Goal: Task Accomplishment & Management: Complete application form

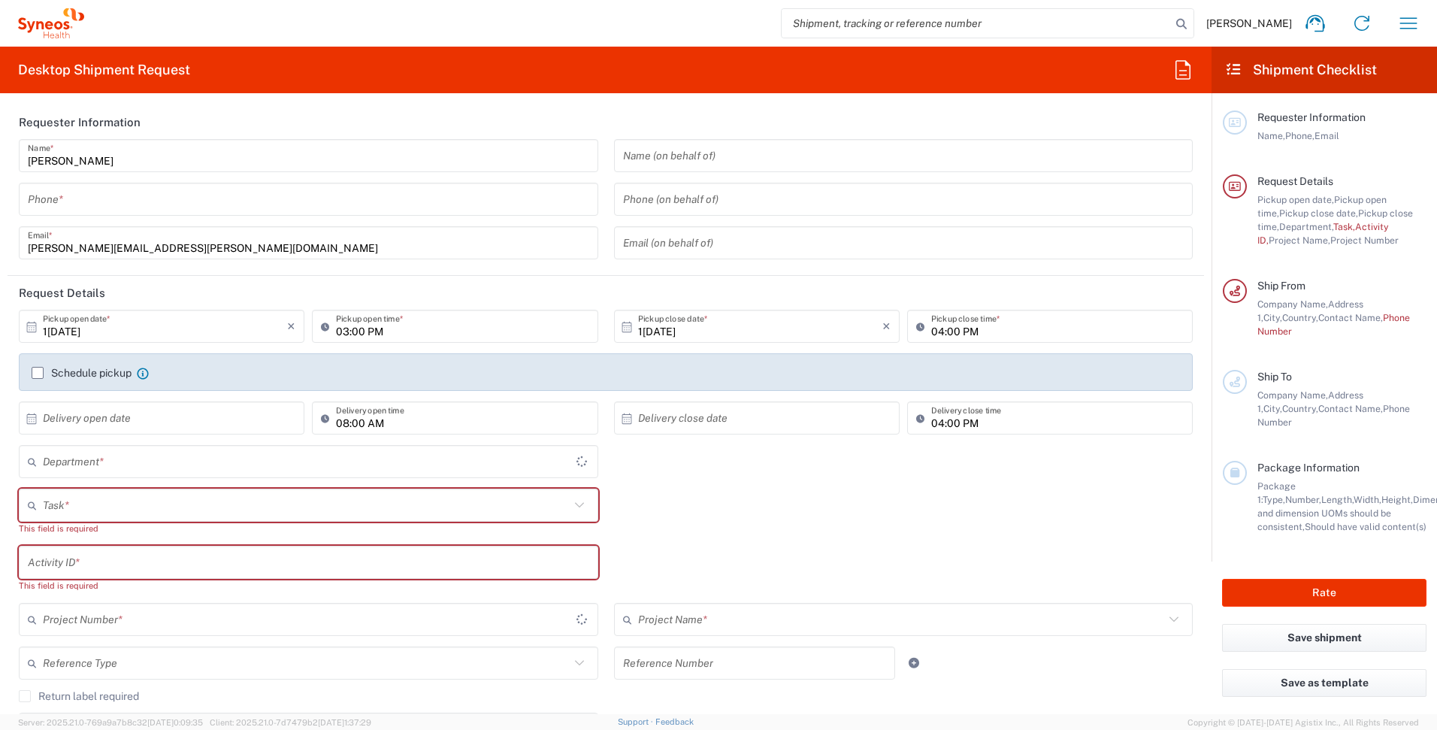
type input "[GEOGRAPHIC_DATA]"
type input "4510"
type input "[GEOGRAPHIC_DATA]"
type input "Syneos Health UK Limited"
click at [1408, 20] on icon "button" at bounding box center [1408, 23] width 24 height 24
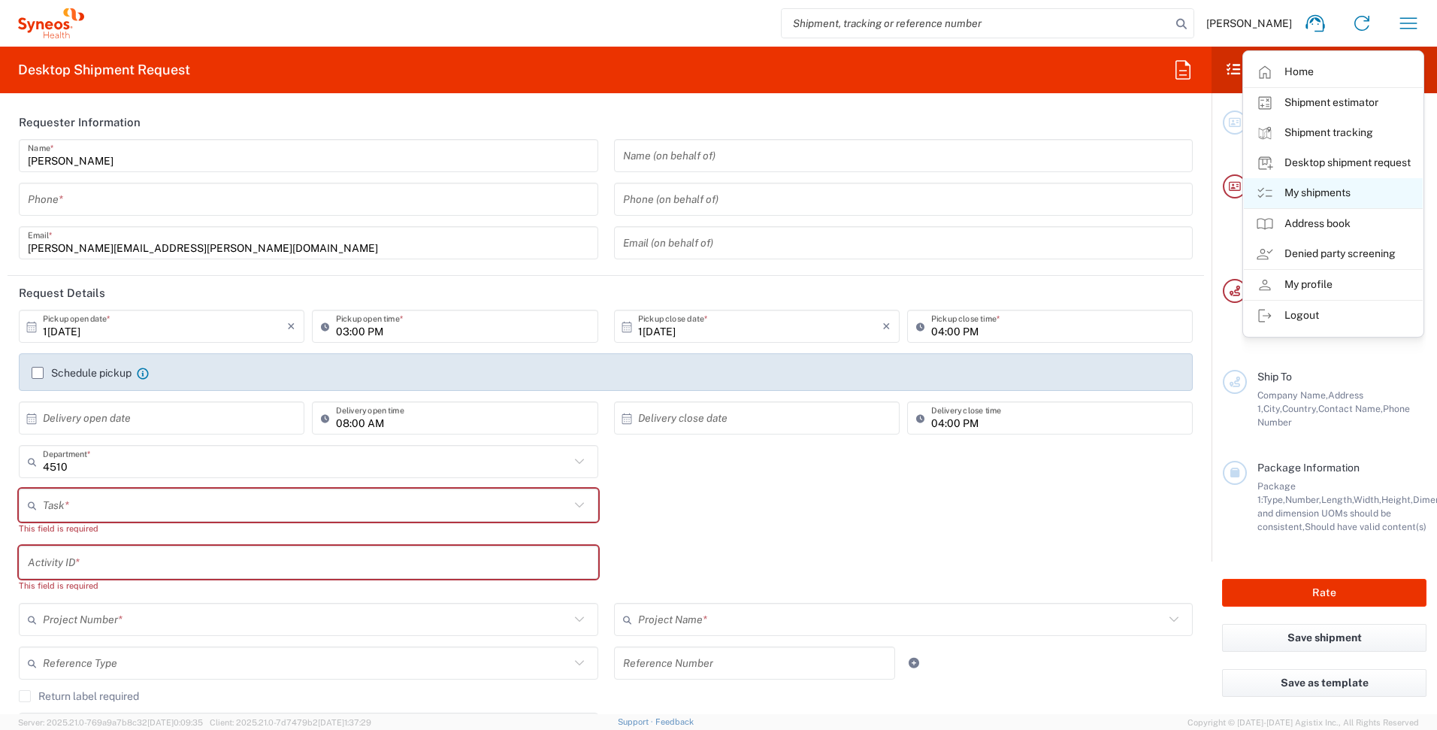
click at [1322, 183] on link "My shipments" at bounding box center [1333, 193] width 179 height 30
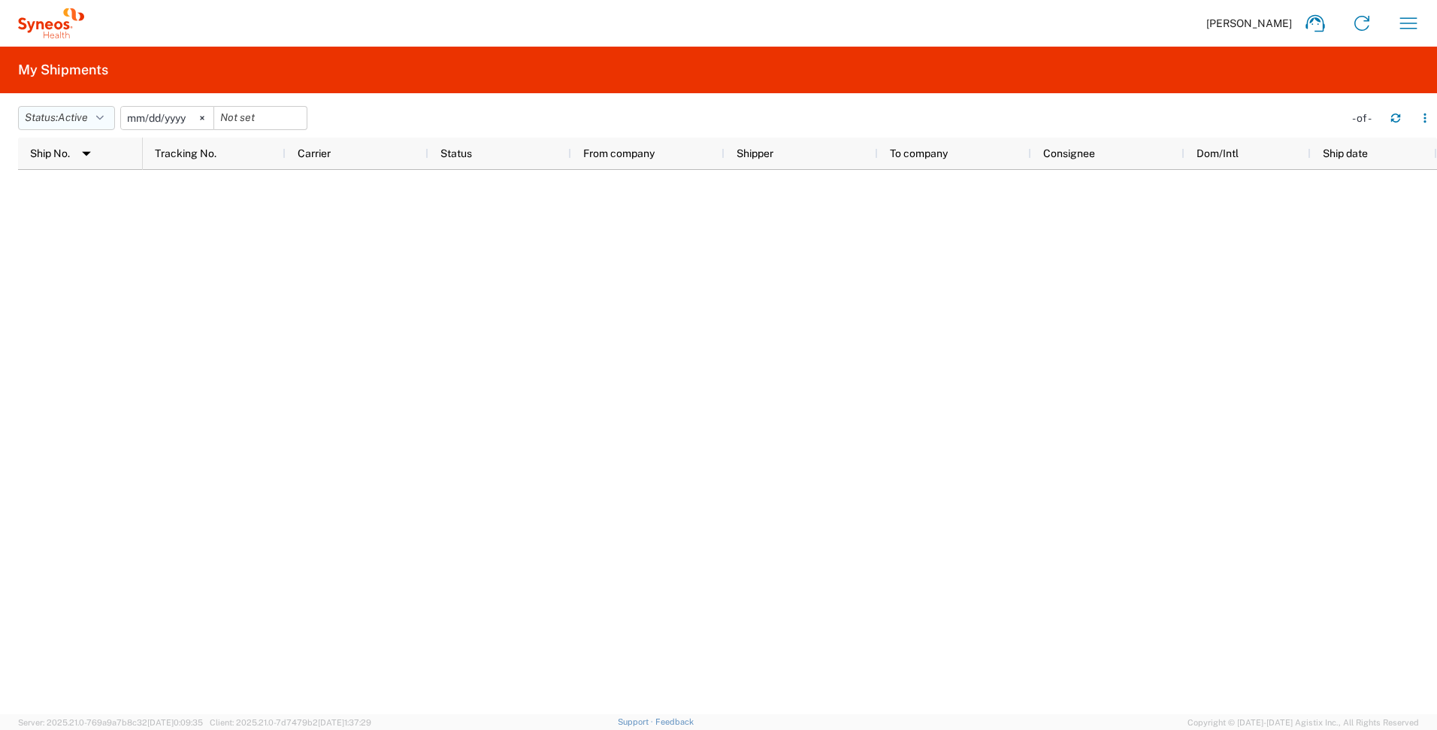
click at [104, 113] on icon "button" at bounding box center [100, 118] width 8 height 11
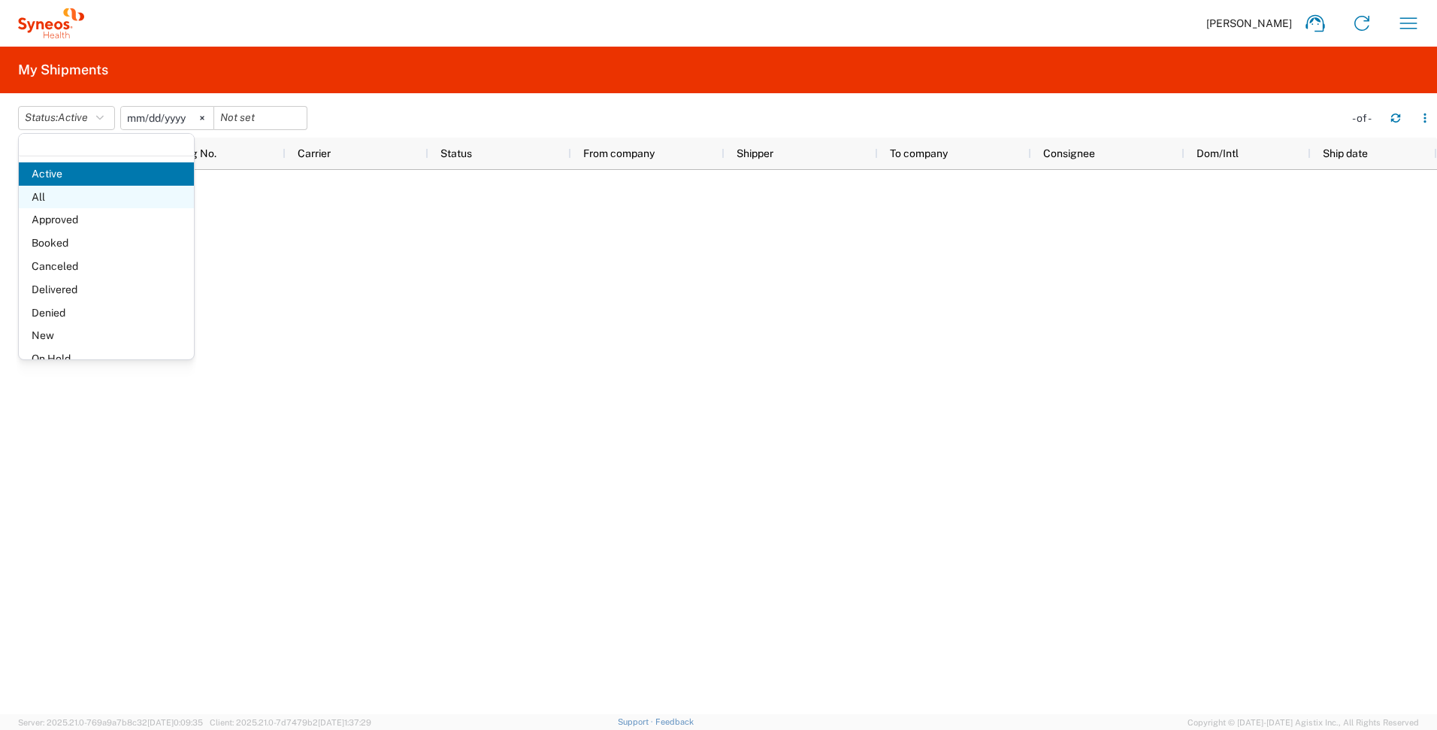
click at [61, 202] on span "All" at bounding box center [106, 197] width 175 height 23
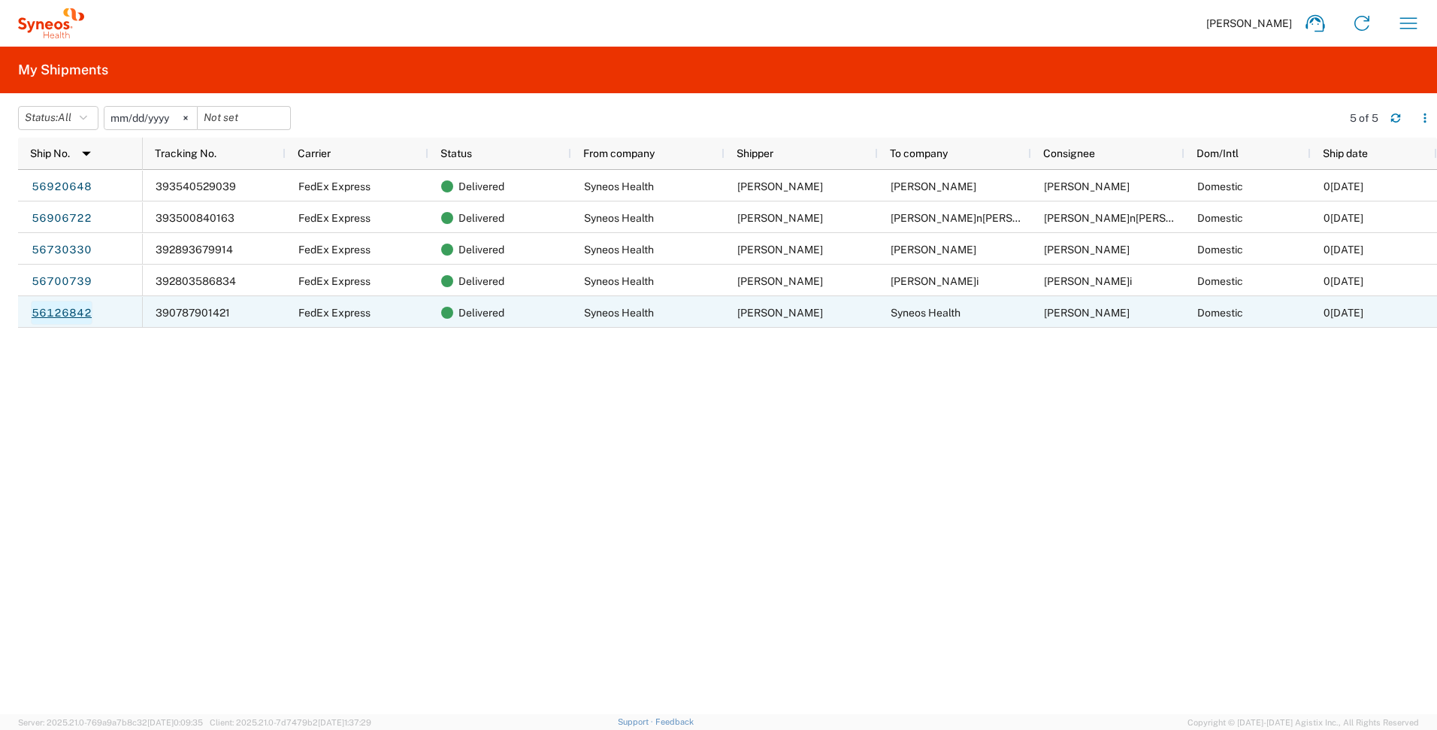
click at [66, 308] on link "56126842" at bounding box center [62, 313] width 62 height 24
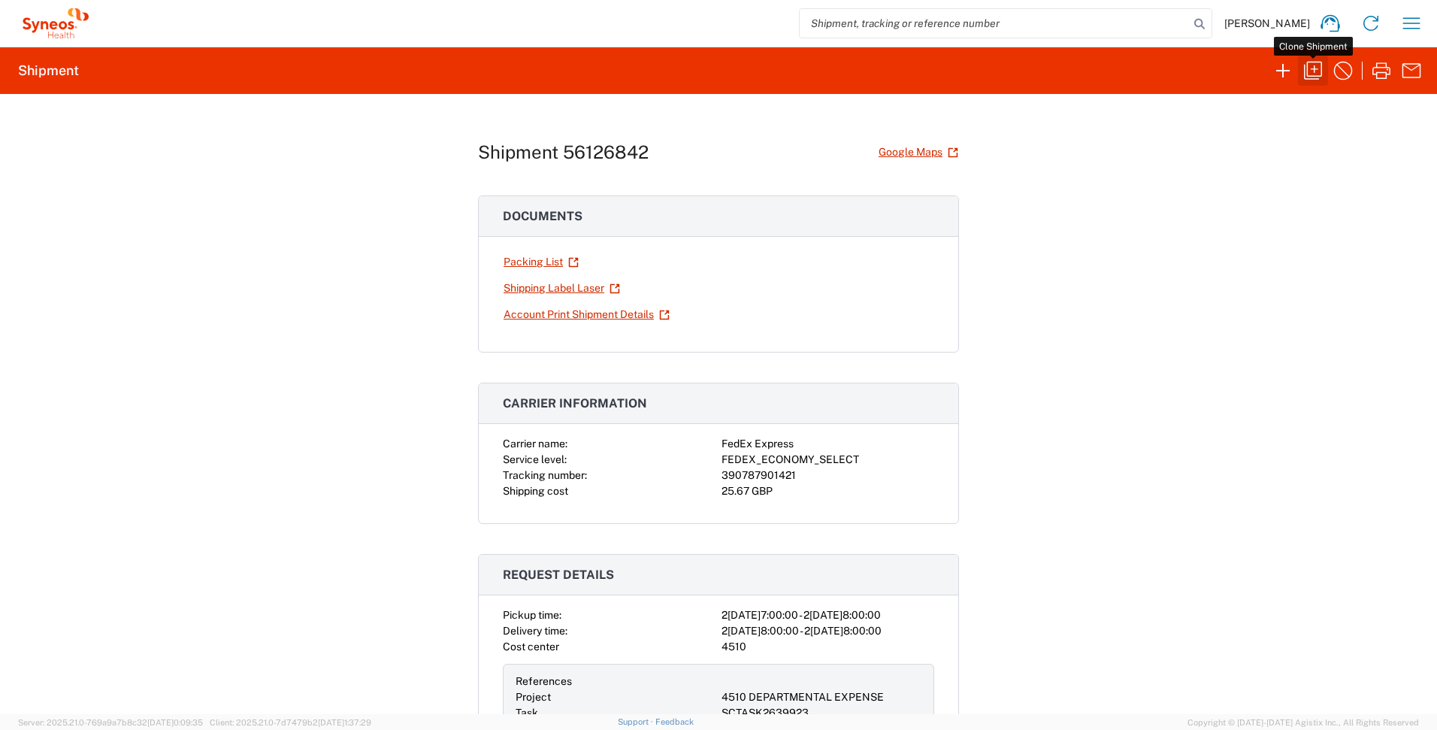
click at [1311, 70] on icon "button" at bounding box center [1313, 71] width 24 height 24
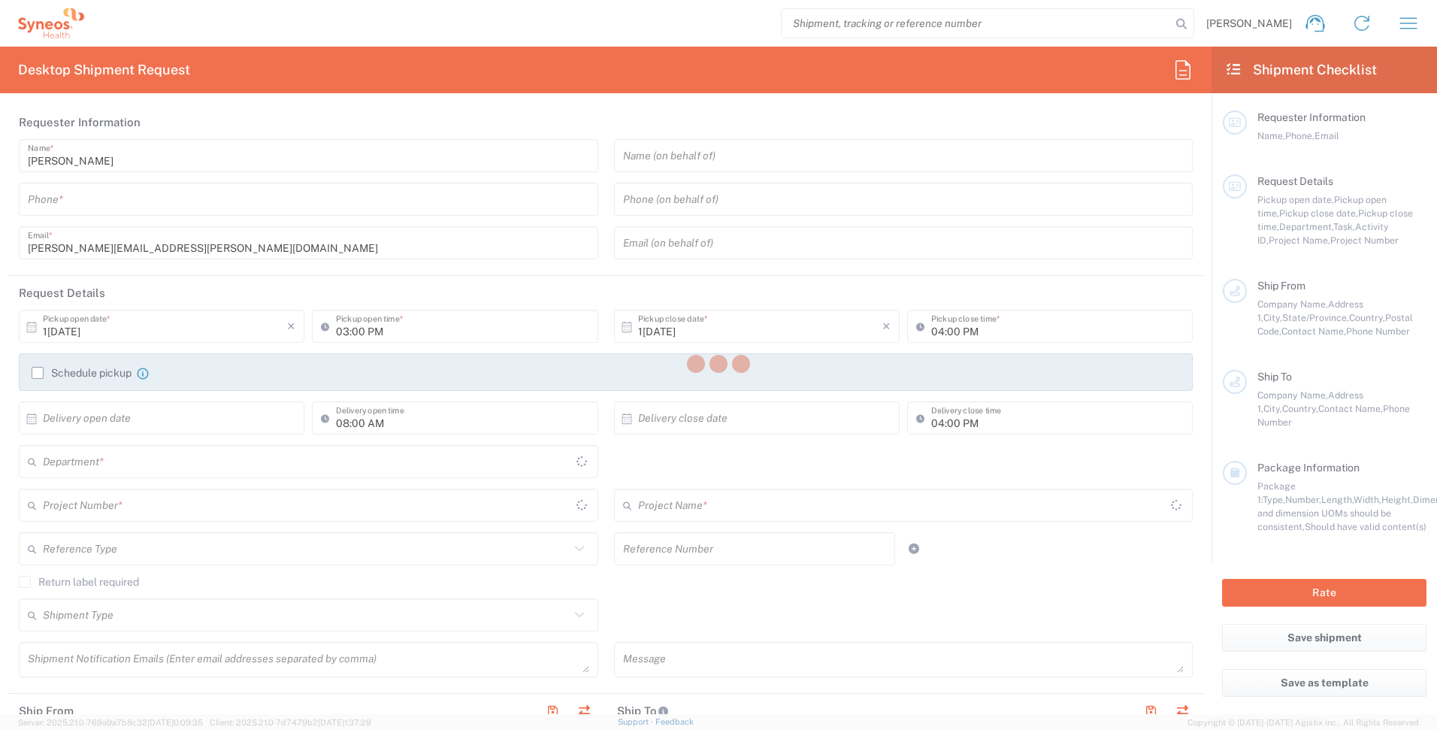
type input "07584991654"
type input "05:00 PM"
type input "06:00 PM"
type input "Task"
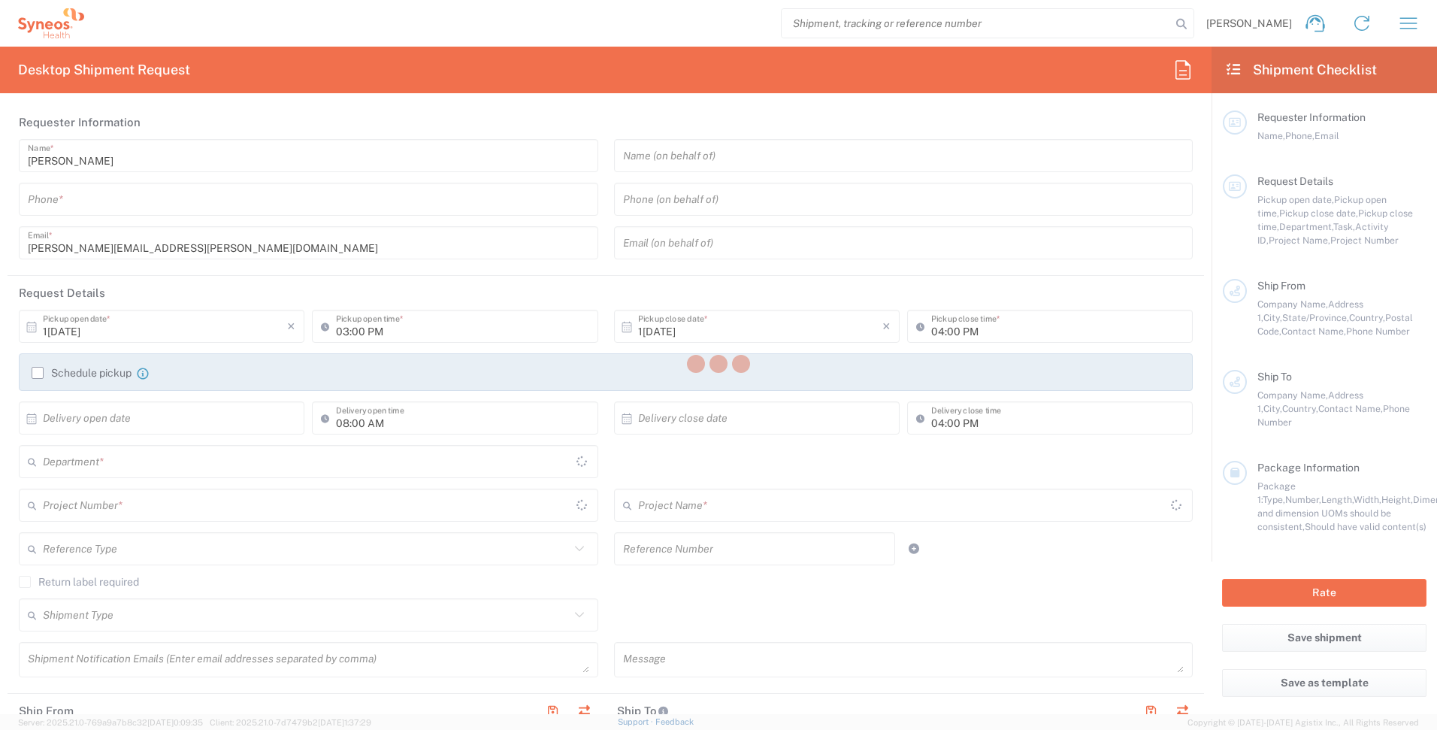
type input "New Hire"
type textarea "[PERSON_NAME][EMAIL_ADDRESS][PERSON_NAME][DOMAIN_NAME]"
type input "Syneos Health UK Limited"
type input "Syneos Health"
type input "[STREET_ADDRESS],"
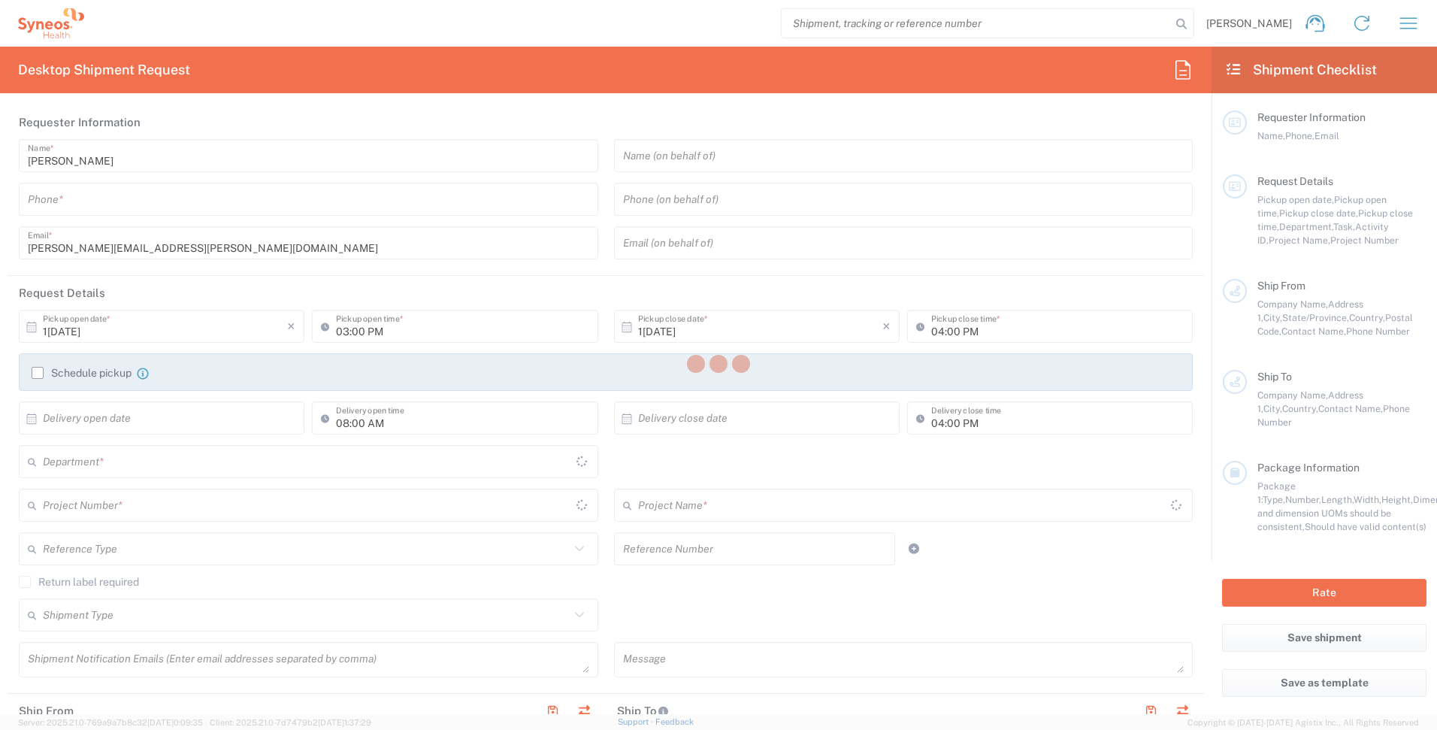
type input "[GEOGRAPHIC_DATA]"
type input "GU14 7BF"
type input "[PERSON_NAME]"
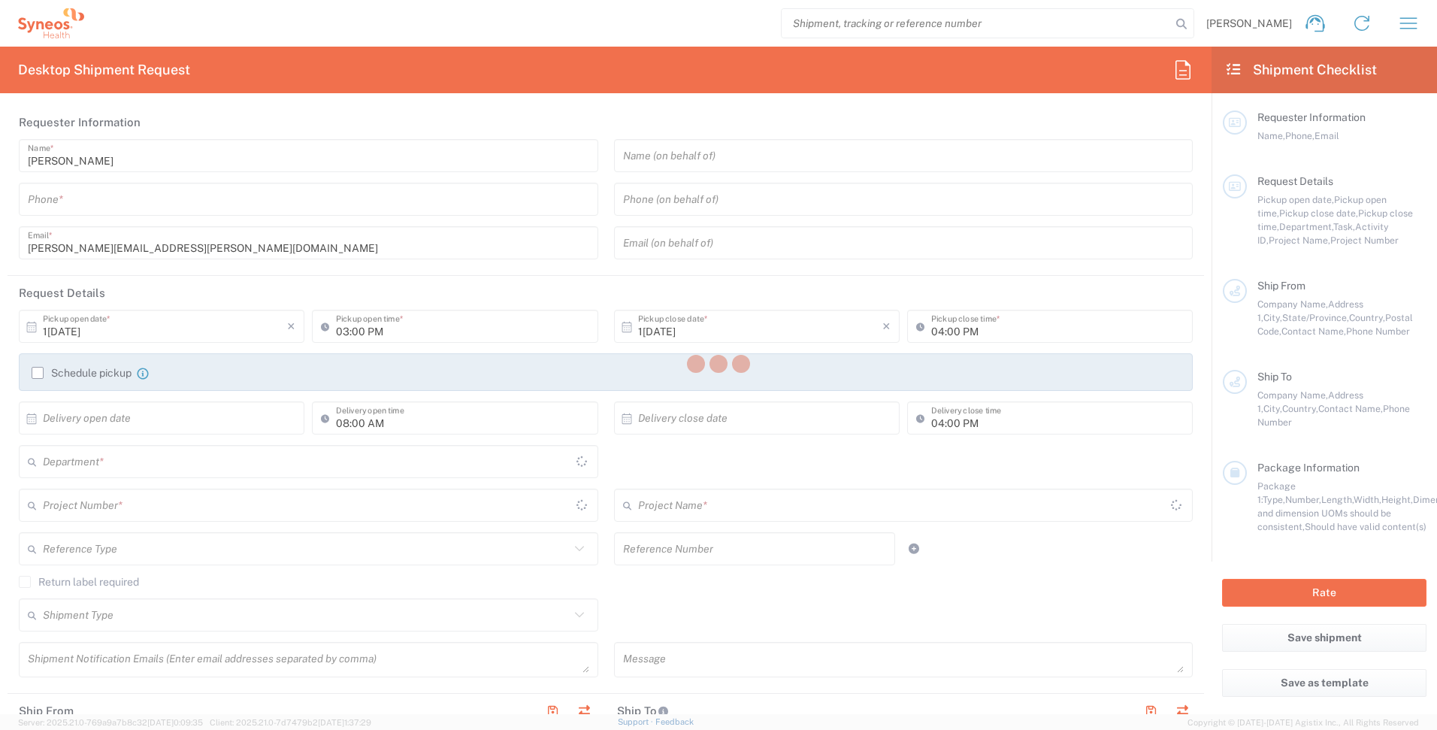
type input "07584991654"
type input "[PERSON_NAME][EMAIL_ADDRESS][PERSON_NAME][DOMAIN_NAME]"
type input "Business (General)"
type input "Syneos Health"
type input "44 [GEOGRAPHIC_DATA]"
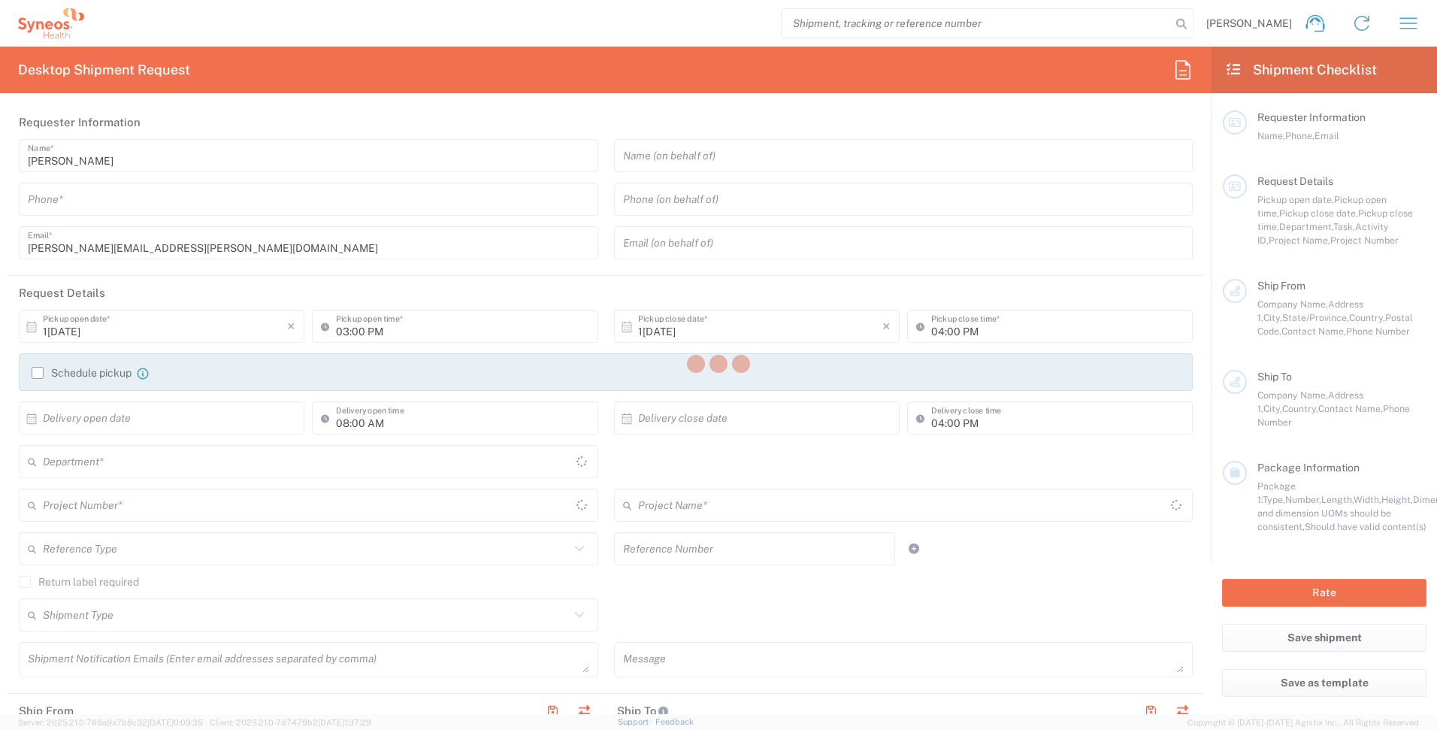
type input "[GEOGRAPHIC_DATA]"
type input "TW9 4FD"
type input "[PERSON_NAME]"
type input "07762844687"
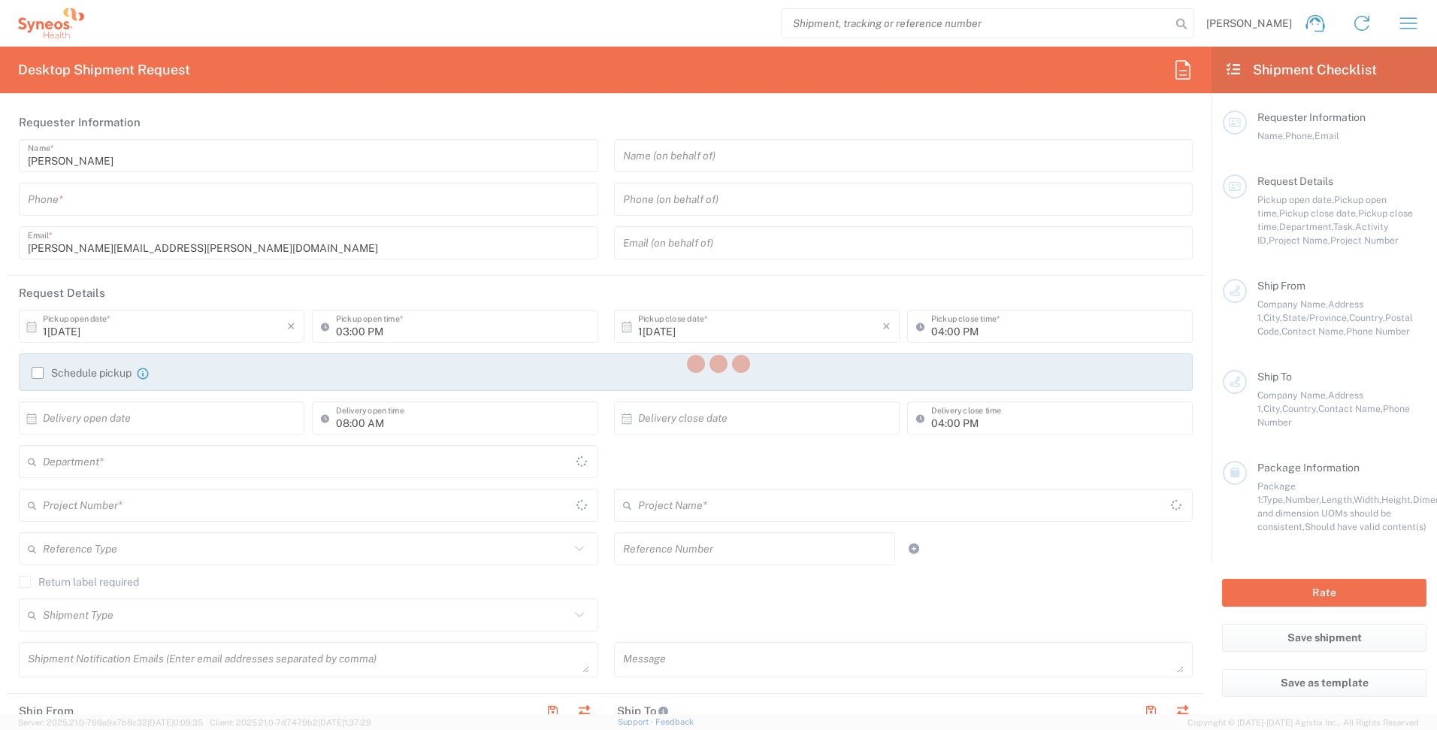
type input "[EMAIL_ADDRESS][DOMAIN_NAME]"
type input "Residential/Home"
type input "Recipient Account"
type input "[GEOGRAPHIC_DATA]"
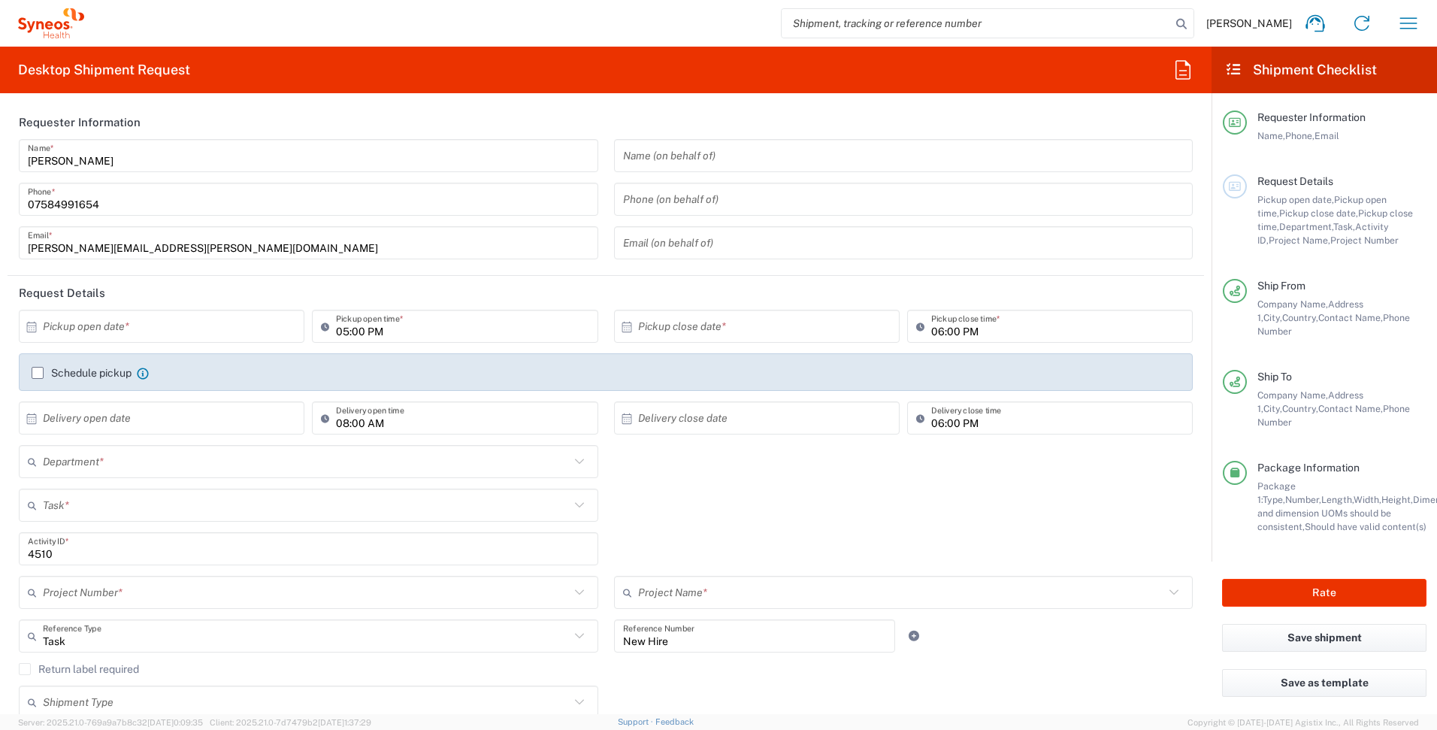
type input "[GEOGRAPHIC_DATA]"
type input "4510"
type input "Medium Box"
type input "[GEOGRAPHIC_DATA]"
type input "4510 DEPARTMENTAL EXPENSE"
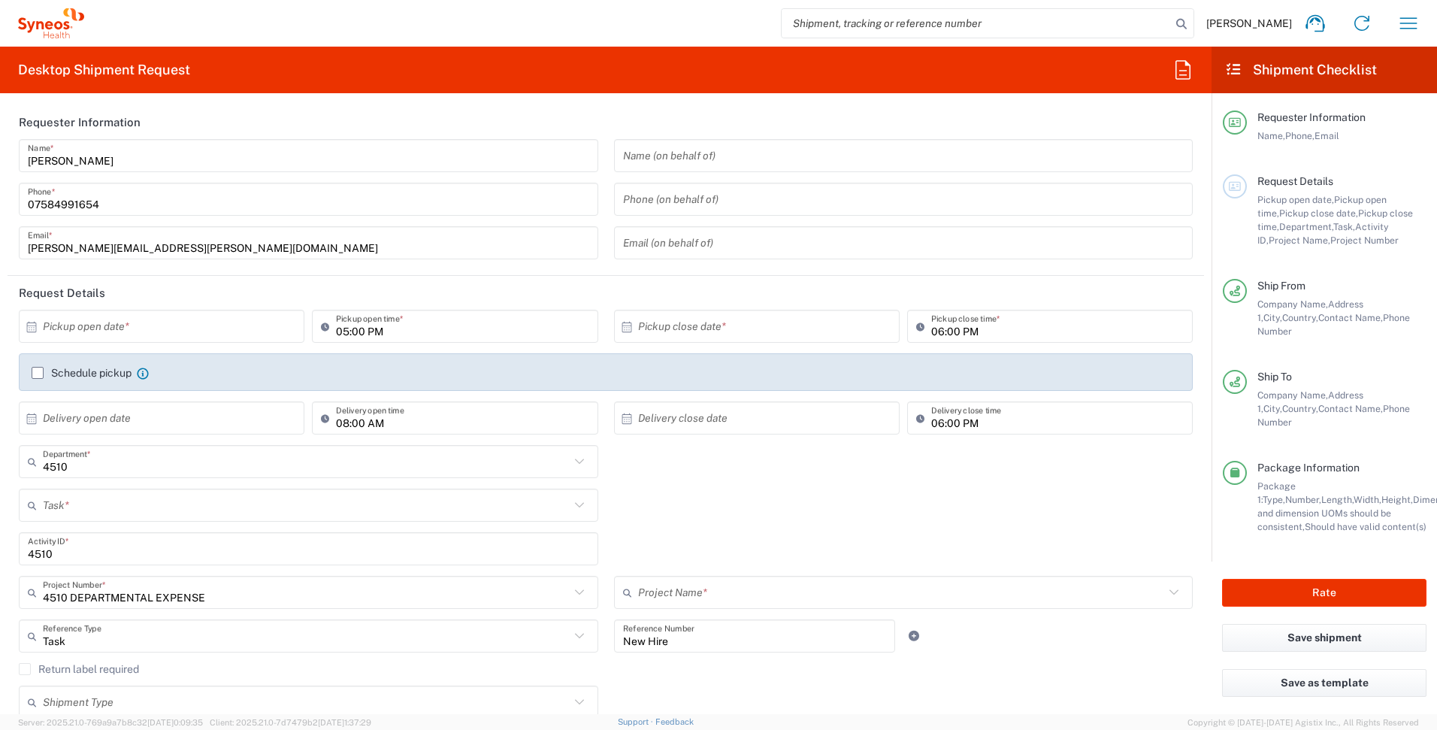
type input "4510 DEPARTMENTAL EXPENSE"
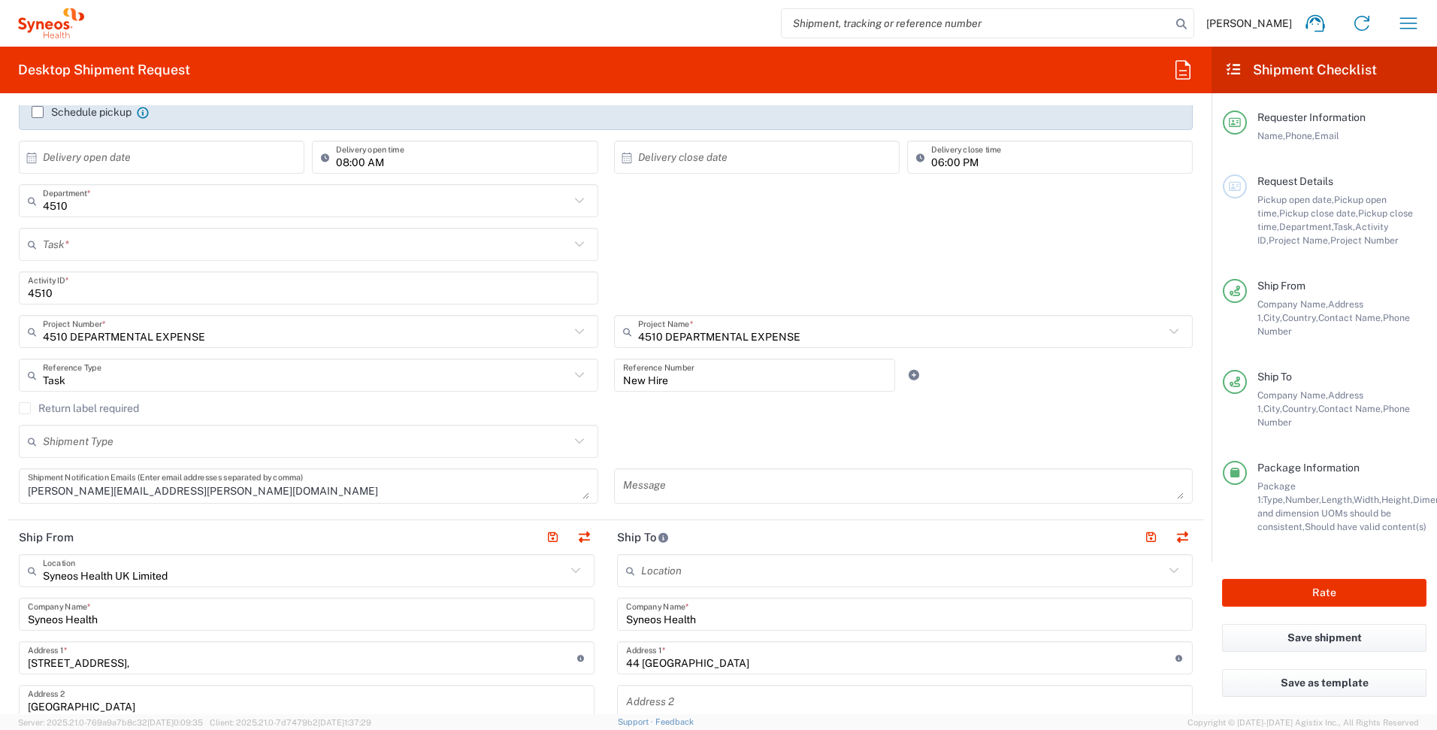
scroll to position [264, 0]
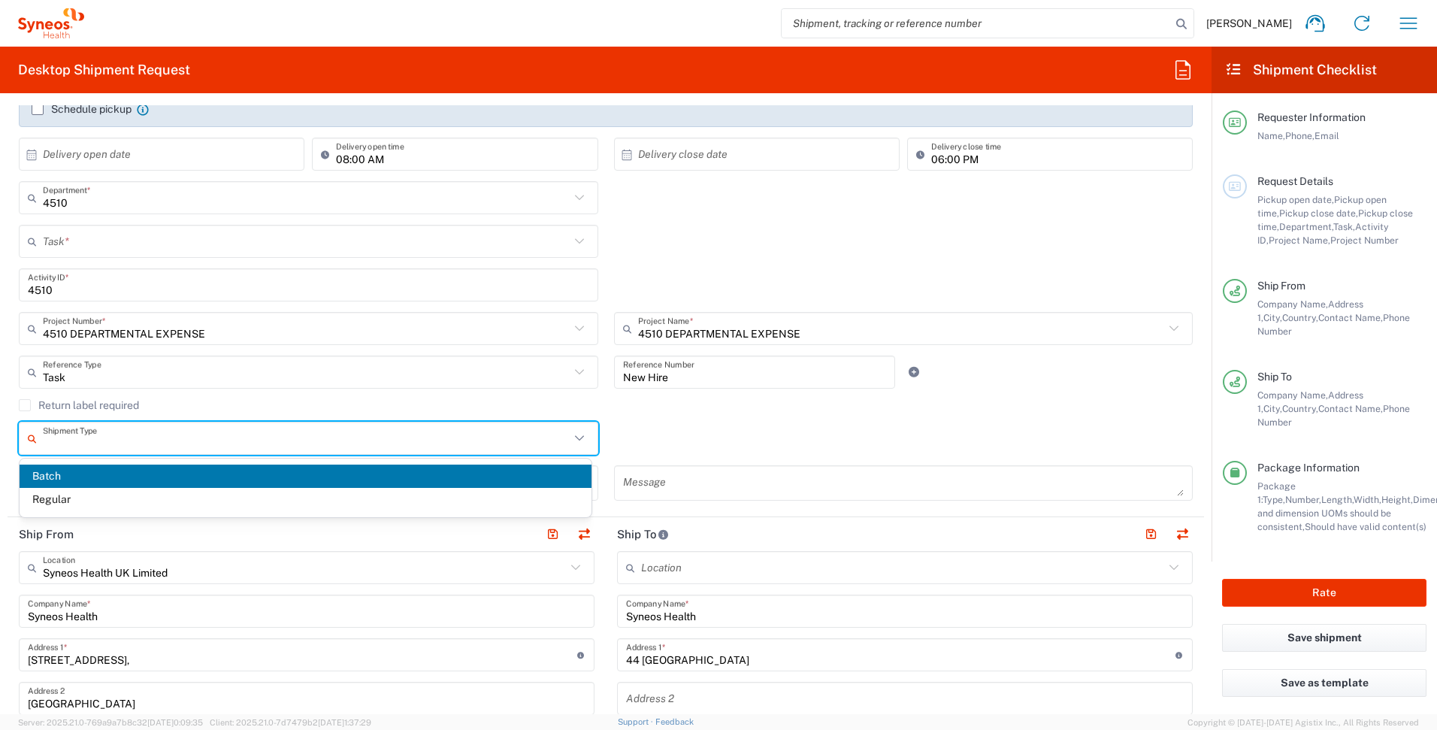
click at [505, 444] on input "text" at bounding box center [306, 438] width 527 height 26
click at [112, 495] on span "Regular" at bounding box center [306, 499] width 572 height 23
type input "Regular"
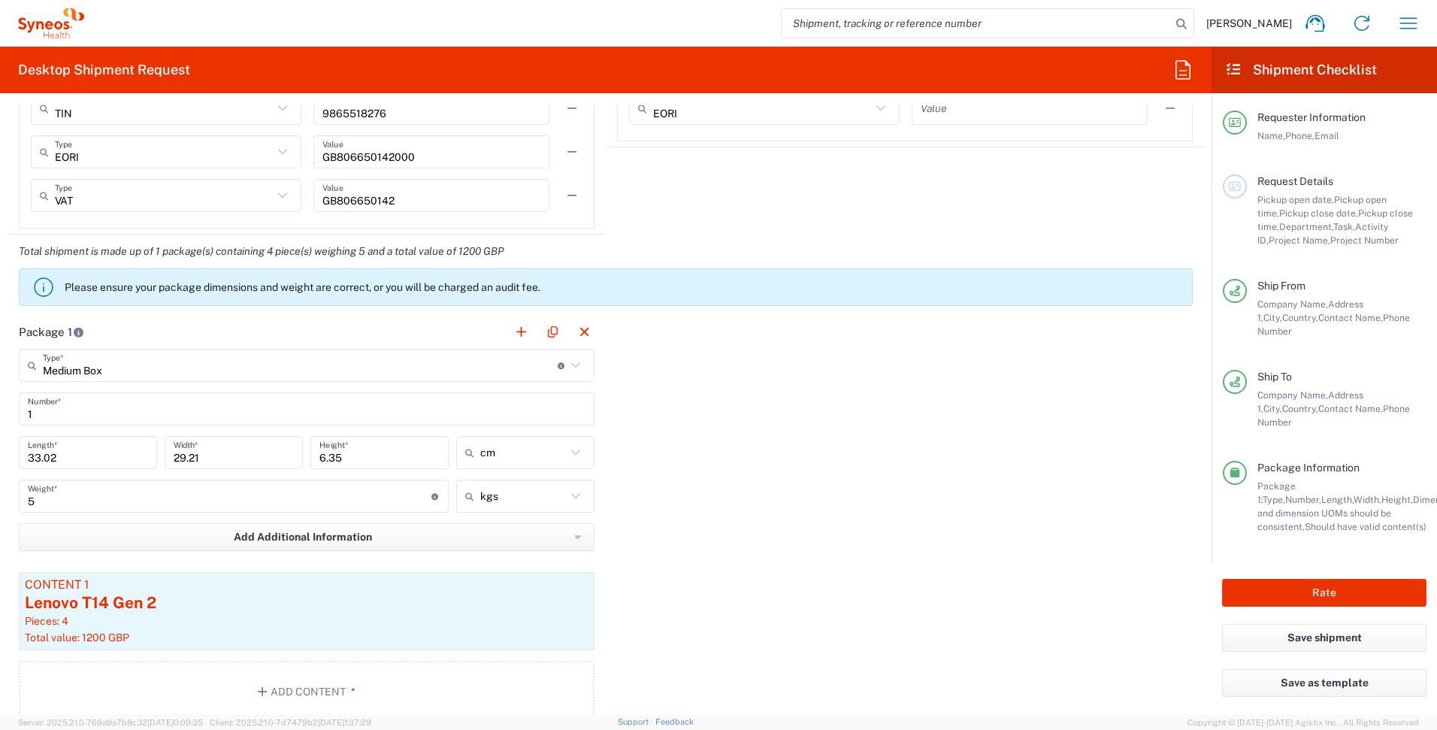
scroll to position [1305, 0]
click at [577, 360] on icon at bounding box center [576, 365] width 20 height 20
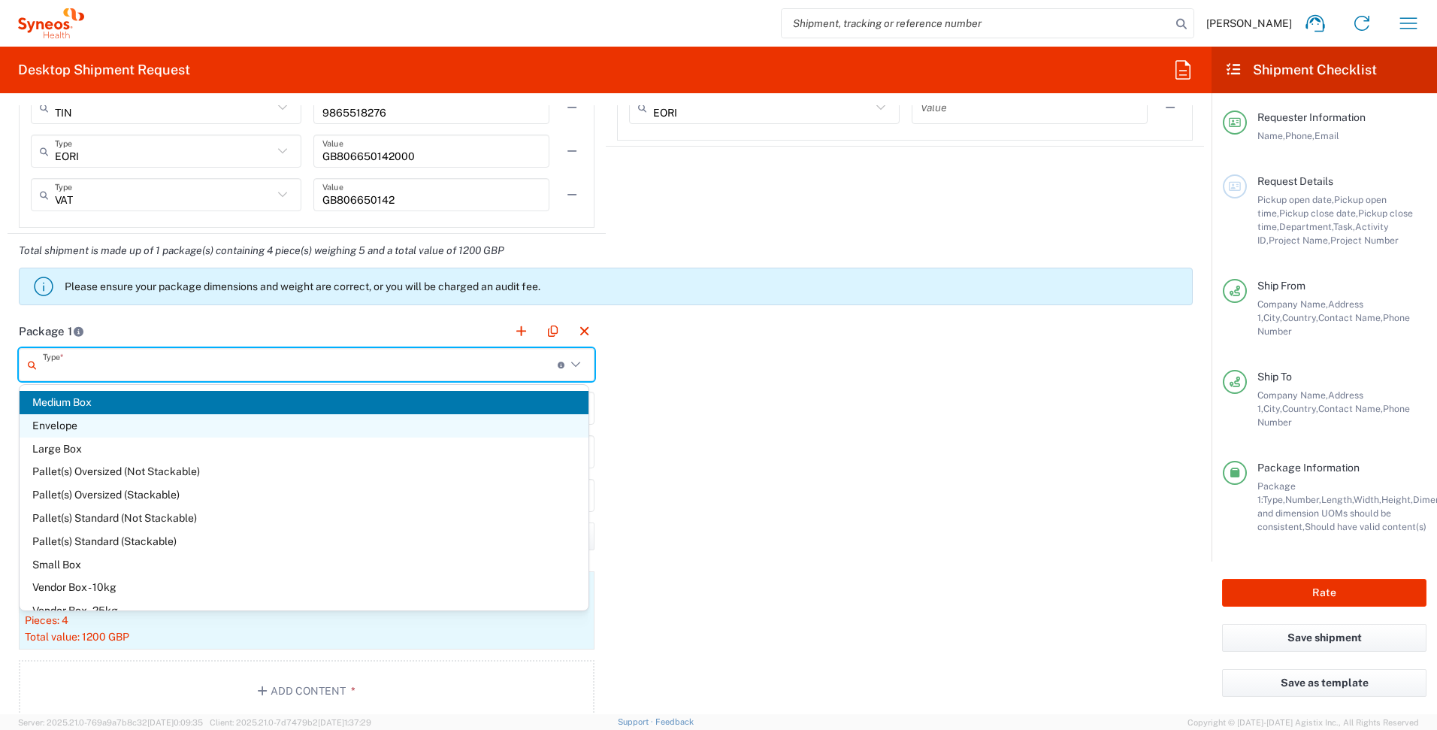
click at [69, 424] on span "Envelope" at bounding box center [304, 425] width 569 height 23
type input "Envelope"
type input "24.13"
type input "31.75"
type input "0.64"
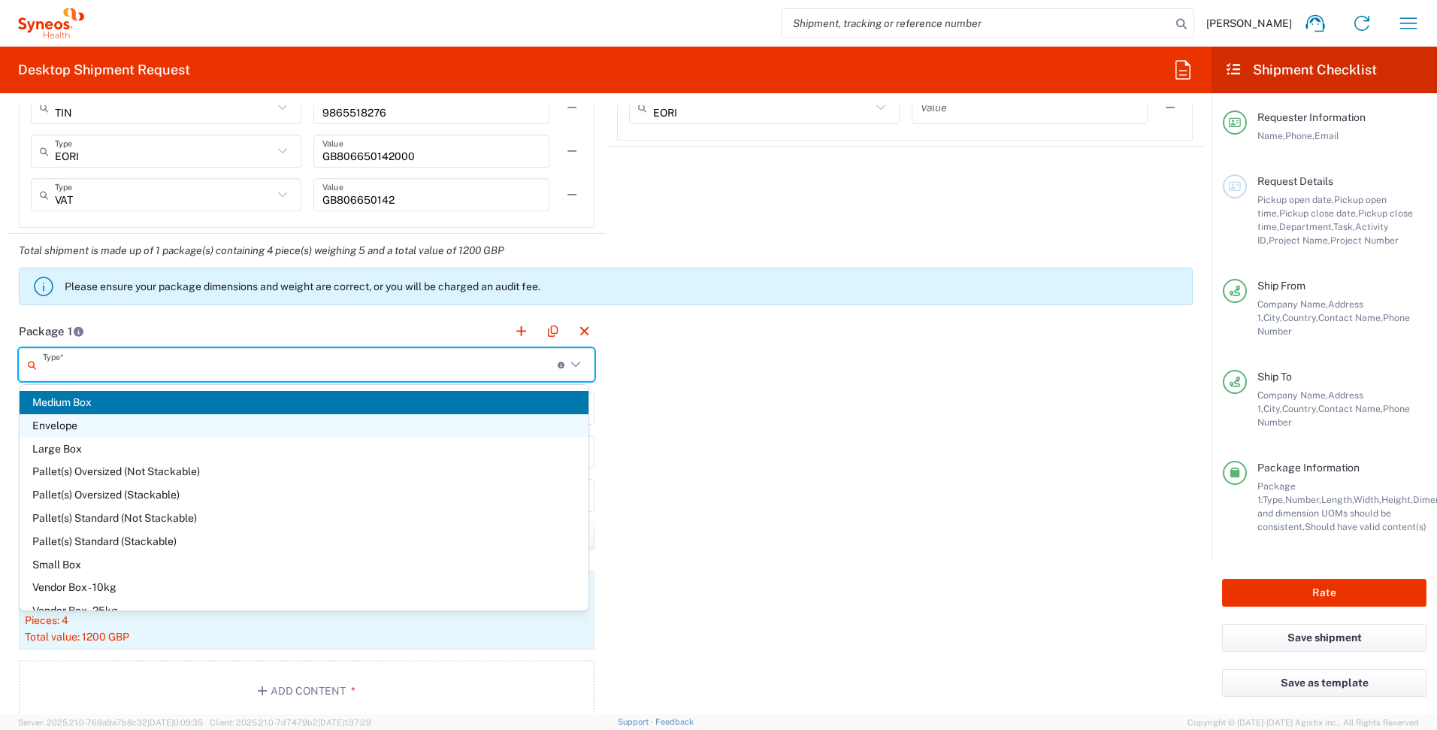
type input "0.45"
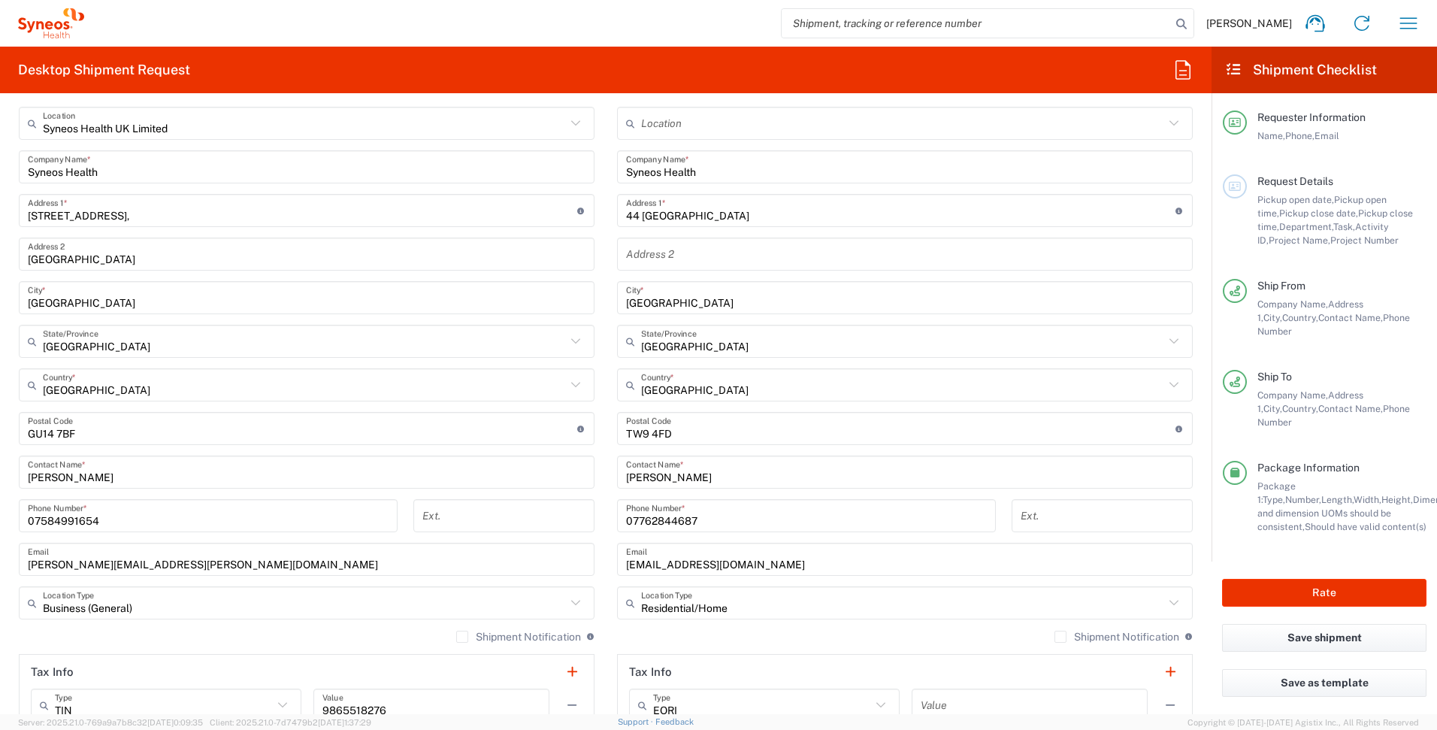
scroll to position [643, 0]
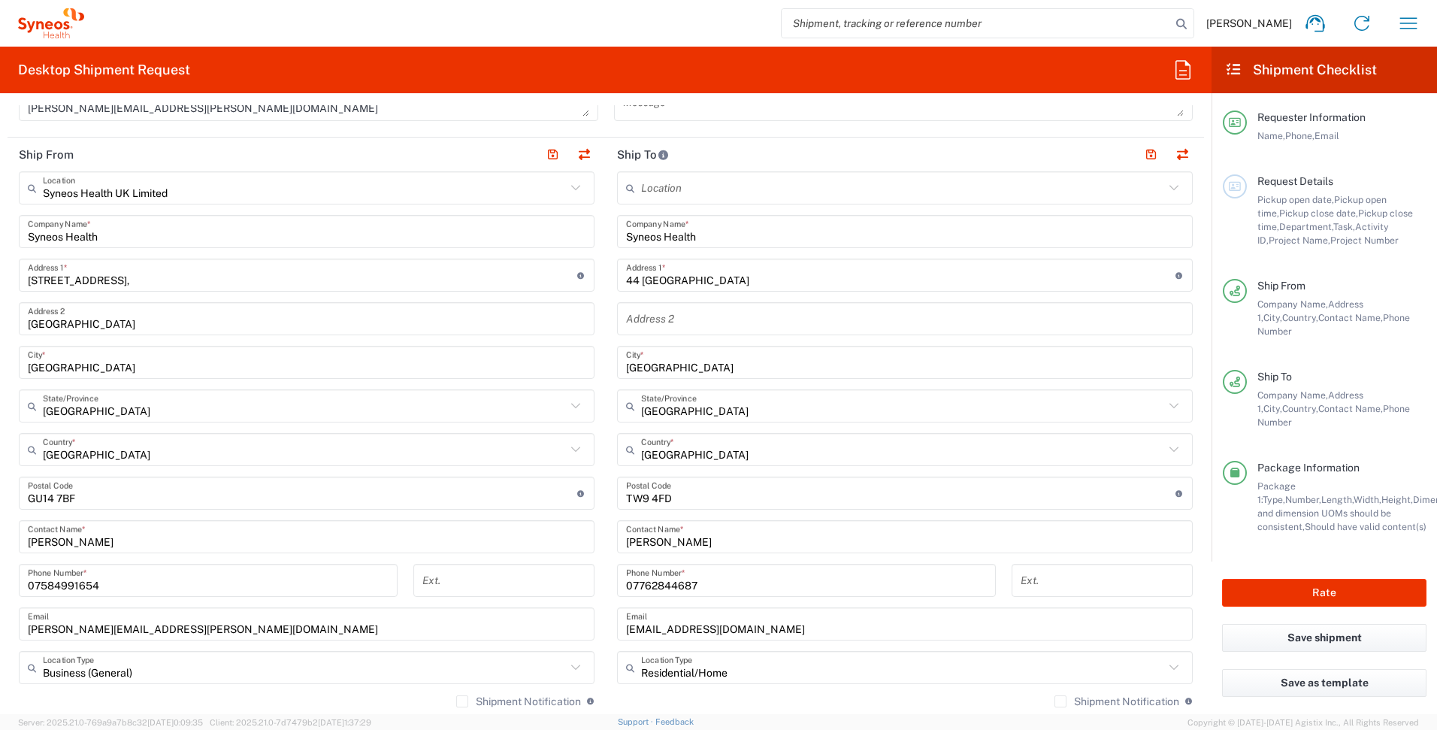
click at [749, 275] on input "44 [GEOGRAPHIC_DATA]" at bounding box center [900, 275] width 549 height 26
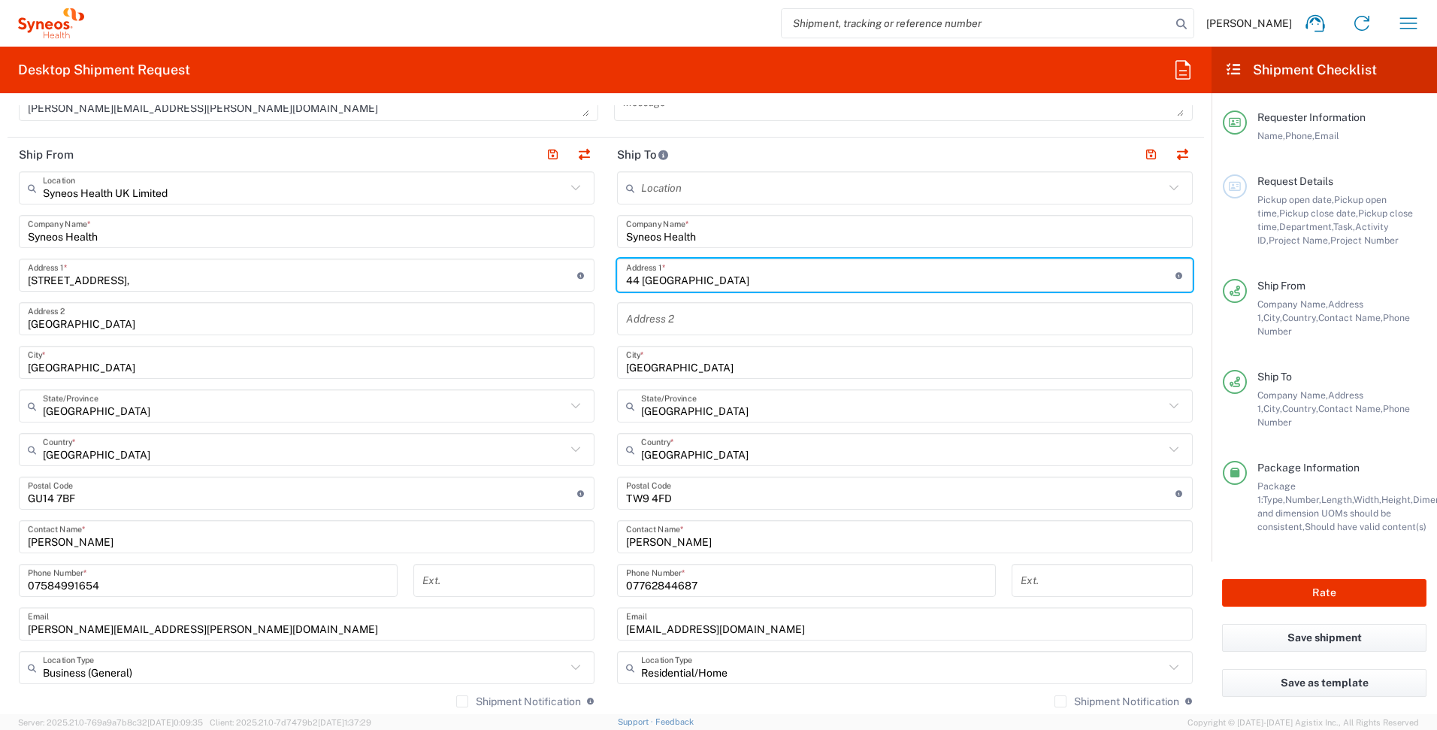
click at [749, 275] on input "44 [GEOGRAPHIC_DATA]" at bounding box center [900, 275] width 549 height 26
click at [687, 376] on div "[GEOGRAPHIC_DATA] *" at bounding box center [905, 362] width 576 height 33
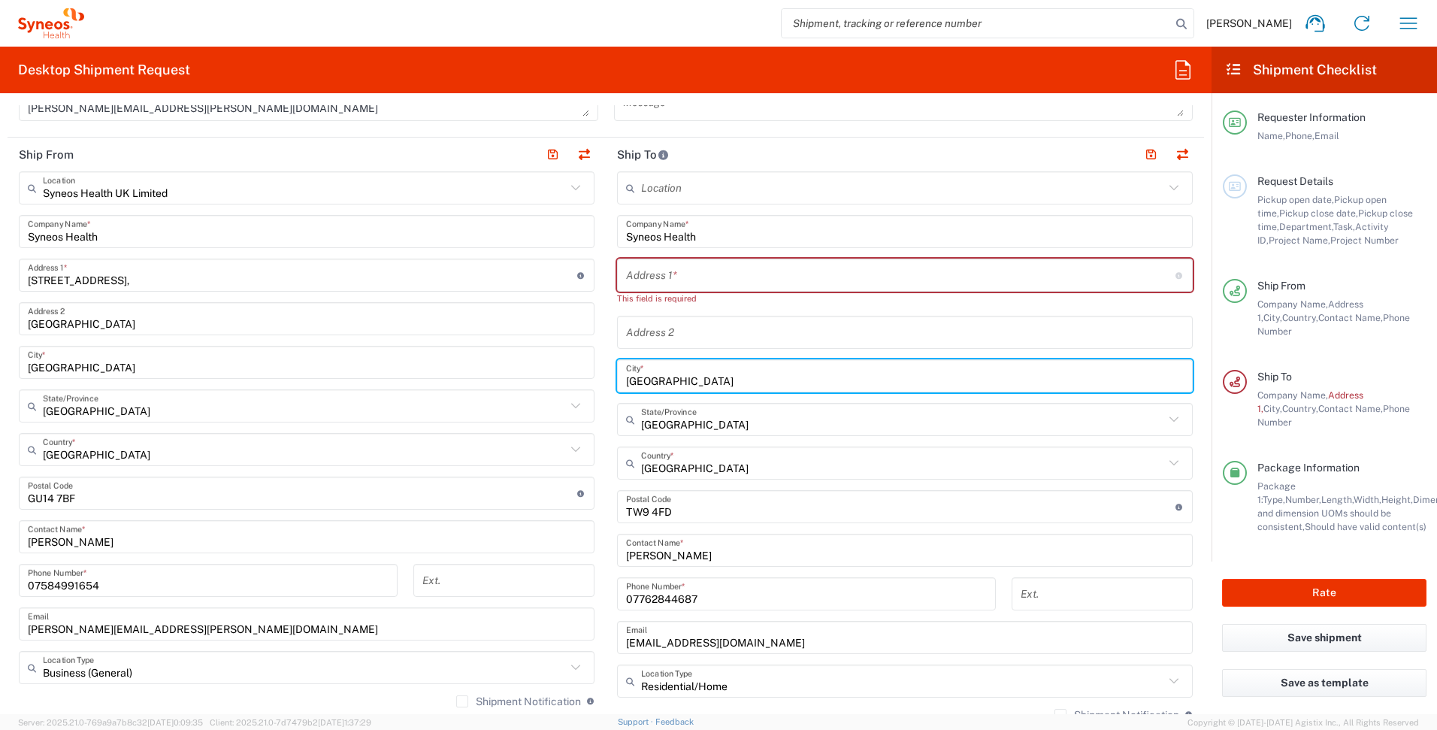
click at [687, 376] on input "[GEOGRAPHIC_DATA]" at bounding box center [905, 376] width 558 height 26
click at [686, 372] on input "[GEOGRAPHIC_DATA]" at bounding box center [905, 376] width 558 height 26
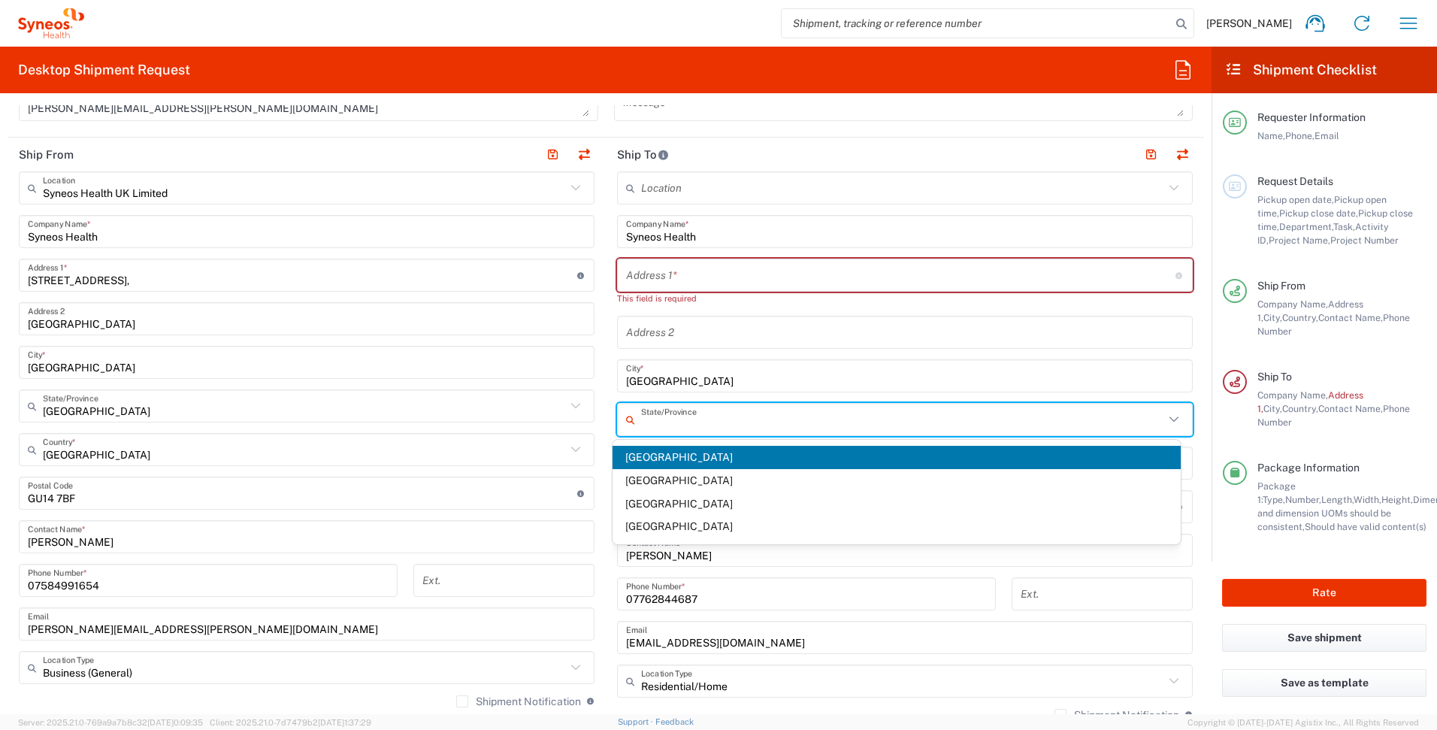
click at [682, 422] on input "text" at bounding box center [902, 420] width 523 height 26
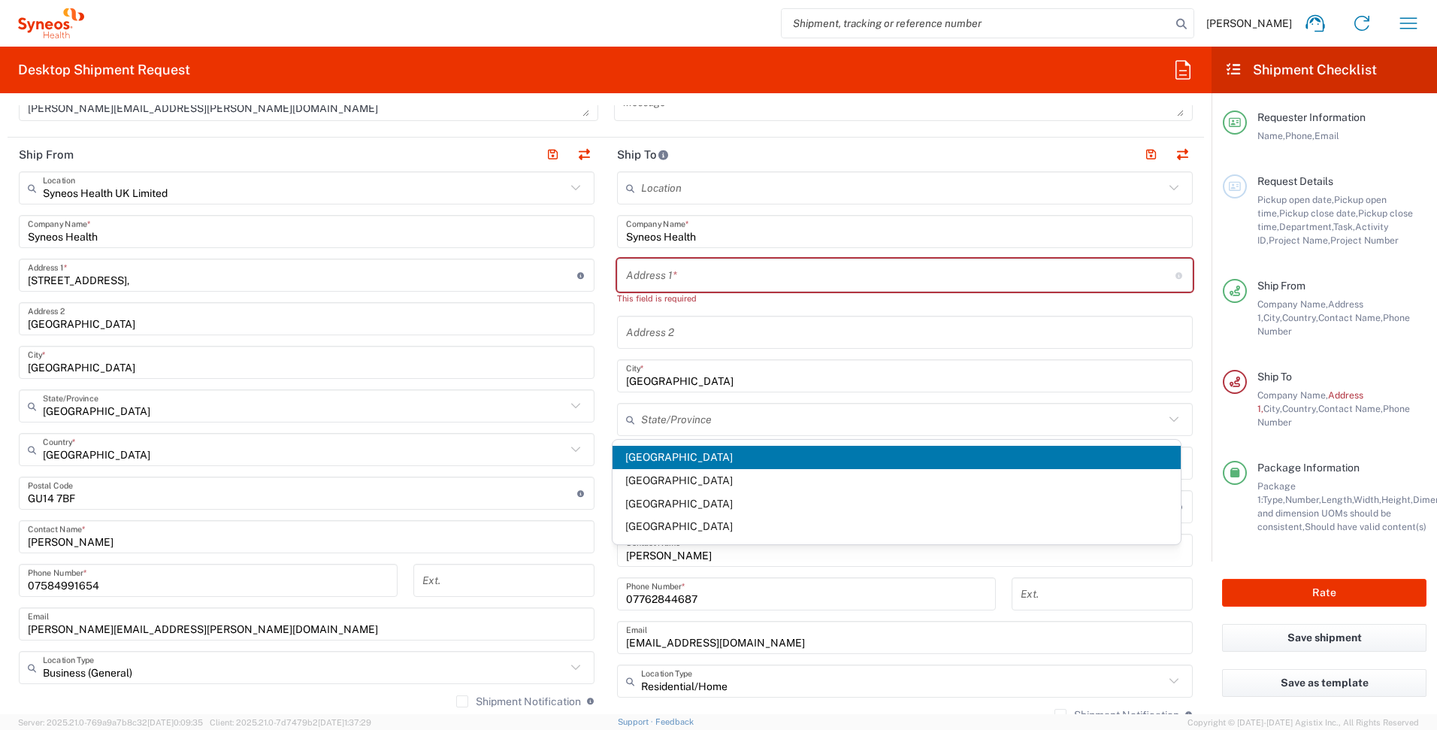
click at [667, 460] on span "[GEOGRAPHIC_DATA]" at bounding box center [896, 457] width 569 height 23
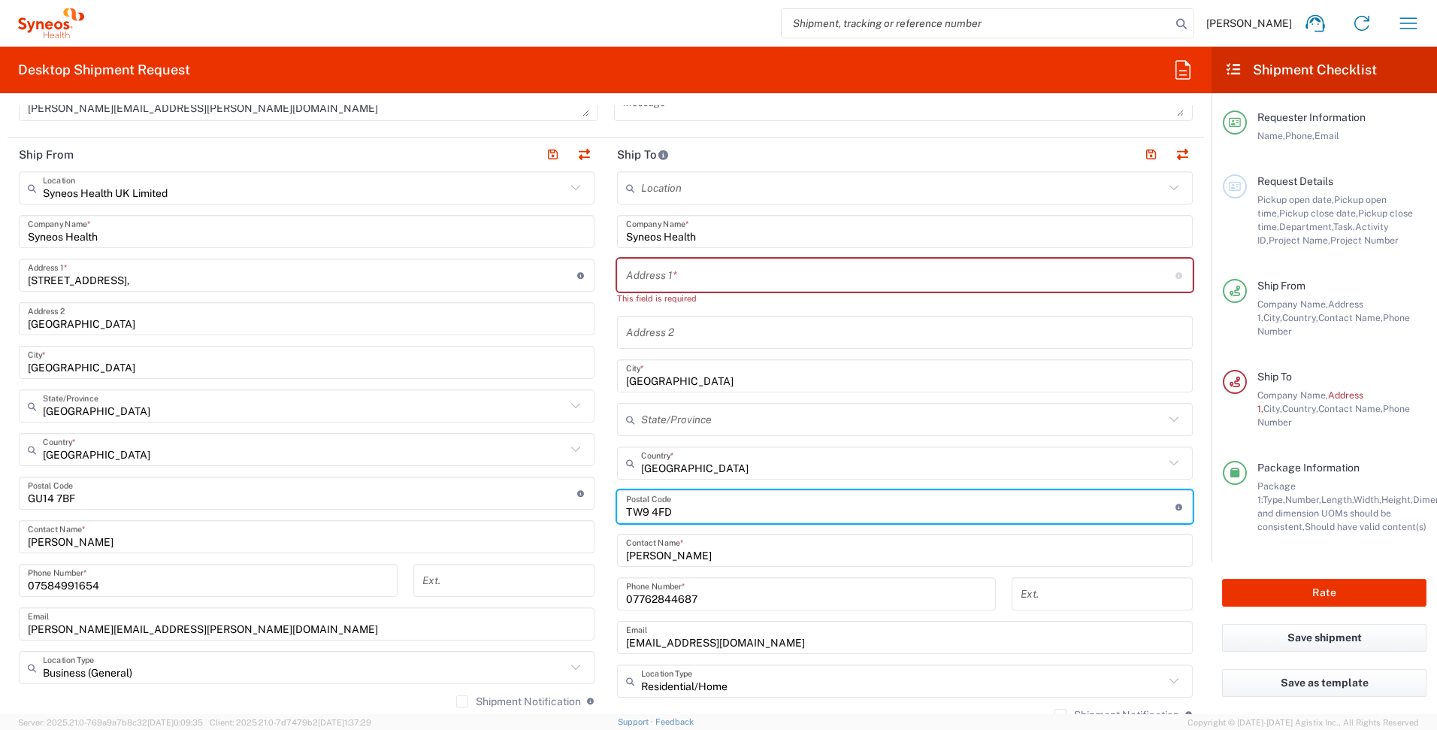
click at [673, 512] on input "undefined" at bounding box center [900, 507] width 549 height 26
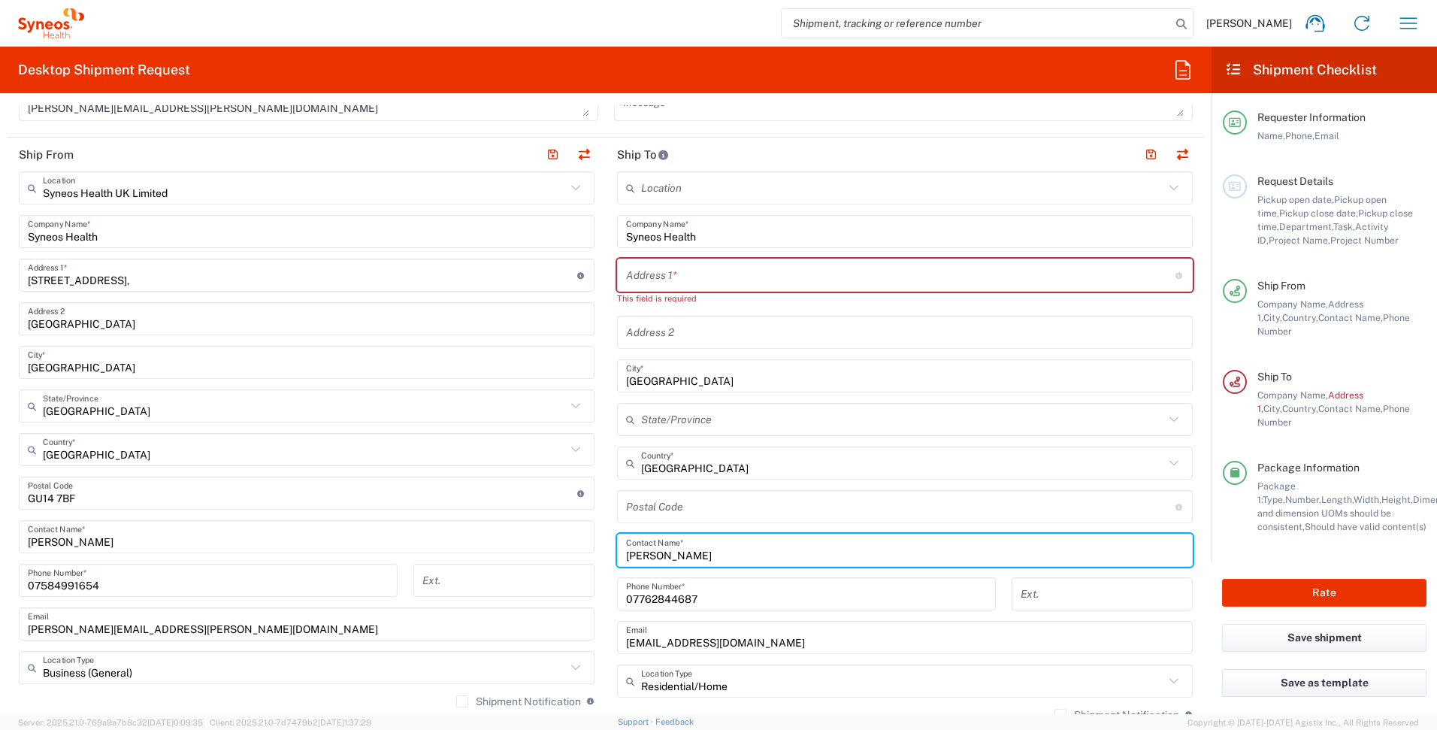
click at [680, 548] on input "[PERSON_NAME]" at bounding box center [905, 550] width 558 height 26
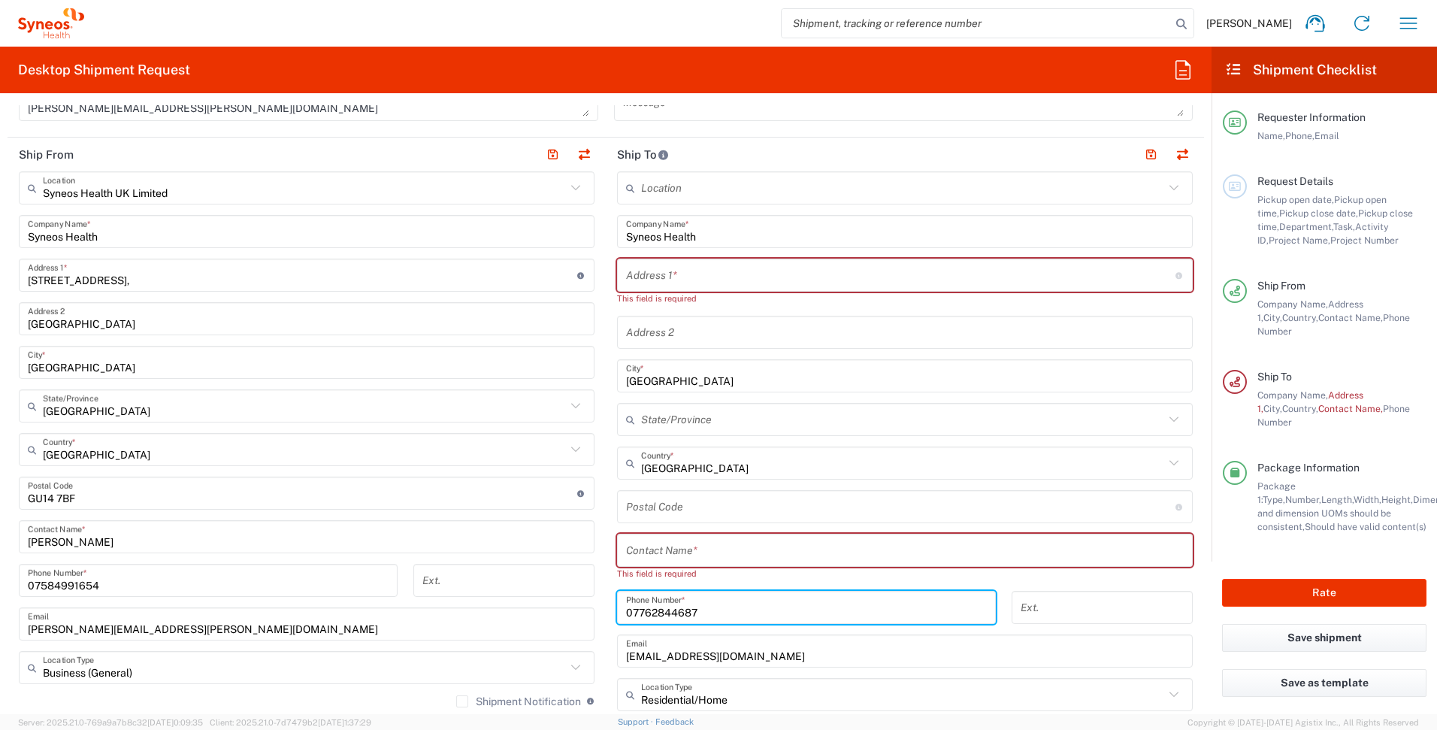
click at [673, 591] on div "07762844687 Phone Number *" at bounding box center [806, 607] width 379 height 33
type input "0776284687"
drag, startPoint x: 697, startPoint y: 596, endPoint x: 573, endPoint y: 597, distance: 124.8
click at [573, 597] on div "Ship From Syneos Health UK Limited Location Syneos Health UK Limited[PERSON_NAM…" at bounding box center [606, 517] width 1196 height 758
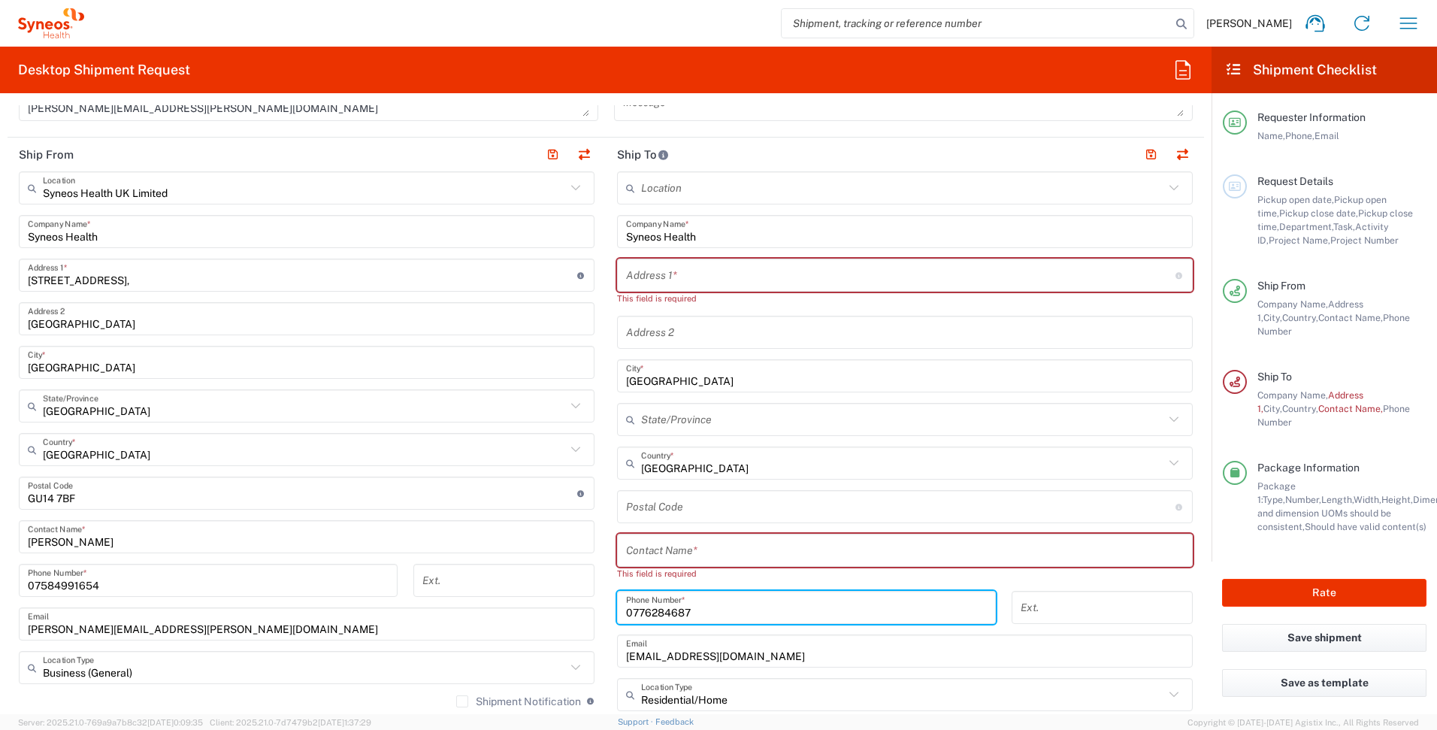
drag, startPoint x: 695, startPoint y: 614, endPoint x: 576, endPoint y: 609, distance: 118.8
click at [576, 609] on div "Ship From Syneos Health UK Limited Location Syneos Health UK Limited[PERSON_NAM…" at bounding box center [606, 517] width 1196 height 758
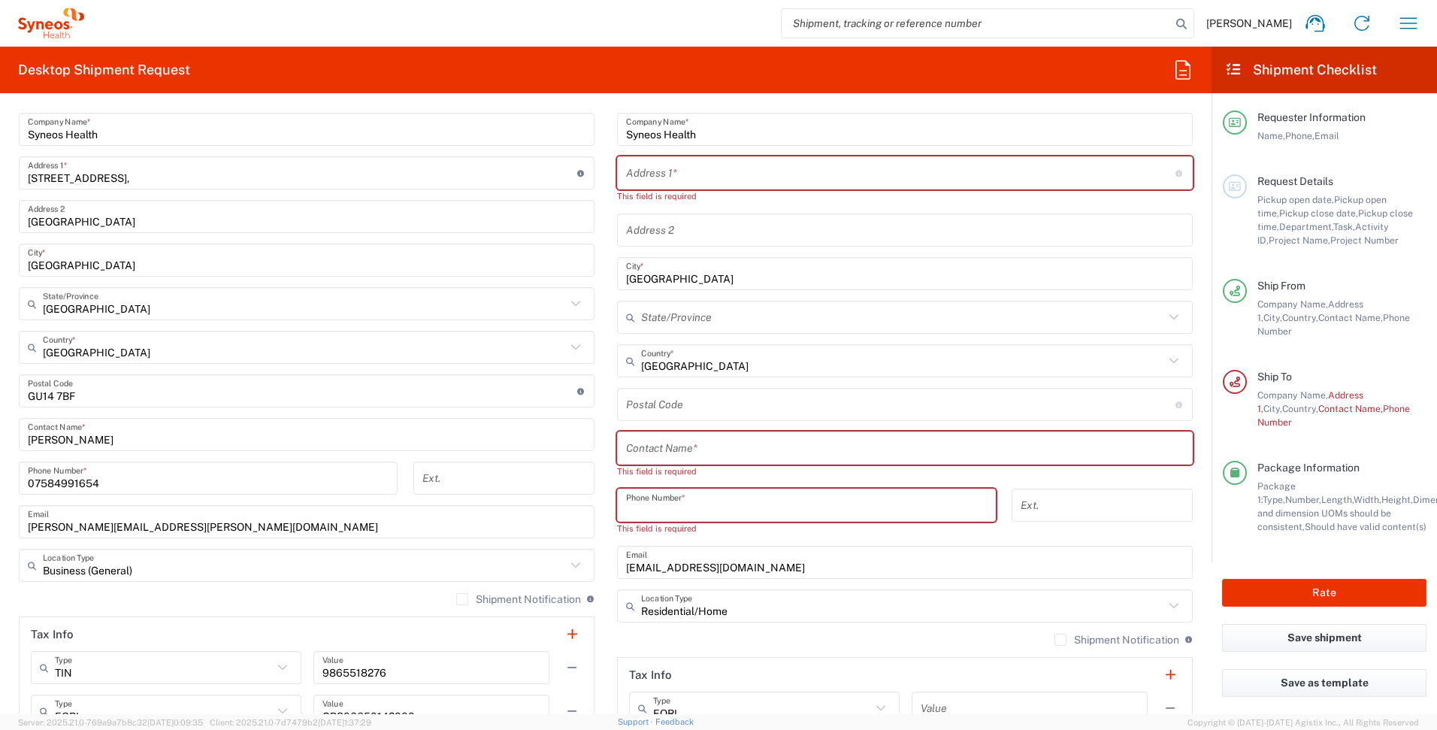
scroll to position [751, 0]
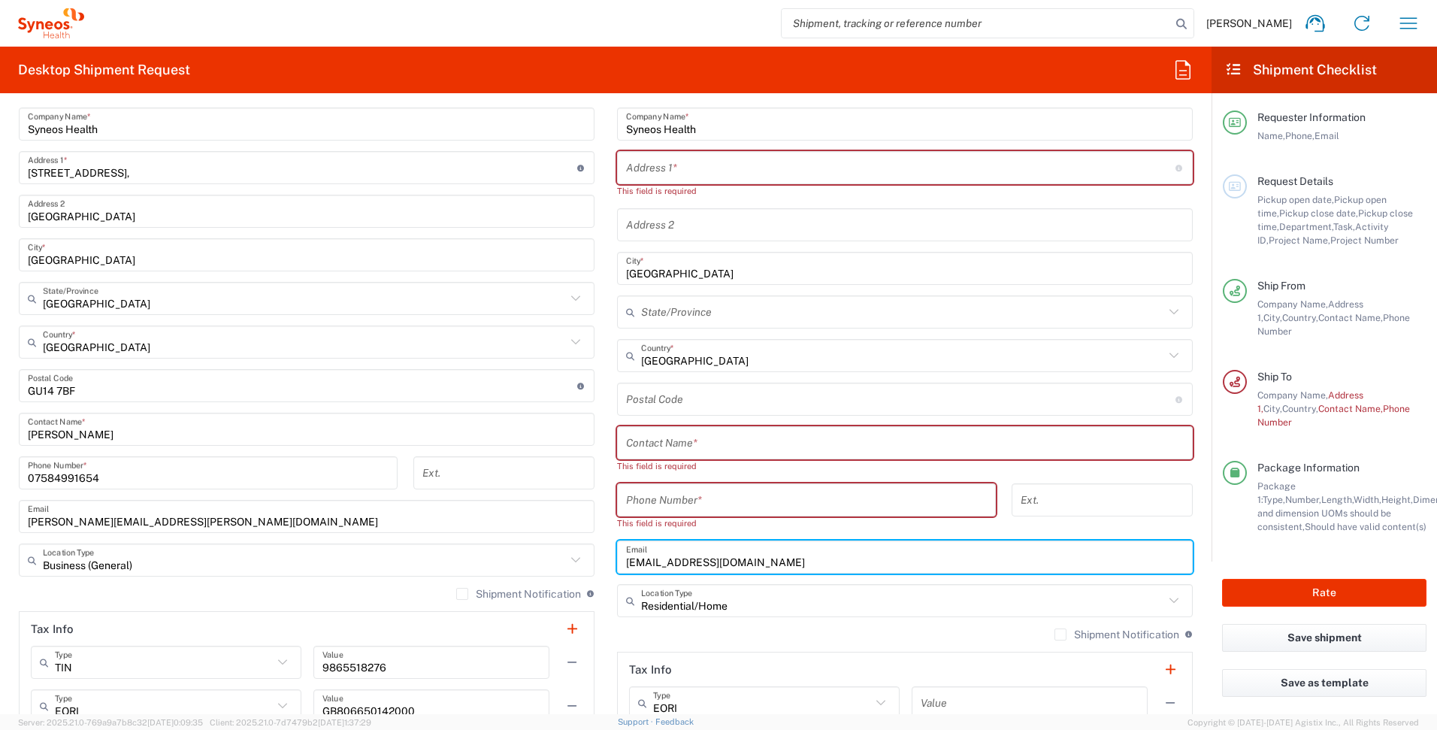
drag, startPoint x: 725, startPoint y: 560, endPoint x: 521, endPoint y: 553, distance: 204.5
click at [515, 553] on div "Ship From Syneos Health UK Limited Location Syneos Health UK Limited[PERSON_NAM…" at bounding box center [606, 409] width 1196 height 758
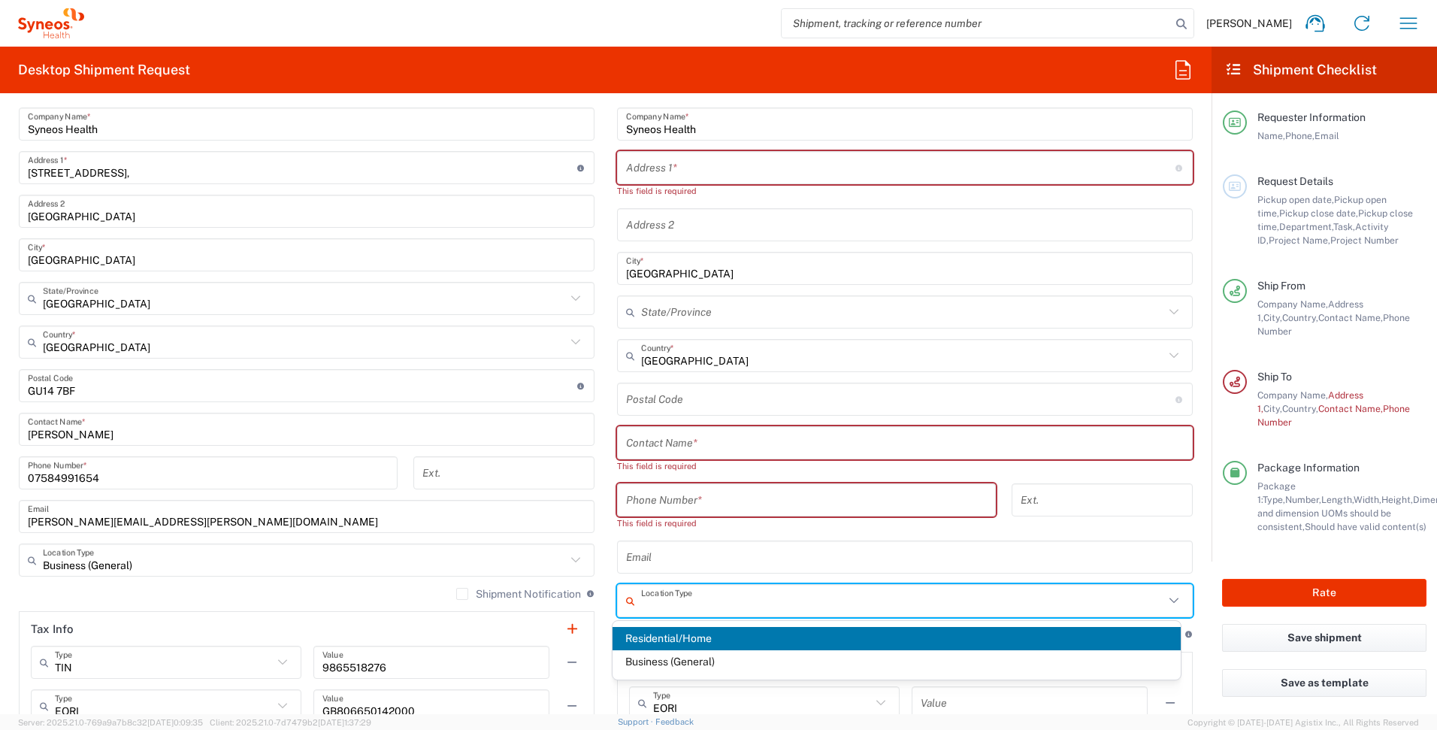
click at [755, 604] on input "text" at bounding box center [902, 601] width 523 height 26
click at [713, 637] on span "Residential/Home" at bounding box center [896, 638] width 569 height 23
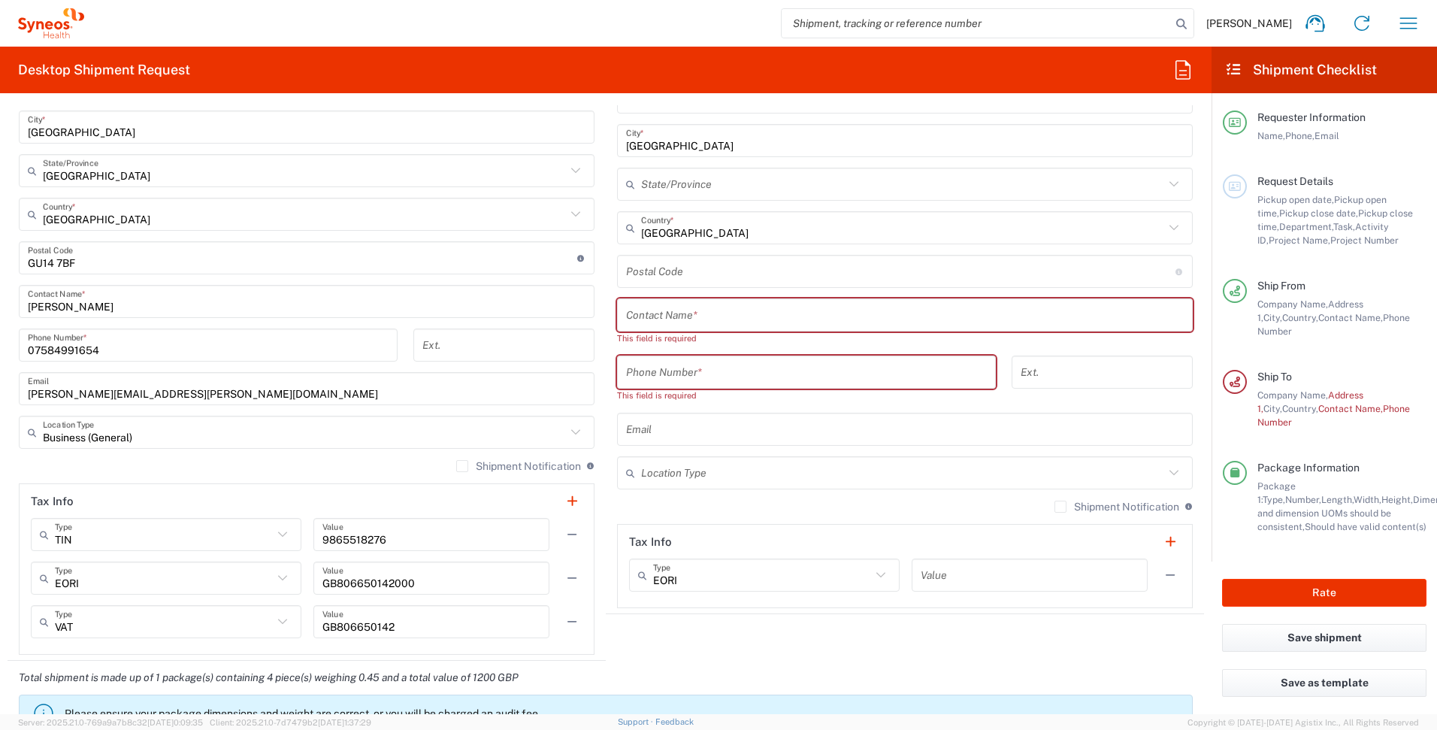
scroll to position [896, 0]
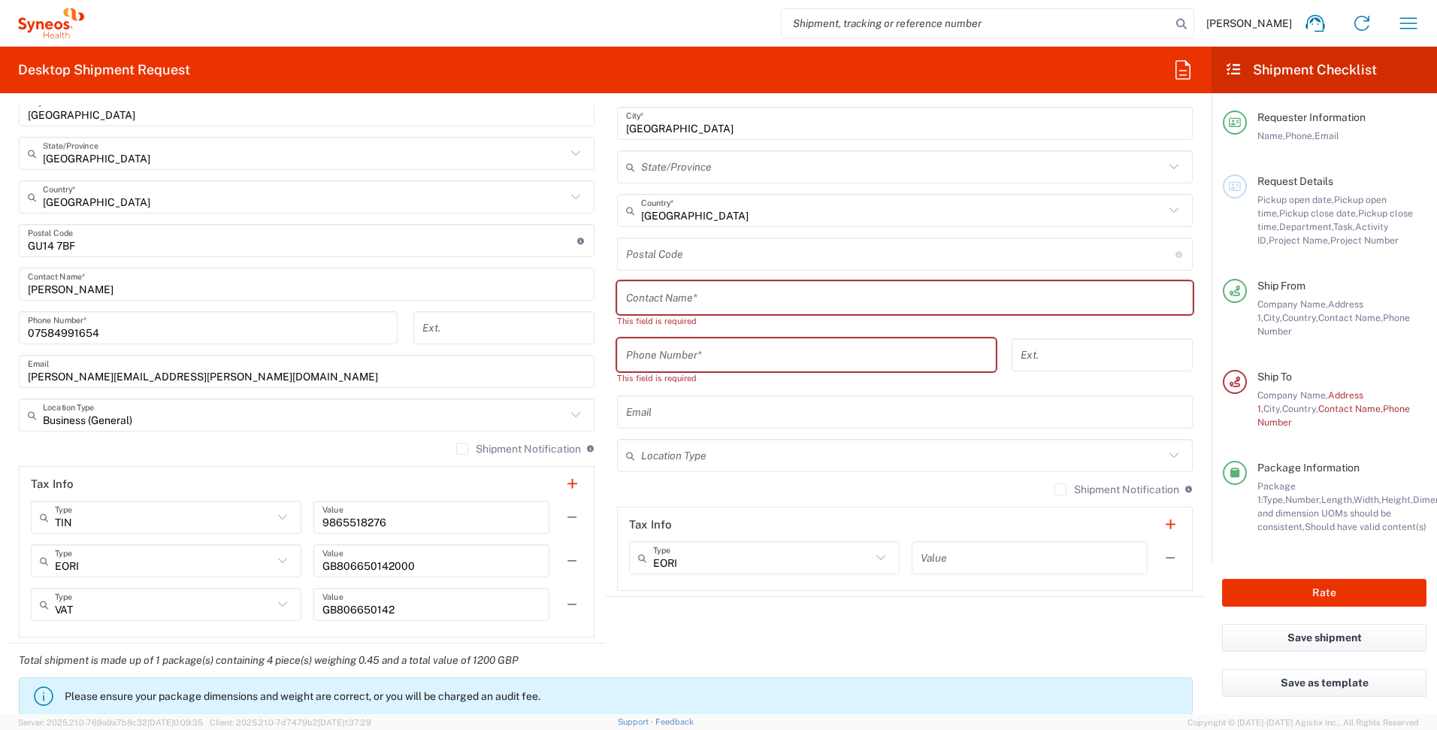
click at [694, 460] on input "text" at bounding box center [902, 456] width 523 height 26
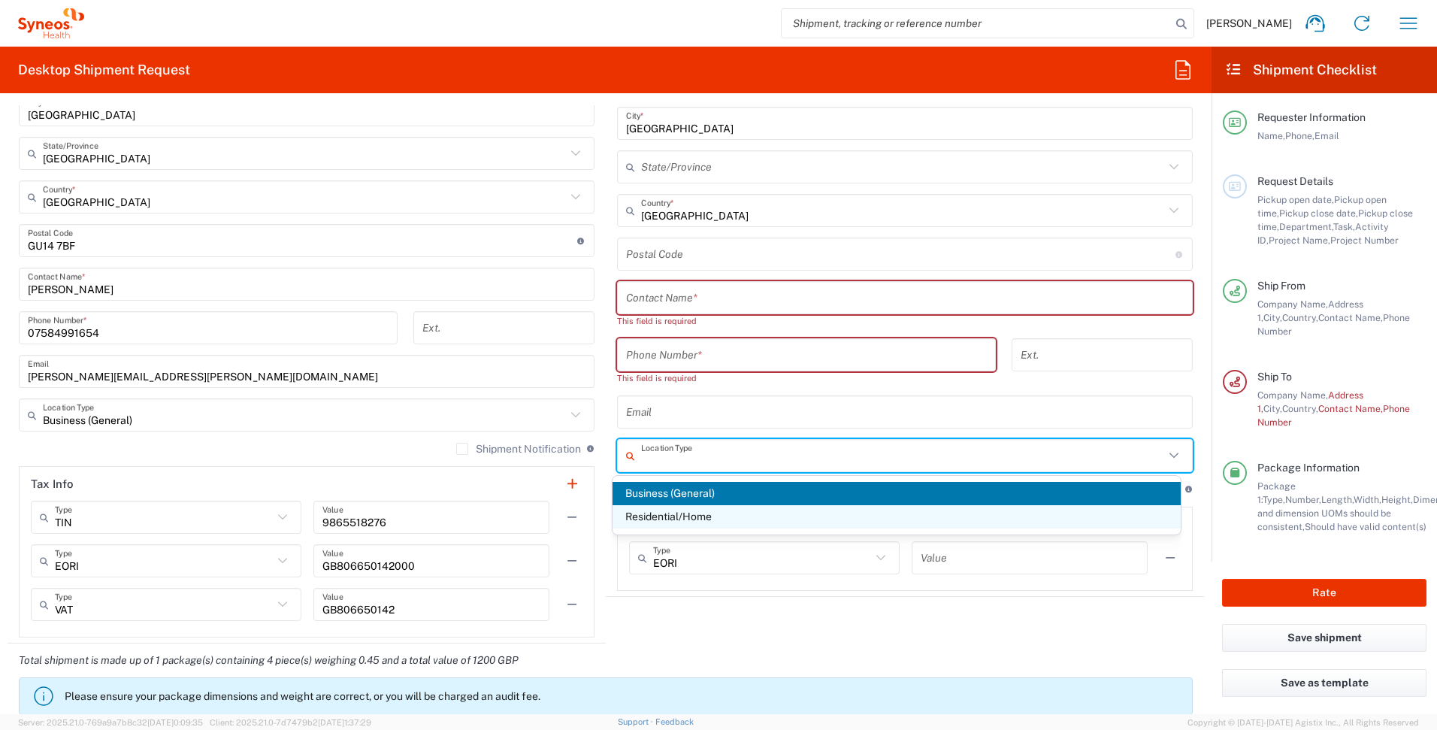
click at [694, 520] on span "Residential/Home" at bounding box center [896, 516] width 569 height 23
type input "Residential/Home"
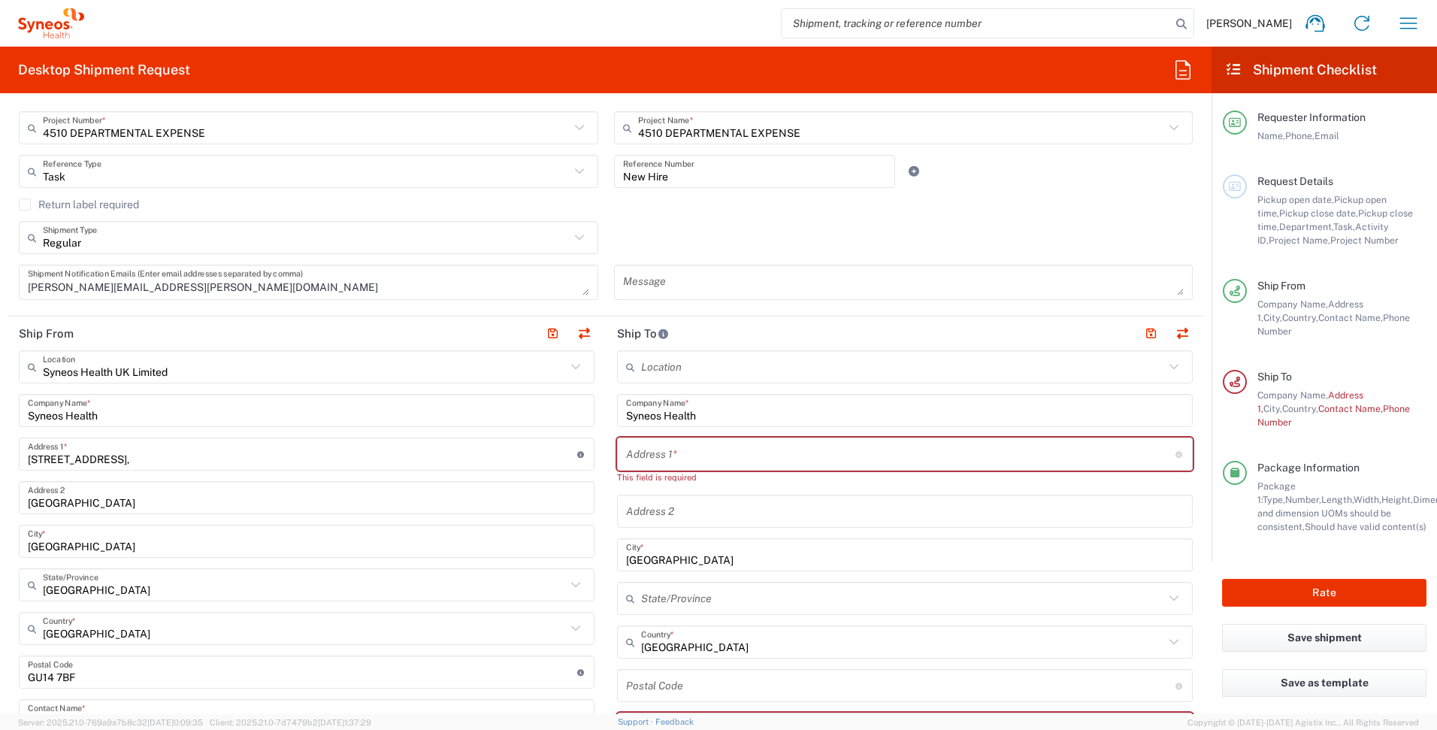
scroll to position [476, 0]
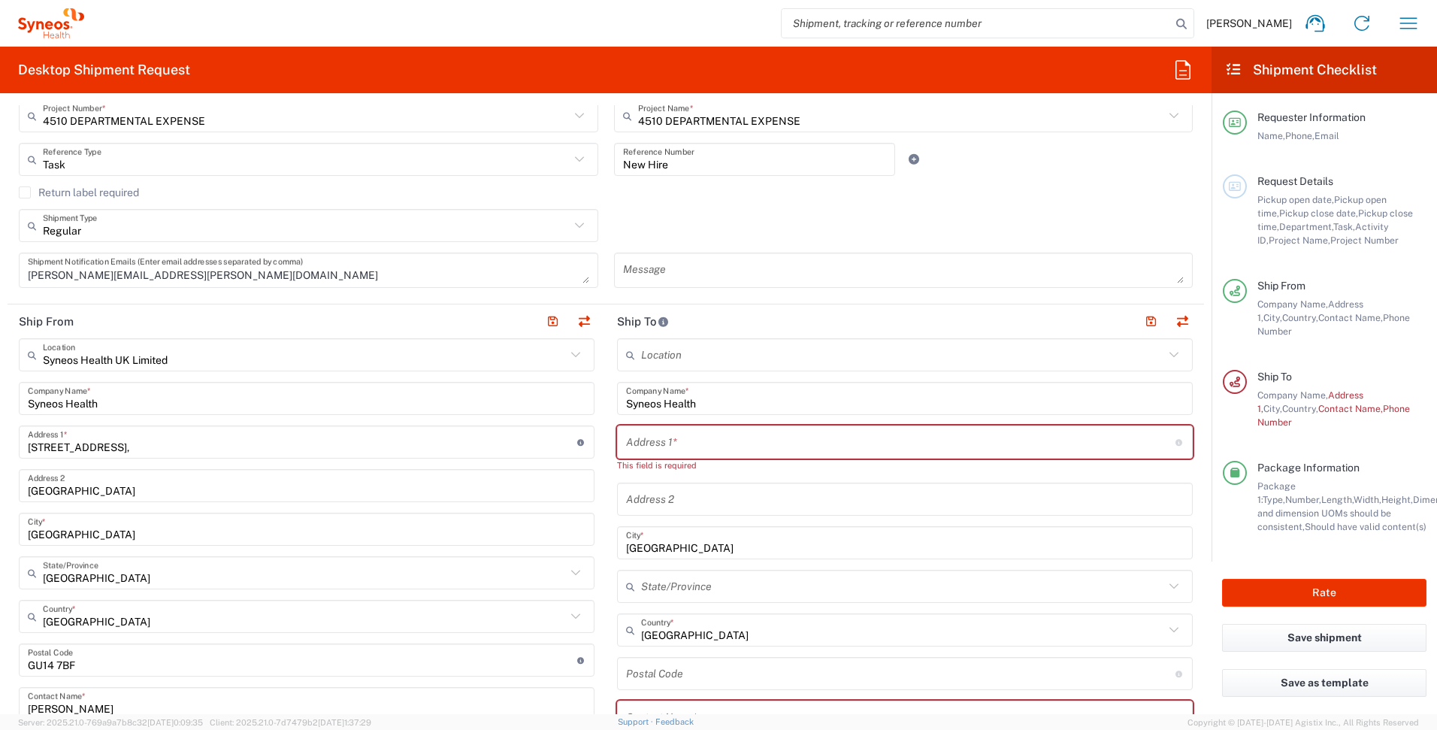
click at [695, 444] on input "text" at bounding box center [900, 442] width 549 height 26
click at [676, 440] on input "text" at bounding box center [900, 442] width 549 height 26
paste input "57 Hawksbillway"
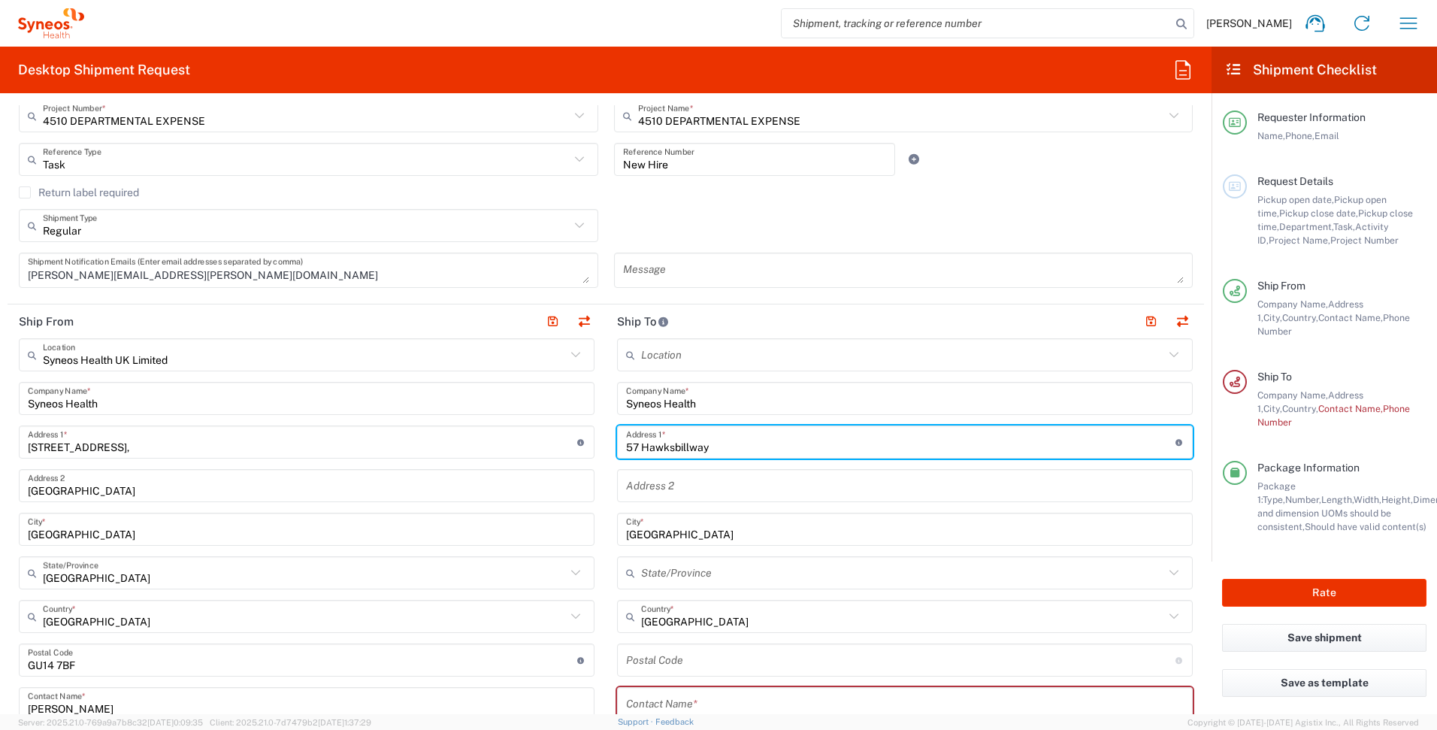
type input "57 Hawksbillway"
click at [647, 655] on input "undefined" at bounding box center [900, 660] width 549 height 26
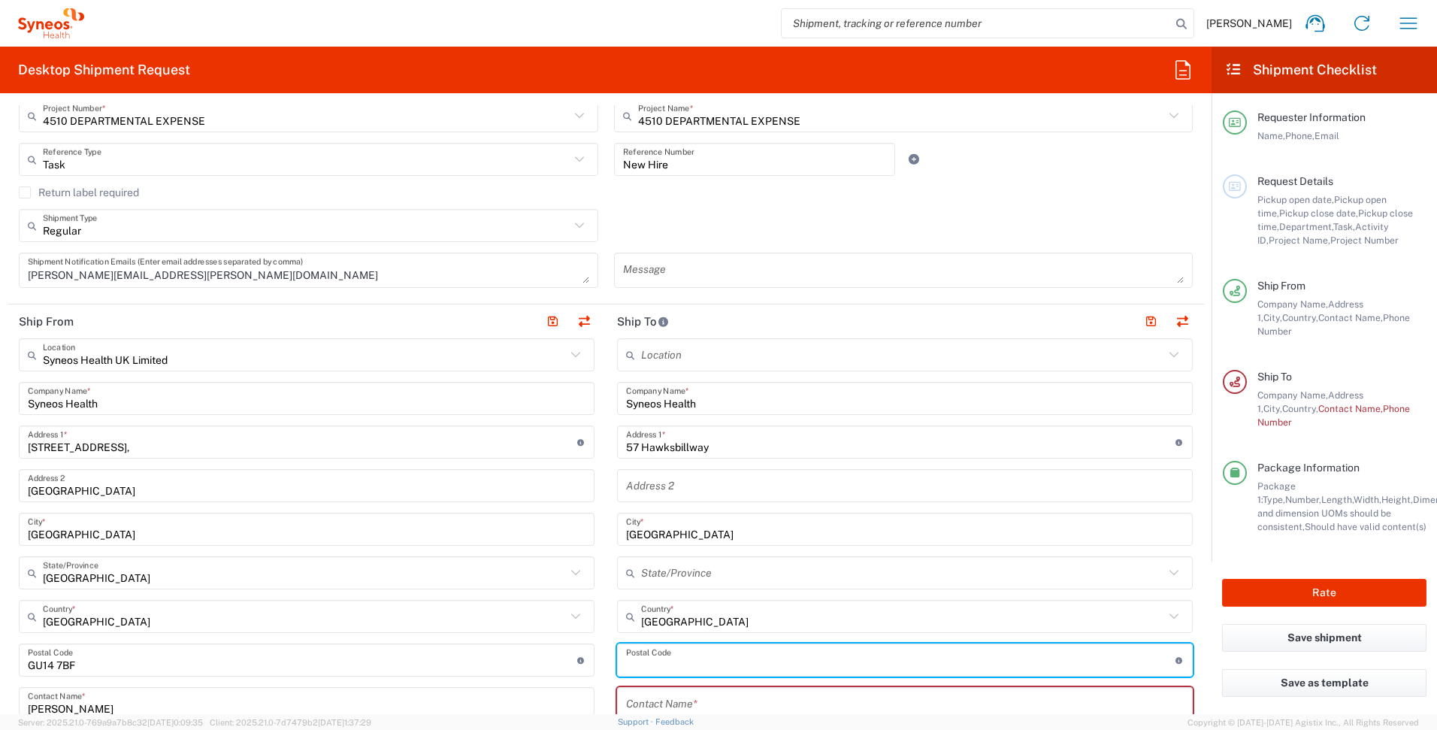
paste input "PE2 8NS"
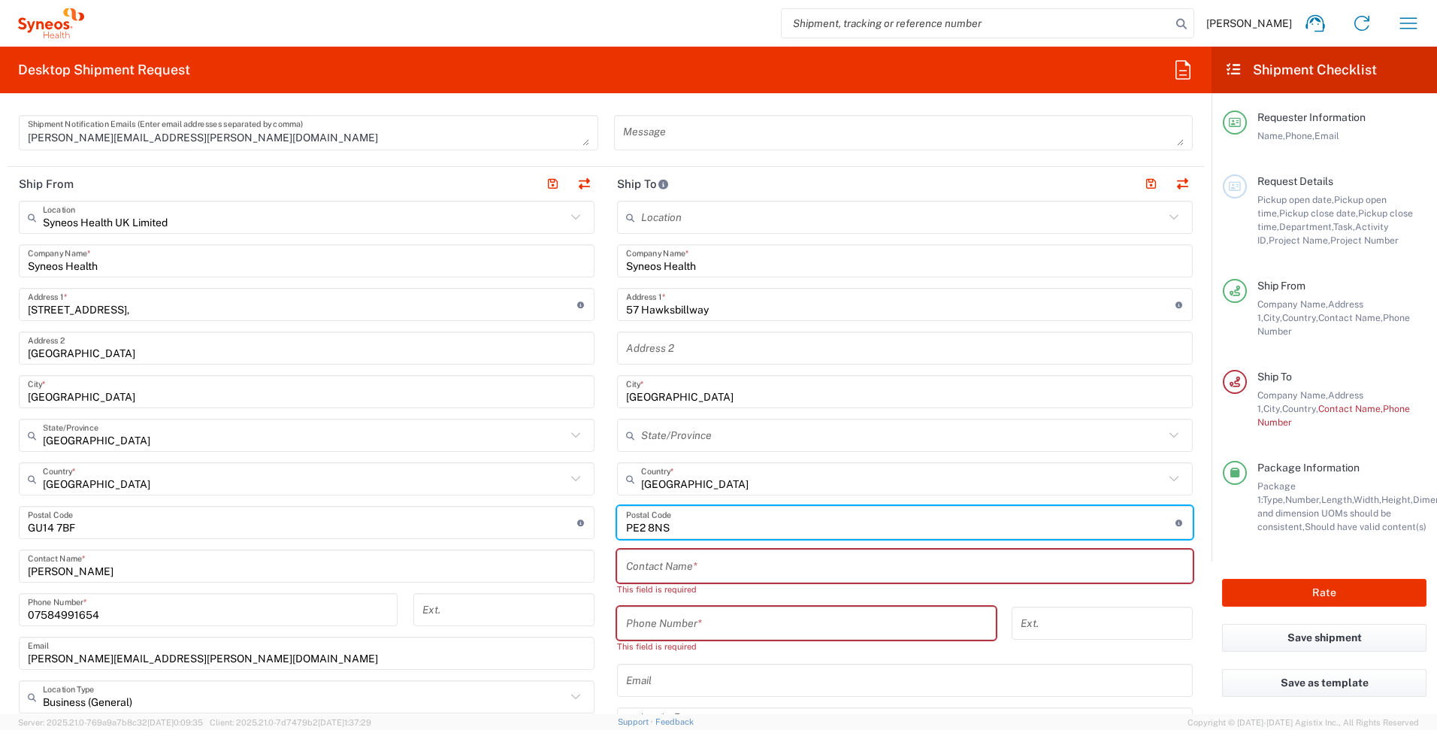
scroll to position [715, 0]
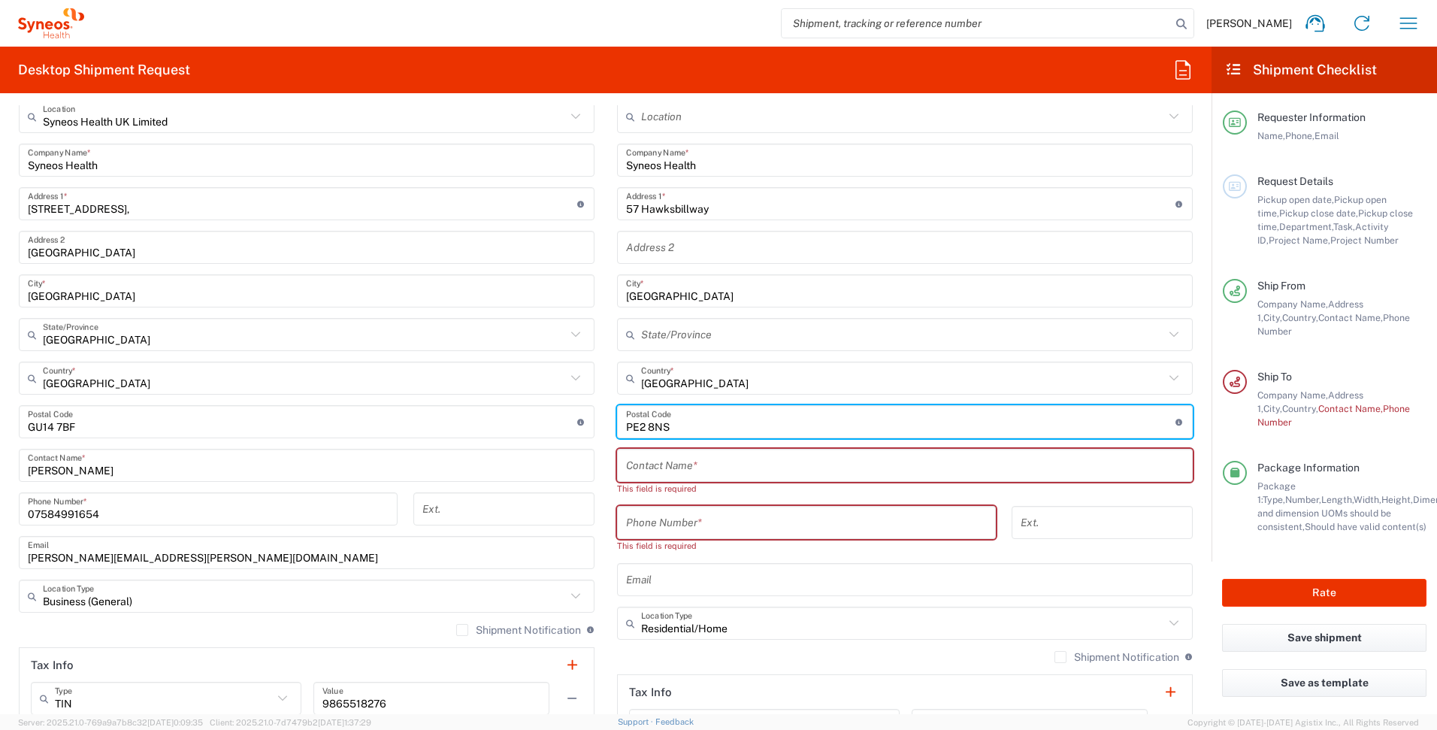
type input "PE2 8NS"
click at [773, 523] on input "tel" at bounding box center [806, 523] width 361 height 26
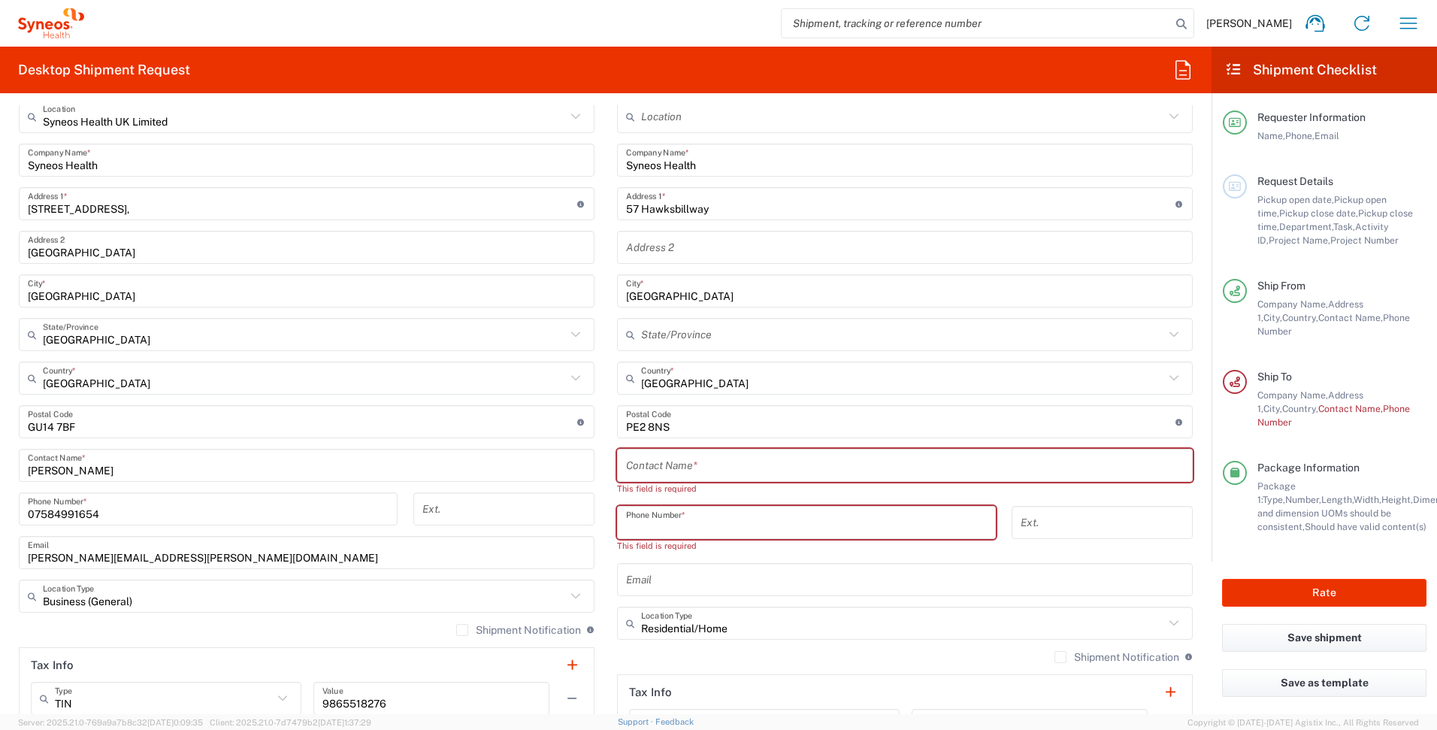
click at [651, 521] on input "tel" at bounding box center [806, 523] width 361 height 26
paste input "7554460979"
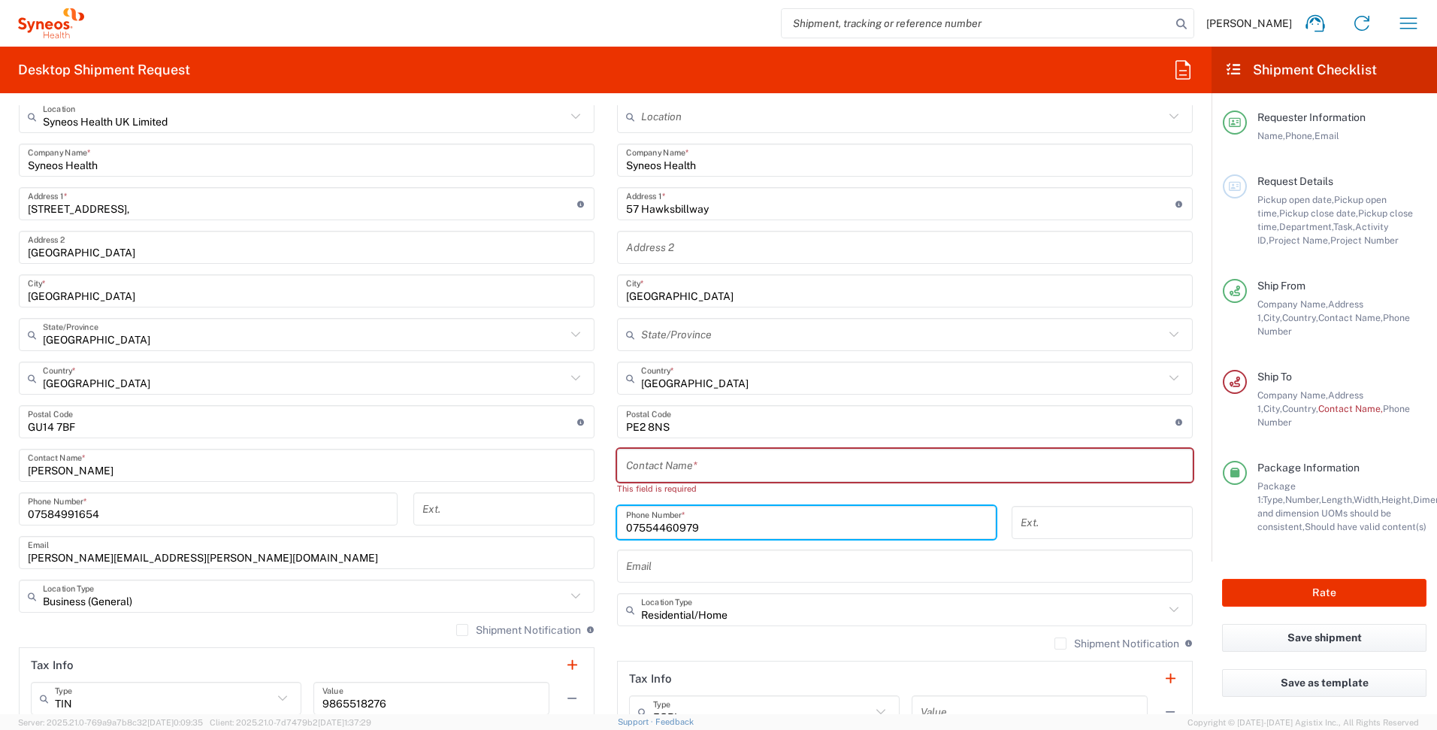
type input "07554460979"
click at [657, 468] on input "text" at bounding box center [905, 465] width 558 height 26
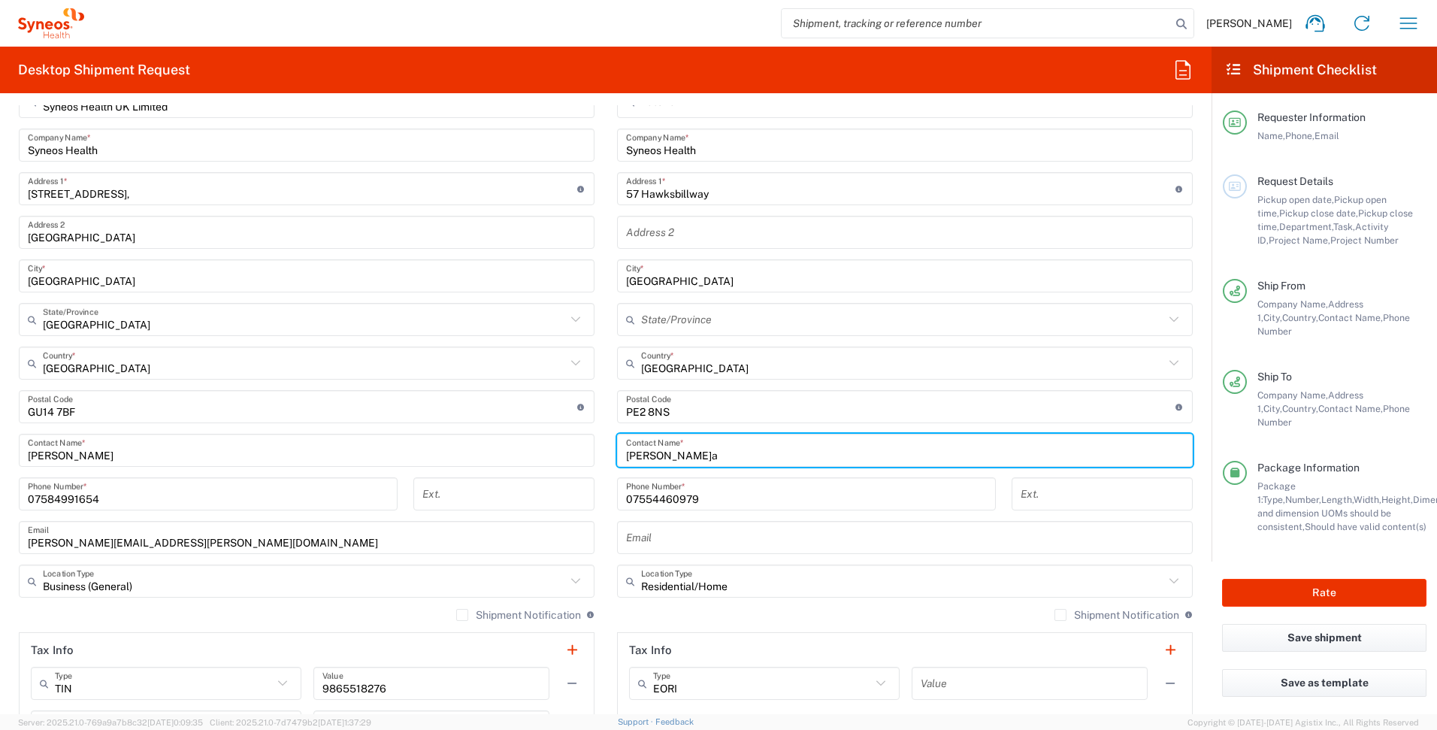
scroll to position [921, 0]
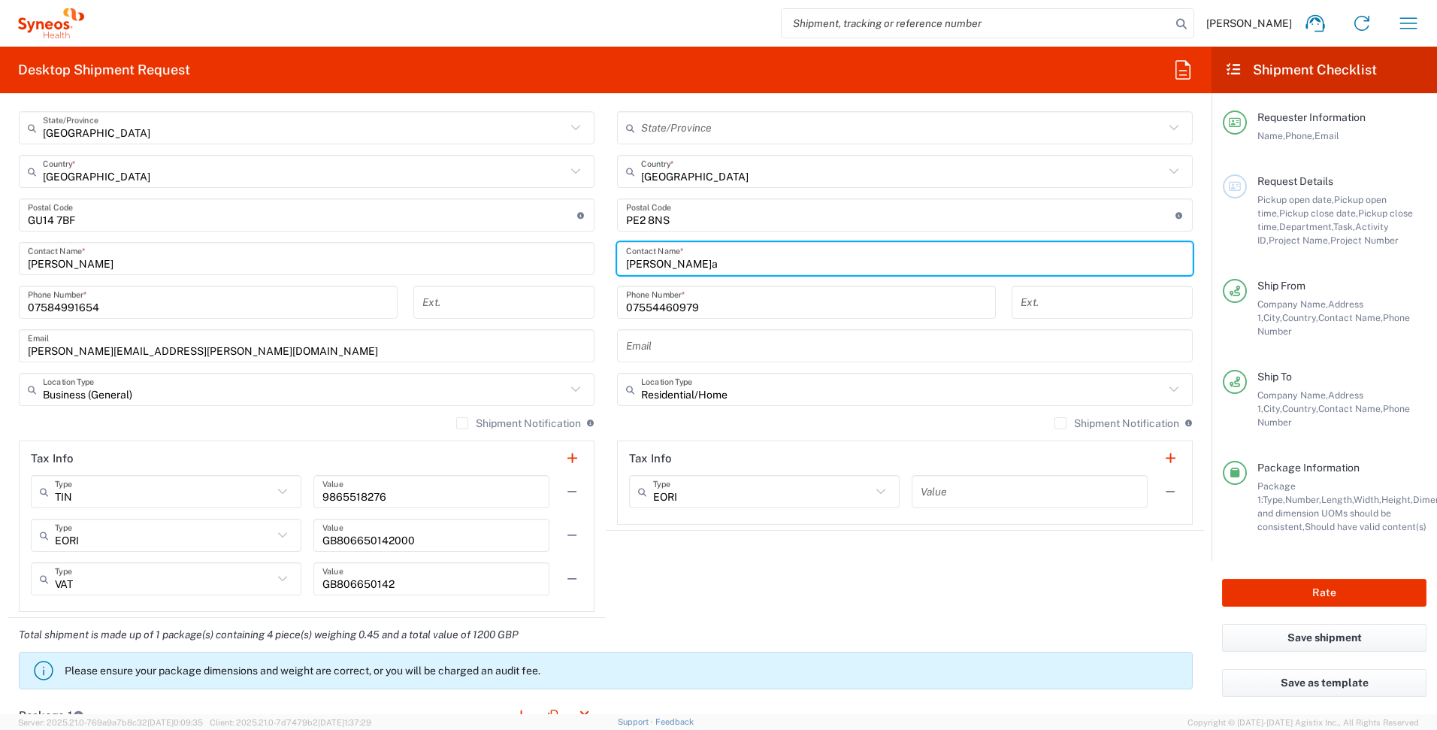
type input "[PERSON_NAME]a"
click at [669, 345] on input "text" at bounding box center [905, 346] width 558 height 26
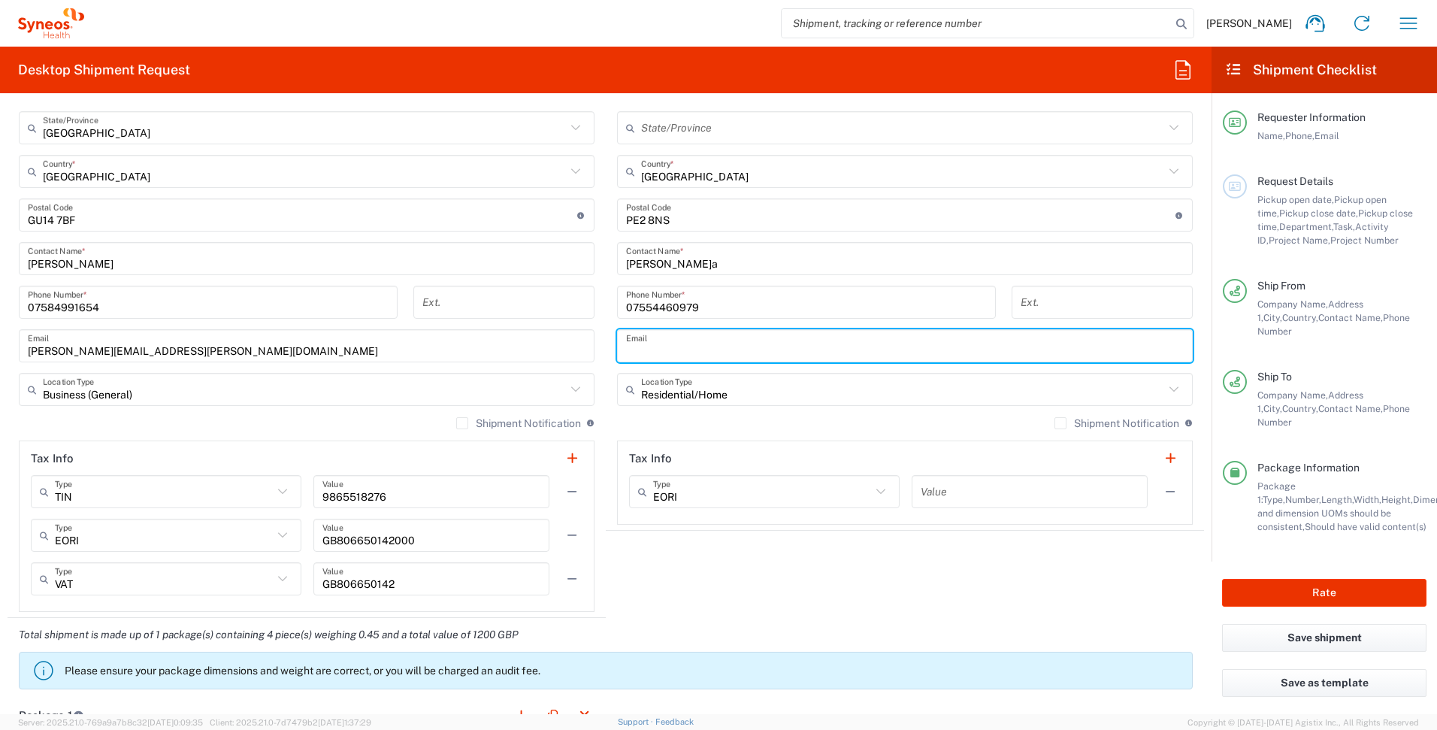
paste input "[EMAIL_ADDRESS][PERSON_NAME][DOMAIN_NAME]"
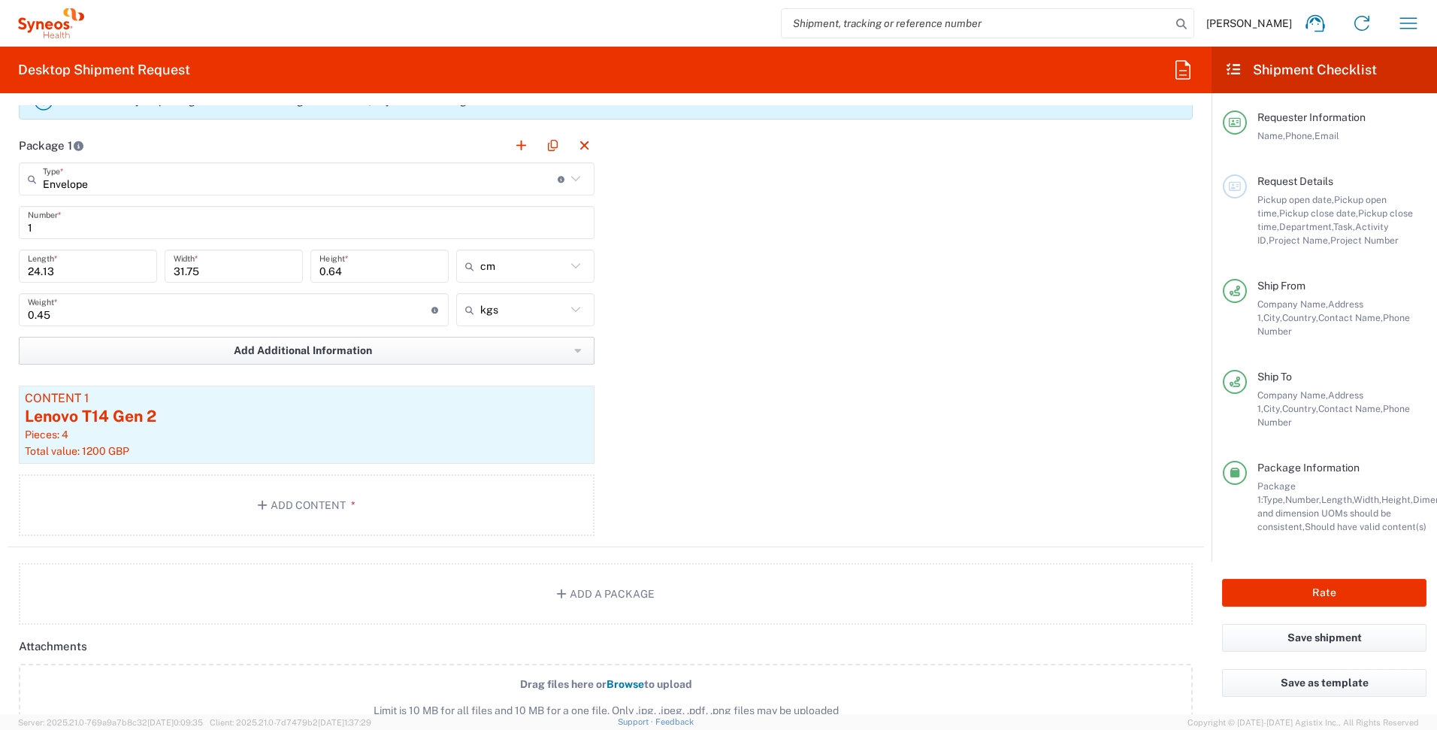
scroll to position [1512, 0]
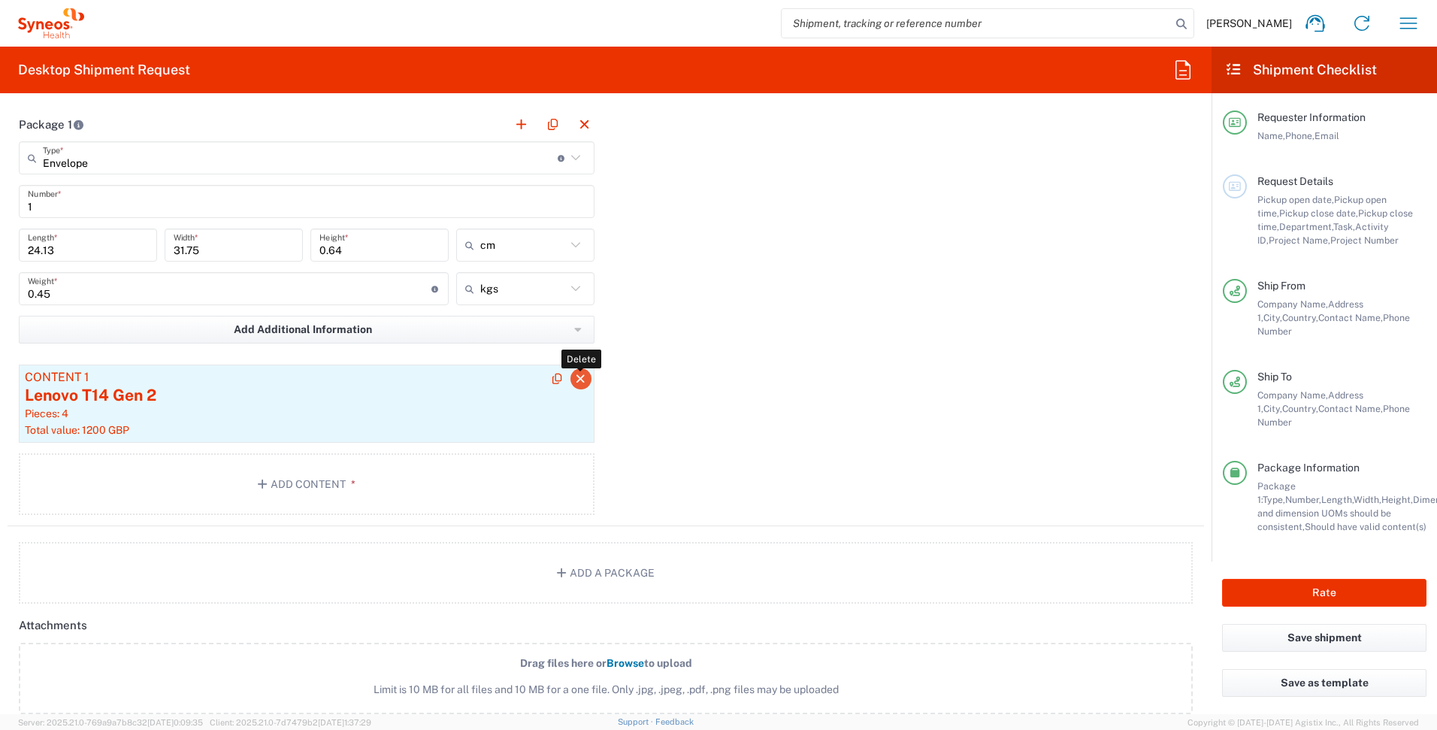
type input "[EMAIL_ADDRESS][PERSON_NAME][DOMAIN_NAME]"
click at [574, 374] on icon "button" at bounding box center [581, 379] width 14 height 11
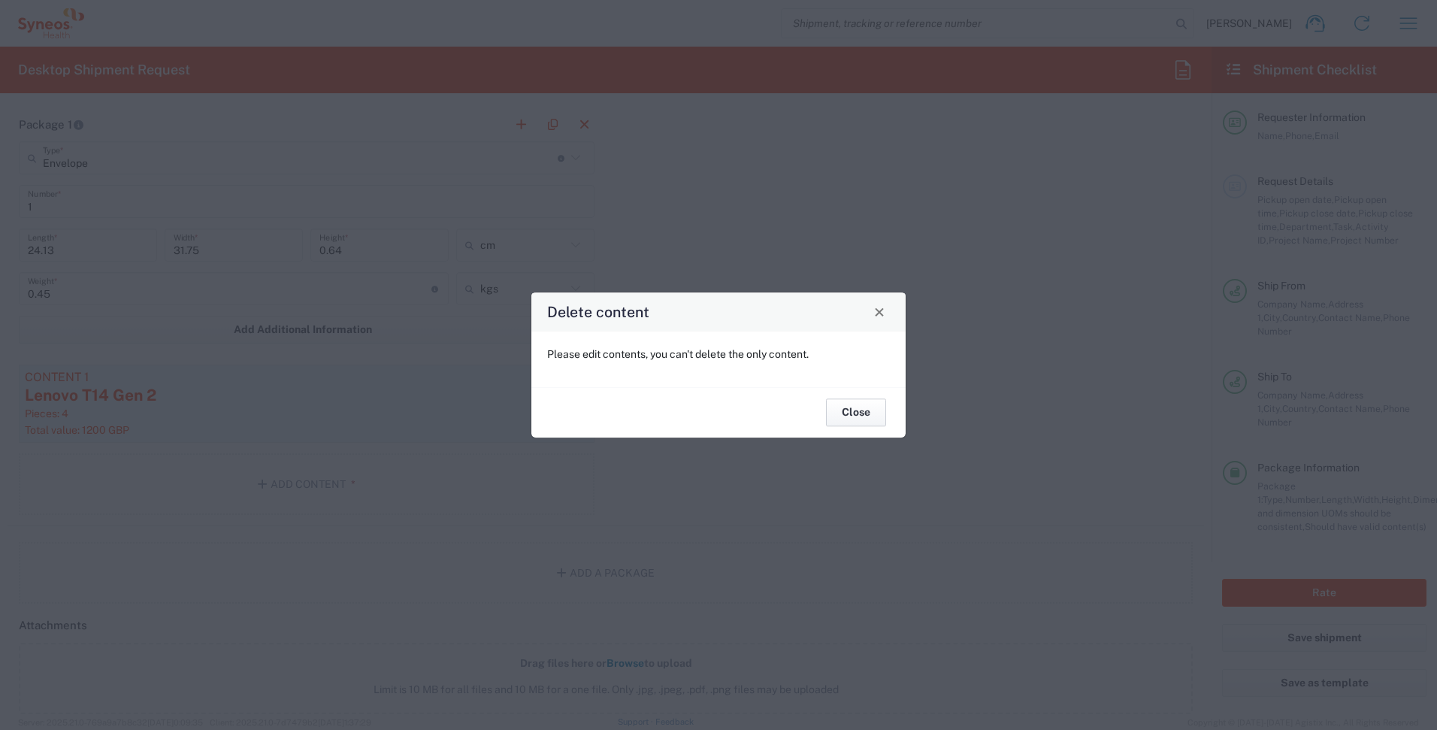
click at [844, 409] on button "Close" at bounding box center [856, 413] width 60 height 28
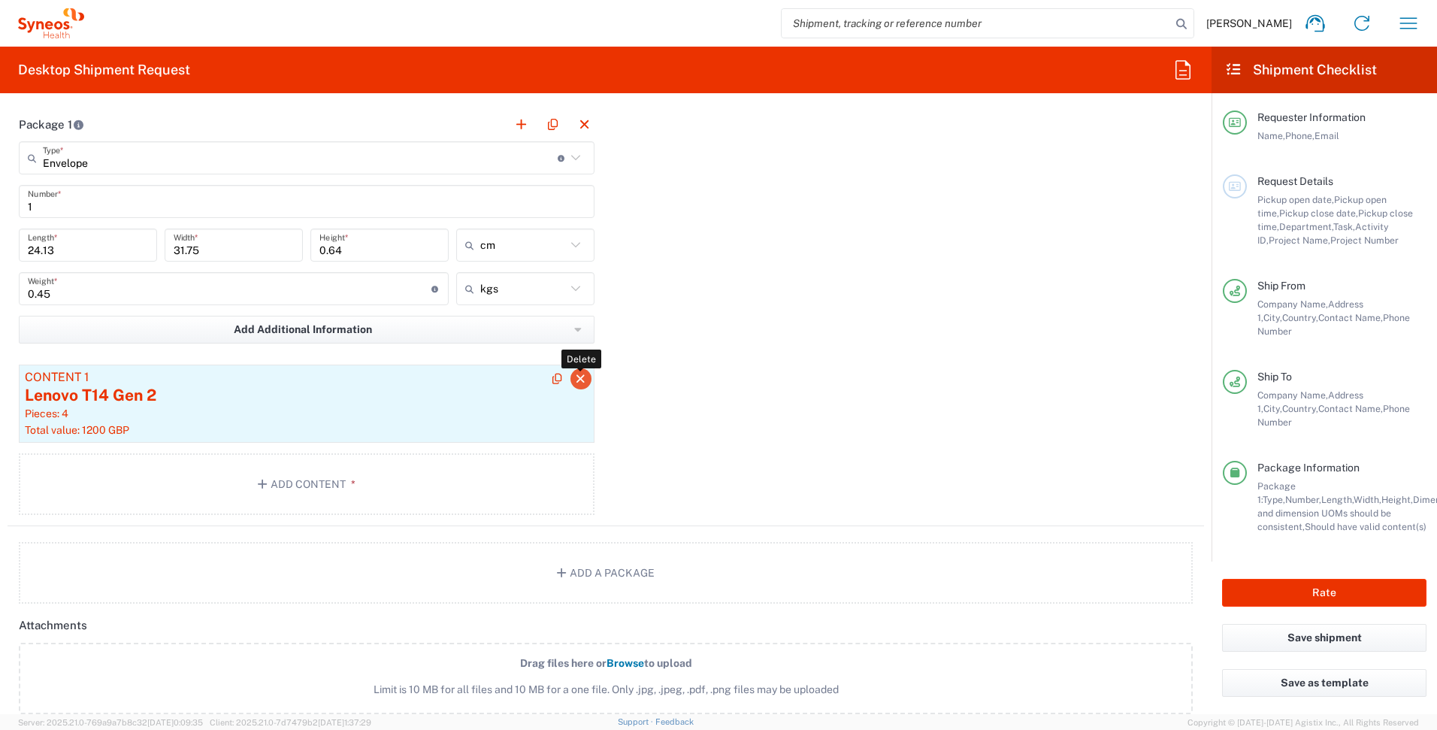
click at [577, 380] on icon "button" at bounding box center [581, 379] width 14 height 11
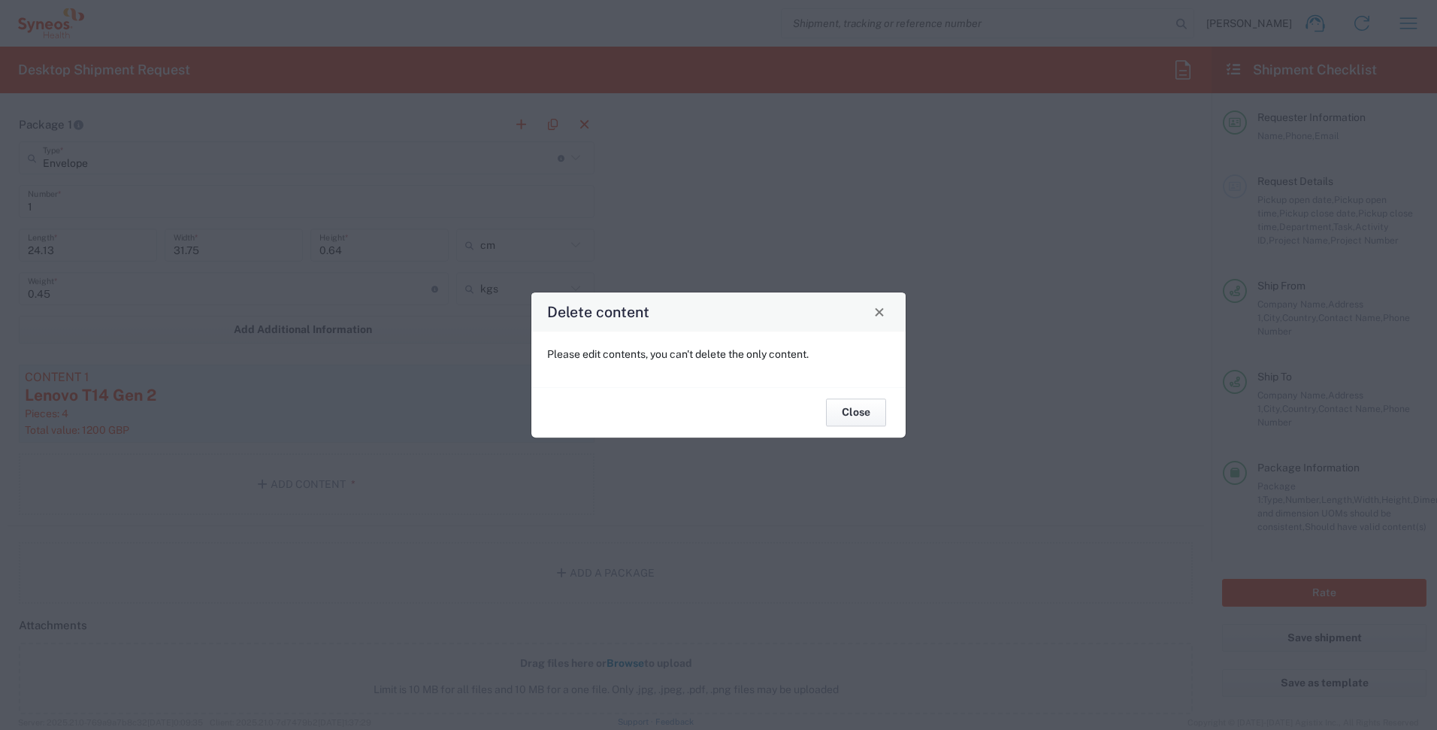
click at [860, 417] on button "Close" at bounding box center [856, 413] width 60 height 28
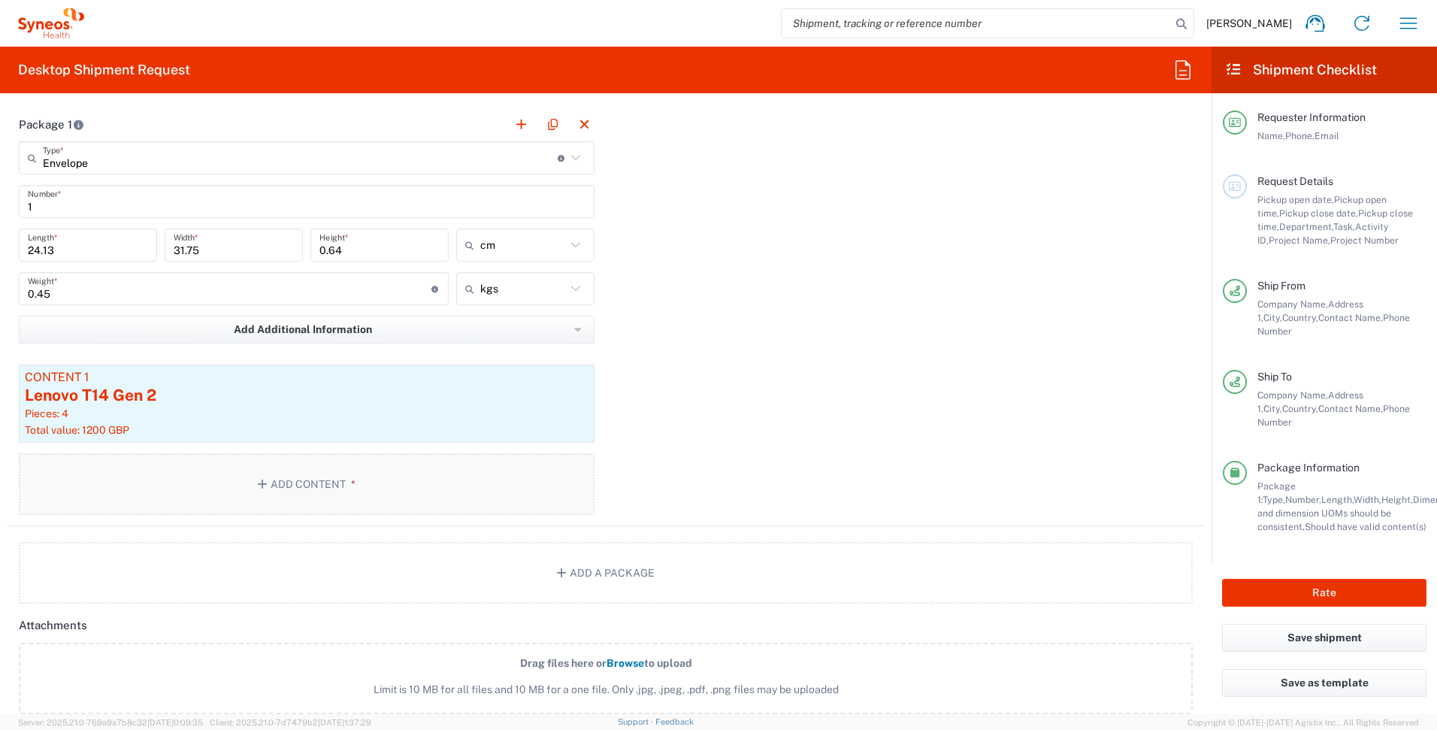
click at [336, 488] on button "Add Content *" at bounding box center [307, 484] width 576 height 62
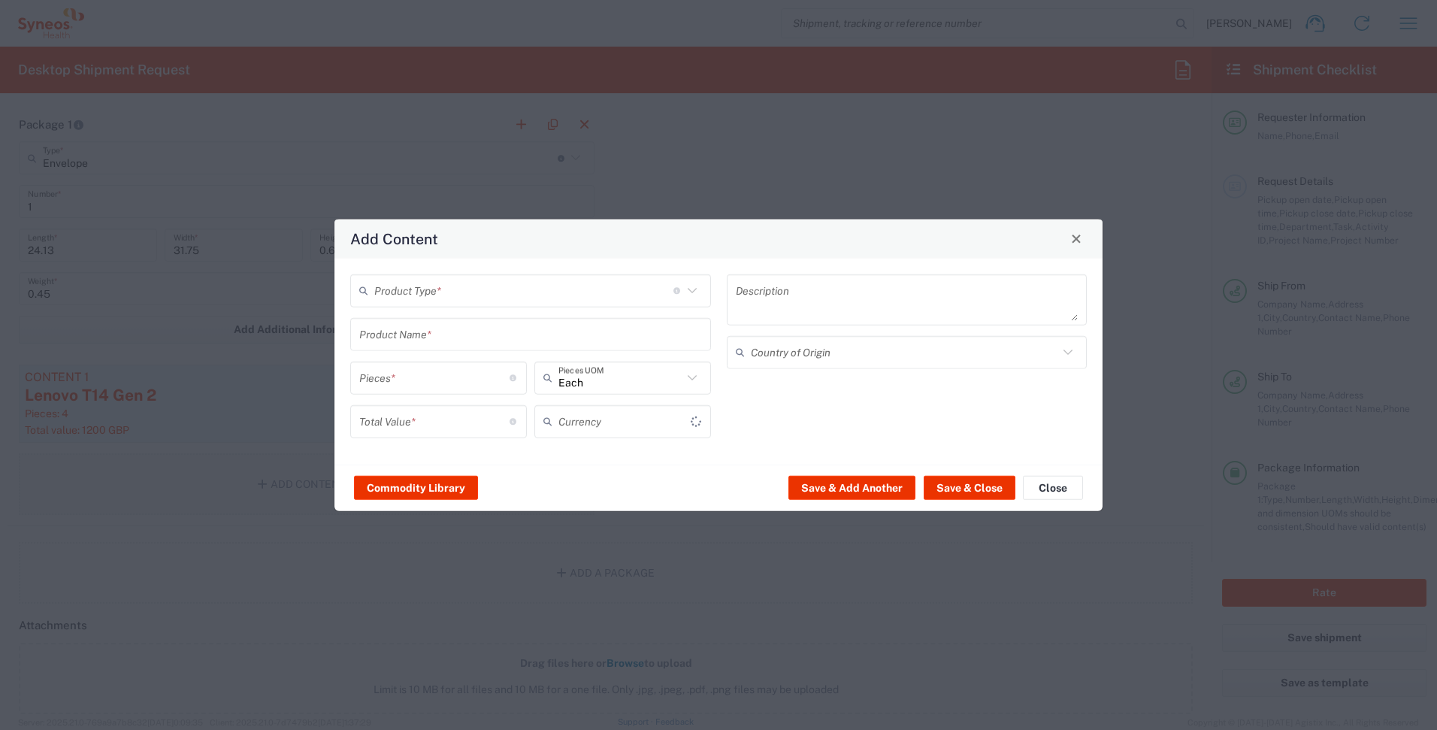
type input "US Dollar"
click at [698, 292] on icon at bounding box center [692, 290] width 20 height 20
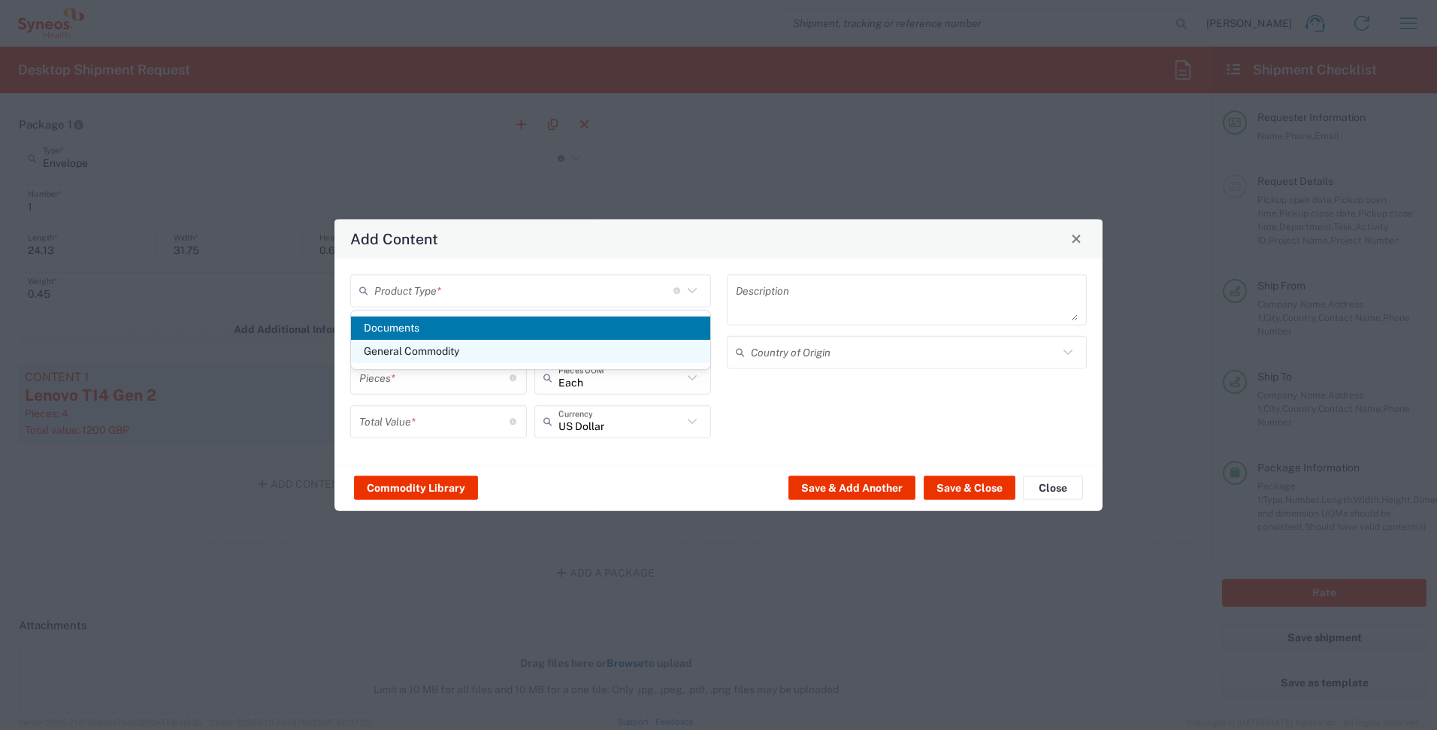
click at [468, 350] on span "General Commodity" at bounding box center [530, 351] width 359 height 23
type input "General Commodity"
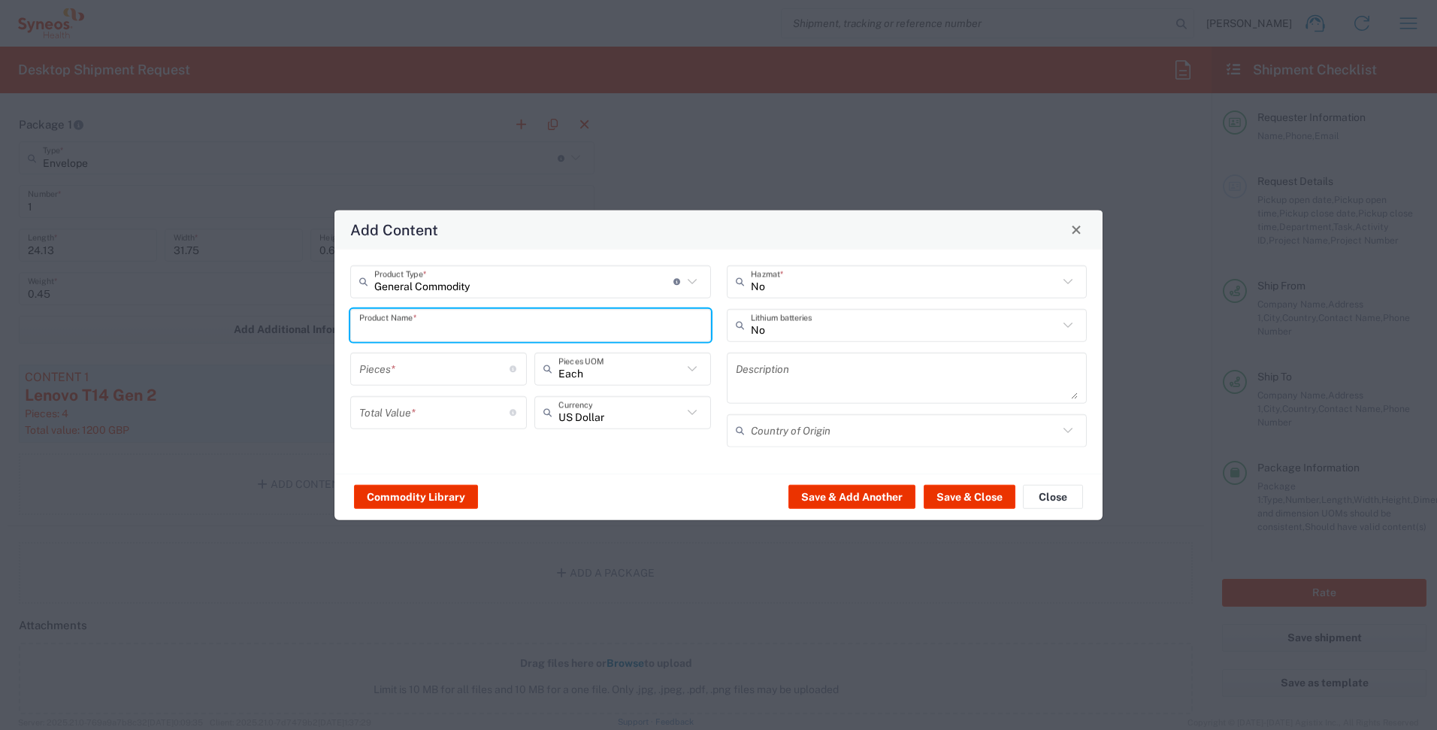
click at [464, 334] on input "text" at bounding box center [530, 325] width 343 height 26
type input "AC Adaptor"
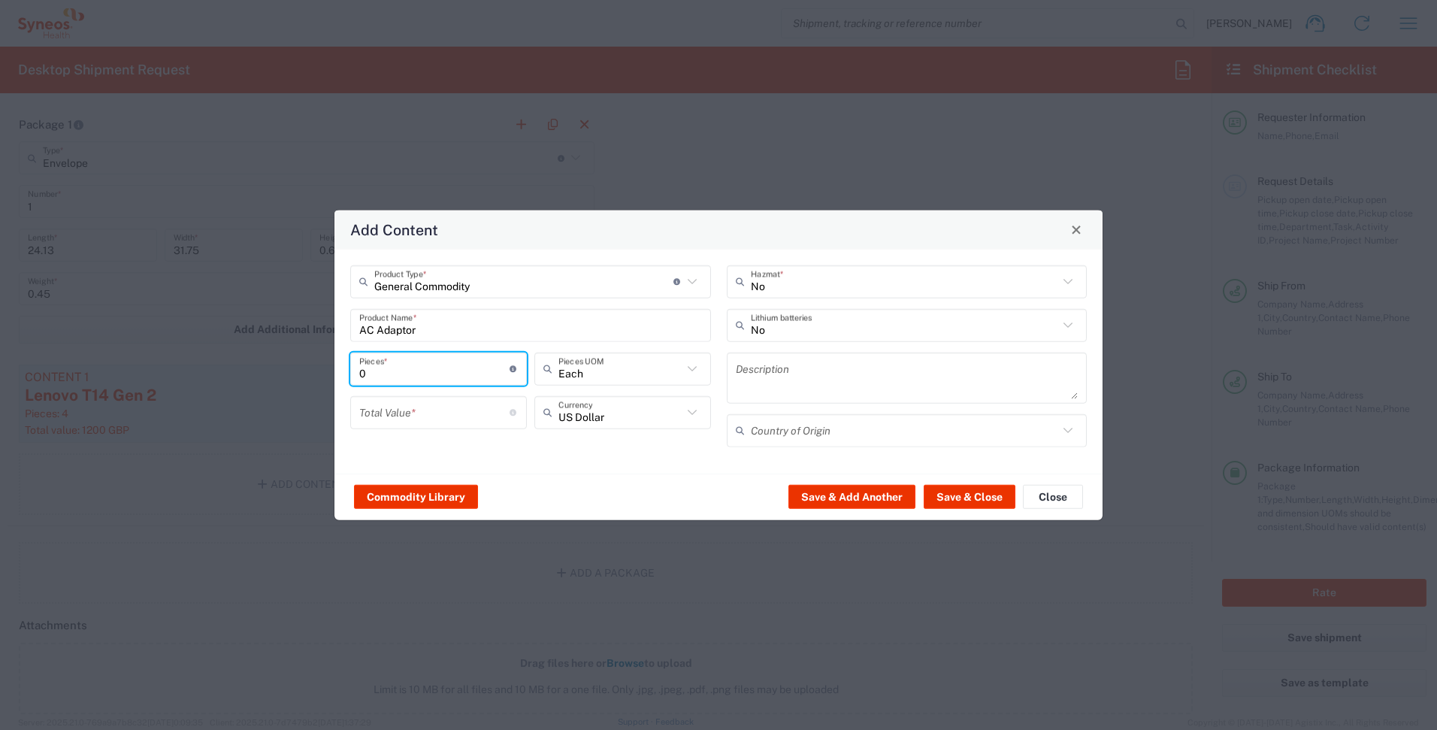
type input "1"
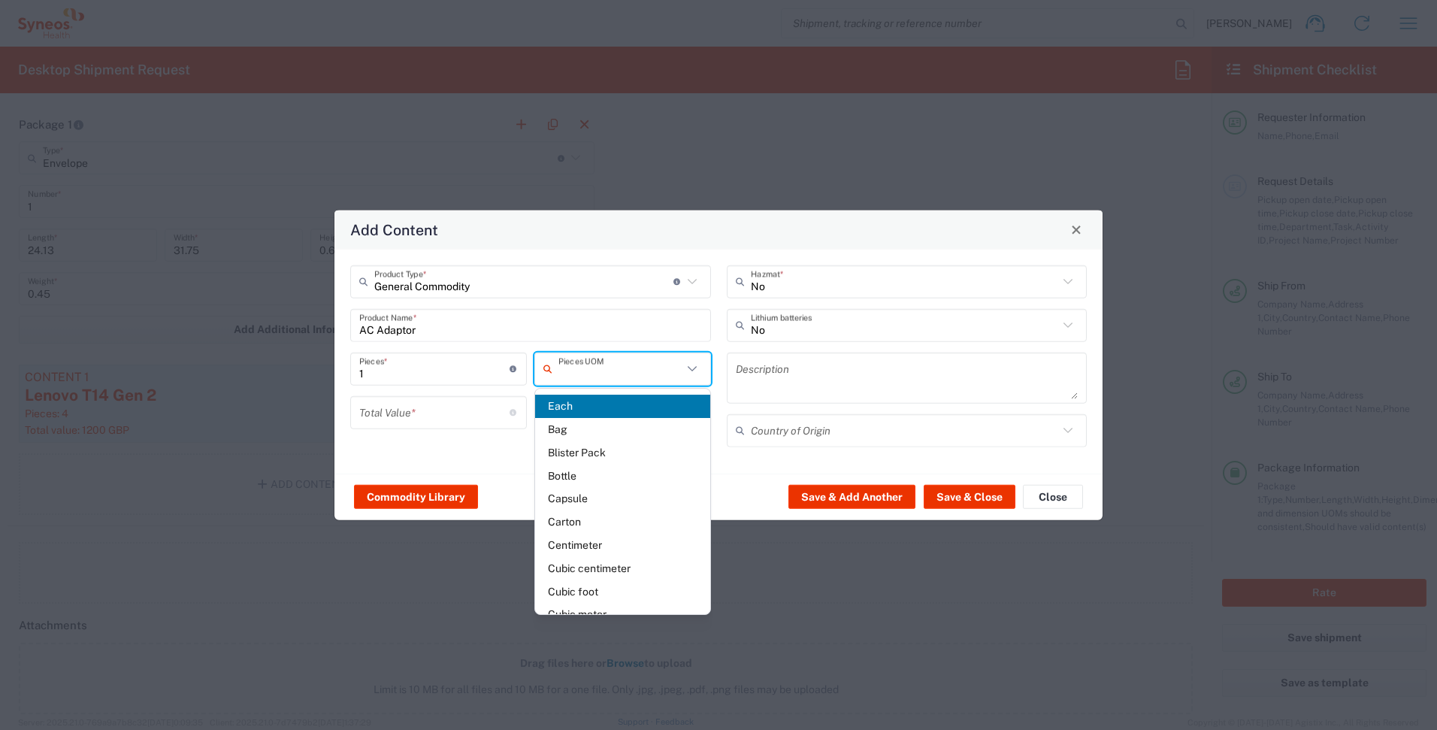
type input "Each"
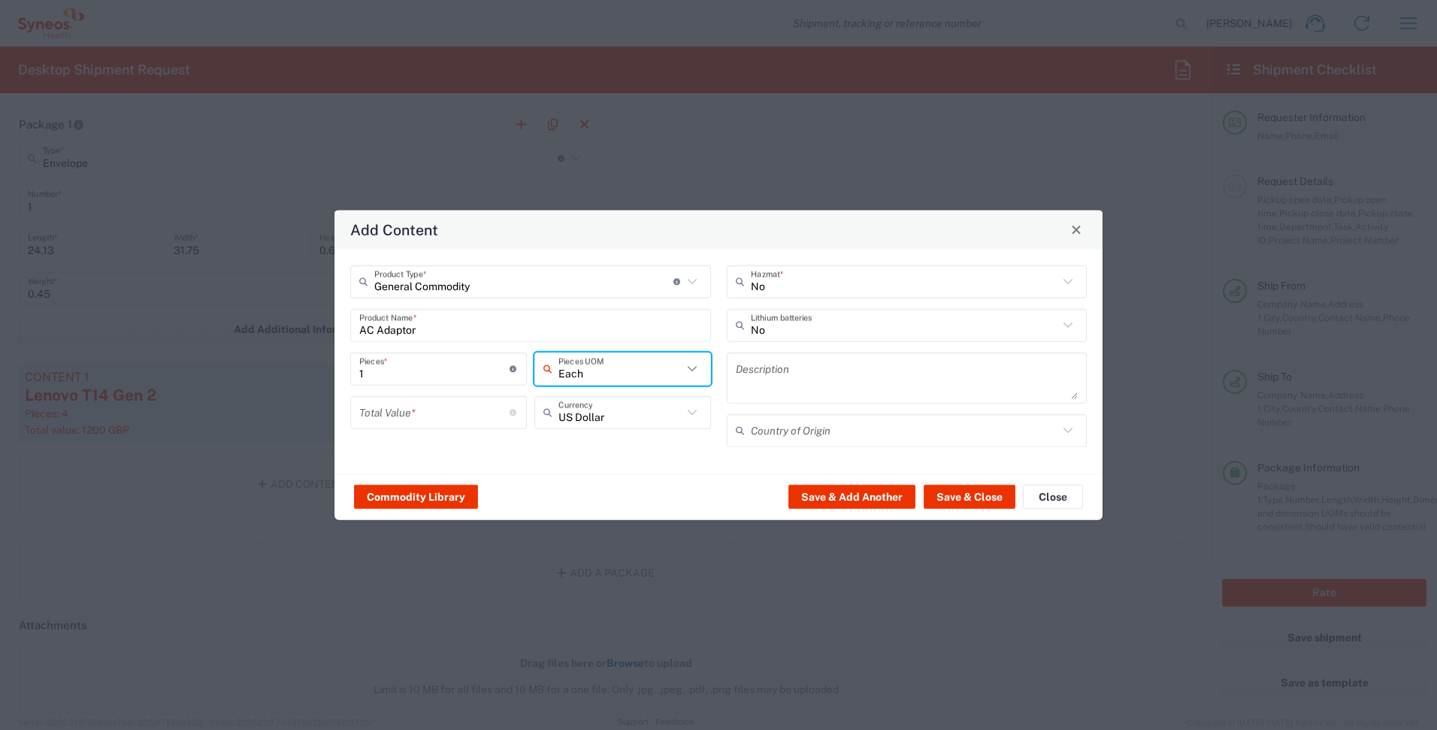
click at [442, 416] on input "number" at bounding box center [434, 412] width 150 height 26
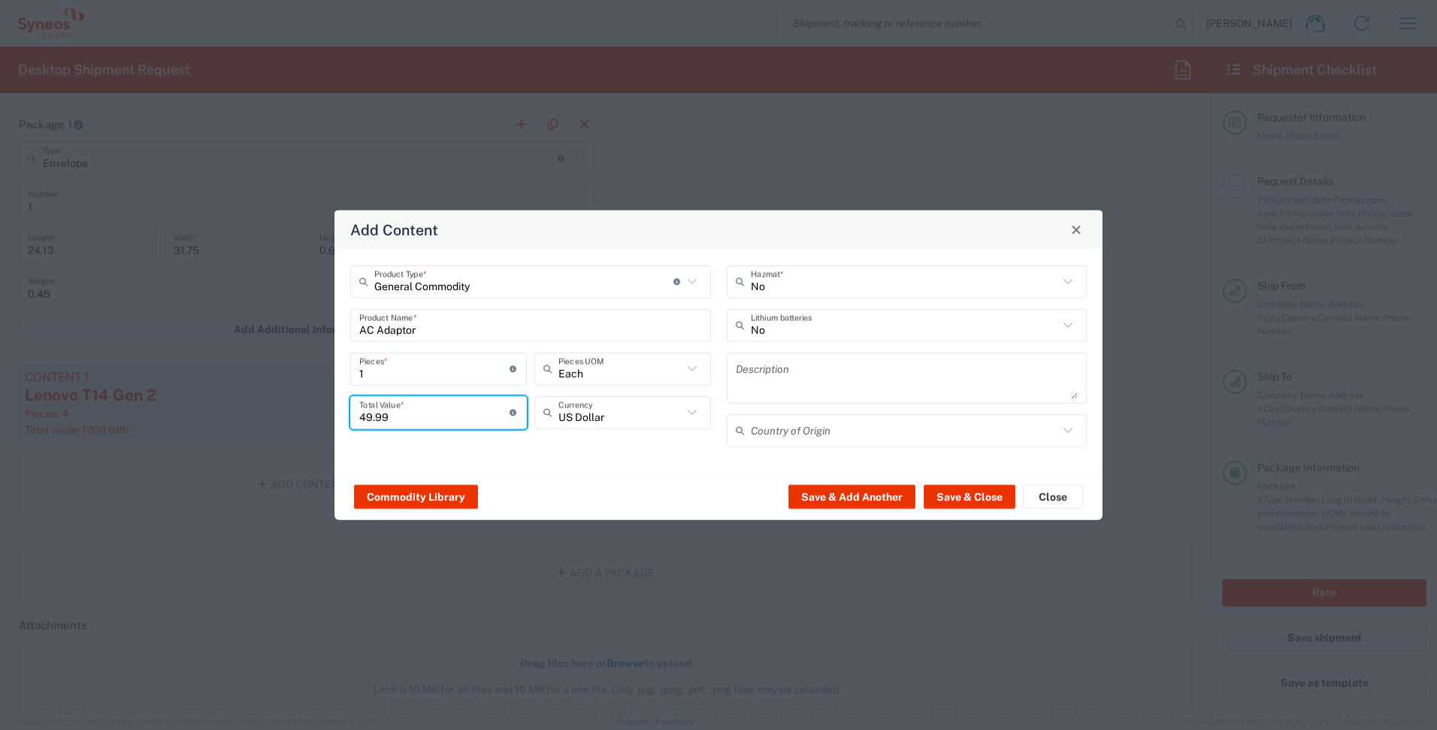
type input "49.99"
click at [812, 424] on input "text" at bounding box center [905, 430] width 308 height 26
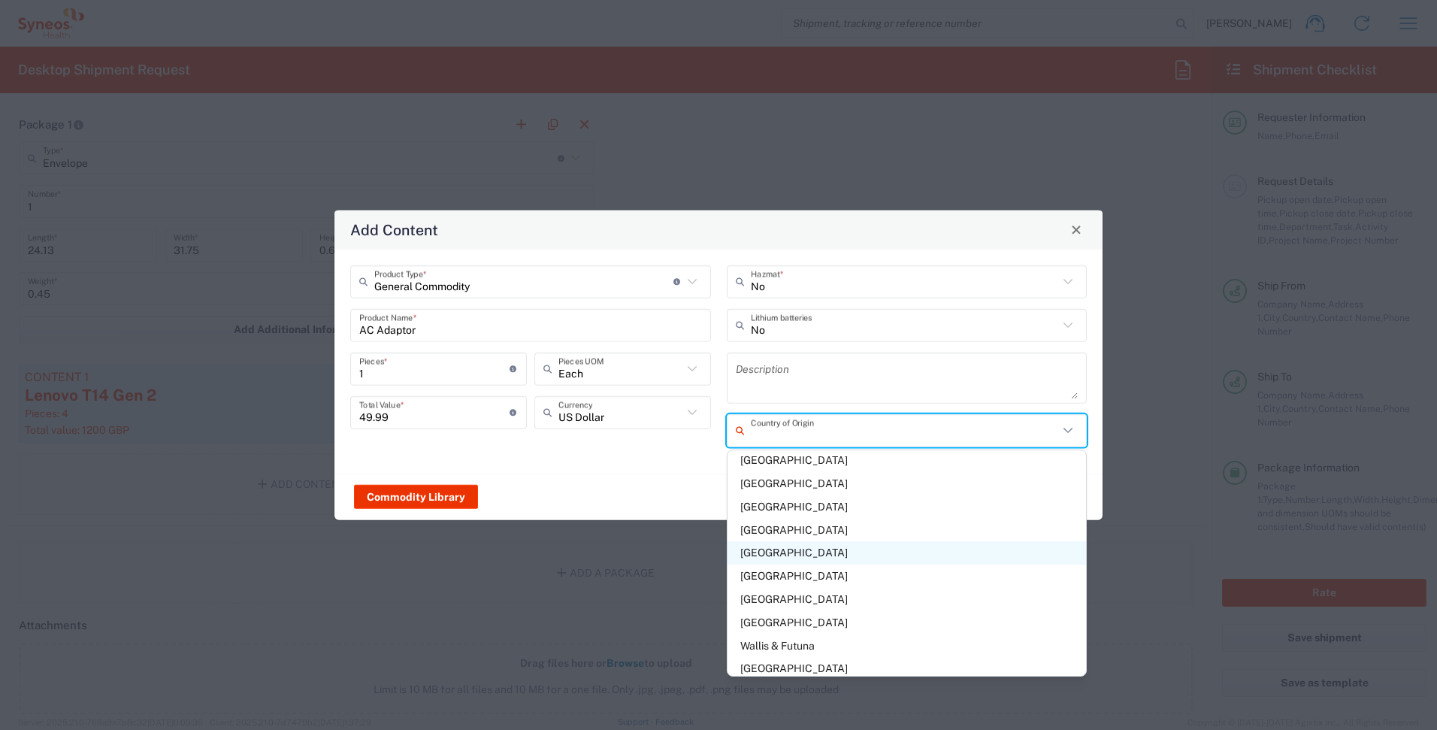
scroll to position [5467, 0]
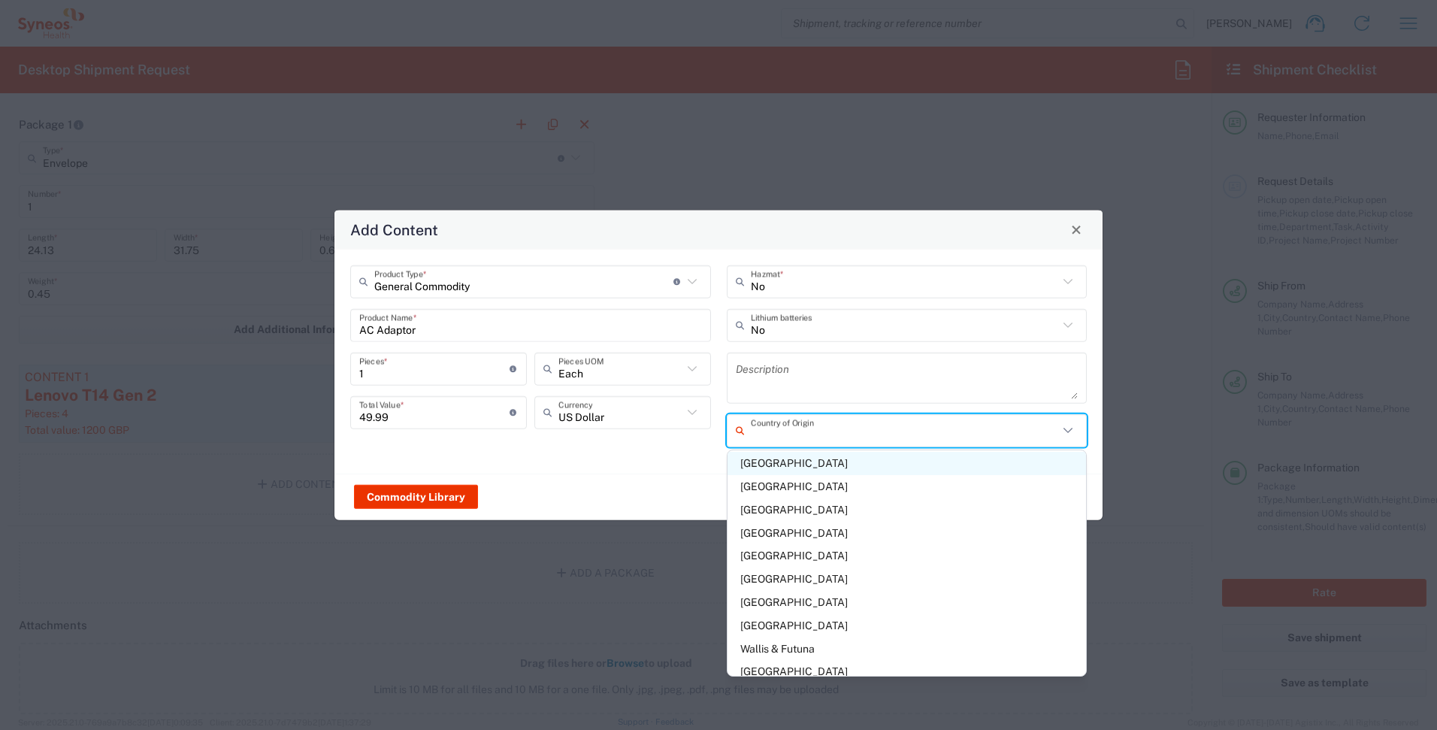
click at [783, 459] on span "[GEOGRAPHIC_DATA]" at bounding box center [906, 463] width 359 height 23
type input "[GEOGRAPHIC_DATA]"
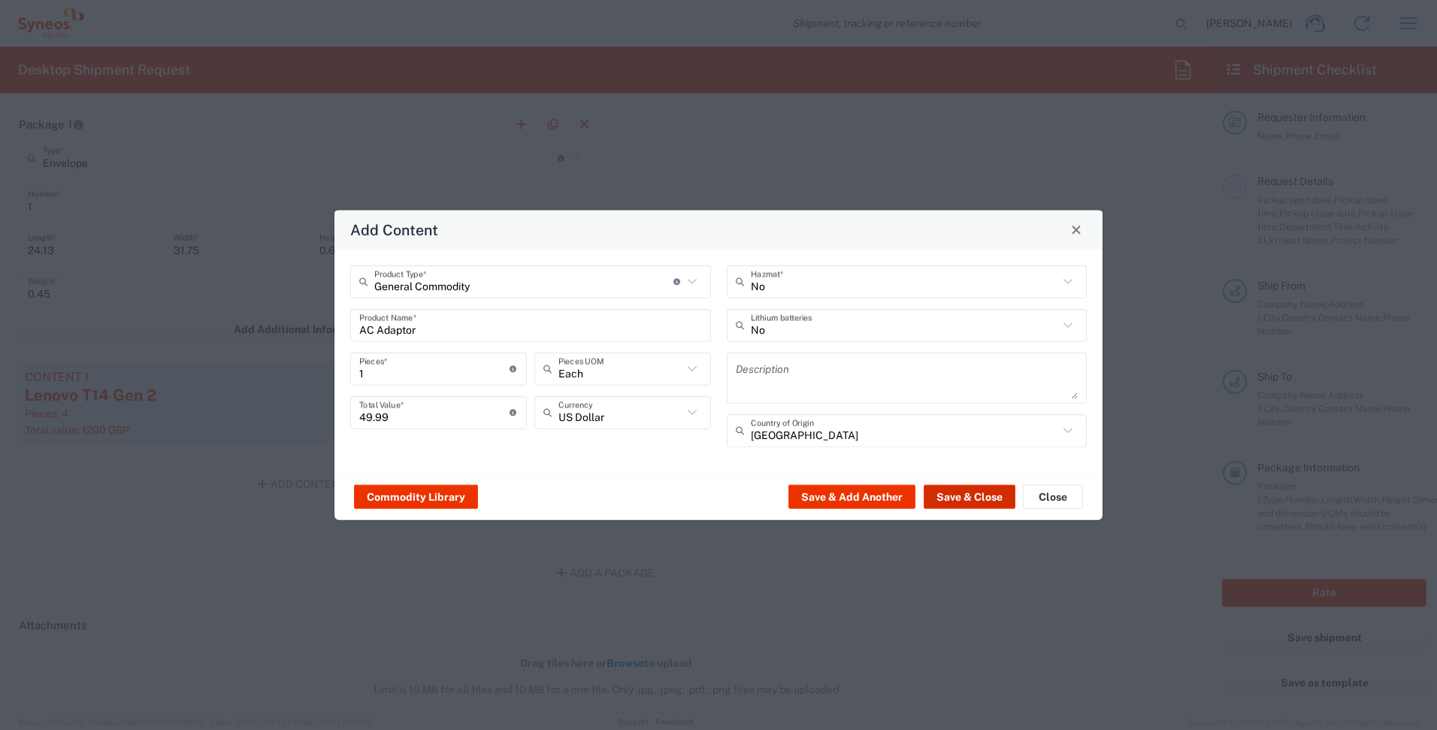
click at [978, 496] on button "Save & Close" at bounding box center [970, 497] width 92 height 24
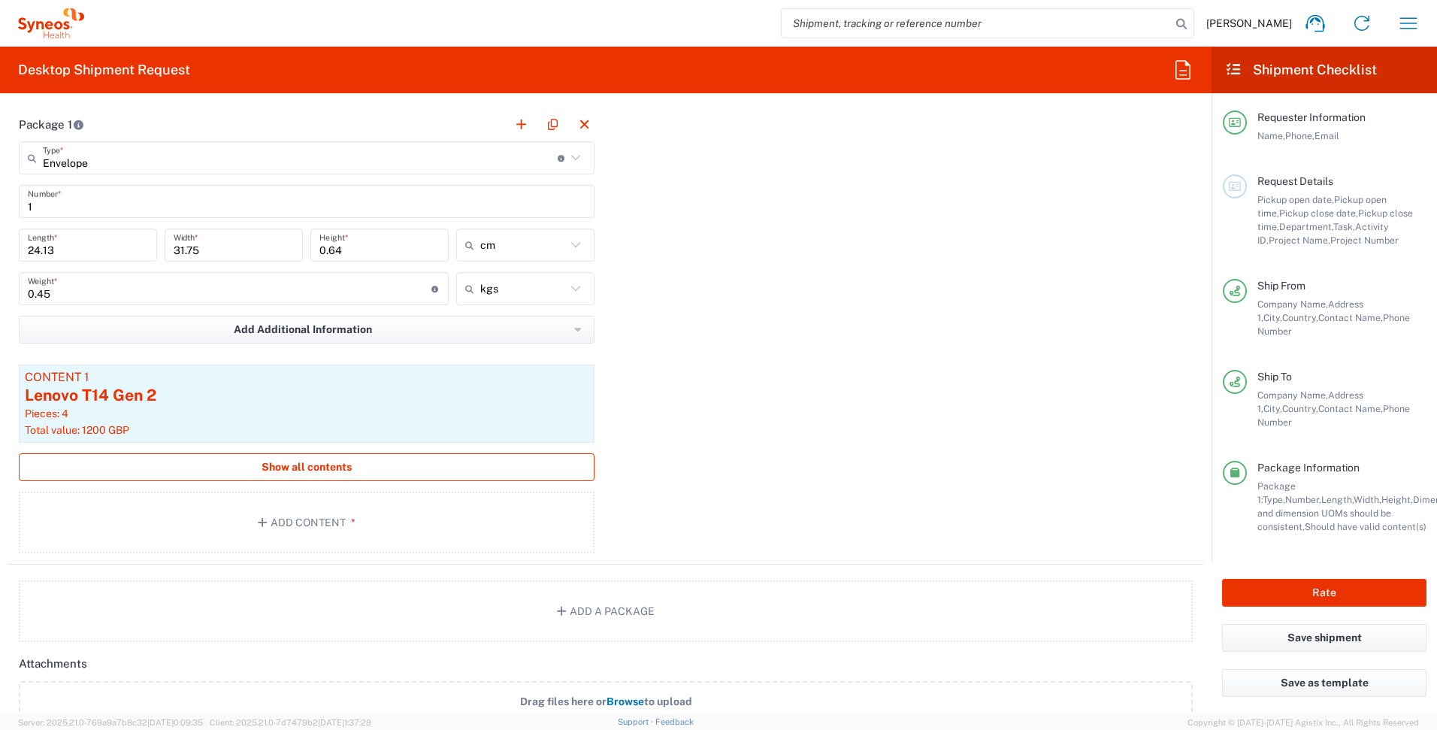
click at [321, 469] on span "Show all contents" at bounding box center [307, 467] width 90 height 14
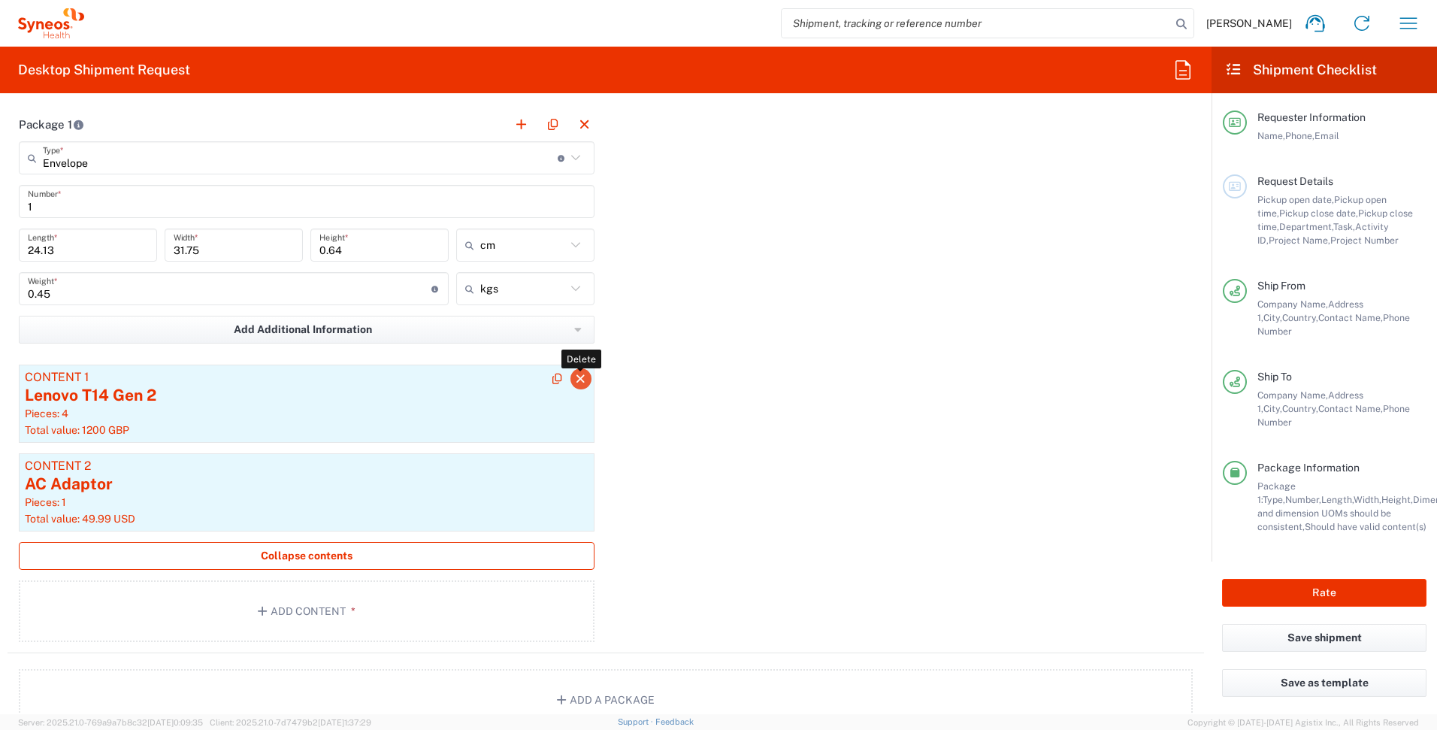
click at [574, 379] on icon "button" at bounding box center [581, 379] width 14 height 11
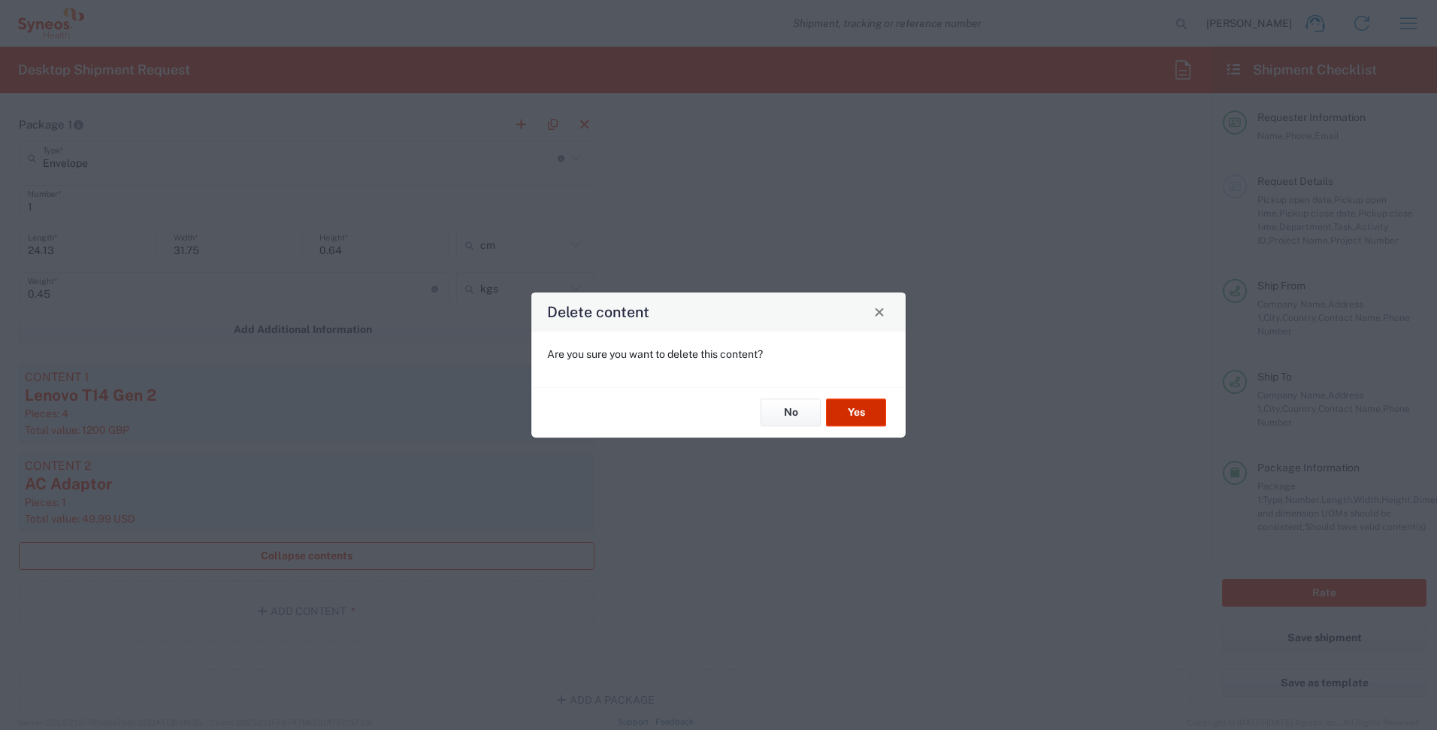
click at [855, 412] on button "Yes" at bounding box center [856, 413] width 60 height 28
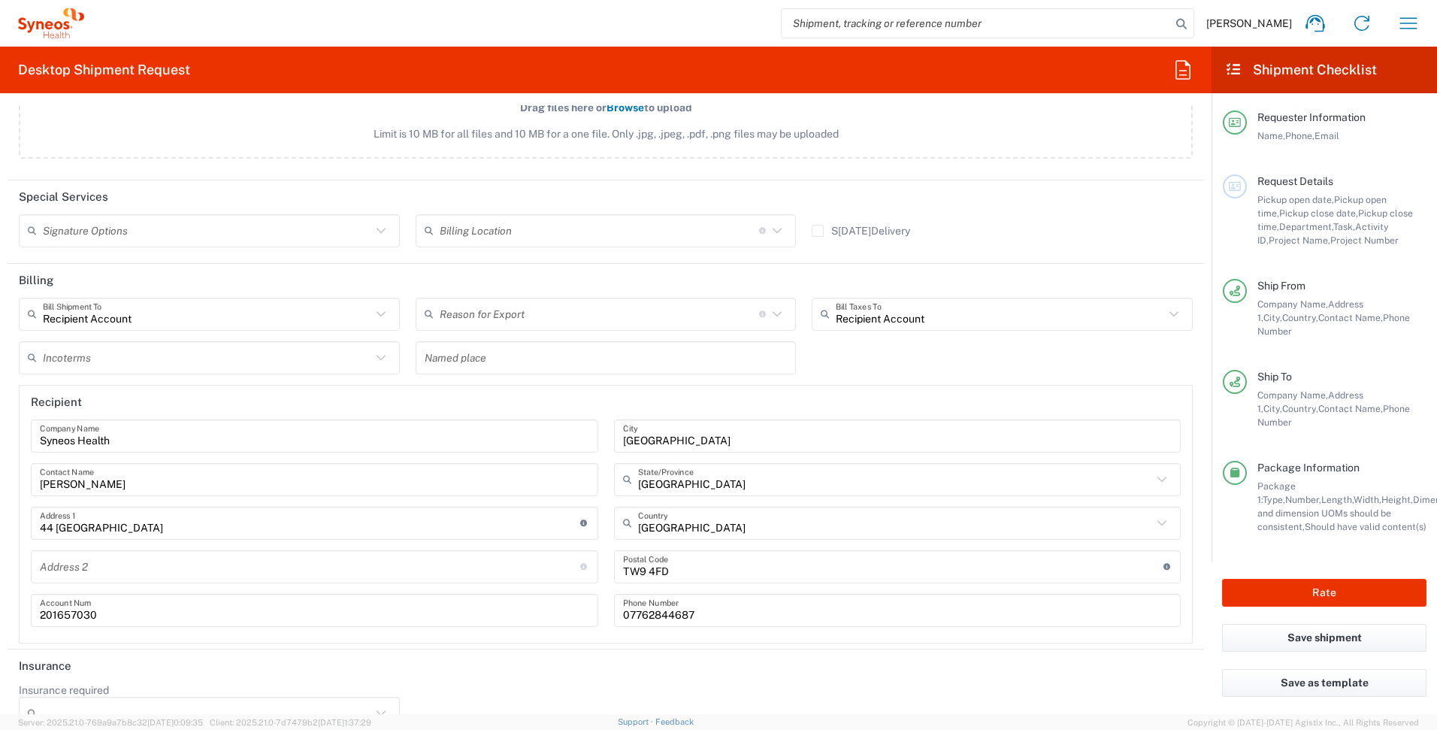
scroll to position [2070, 0]
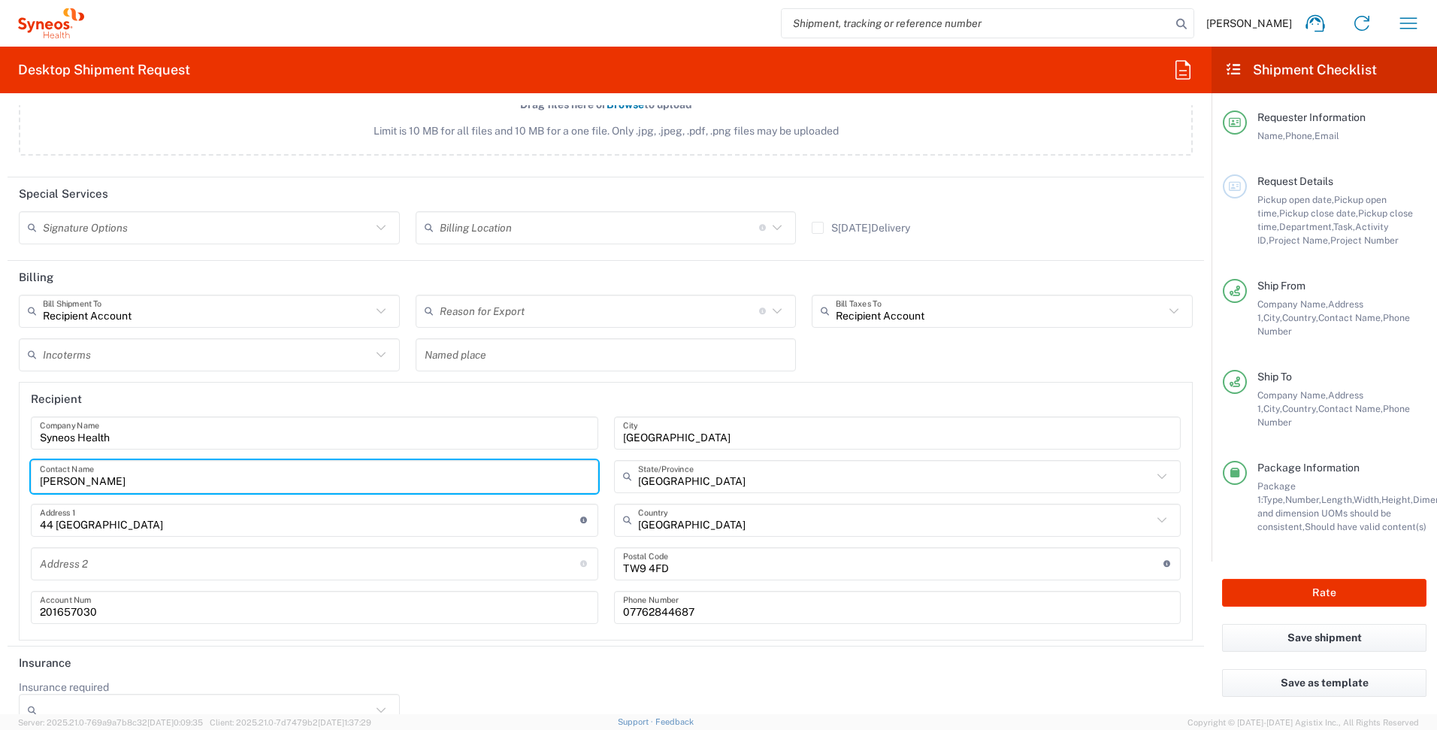
click at [156, 481] on input "[PERSON_NAME]" at bounding box center [314, 476] width 549 height 26
click at [710, 575] on input "undefined" at bounding box center [893, 563] width 540 height 26
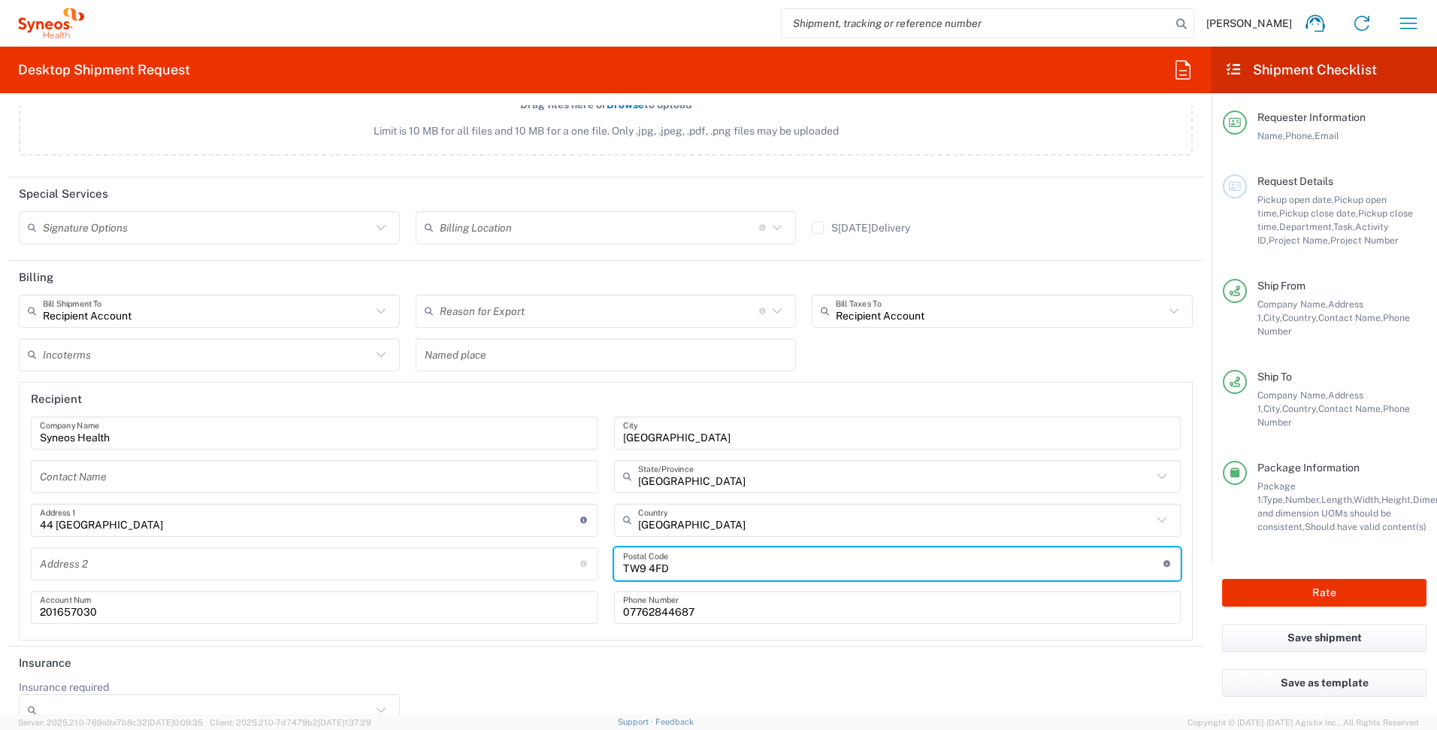
click at [709, 575] on input "undefined" at bounding box center [893, 563] width 540 height 26
type input "TW9"
click at [710, 575] on input "undefined" at bounding box center [893, 563] width 540 height 26
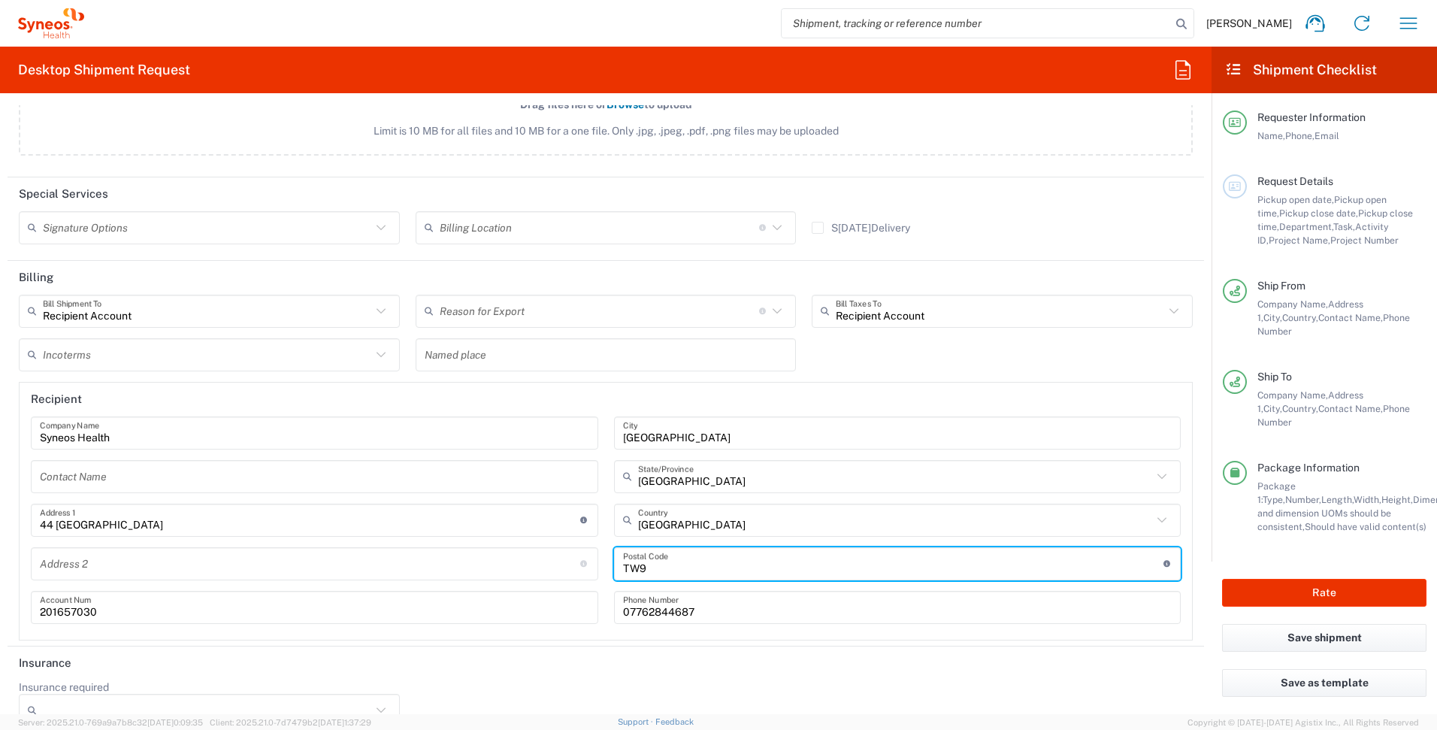
click at [710, 575] on input "undefined" at bounding box center [893, 563] width 540 height 26
click at [685, 616] on input "07762844687" at bounding box center [897, 607] width 549 height 26
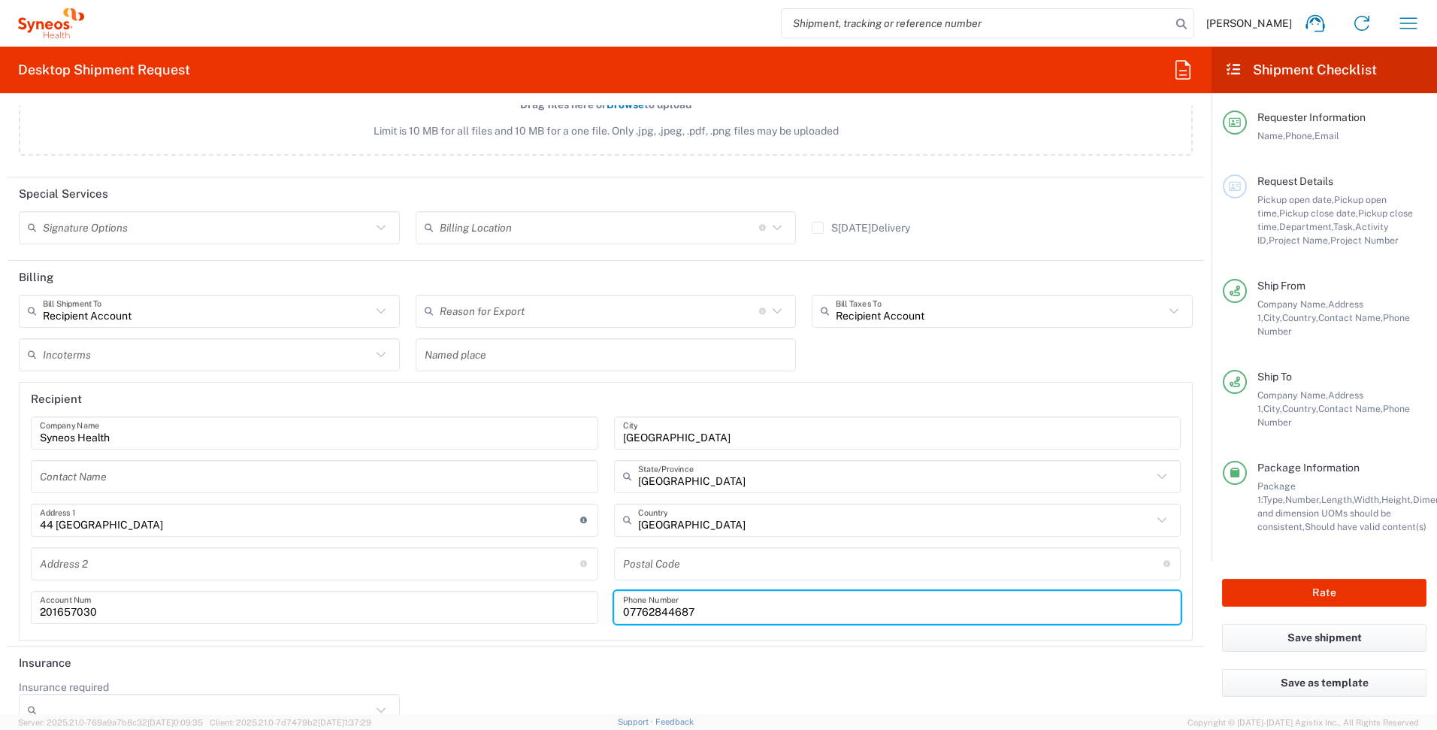
click at [685, 616] on input "07762844687" at bounding box center [897, 607] width 549 height 26
click at [105, 612] on input "201657030" at bounding box center [314, 607] width 549 height 26
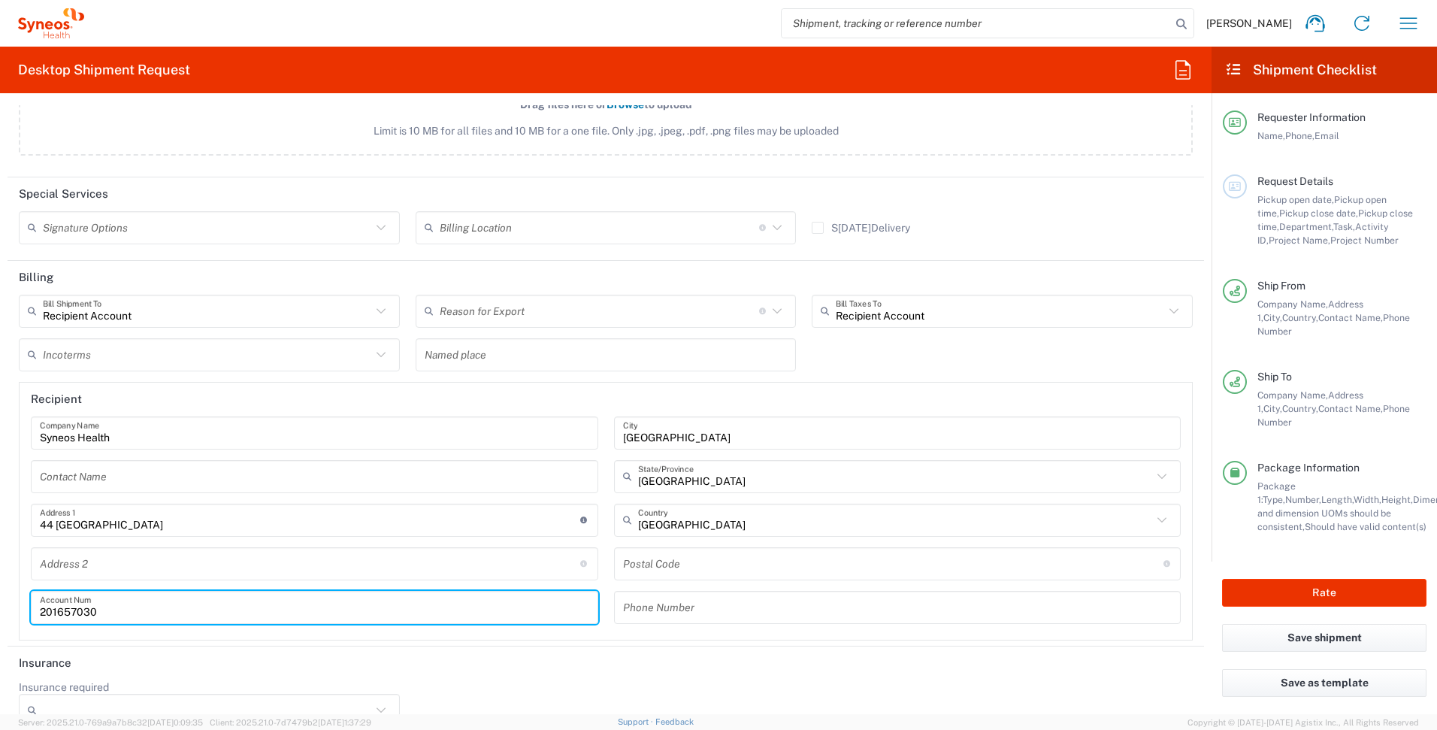
click at [105, 612] on input "201657030" at bounding box center [314, 607] width 549 height 26
click at [147, 524] on input "44 [GEOGRAPHIC_DATA]" at bounding box center [310, 520] width 540 height 26
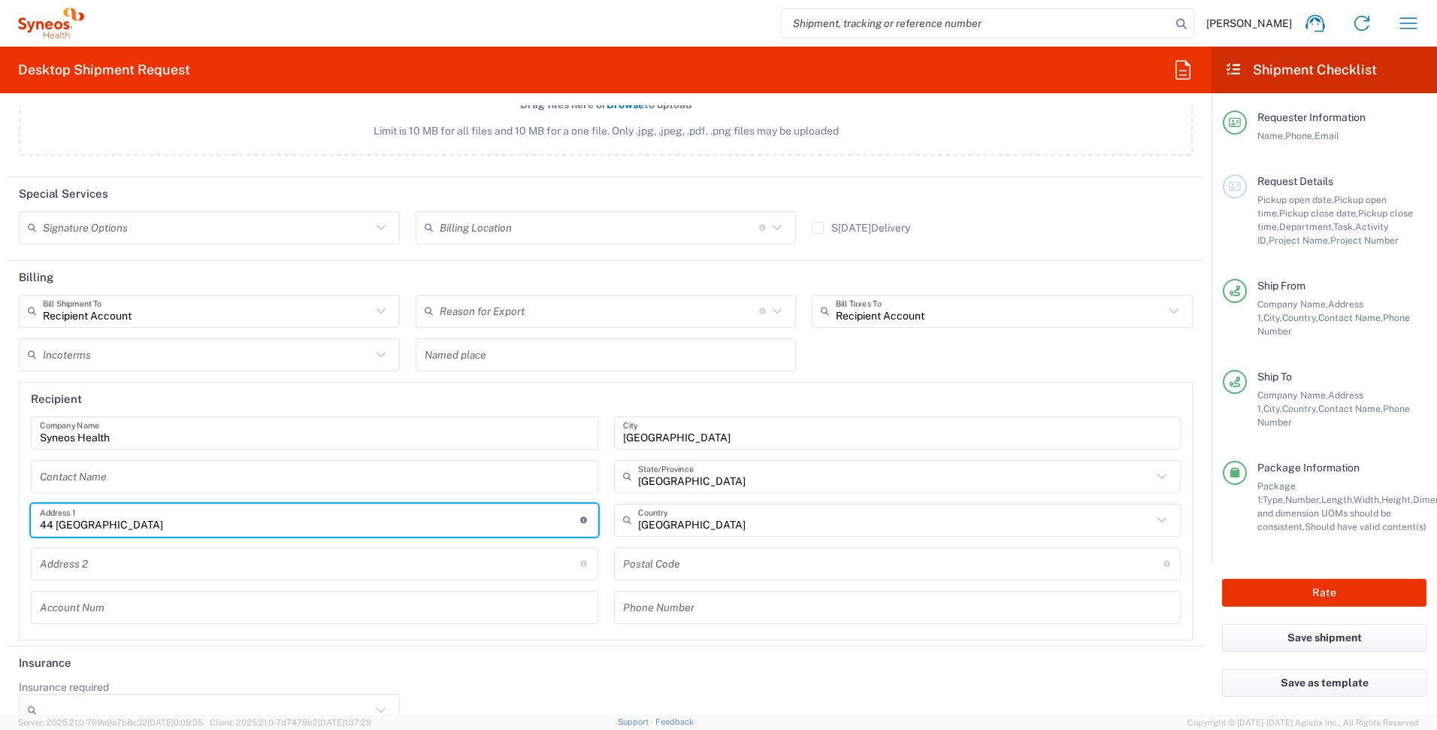
click at [147, 524] on input "44 [GEOGRAPHIC_DATA]" at bounding box center [310, 520] width 540 height 26
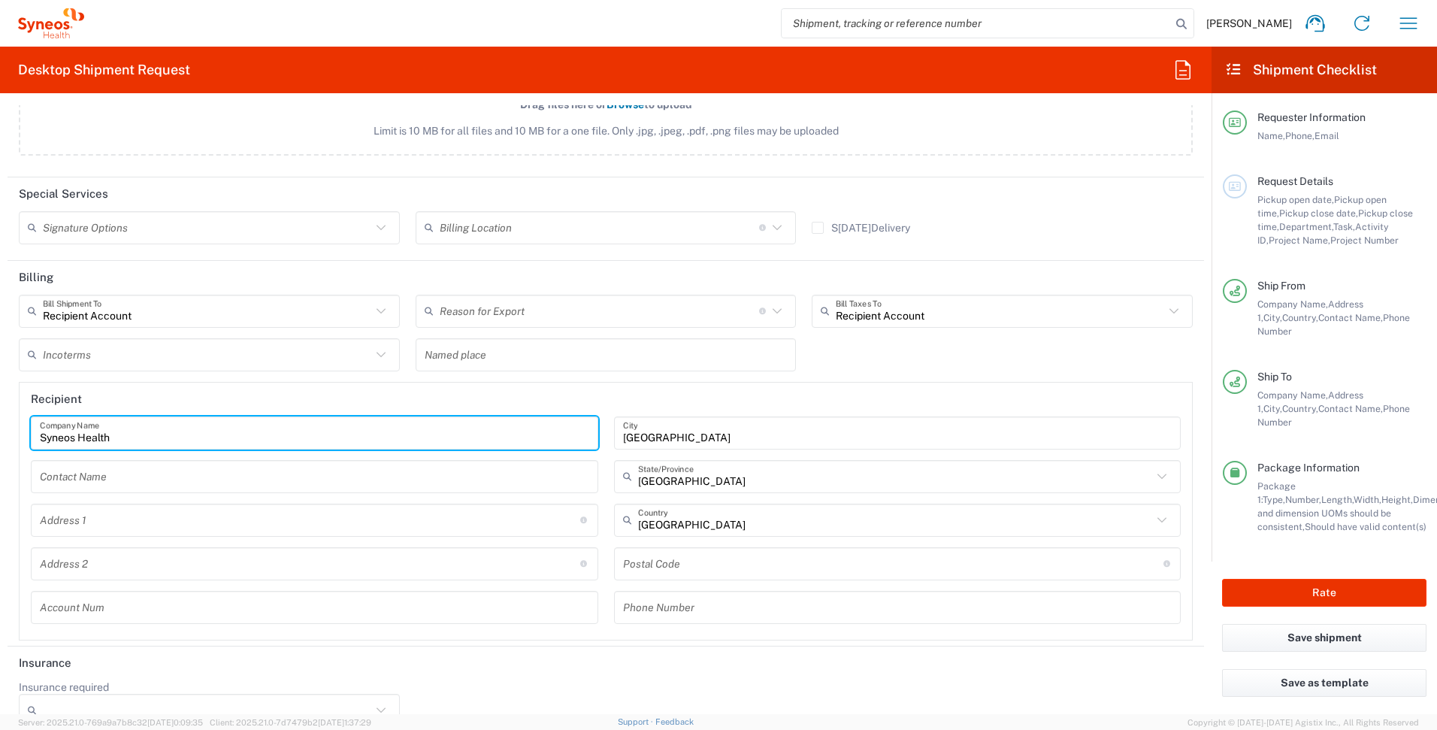
click at [273, 425] on input "Syneos Health" at bounding box center [314, 432] width 549 height 26
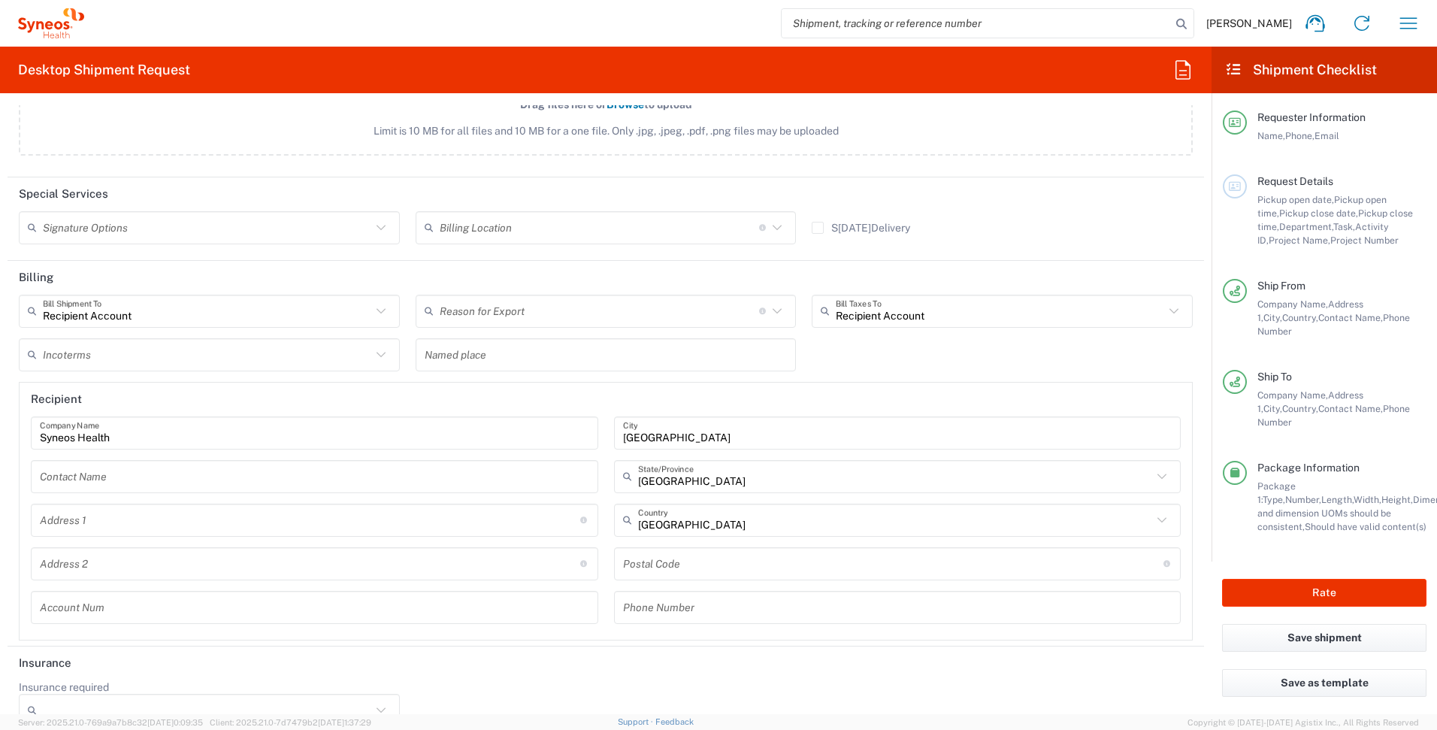
click at [333, 389] on header "Recipient" at bounding box center [606, 400] width 1172 height 34
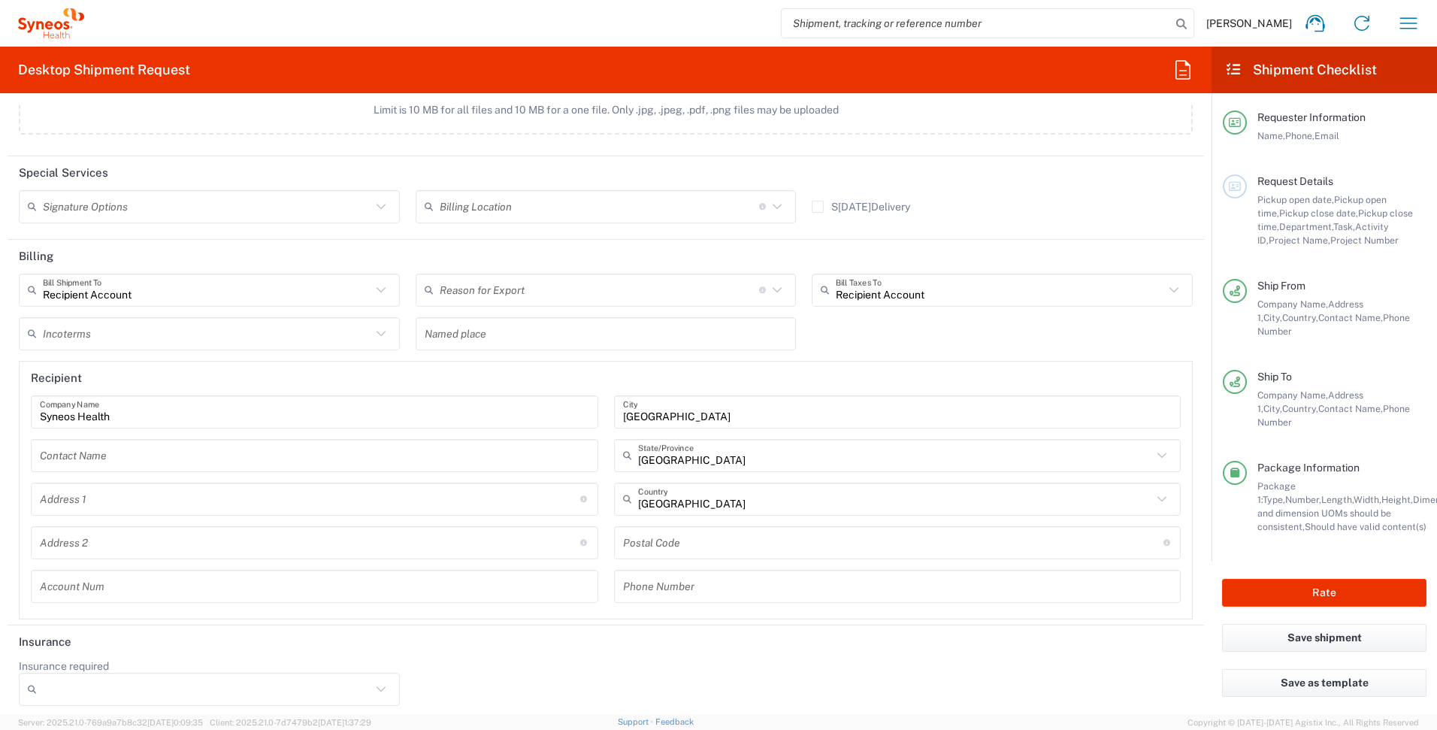
scroll to position [2100, 0]
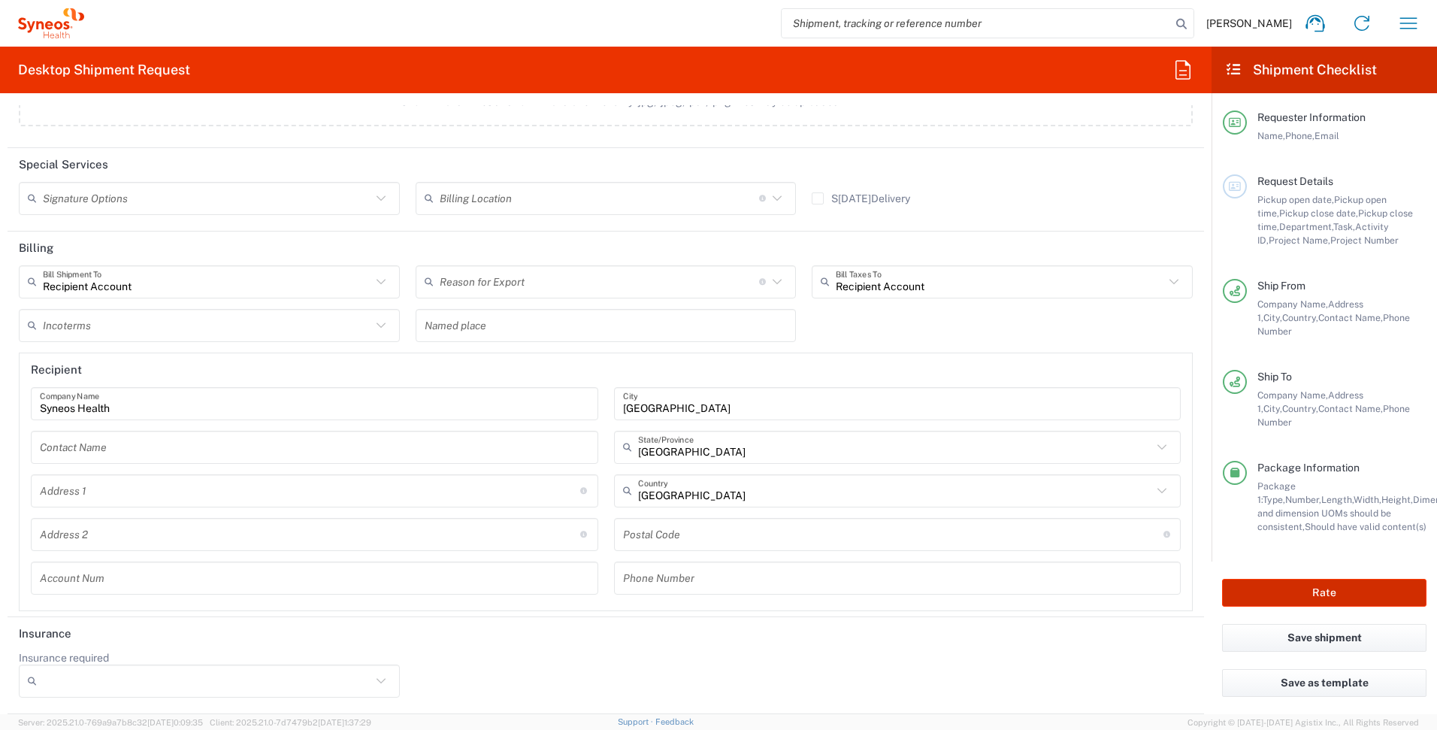
click at [1323, 579] on button "Rate" at bounding box center [1324, 593] width 204 height 28
type input "[PERSON_NAME]a"
type input "57 Hawksbillway"
type input "PE2 8NS"
type input "07554460979"
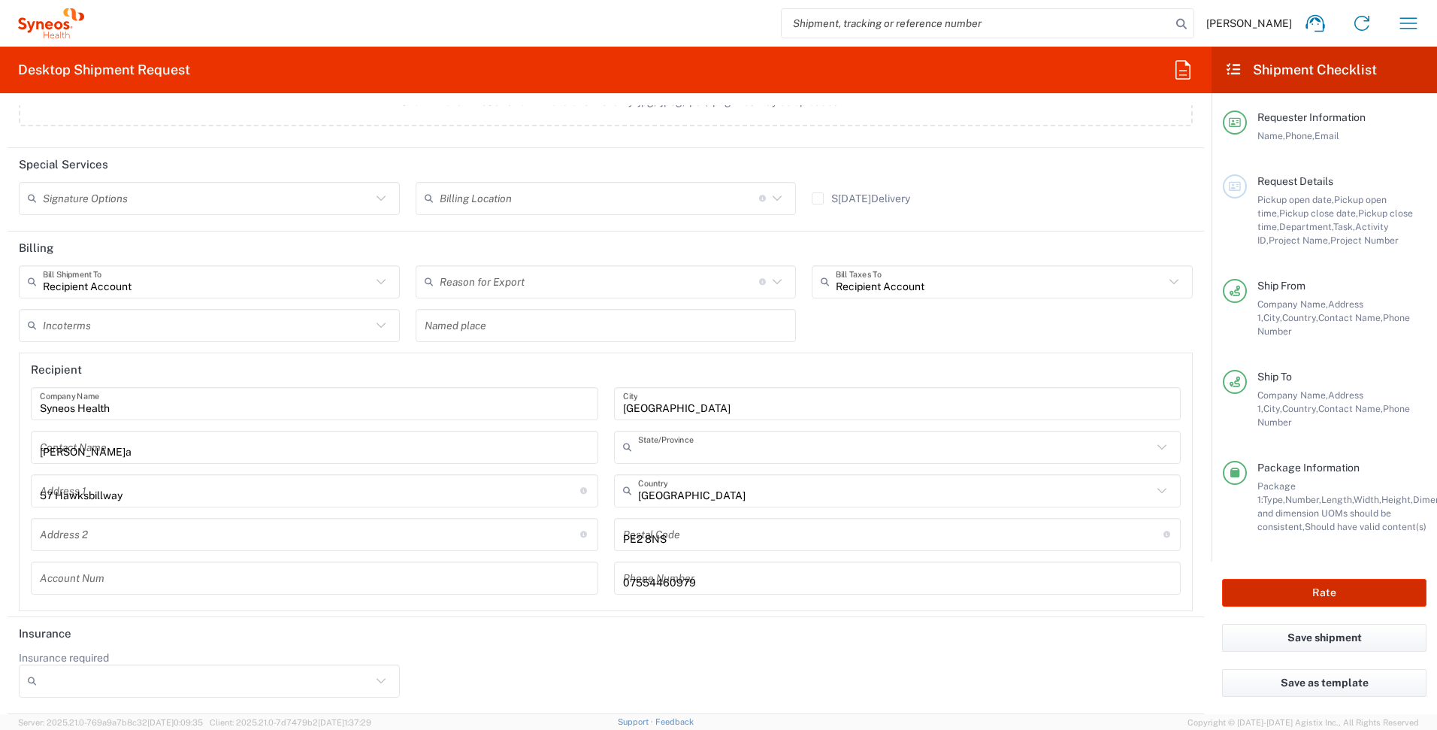
scroll to position [2113, 0]
click at [1321, 579] on button "Rate" at bounding box center [1324, 593] width 204 height 28
click at [1290, 204] on span "Pickup open date," at bounding box center [1295, 199] width 77 height 11
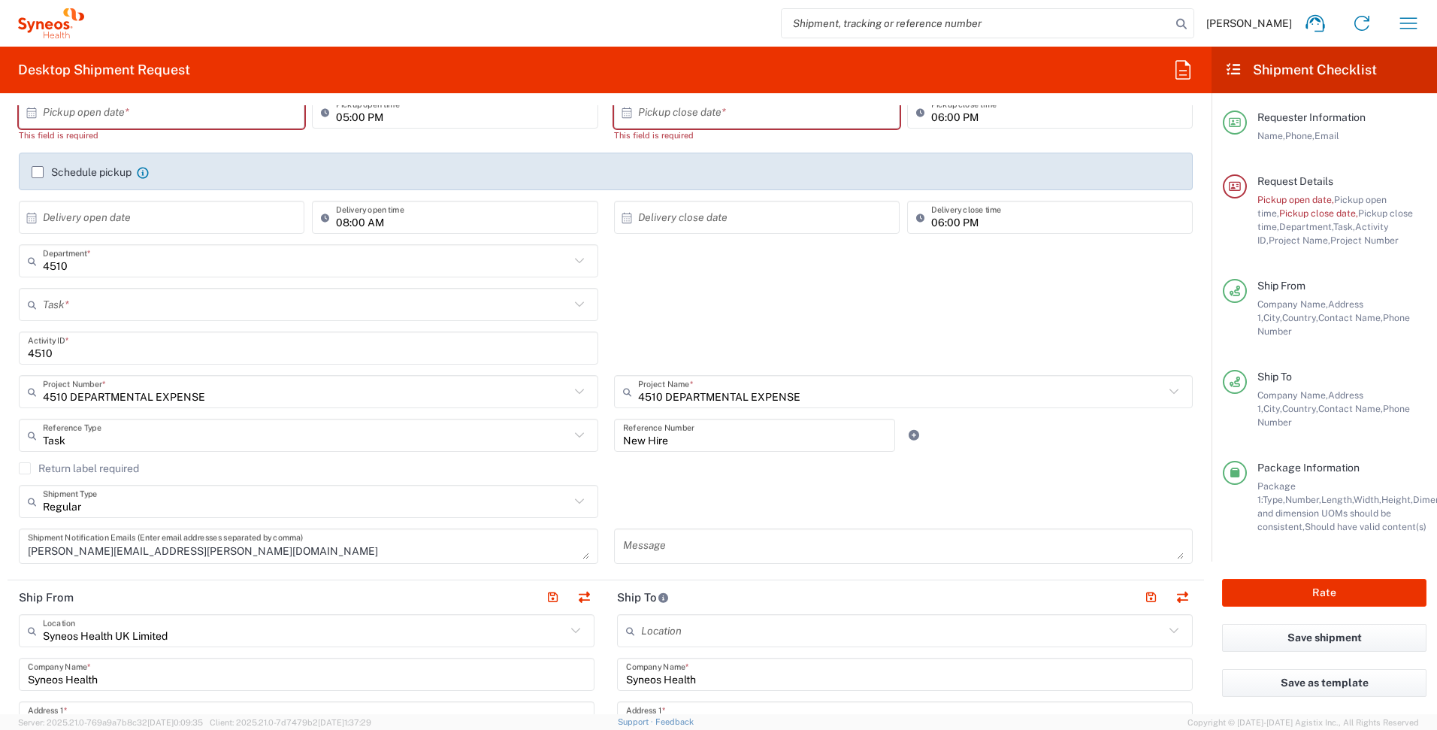
scroll to position [0, 0]
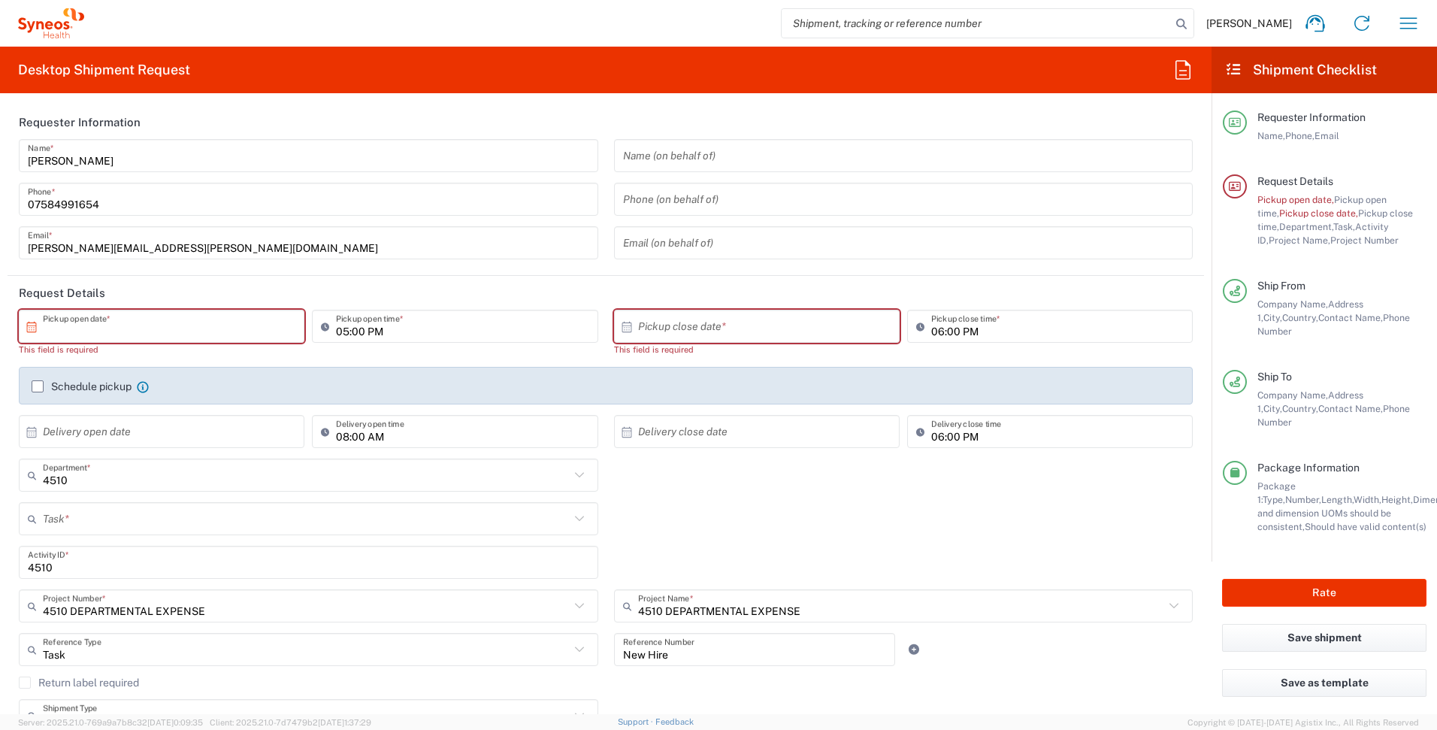
click at [153, 326] on input "text" at bounding box center [165, 326] width 244 height 26
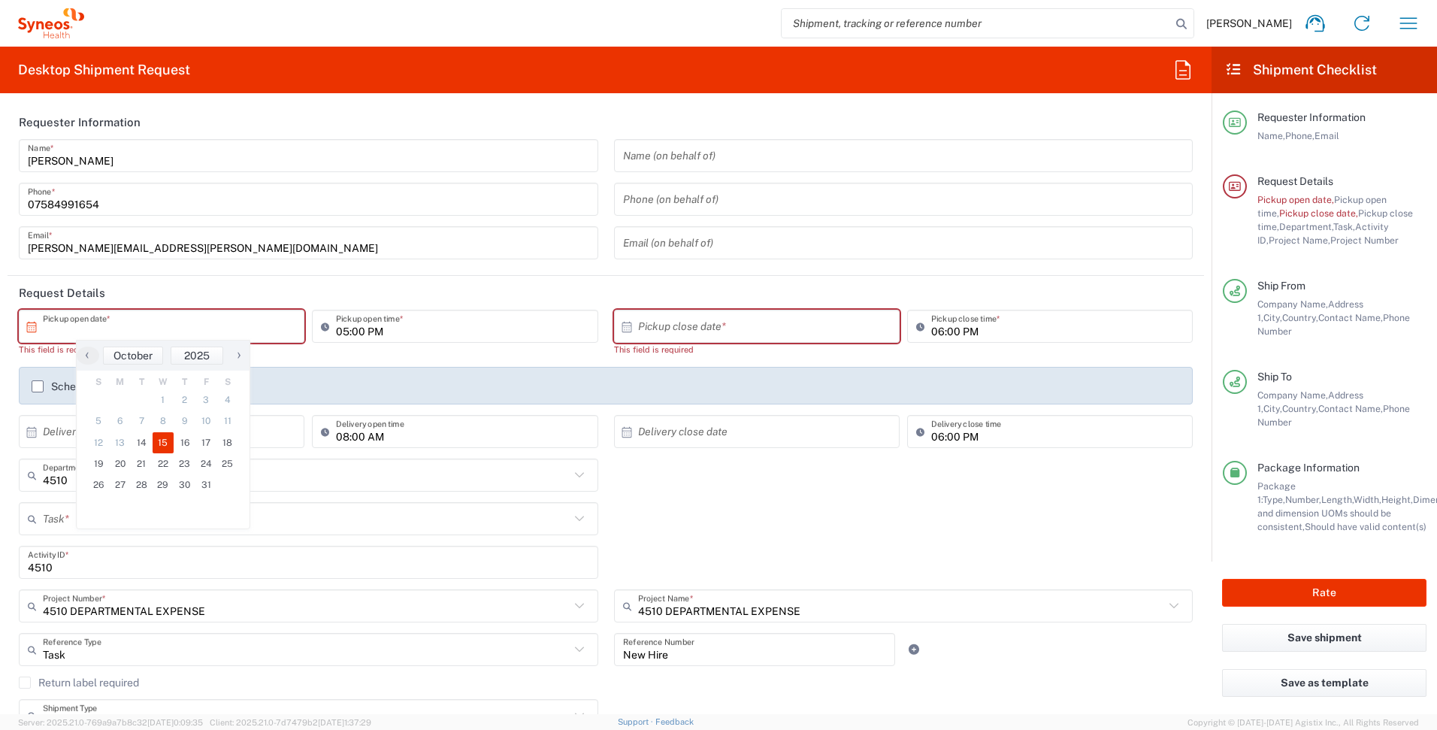
click at [171, 443] on span "15" at bounding box center [164, 442] width 22 height 21
type input "1[DATE]"
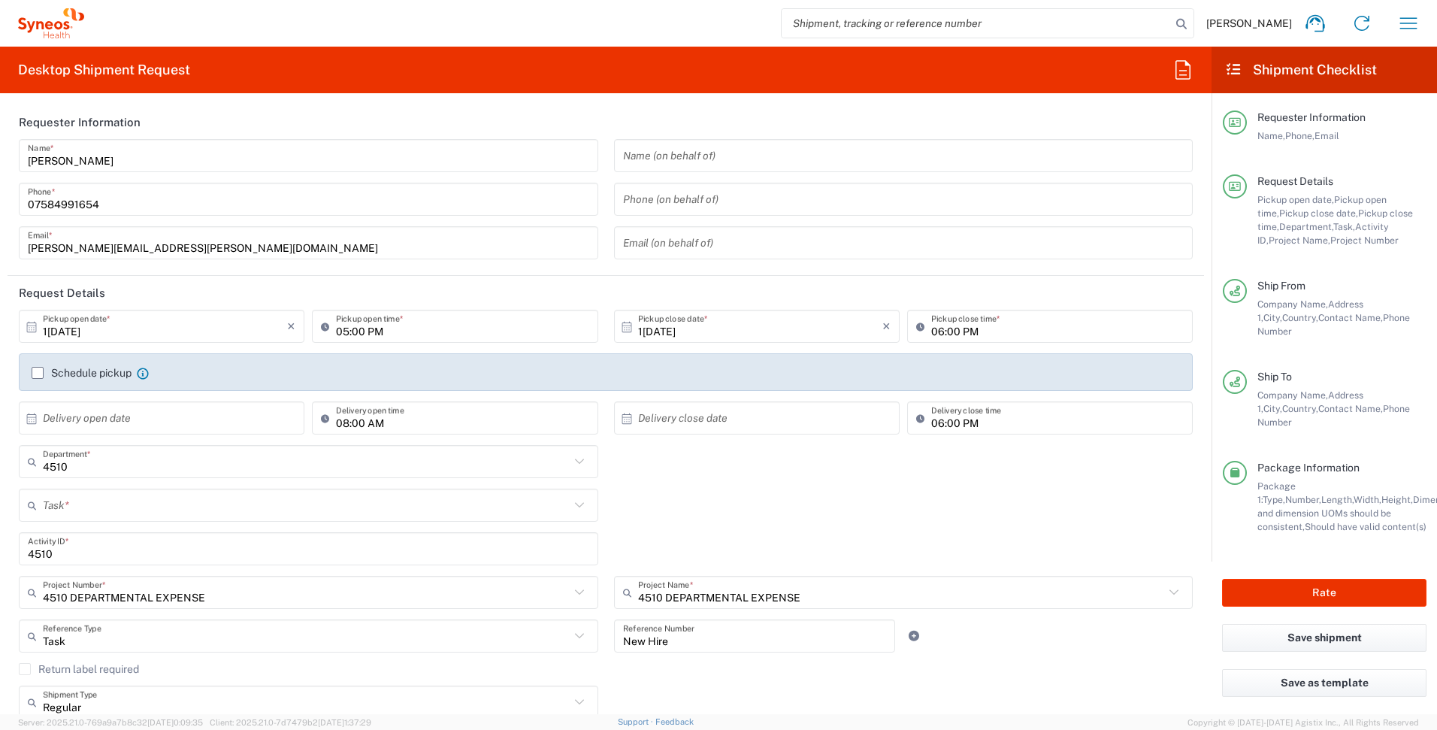
click at [247, 501] on input "text" at bounding box center [306, 505] width 527 height 26
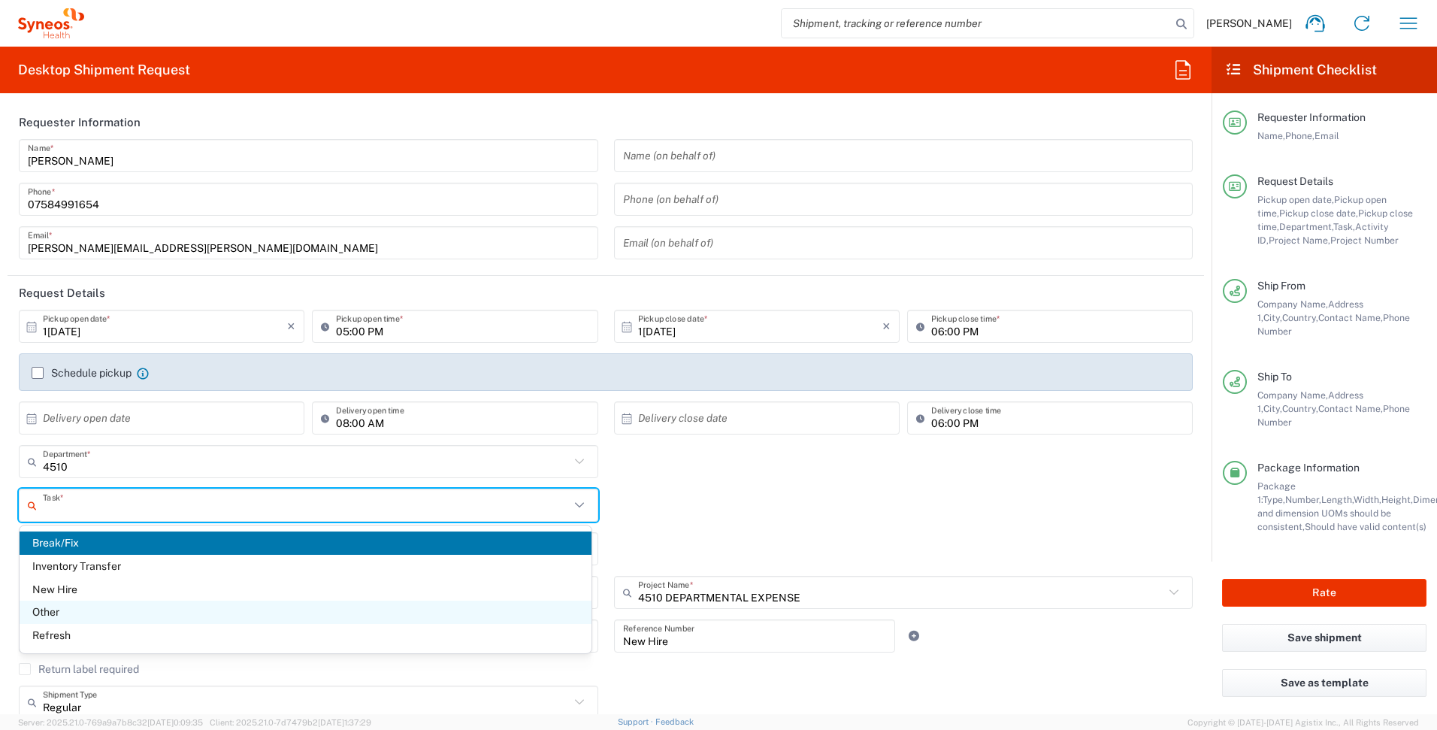
click at [68, 614] on span "Other" at bounding box center [306, 611] width 572 height 23
type input "Other"
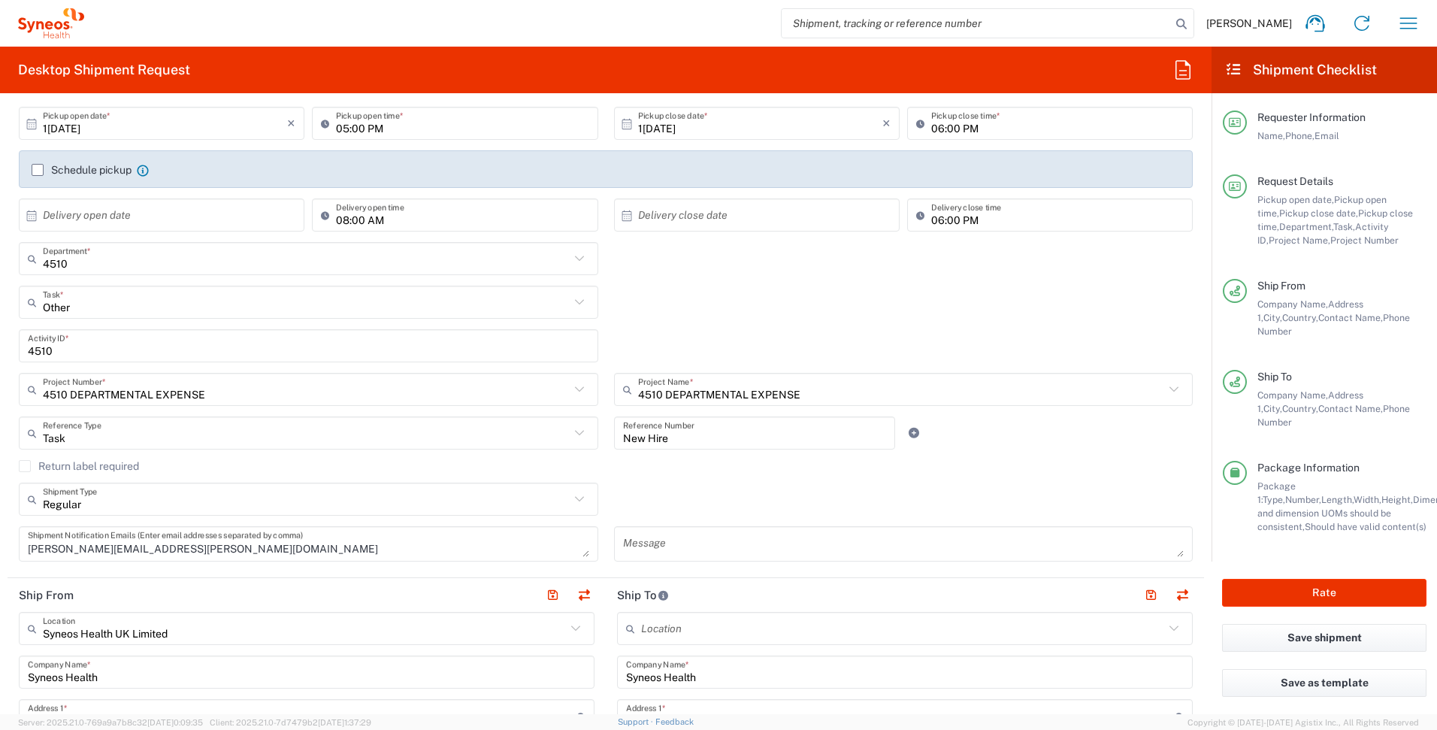
scroll to position [233, 0]
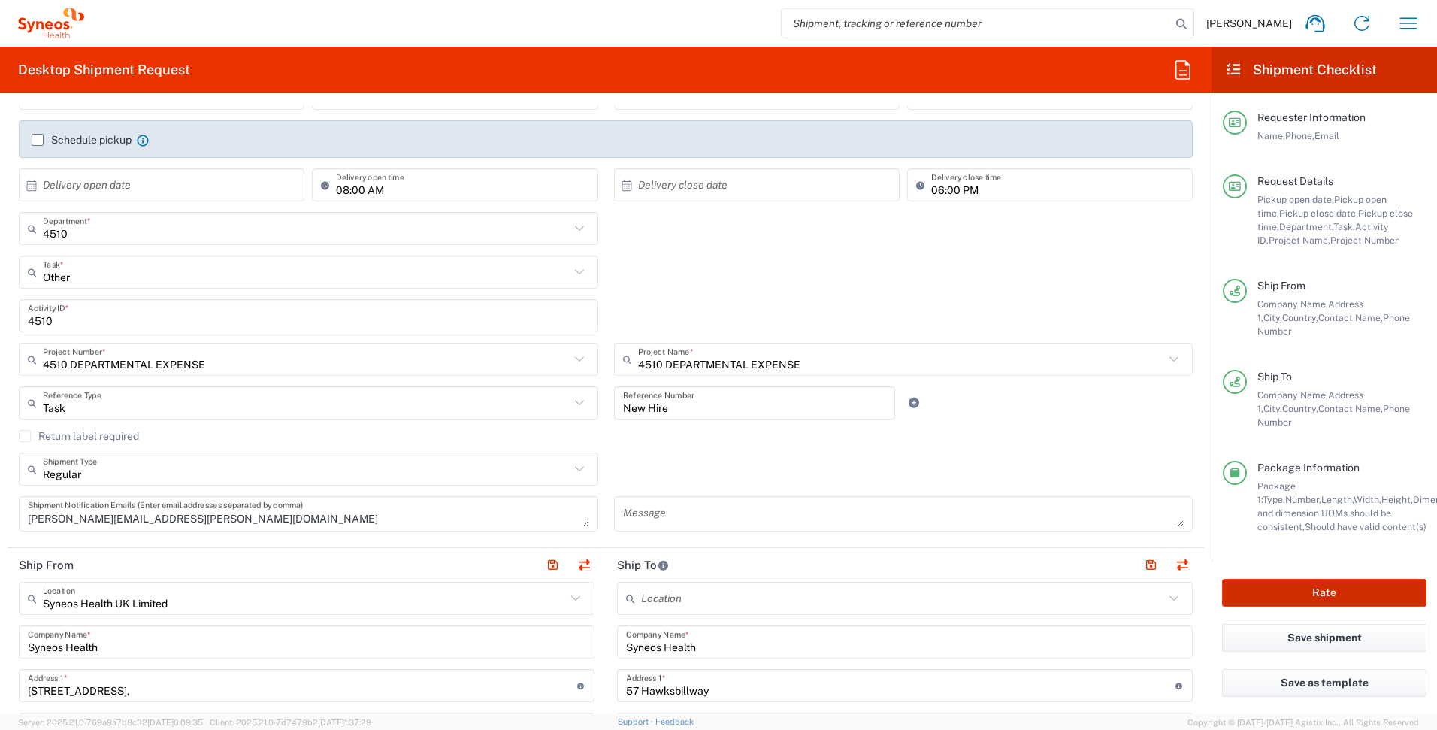
click at [1283, 579] on button "Rate" at bounding box center [1324, 593] width 204 height 28
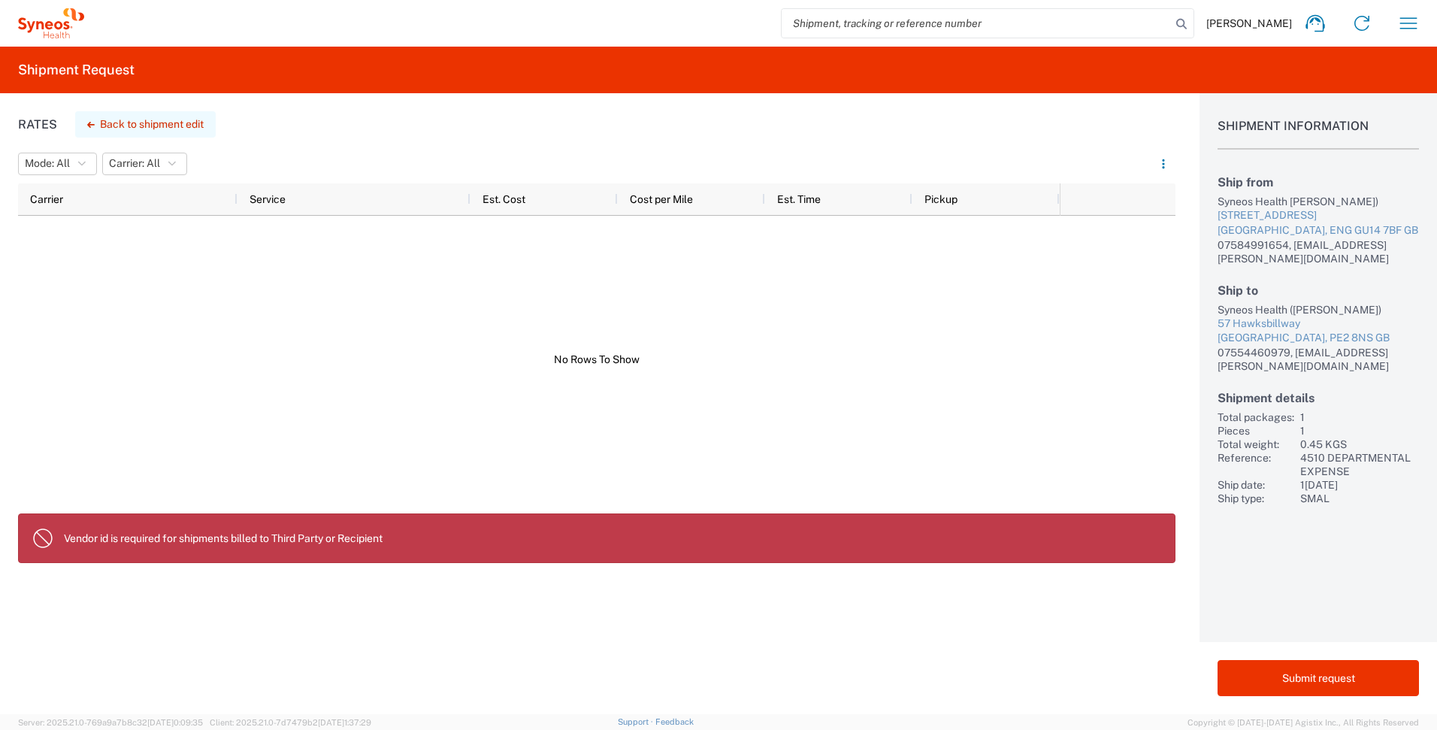
click at [136, 127] on button "Back to shipment edit" at bounding box center [145, 124] width 141 height 26
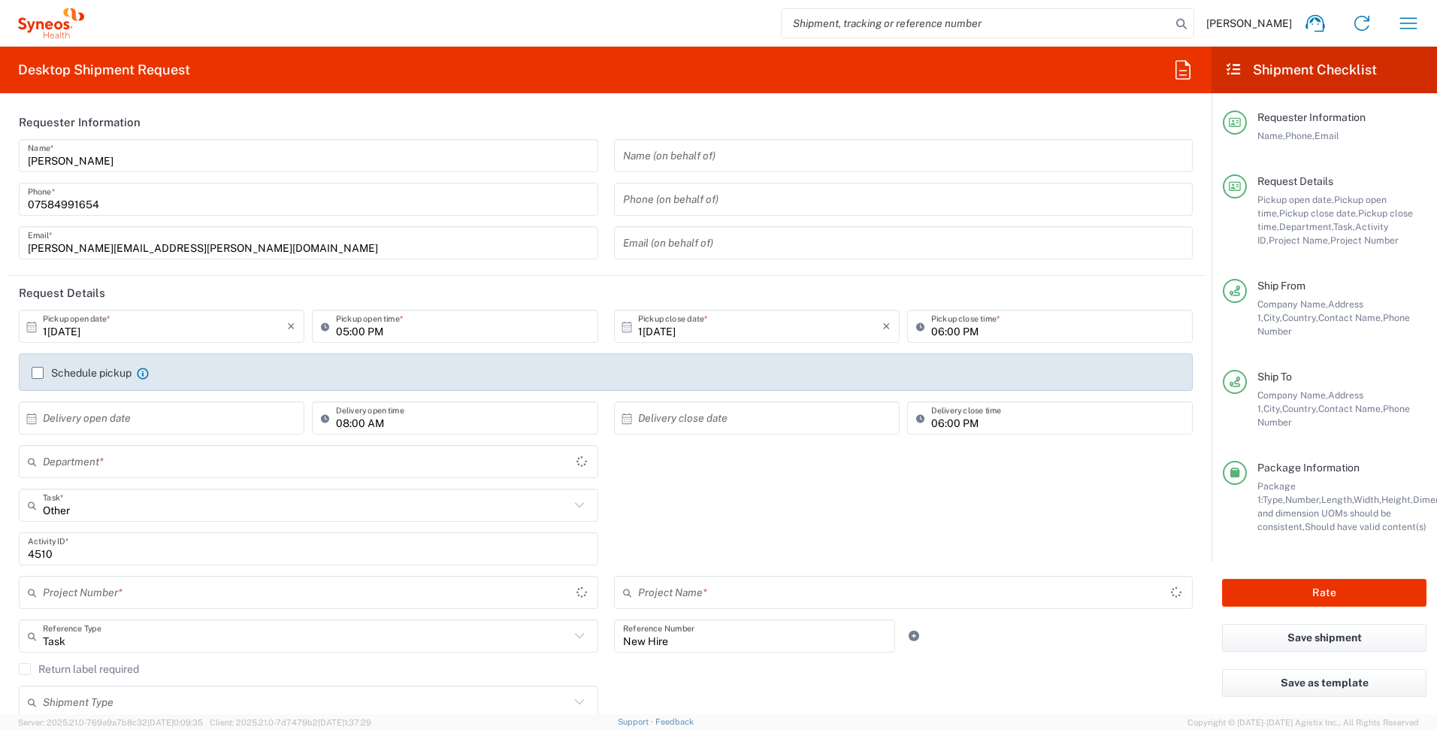
type input "4510 DEPARTMENTAL EXPENSE"
type input "[GEOGRAPHIC_DATA]"
type input "Envelope"
type input "4510 DEPARTMENTAL EXPENSE"
type input "4510"
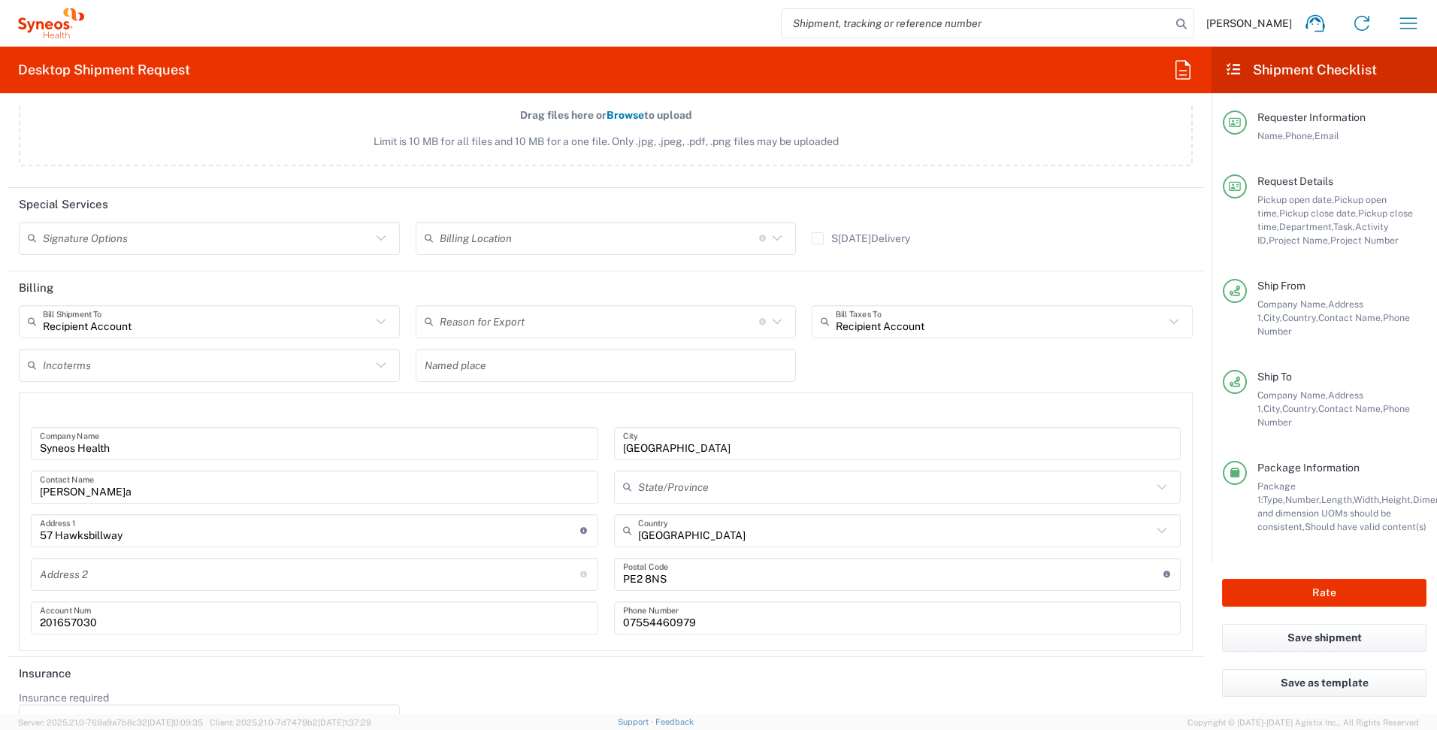
scroll to position [2100, 0]
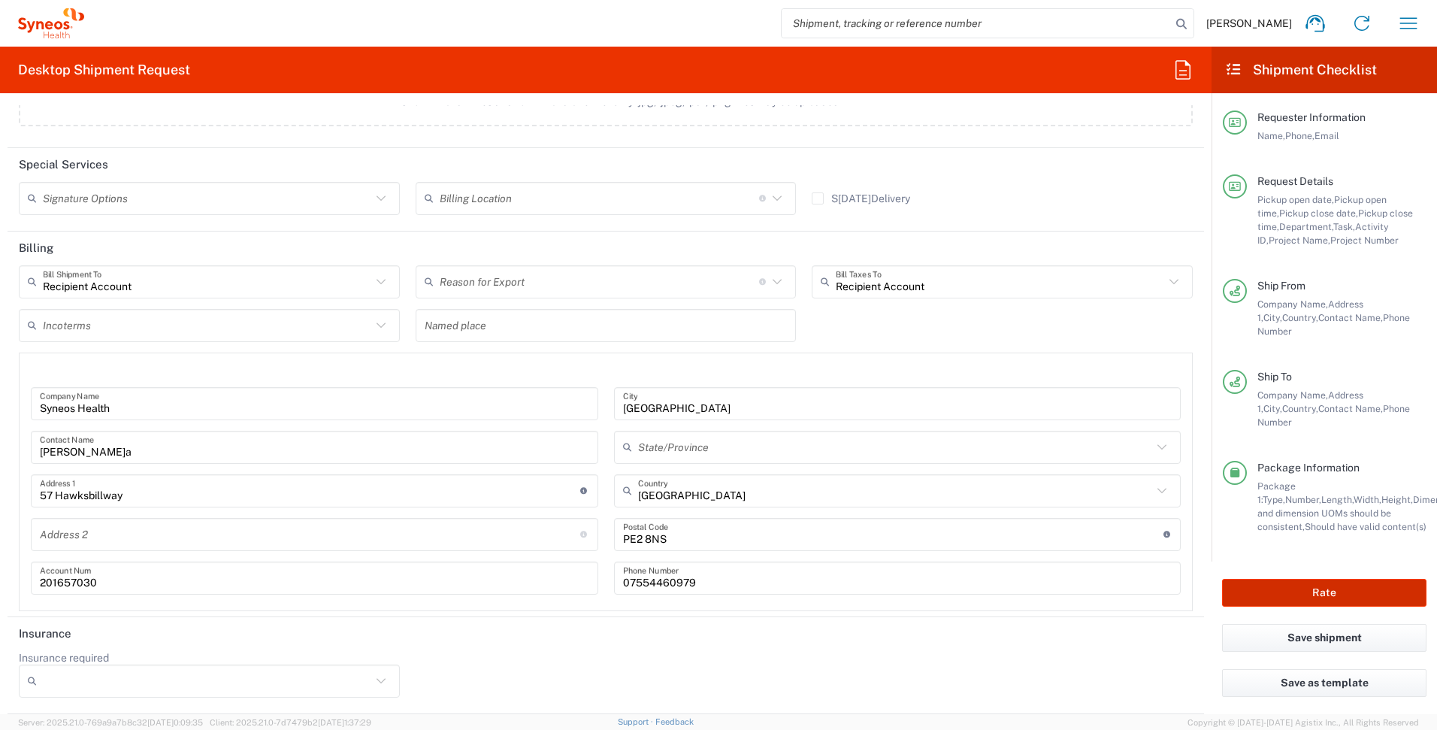
click at [1307, 579] on button "Rate" at bounding box center [1324, 593] width 204 height 28
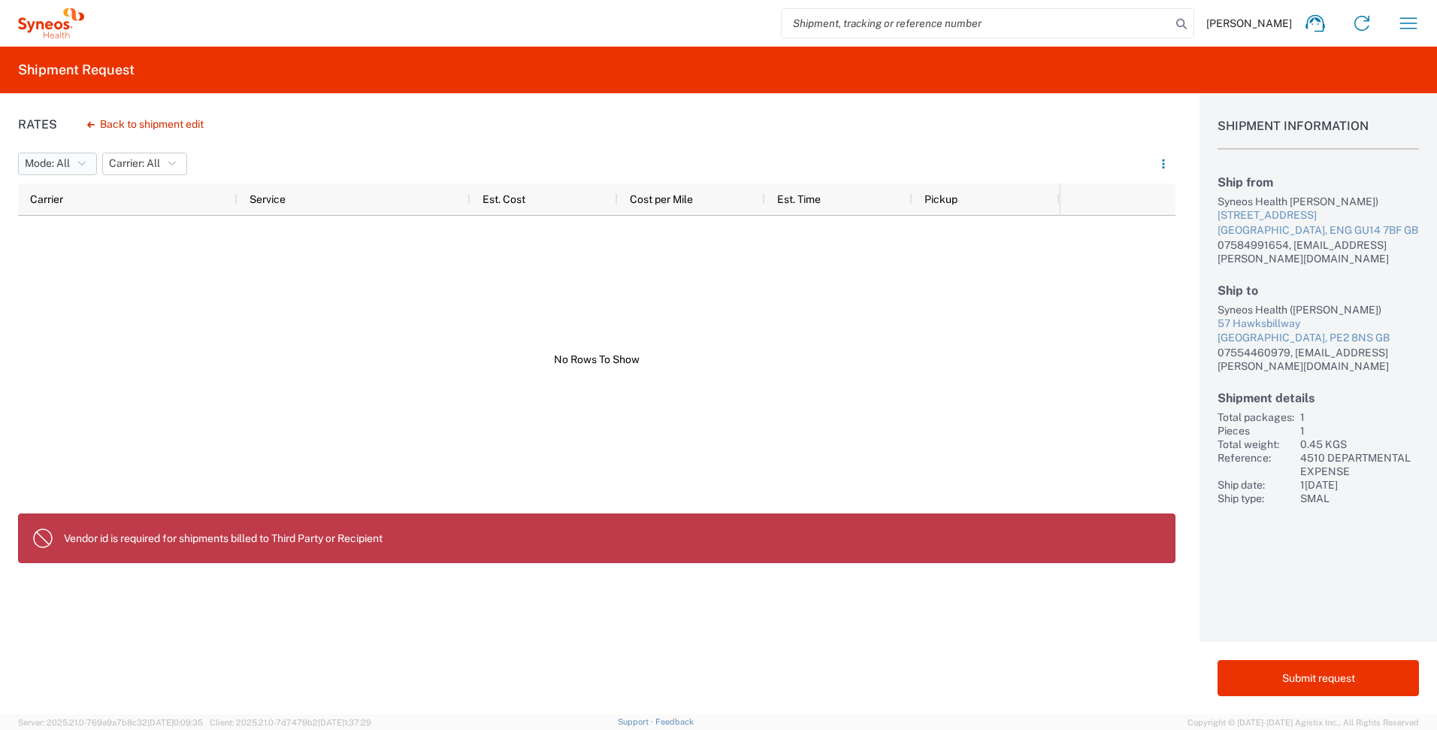
click at [77, 164] on button "Mode: All" at bounding box center [57, 164] width 79 height 23
click at [191, 116] on button "Back to shipment edit" at bounding box center [145, 124] width 141 height 26
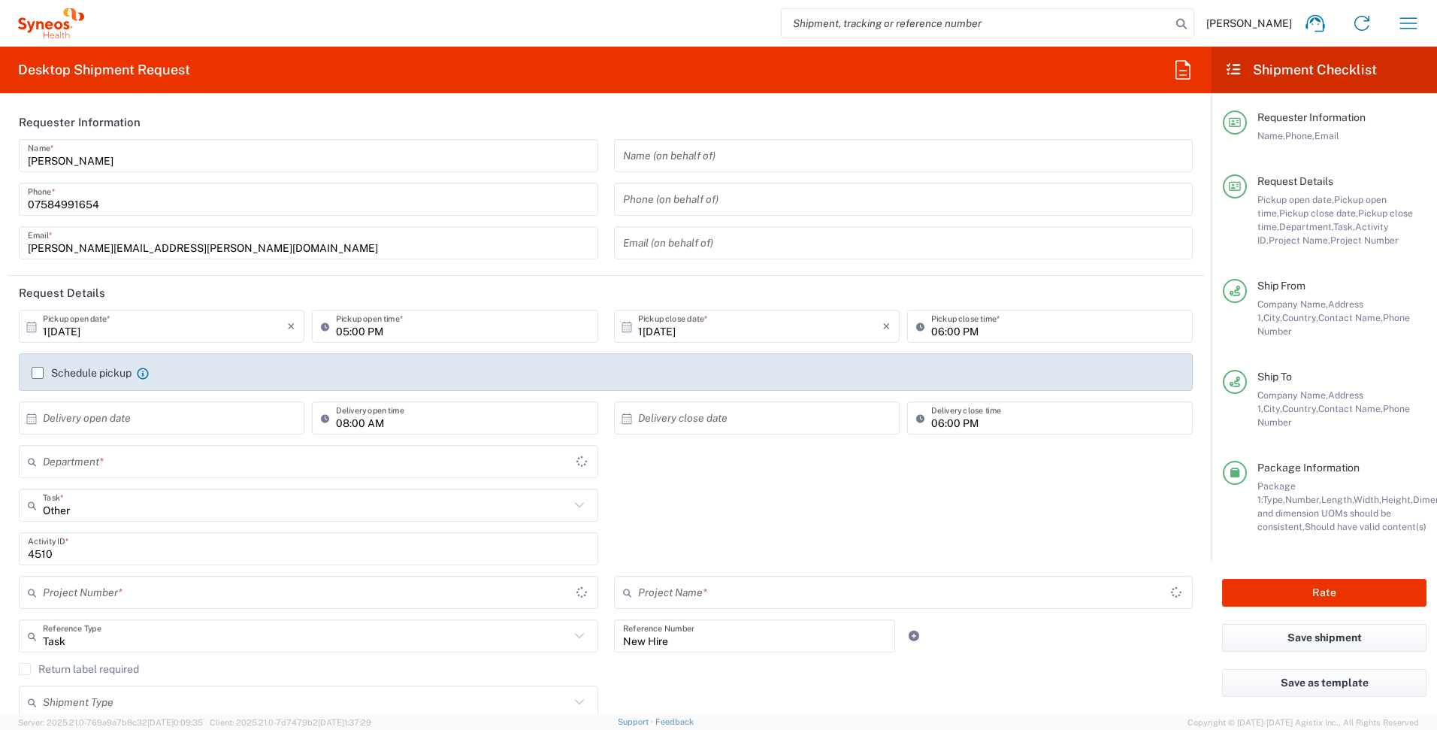
type input "4510 DEPARTMENTAL EXPENSE"
type input "Envelope"
type input "[GEOGRAPHIC_DATA]"
type input "4510 DEPARTMENTAL EXPENSE"
type input "4510"
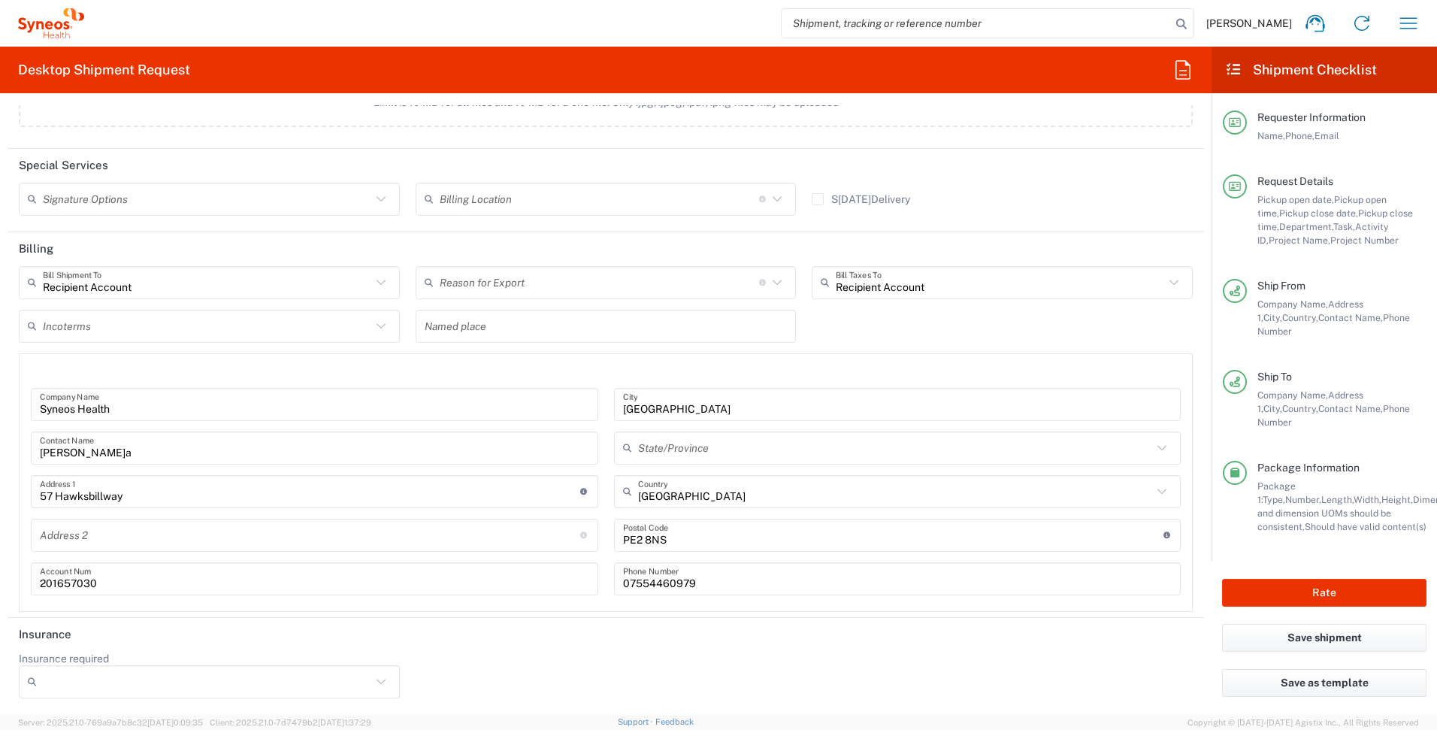
scroll to position [2100, 0]
click at [776, 277] on icon at bounding box center [777, 282] width 20 height 20
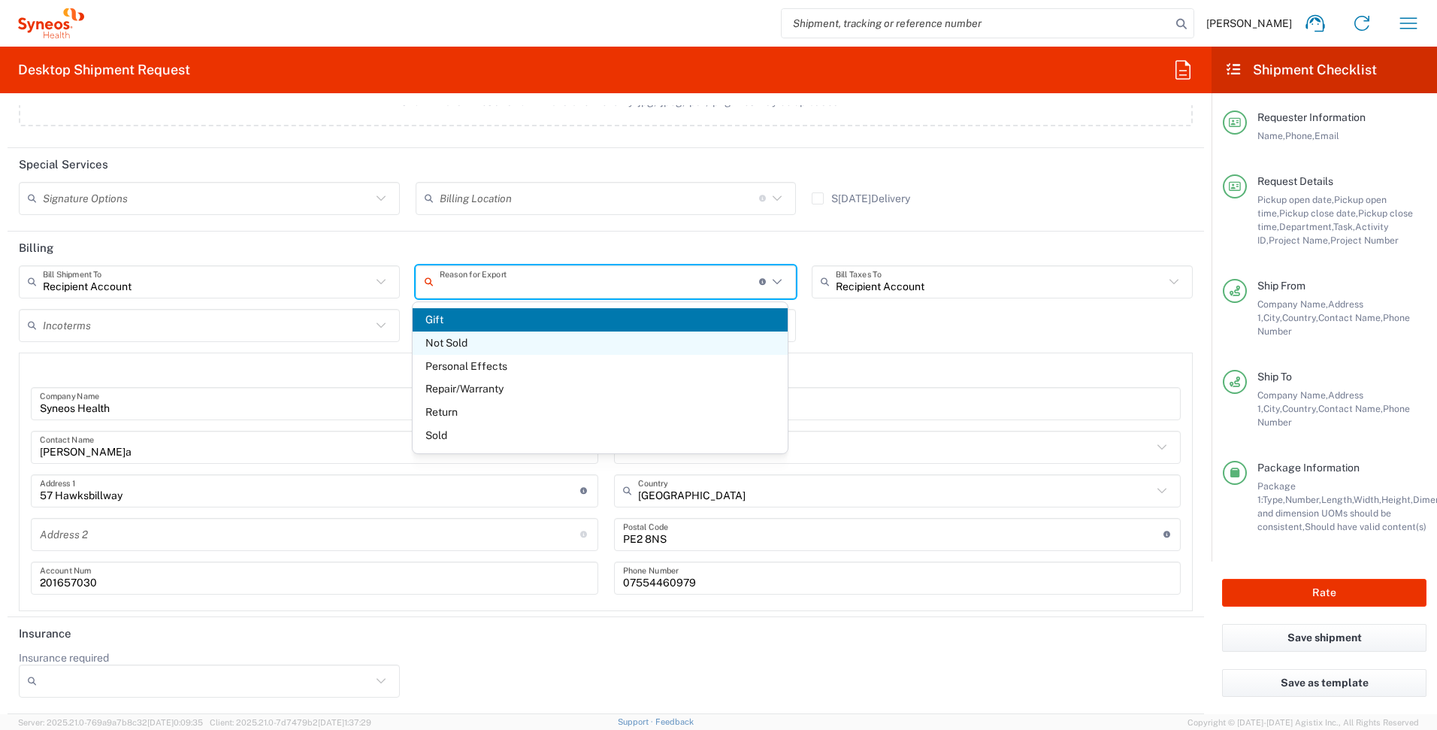
click at [468, 337] on span "Not Sold" at bounding box center [601, 342] width 376 height 23
type input "Not Sold"
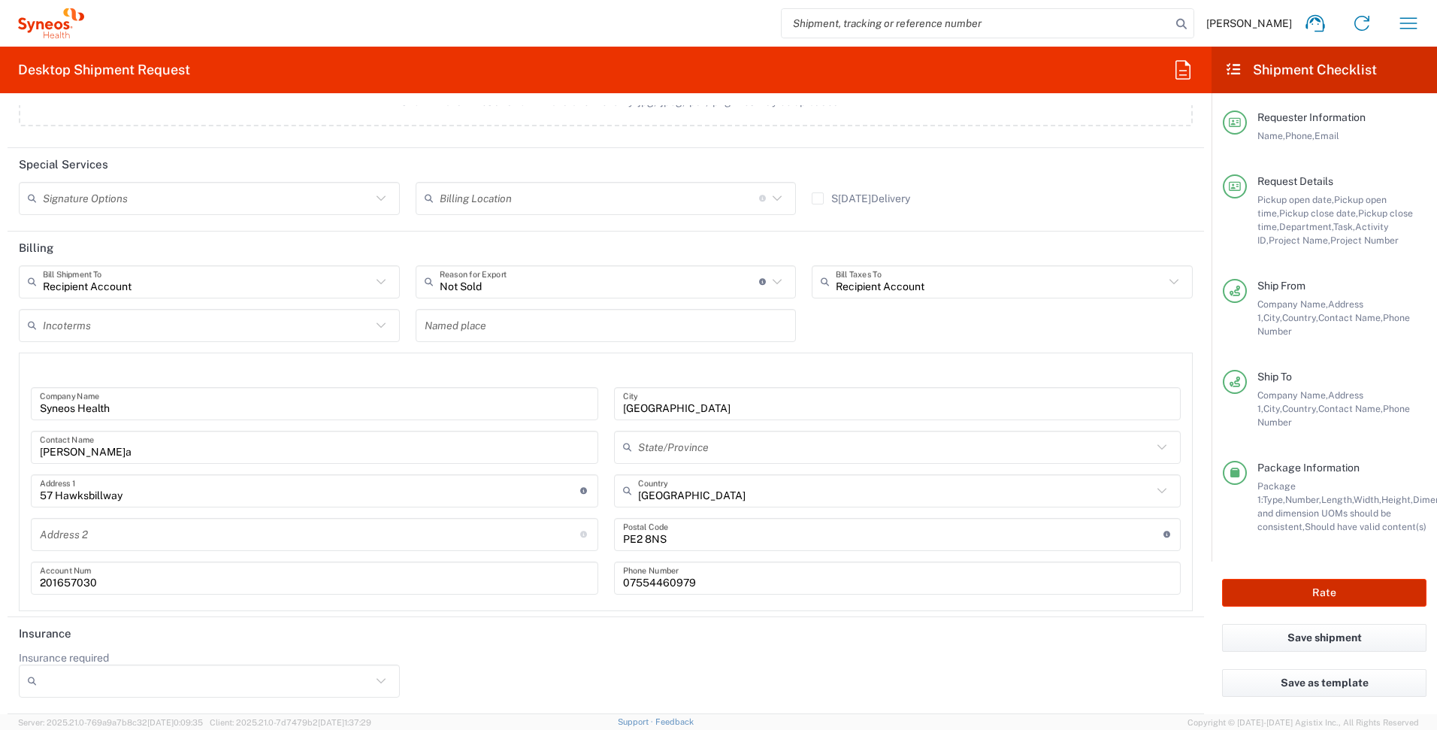
click at [1257, 579] on button "Rate" at bounding box center [1324, 593] width 204 height 28
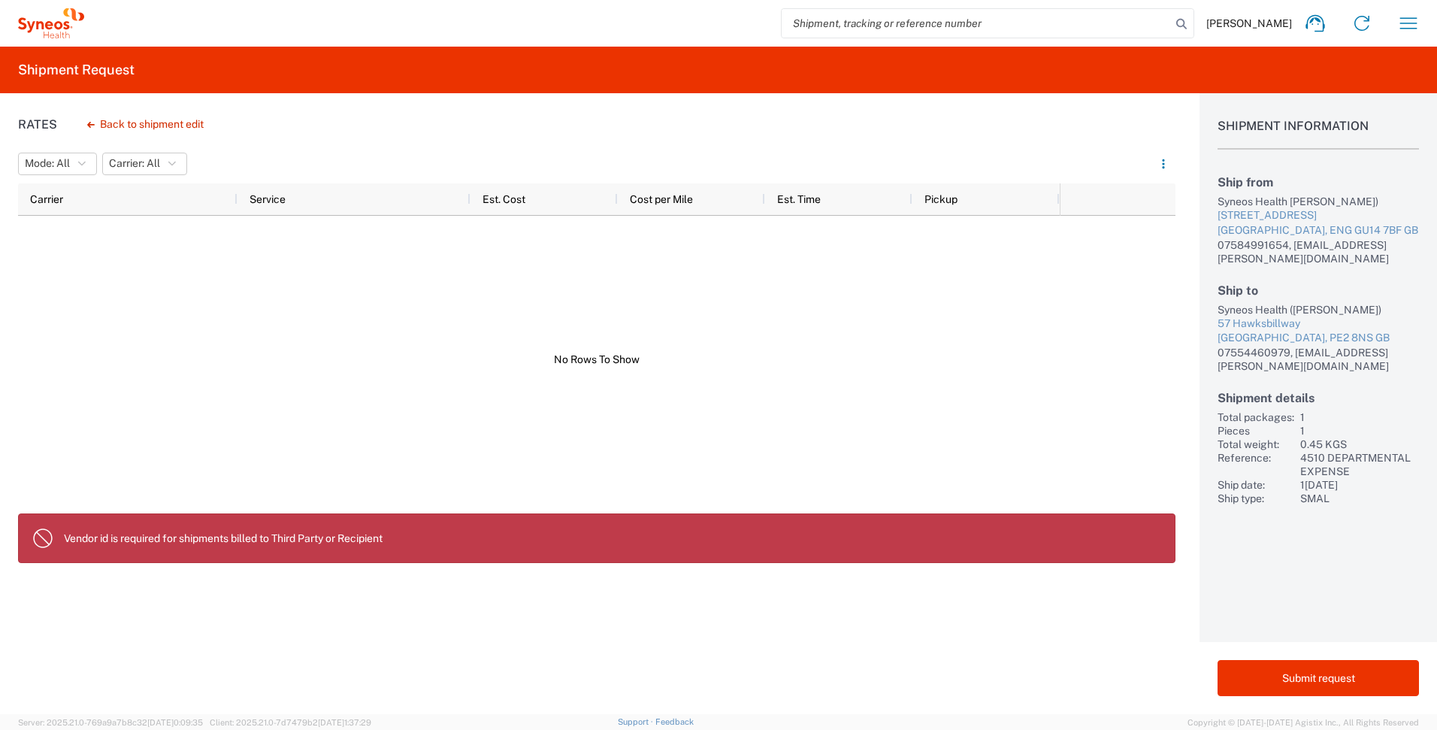
click at [418, 554] on agx-banner "Vendor id is required for shipments billed to Third Party or Recipient" at bounding box center [596, 538] width 1157 height 50
click at [1271, 674] on button "Submit request" at bounding box center [1317, 678] width 201 height 36
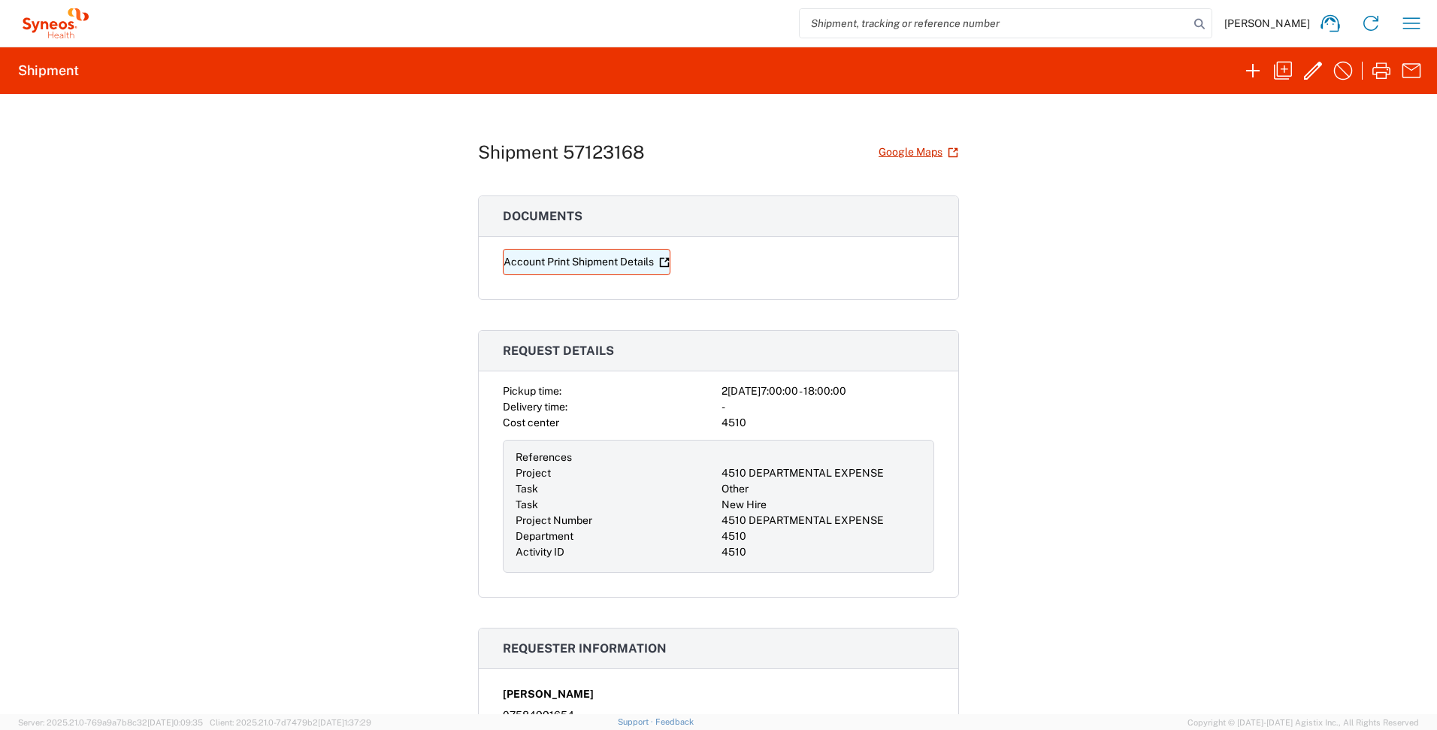
click at [609, 264] on link "Account Print Shipment Details" at bounding box center [587, 262] width 168 height 26
click at [1294, 76] on icon "button" at bounding box center [1283, 71] width 24 height 24
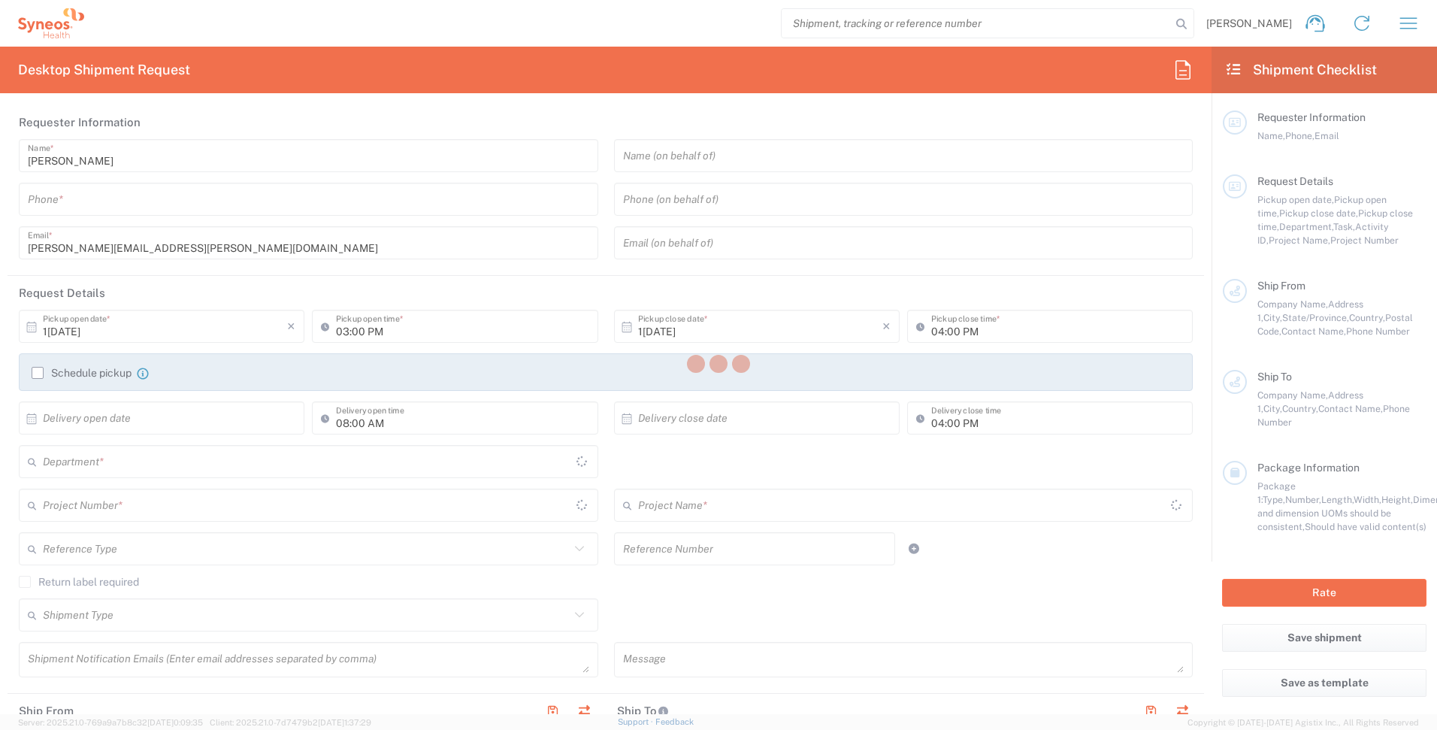
type input "07584991654"
type input "1[DATE]"
type input "05:00 PM"
type input "1[DATE]"
type input "06:00 PM"
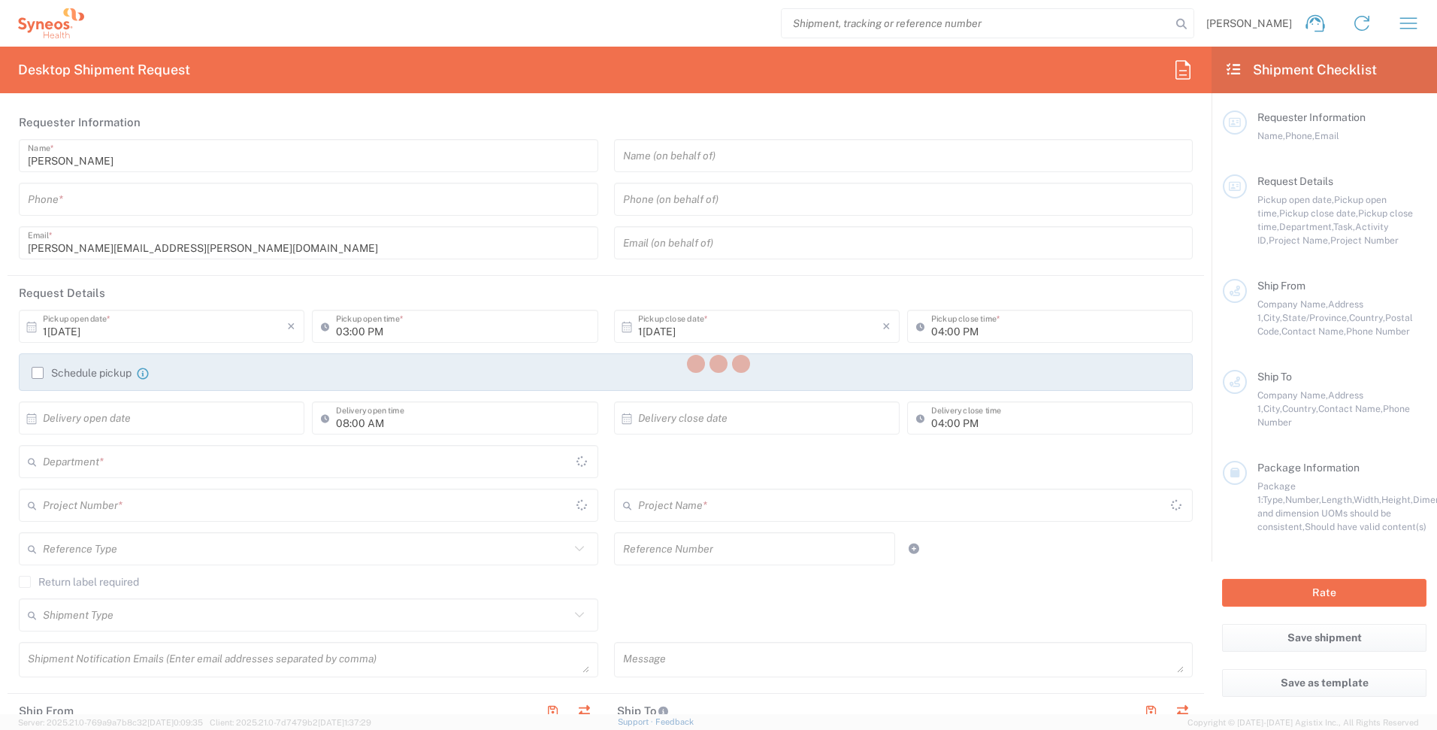
type input "06:00 PM"
type input "Task"
type input "New Hire"
type textarea "[PERSON_NAME][EMAIL_ADDRESS][PERSON_NAME][DOMAIN_NAME]"
type input "Syneos Health UK Limited"
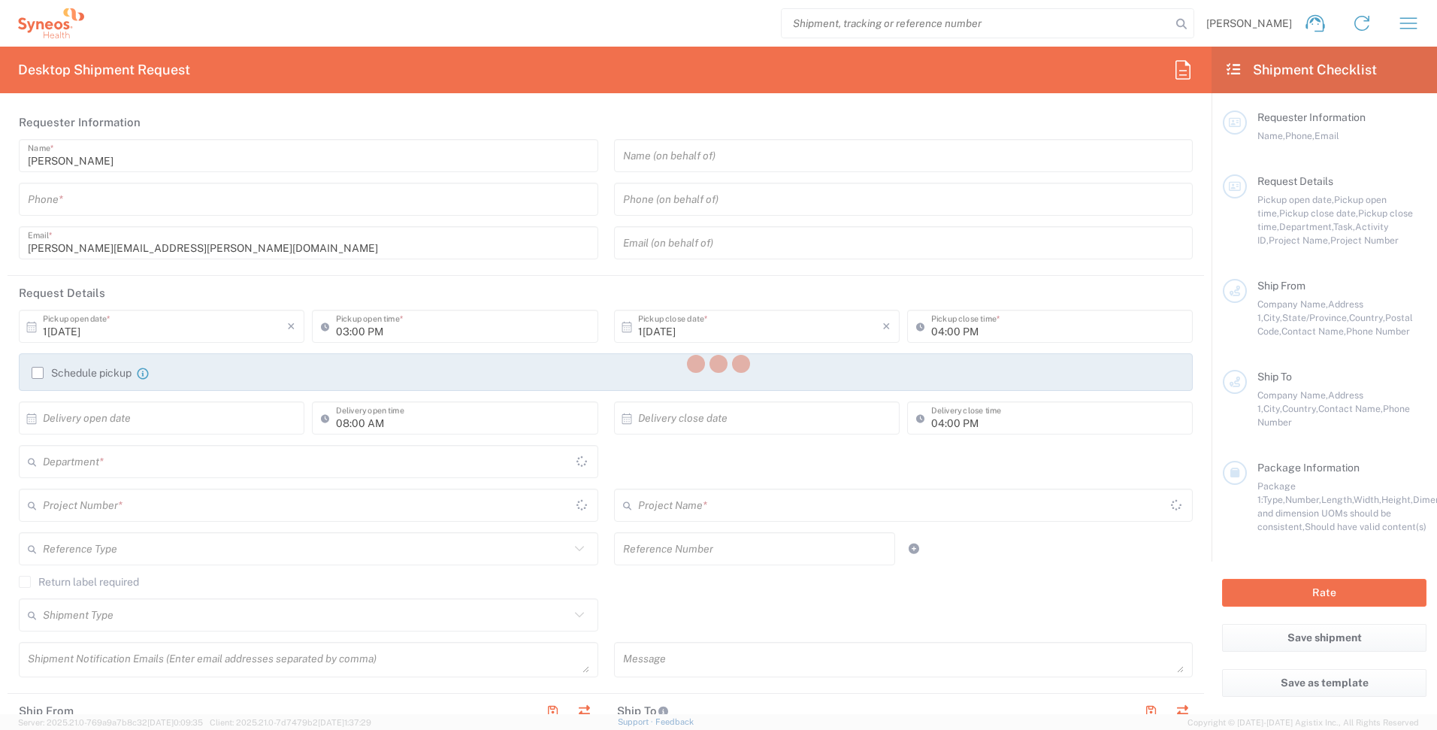
type input "Syneos Health"
type input "[STREET_ADDRESS],"
type input "[GEOGRAPHIC_DATA]"
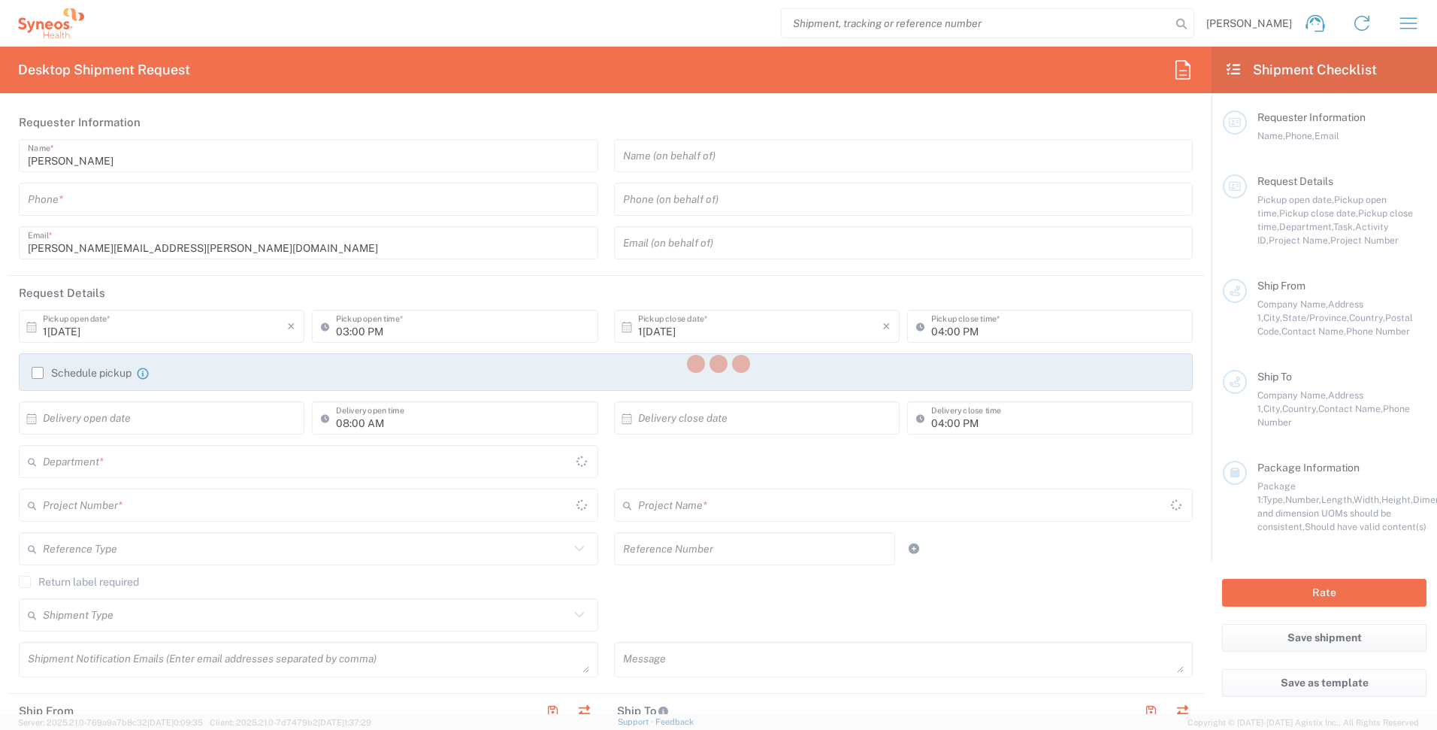
type input "GU14 7BF"
type input "[PERSON_NAME]"
type input "07584991654"
type input "[PERSON_NAME][EMAIL_ADDRESS][PERSON_NAME][DOMAIN_NAME]"
type input "Business (General)"
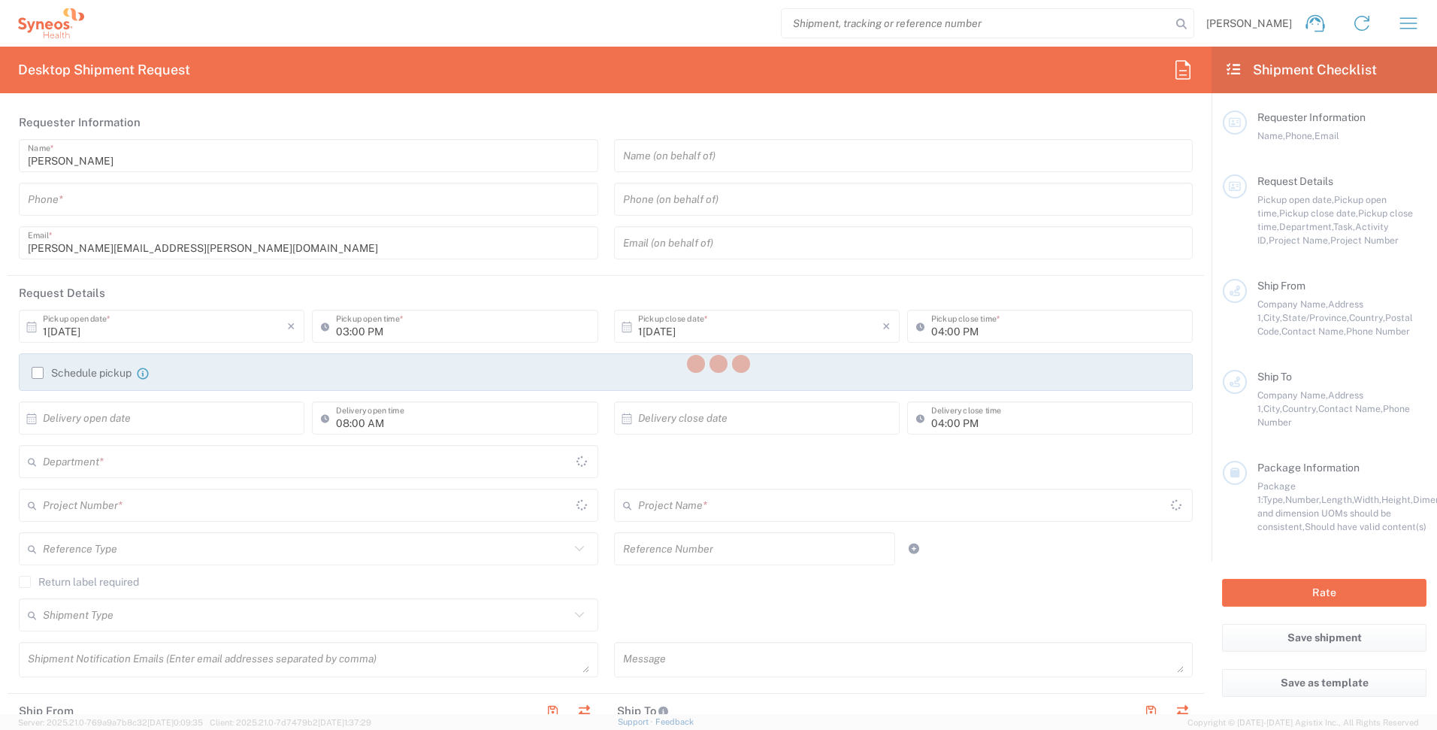
type input "Syneos Health"
type input "57 Hawksbillway"
type input "[GEOGRAPHIC_DATA]"
type input "PE2 8NS"
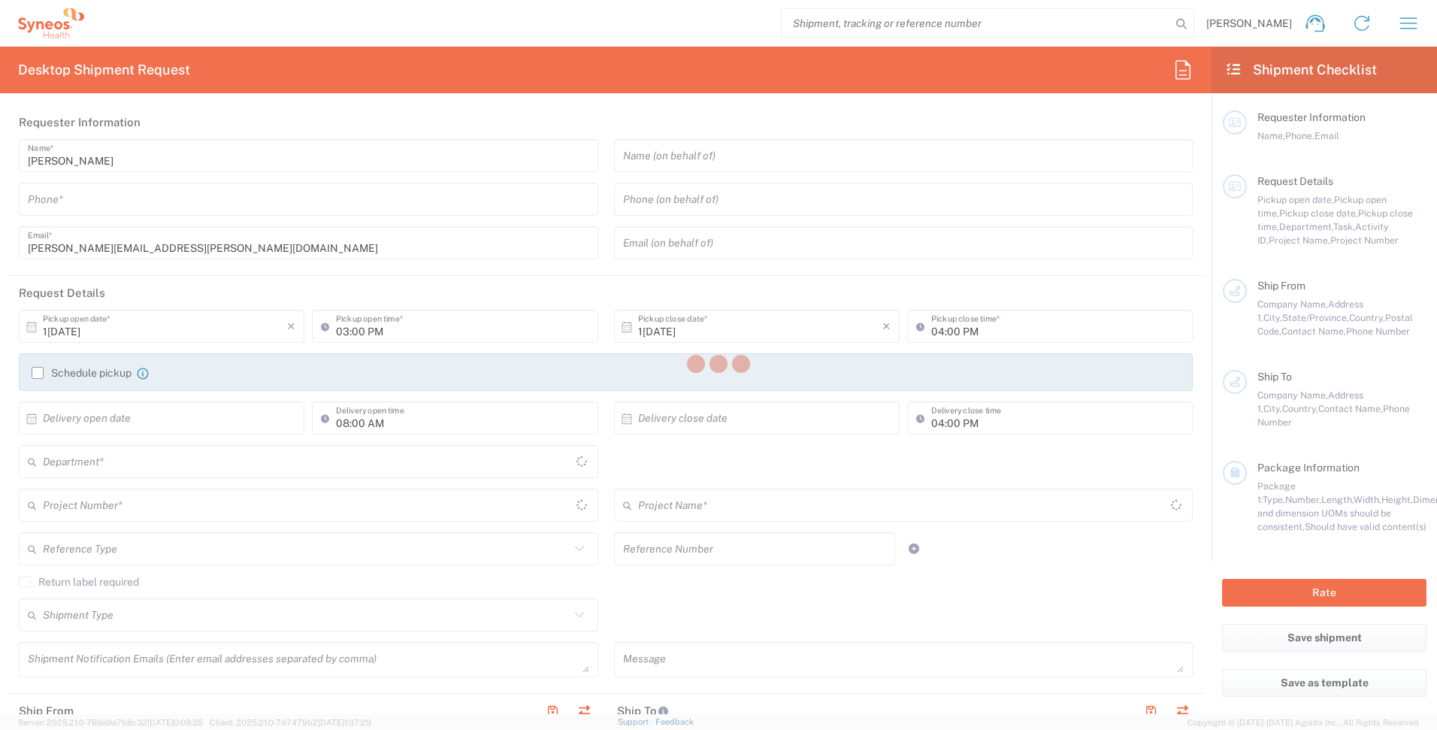
type input "[PERSON_NAME]a"
type input "07554460979"
type input "[EMAIL_ADDRESS][PERSON_NAME][DOMAIN_NAME]"
type input "Residential/Home"
type input "Recipient Account"
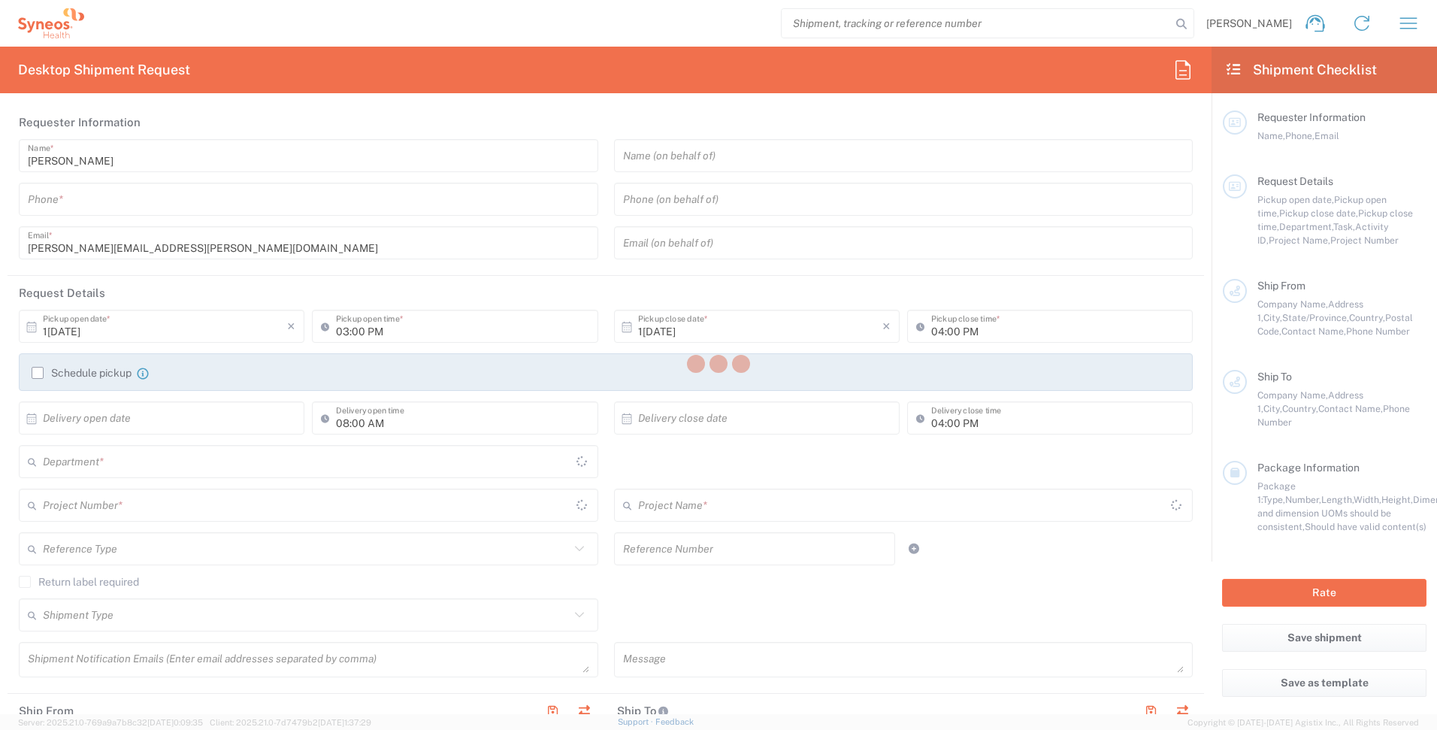
type input "Not Sold"
type input "Recipient Account"
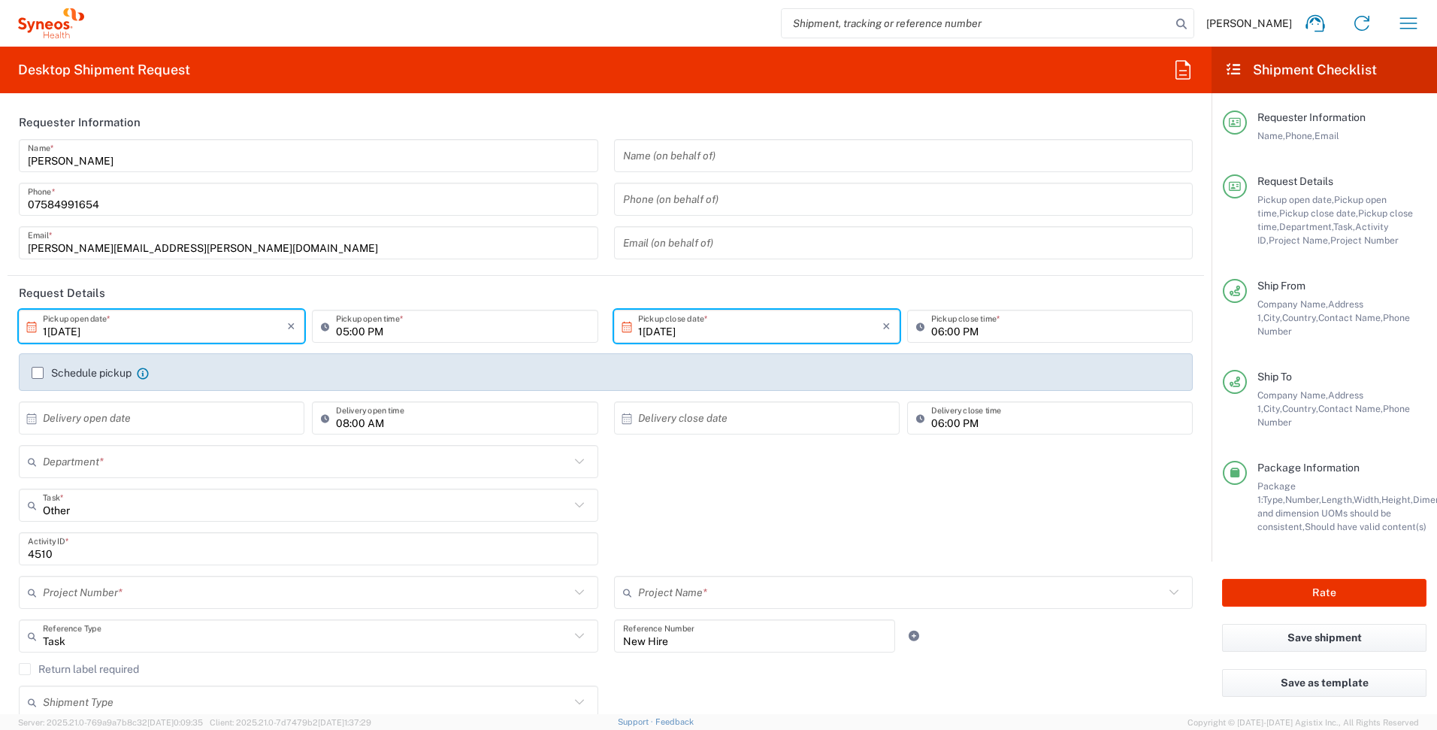
type input "[GEOGRAPHIC_DATA]"
type input "4510 DEPARTMENTAL EXPENSE"
type input "Envelope"
type input "4510"
type input "4510 DEPARTMENTAL EXPENSE"
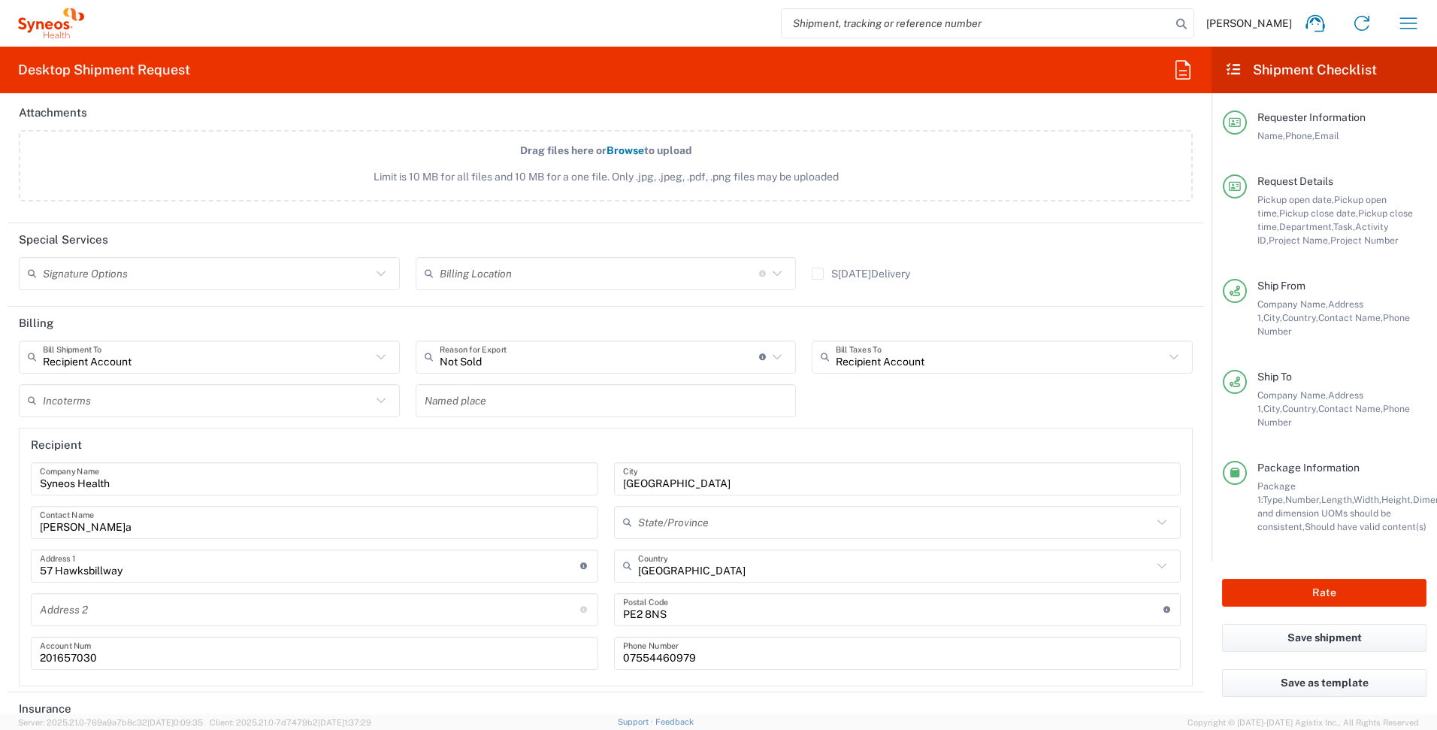
scroll to position [2100, 0]
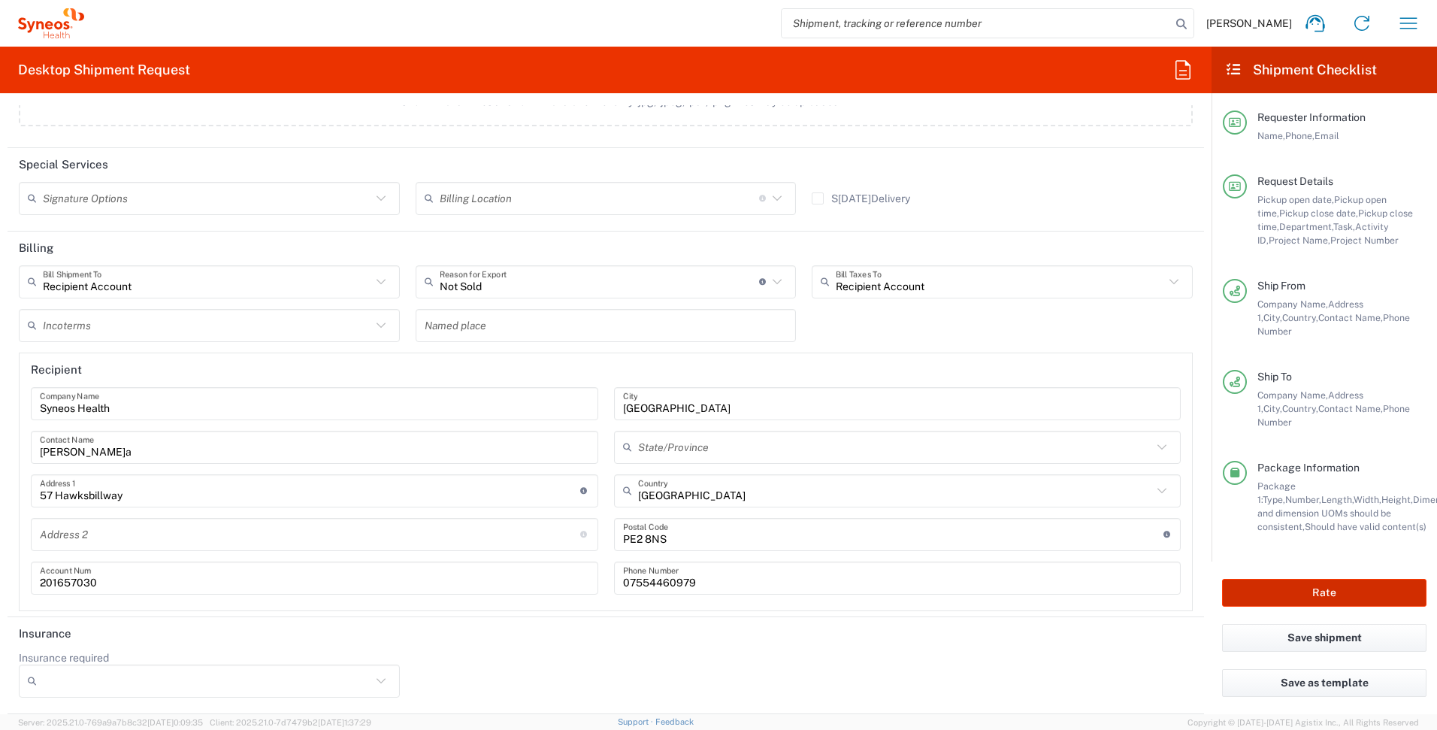
click at [1315, 579] on button "Rate" at bounding box center [1324, 593] width 204 height 28
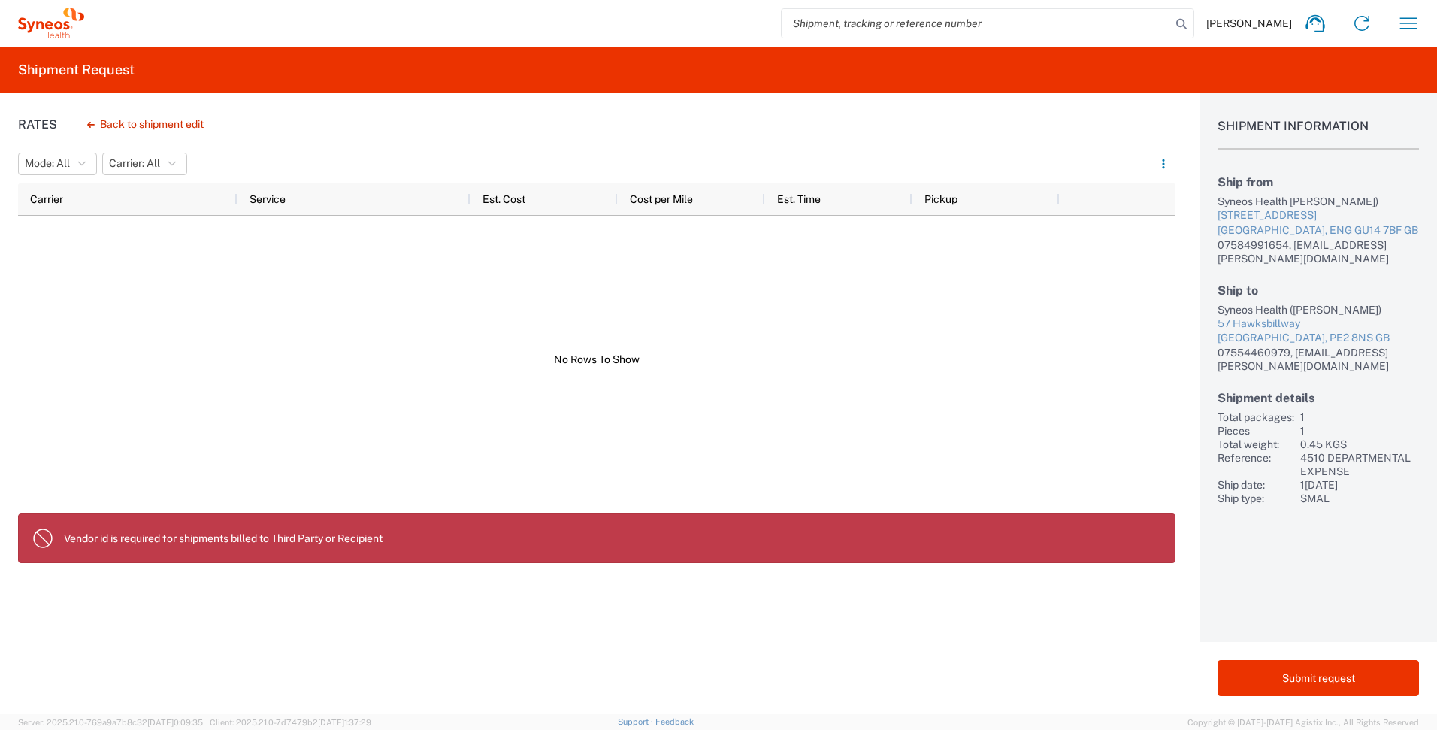
click at [571, 355] on div at bounding box center [539, 360] width 1042 height 289
drag, startPoint x: 153, startPoint y: 531, endPoint x: 146, endPoint y: 536, distance: 8.1
click at [153, 531] on p "Vendor id is required for shipments billed to Third Party or Recipient" at bounding box center [613, 538] width 1099 height 14
click at [64, 533] on p "Vendor id is required for shipments billed to Third Party or Recipient" at bounding box center [613, 538] width 1099 height 14
click at [60, 536] on agx-banner "Vendor id is required for shipments billed to Third Party or Recipient" at bounding box center [596, 538] width 1157 height 50
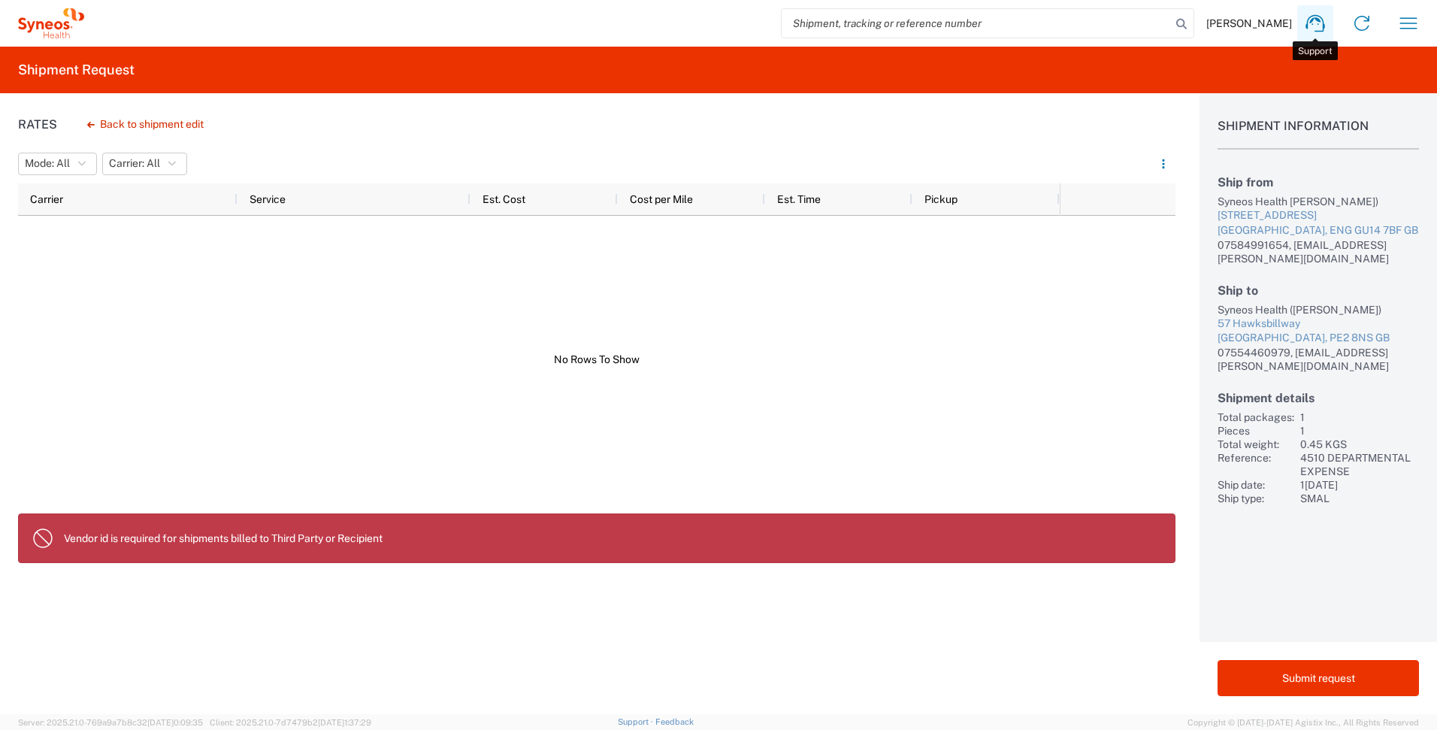
click at [1323, 29] on icon at bounding box center [1314, 23] width 19 height 17
click at [139, 109] on div "Rates Back to shipment edit Mode: All All Carrier: All All Carrier Service Est.…" at bounding box center [587, 403] width 1175 height 621
click at [140, 113] on button "Back to shipment edit" at bounding box center [145, 124] width 141 height 26
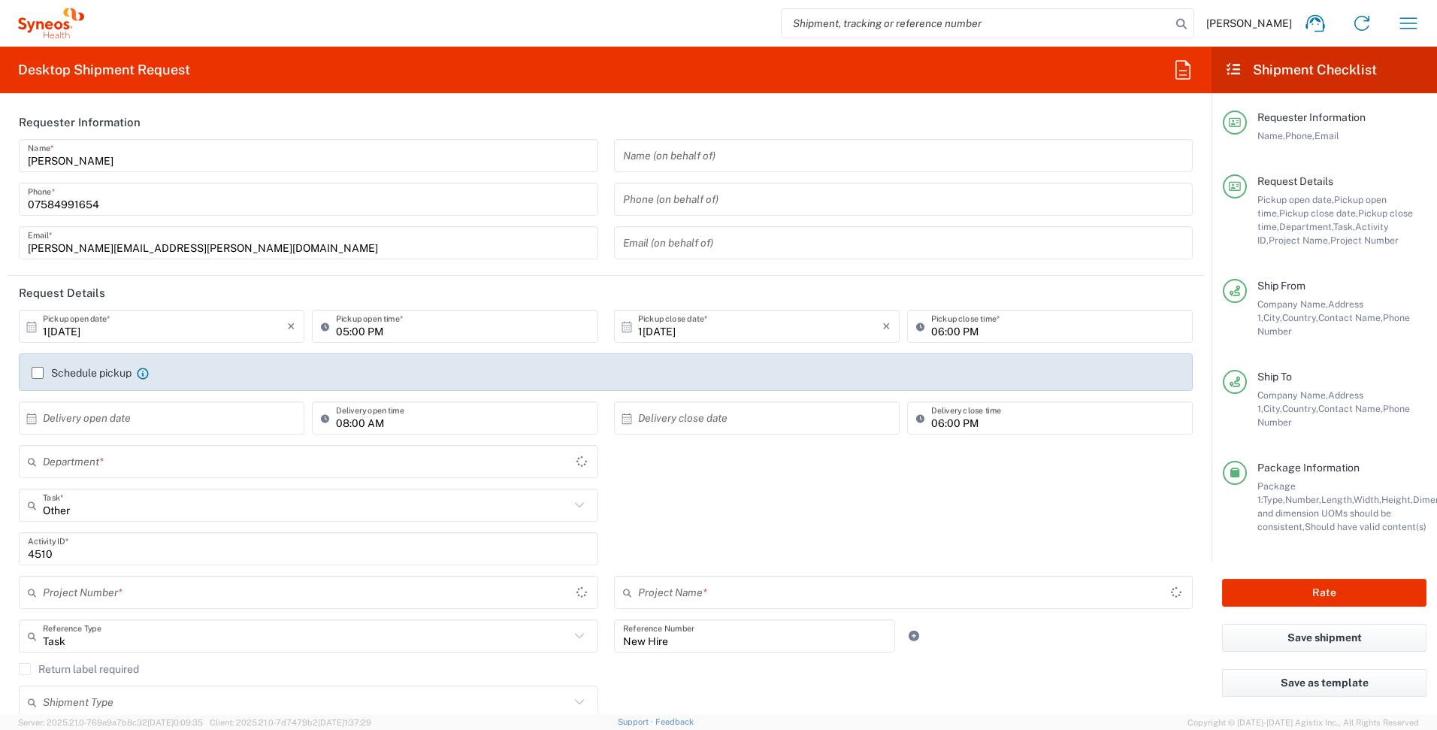
type input "Envelope"
type input "4510 DEPARTMENTAL EXPENSE"
type input "[GEOGRAPHIC_DATA]"
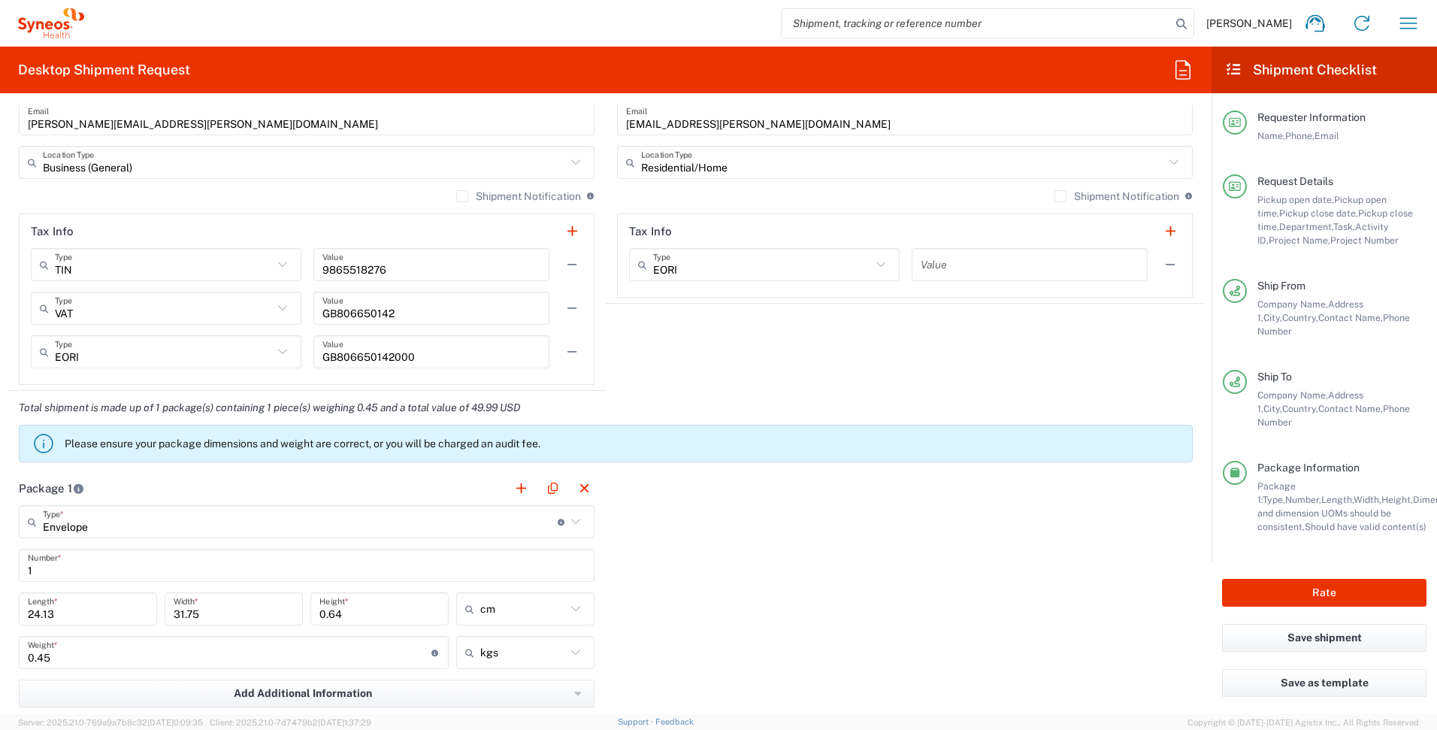
type input "4510 DEPARTMENTAL EXPENSE"
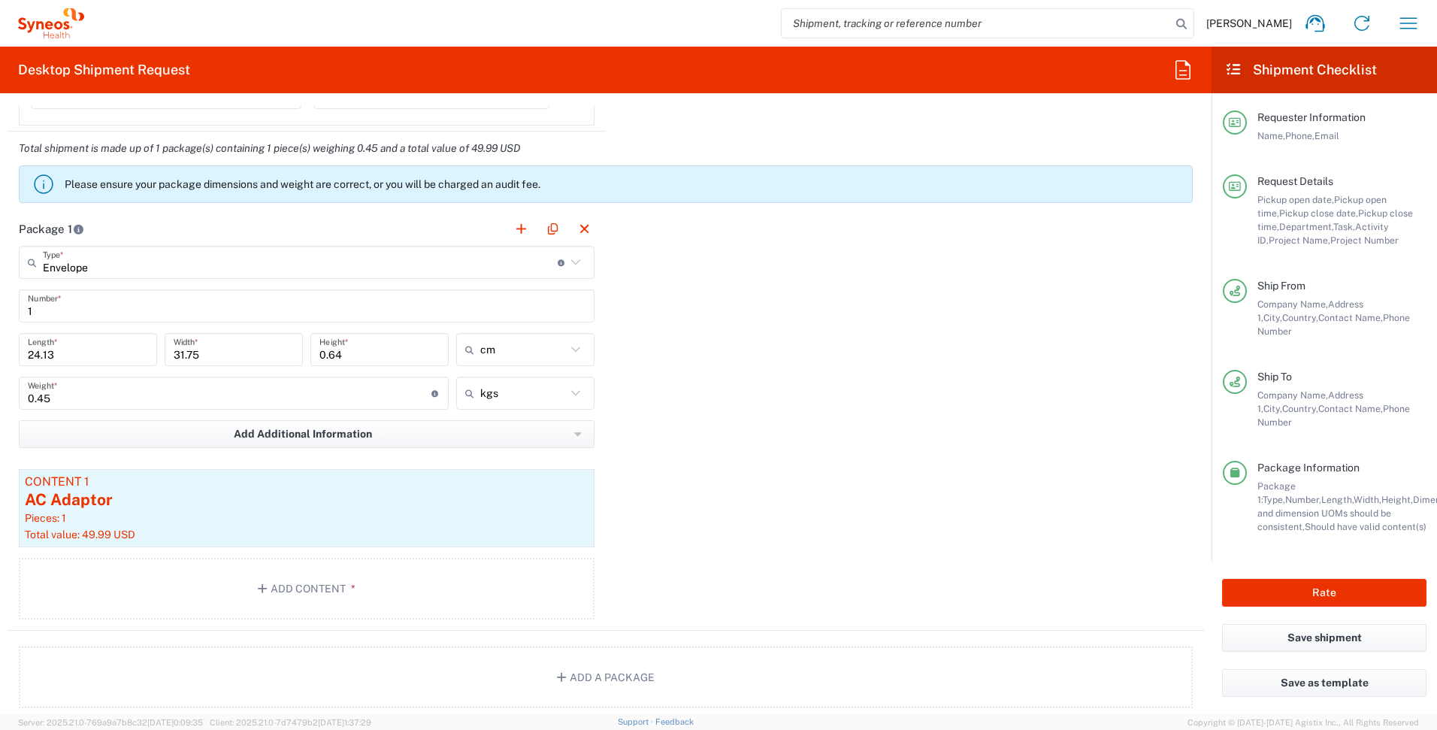
type input "4510"
click at [215, 507] on div "AC Adaptor" at bounding box center [307, 499] width 564 height 23
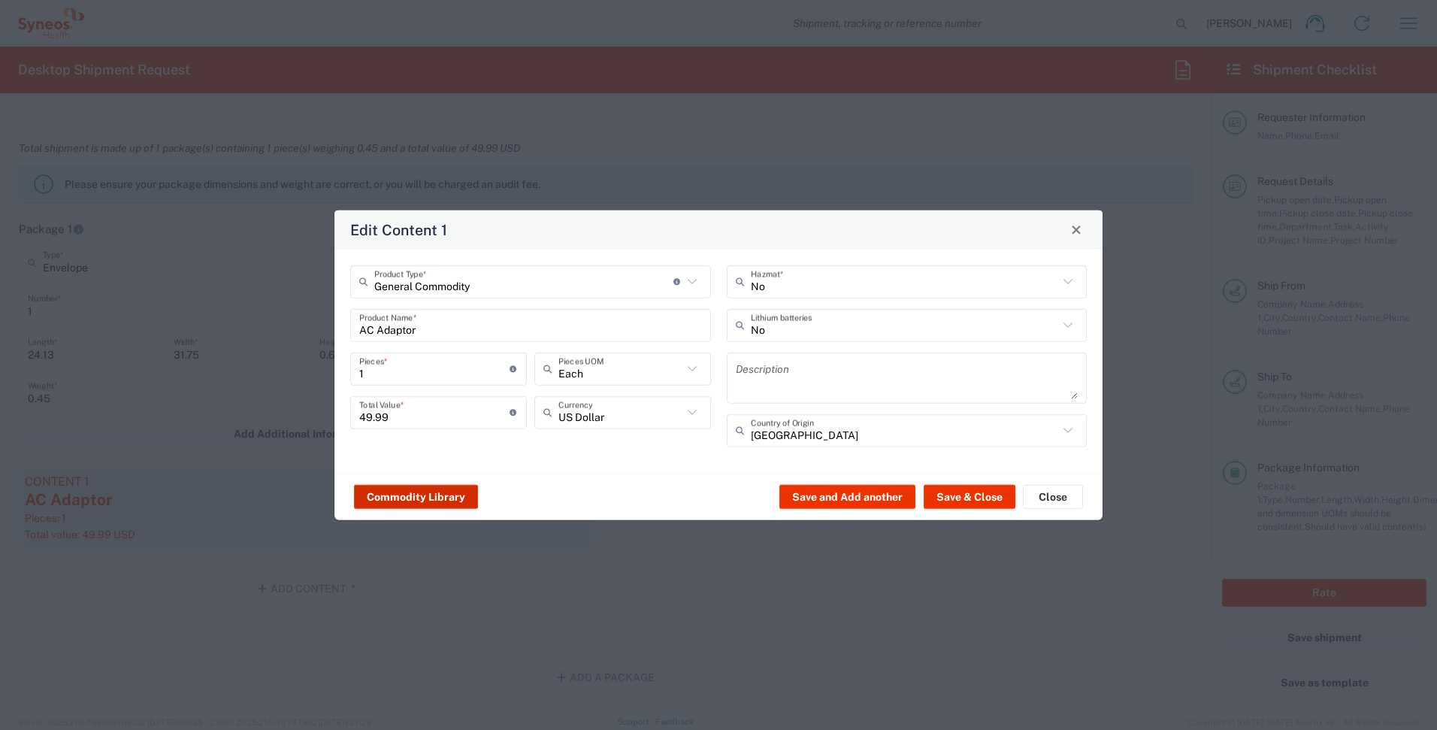
click at [443, 488] on button "Commodity Library" at bounding box center [416, 497] width 124 height 24
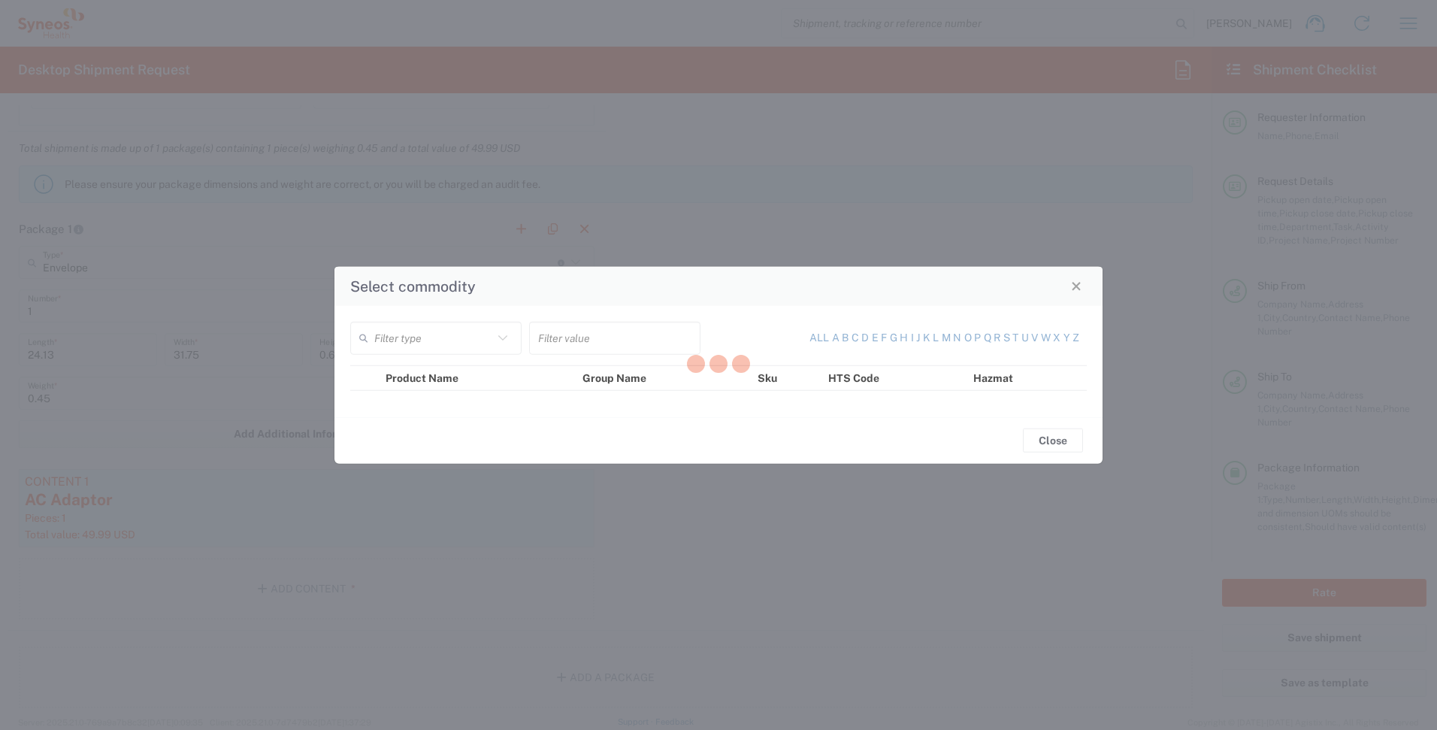
click at [506, 331] on div at bounding box center [718, 365] width 1437 height 730
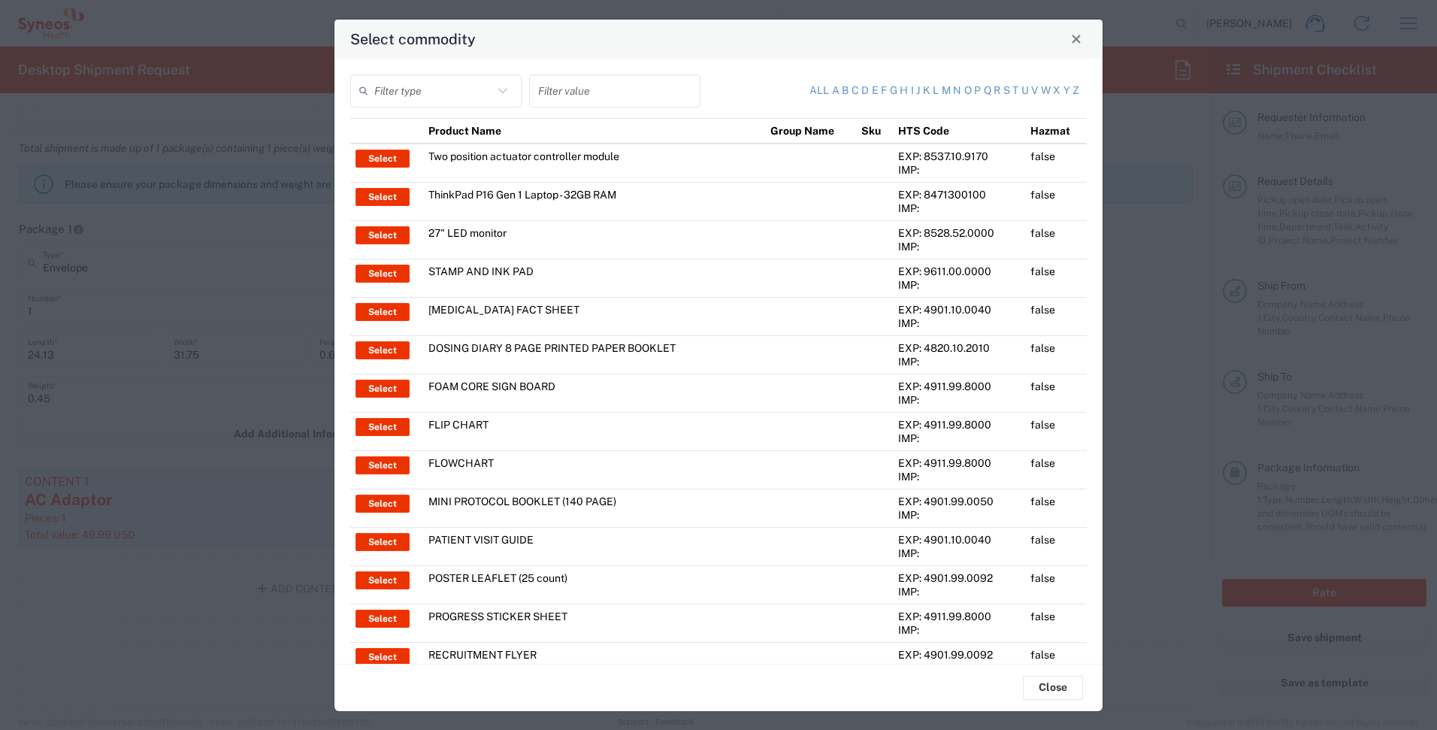
click at [455, 95] on input "text" at bounding box center [433, 90] width 119 height 26
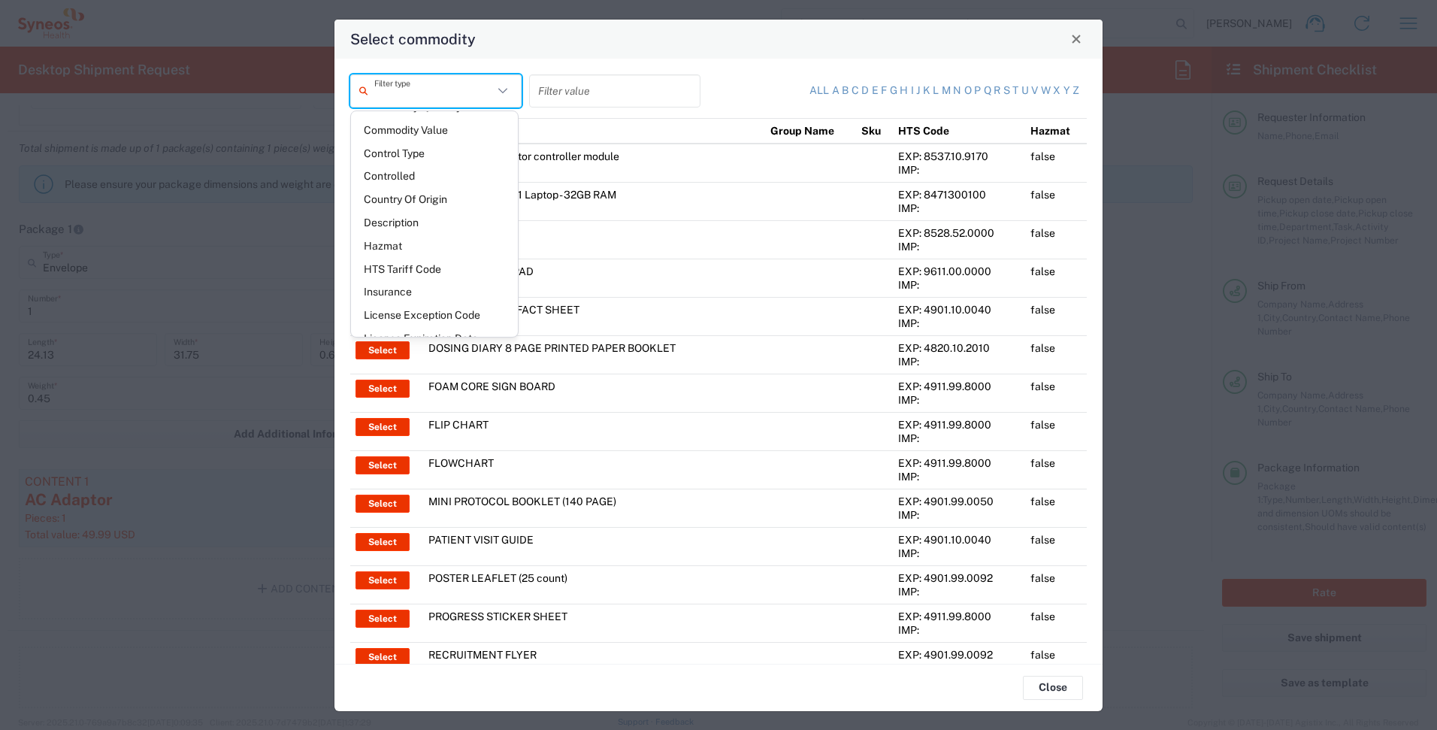
scroll to position [0, 0]
click at [440, 147] on span "Commodity Group" at bounding box center [434, 151] width 167 height 23
type input "Commodity Group"
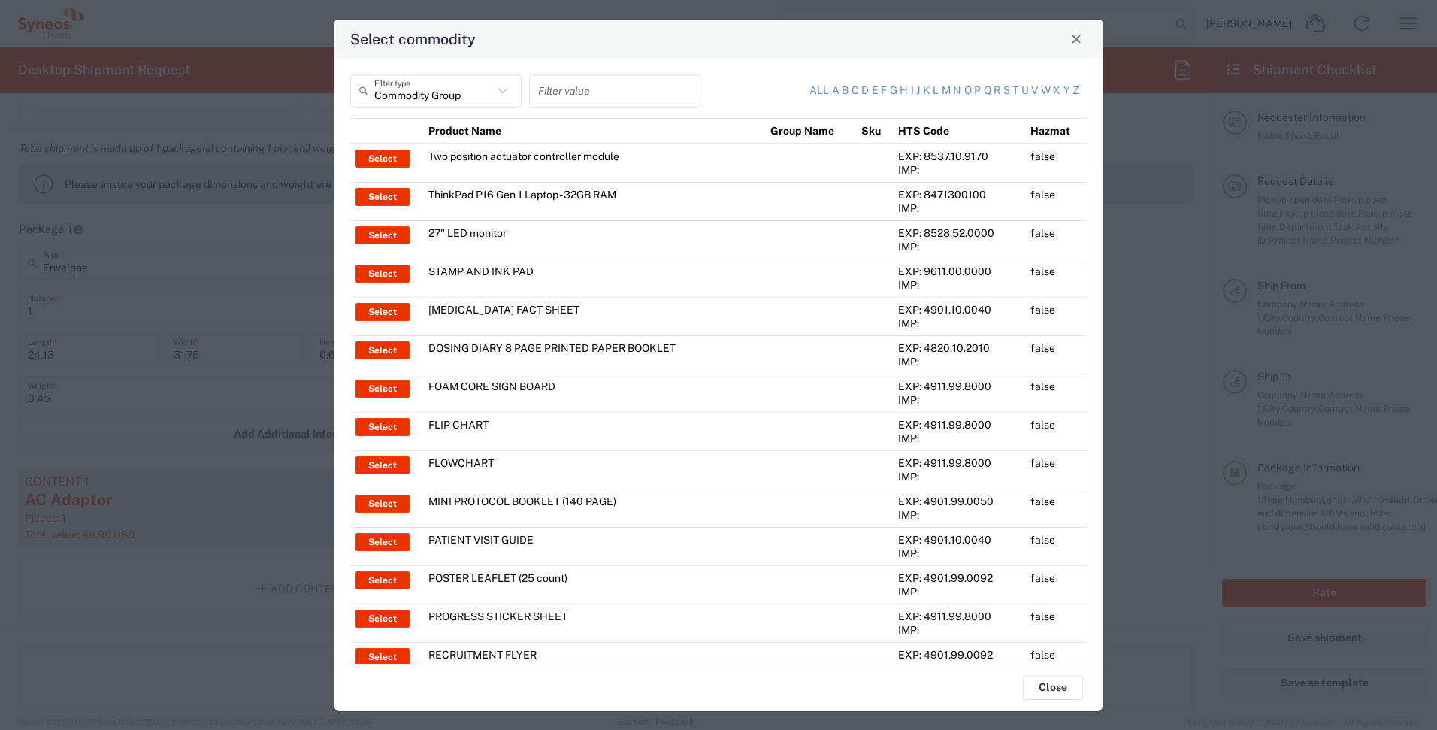
click at [582, 101] on input "text" at bounding box center [614, 90] width 153 height 26
click at [440, 94] on input "text" at bounding box center [433, 90] width 119 height 26
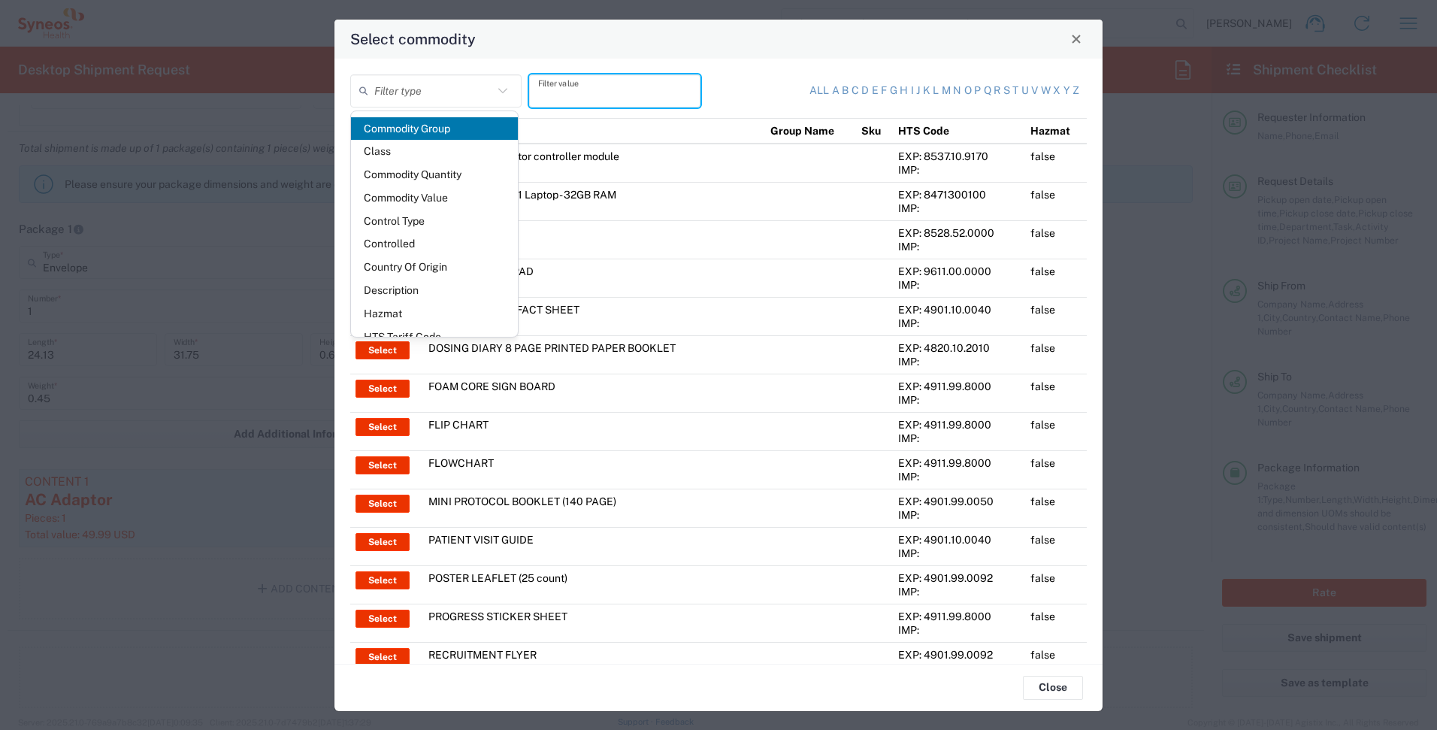
click at [555, 100] on input "text" at bounding box center [614, 90] width 153 height 26
type input "Commodity Group"
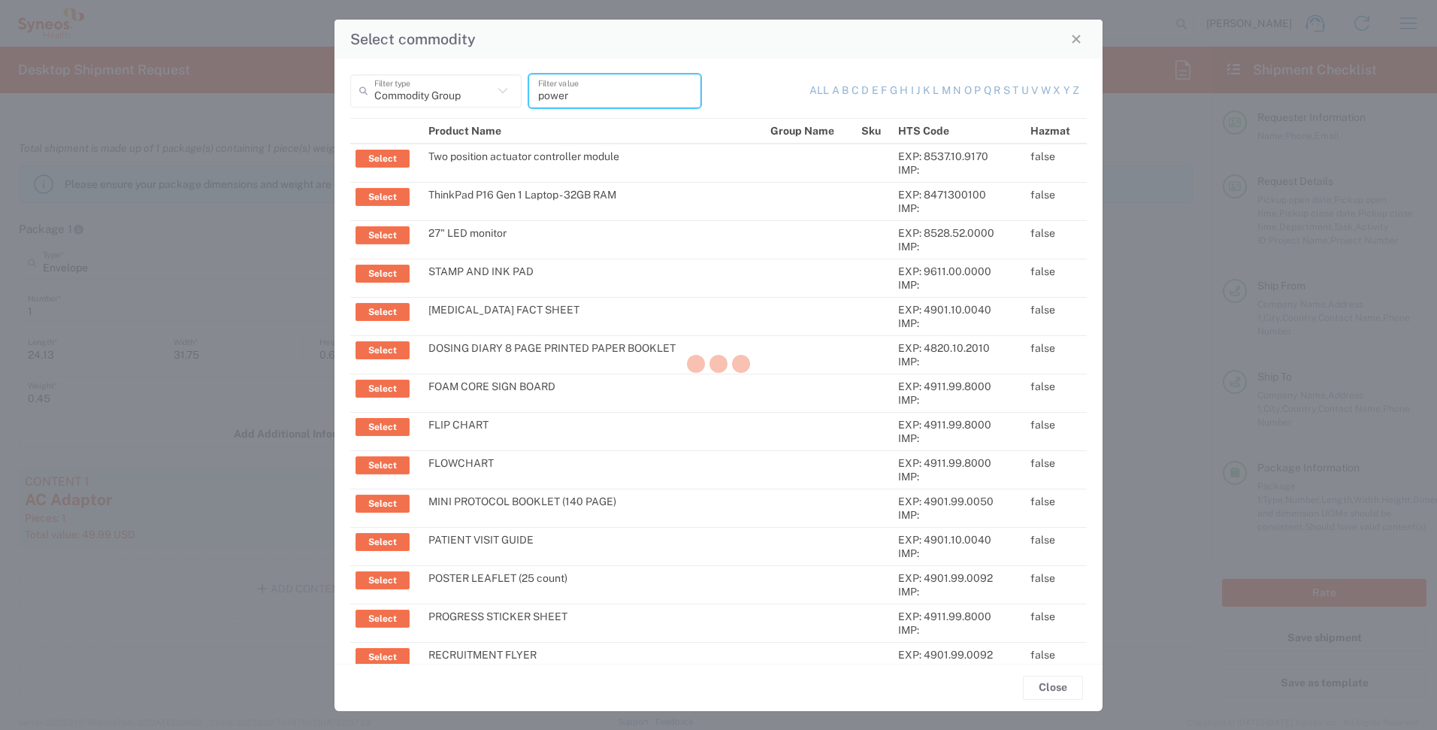
type input "power"
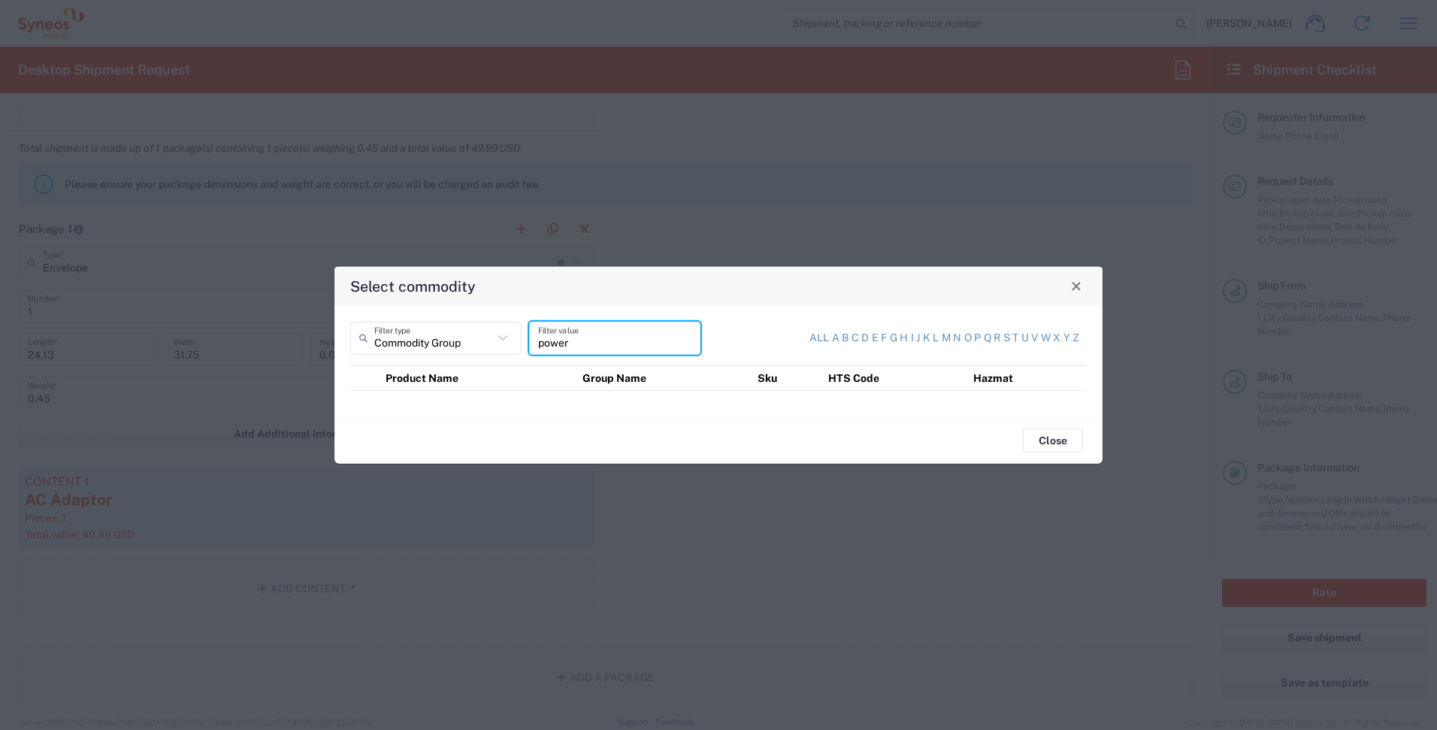
click at [583, 349] on input "power" at bounding box center [614, 338] width 153 height 26
click at [813, 334] on link "All" at bounding box center [819, 337] width 20 height 15
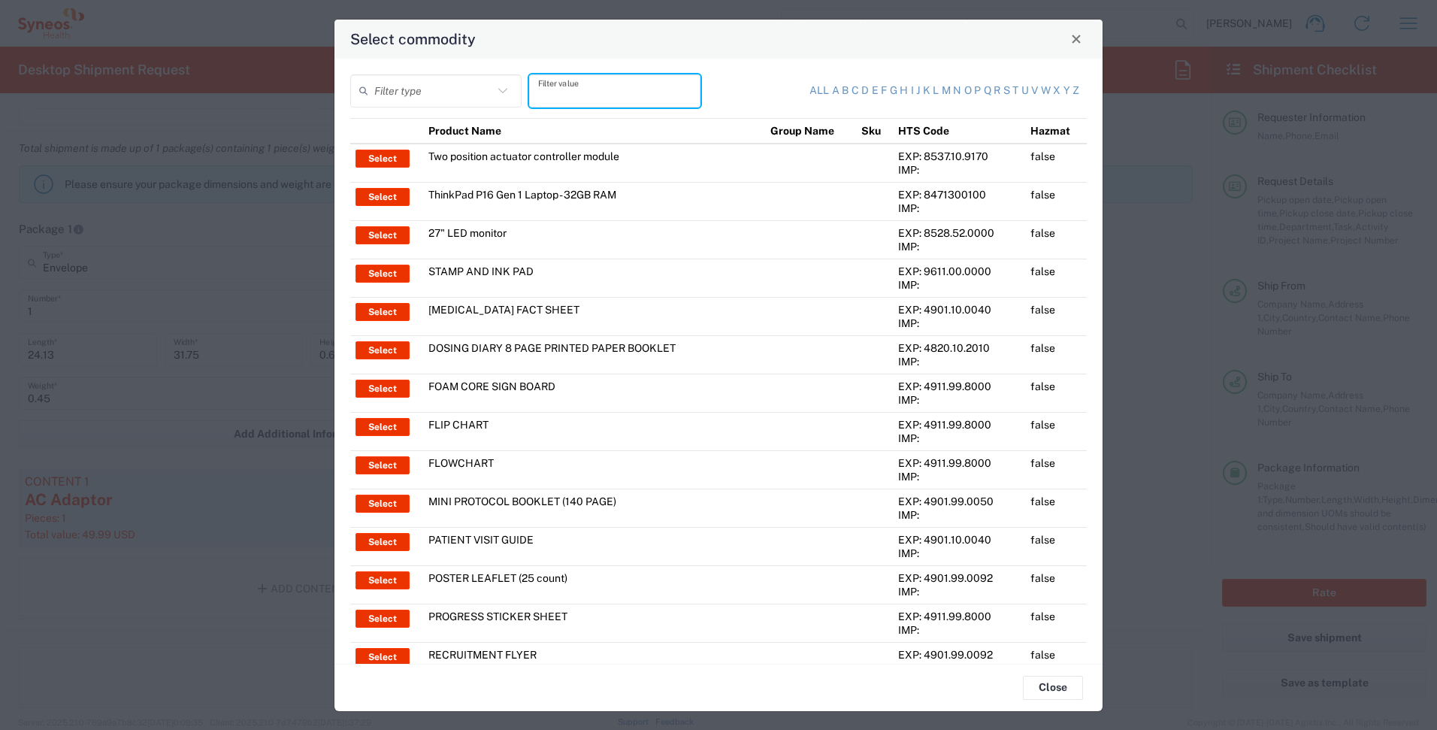
click at [591, 101] on input "text" at bounding box center [614, 90] width 153 height 26
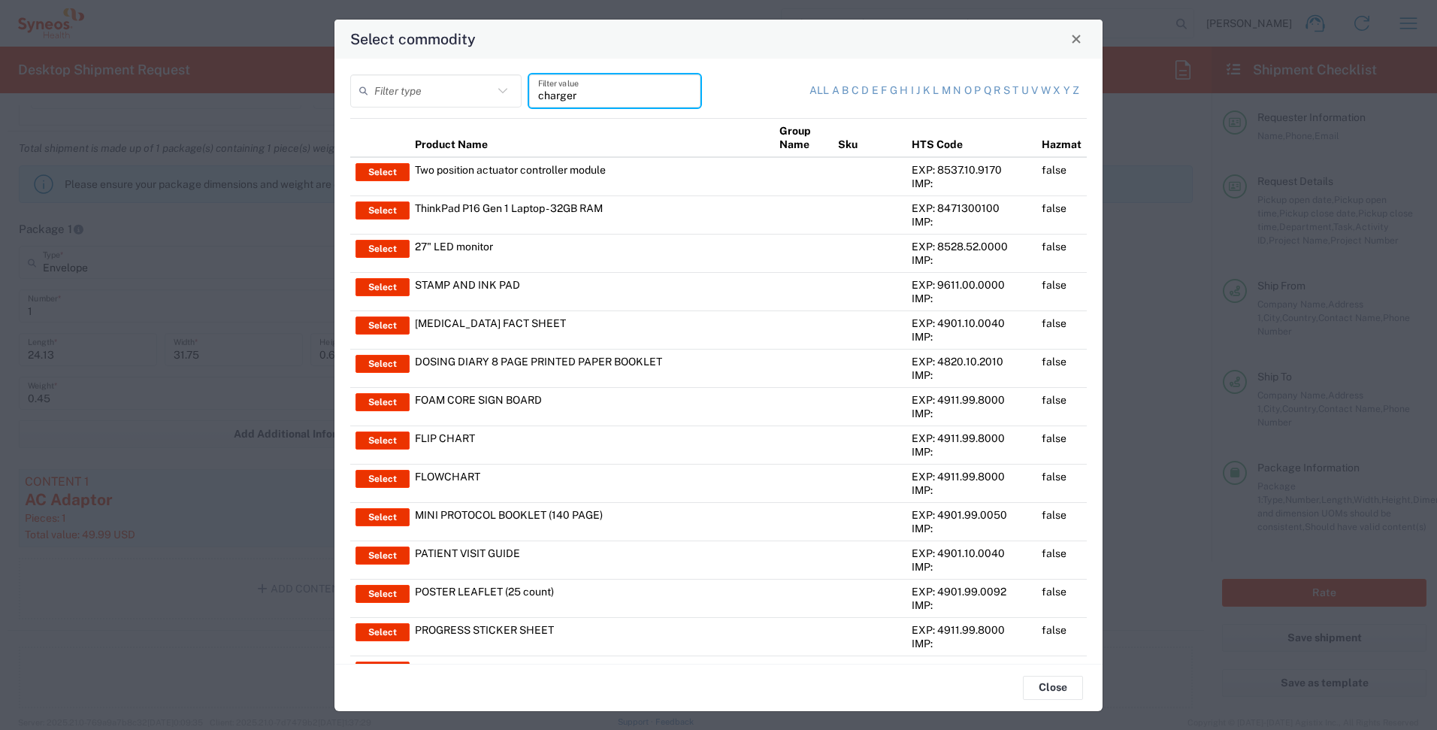
click at [633, 87] on input "charger" at bounding box center [614, 90] width 153 height 26
click at [631, 91] on input "charger" at bounding box center [614, 90] width 153 height 26
click at [614, 100] on input "AC" at bounding box center [614, 90] width 153 height 26
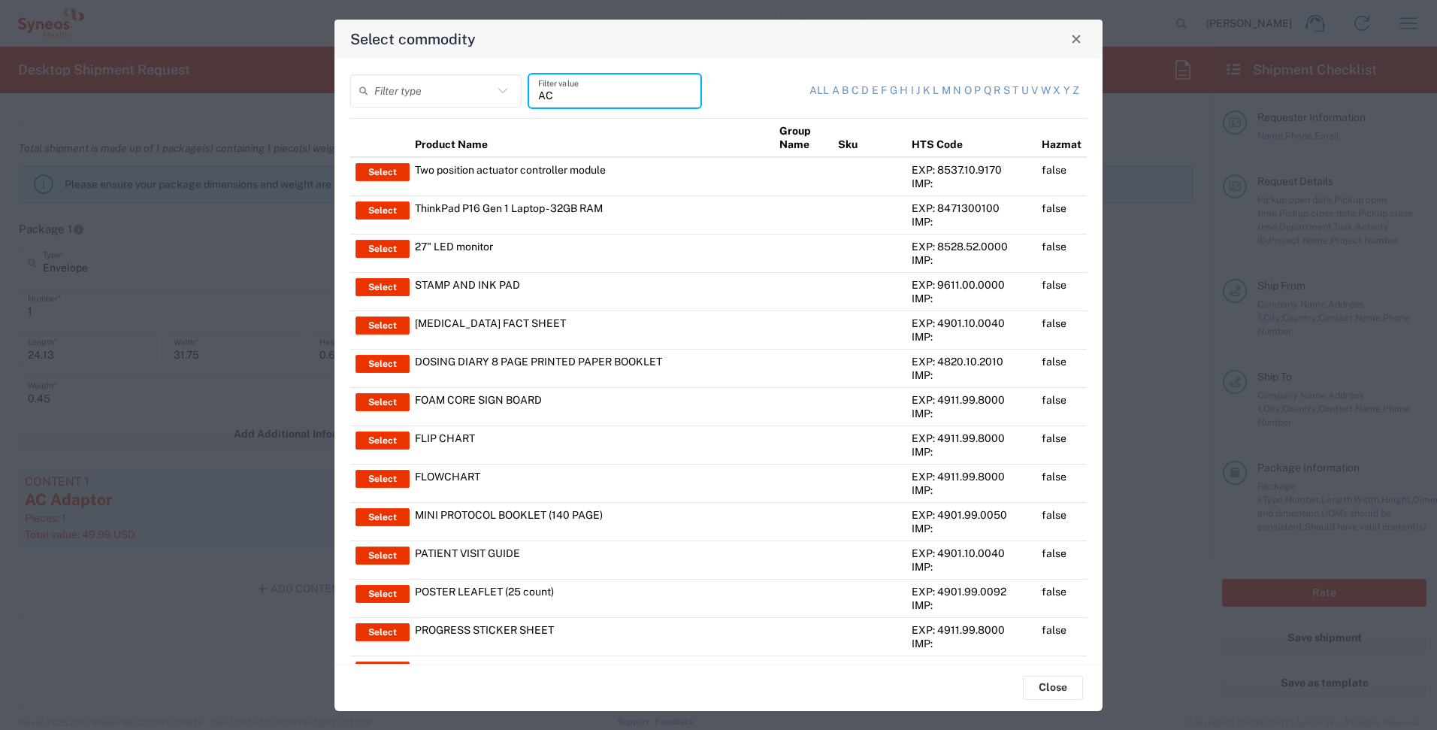
click at [614, 100] on input "AC" at bounding box center [614, 90] width 153 height 26
type input "adaptor"
click at [614, 98] on input "adaptor" at bounding box center [614, 90] width 153 height 26
click at [378, 243] on button "Select" at bounding box center [382, 249] width 54 height 18
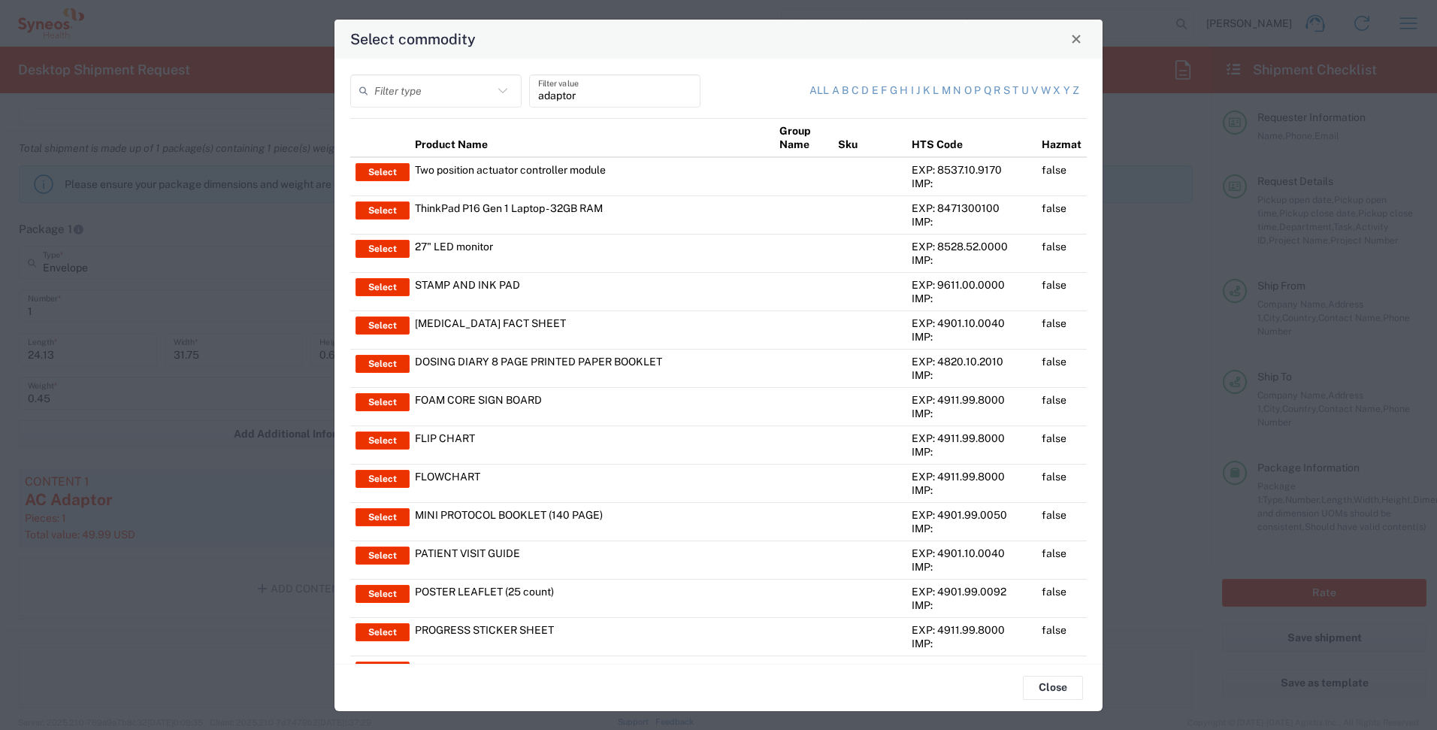
type input "27" LED monitor"
type textarea "27" LED monitor"
type input "[GEOGRAPHIC_DATA]"
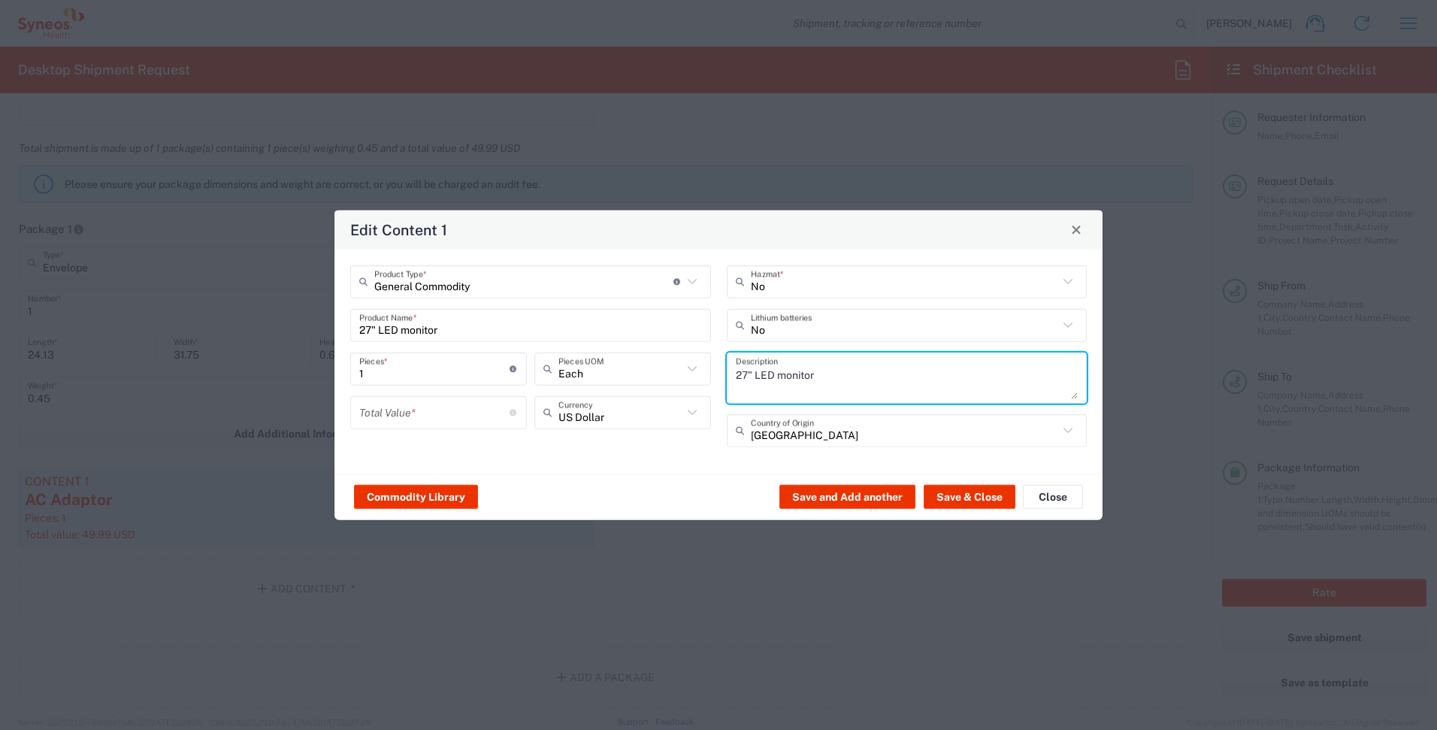
drag, startPoint x: 849, startPoint y: 375, endPoint x: 685, endPoint y: 375, distance: 163.8
click at [685, 375] on div "General Commodity Product Type * Document: Paper document generated internally …" at bounding box center [719, 361] width 752 height 192
type textarea "AC Adatpor"
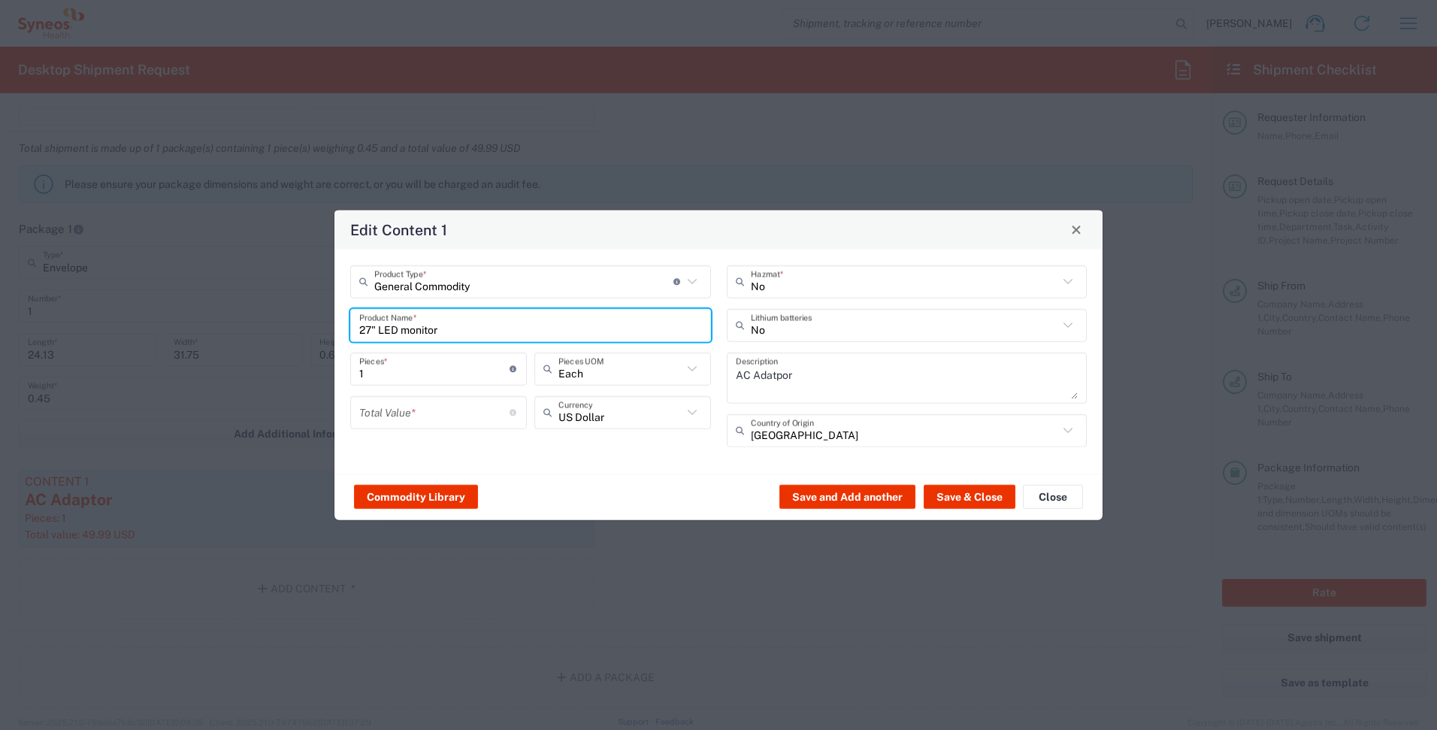
drag, startPoint x: 454, startPoint y: 323, endPoint x: 282, endPoint y: 331, distance: 172.3
click at [282, 331] on div "Edit Content 1 General Commodity Product Type * Document: Paper document genera…" at bounding box center [718, 365] width 1437 height 730
type input "AC Adaptor"
click at [946, 498] on button "Save & Close" at bounding box center [970, 497] width 92 height 24
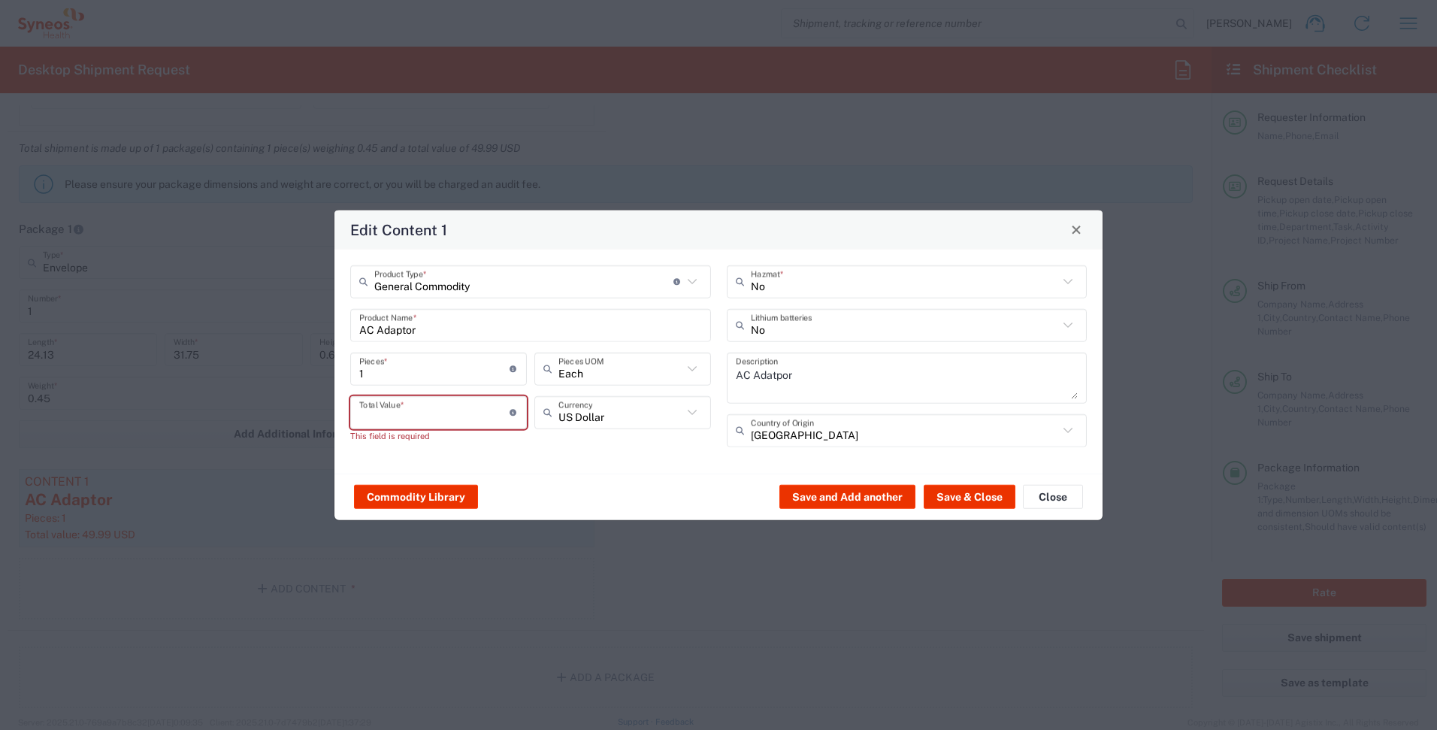
click at [440, 419] on input "number" at bounding box center [434, 412] width 150 height 26
type input "50"
click at [960, 492] on button "Save & Close" at bounding box center [970, 497] width 92 height 24
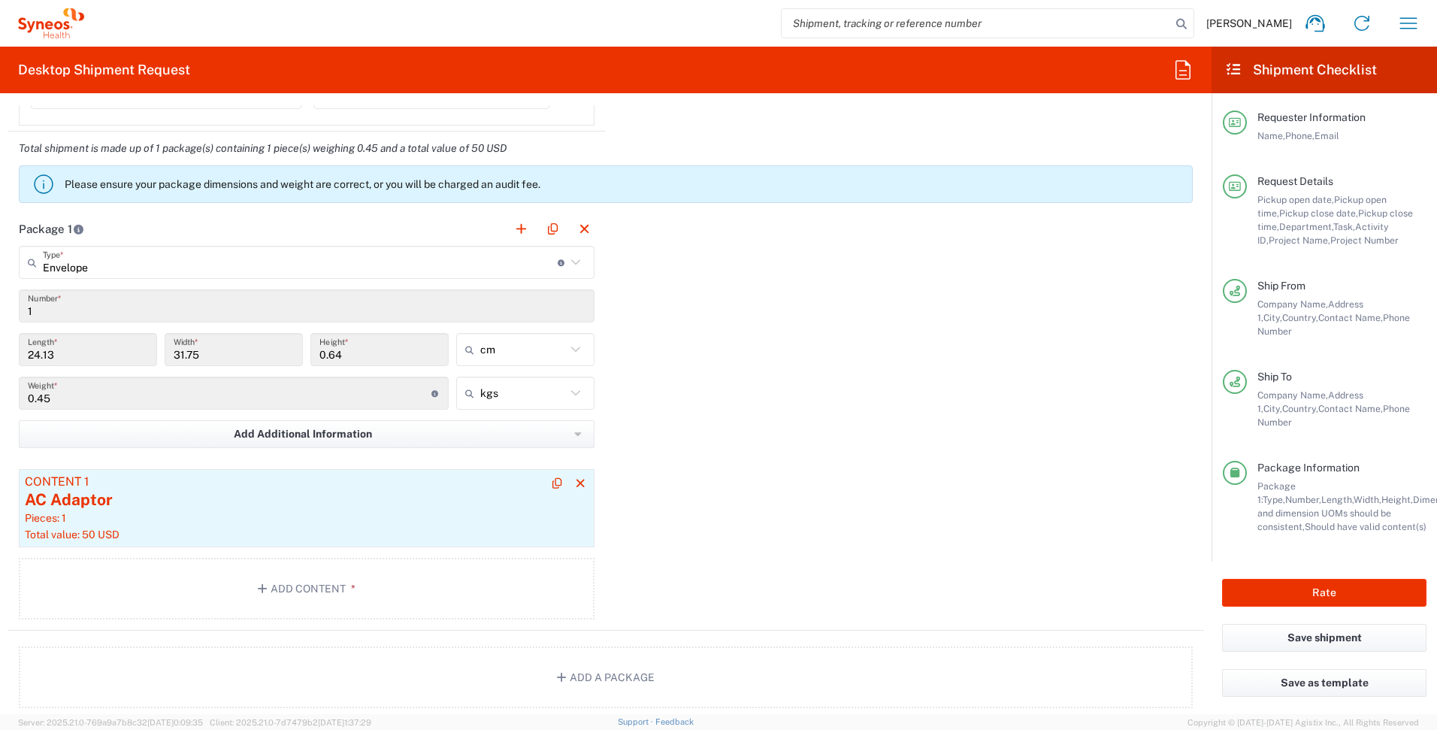
click at [374, 531] on div "Total value: 50 USD" at bounding box center [307, 535] width 564 height 14
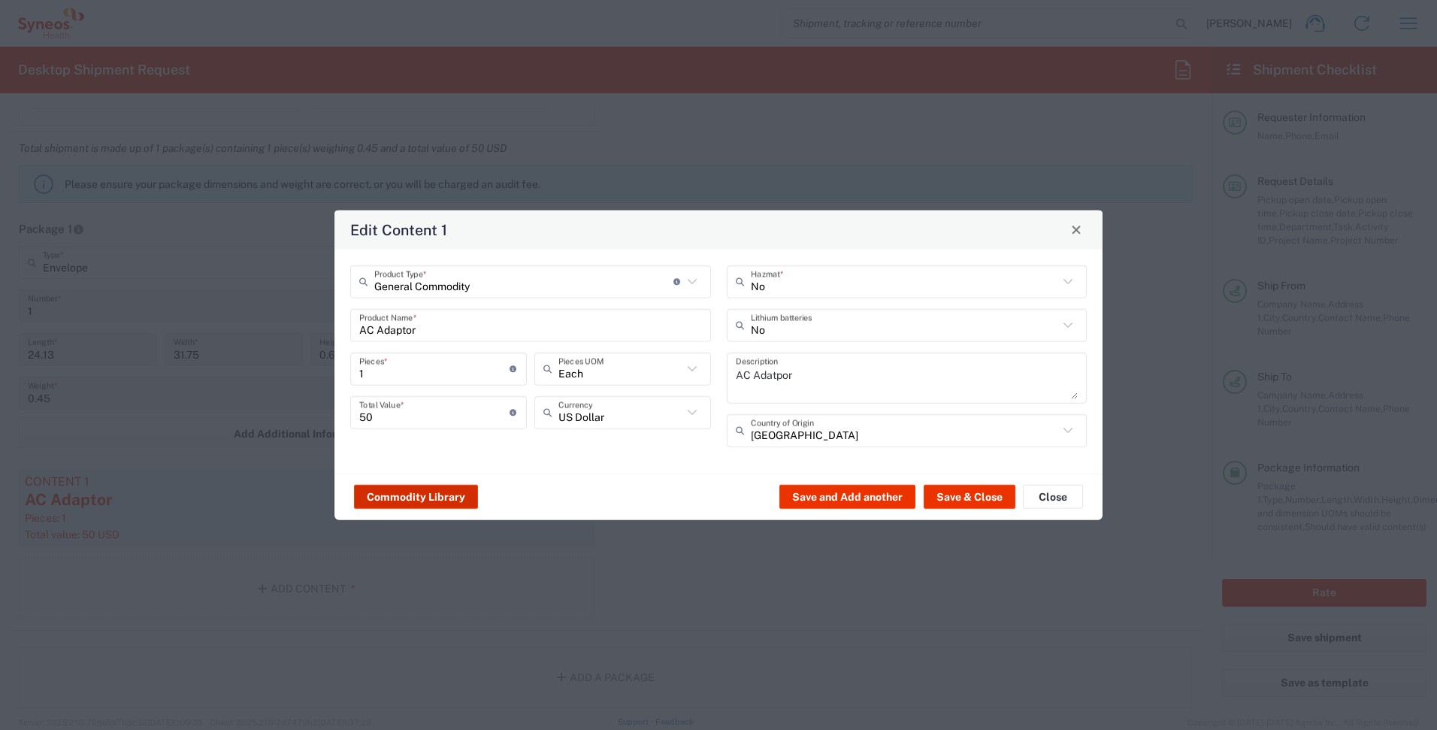
click at [420, 488] on button "Commodity Library" at bounding box center [416, 497] width 124 height 24
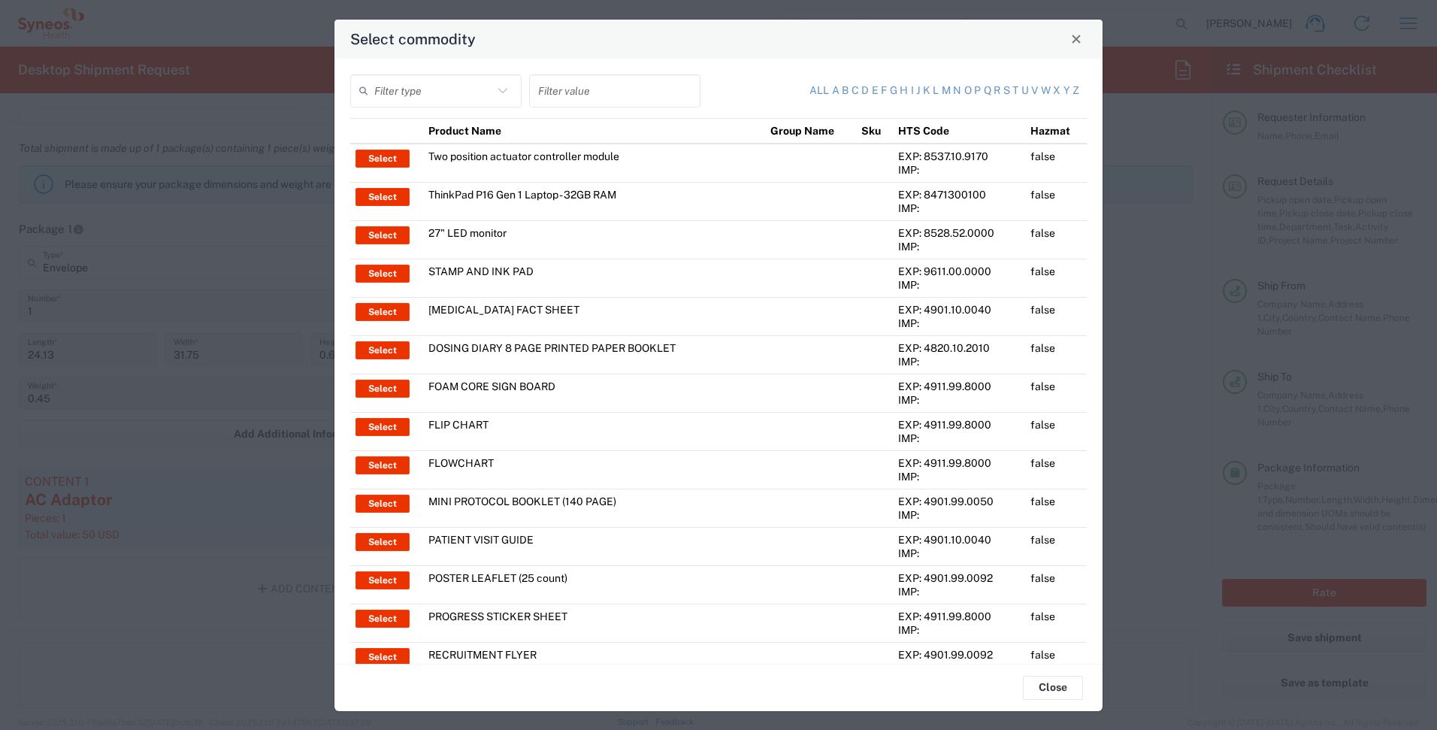
click at [578, 85] on input "text" at bounding box center [614, 90] width 153 height 26
click at [495, 231] on td "27" LED monitor" at bounding box center [594, 239] width 343 height 38
click at [1060, 691] on button "Close" at bounding box center [1053, 688] width 60 height 24
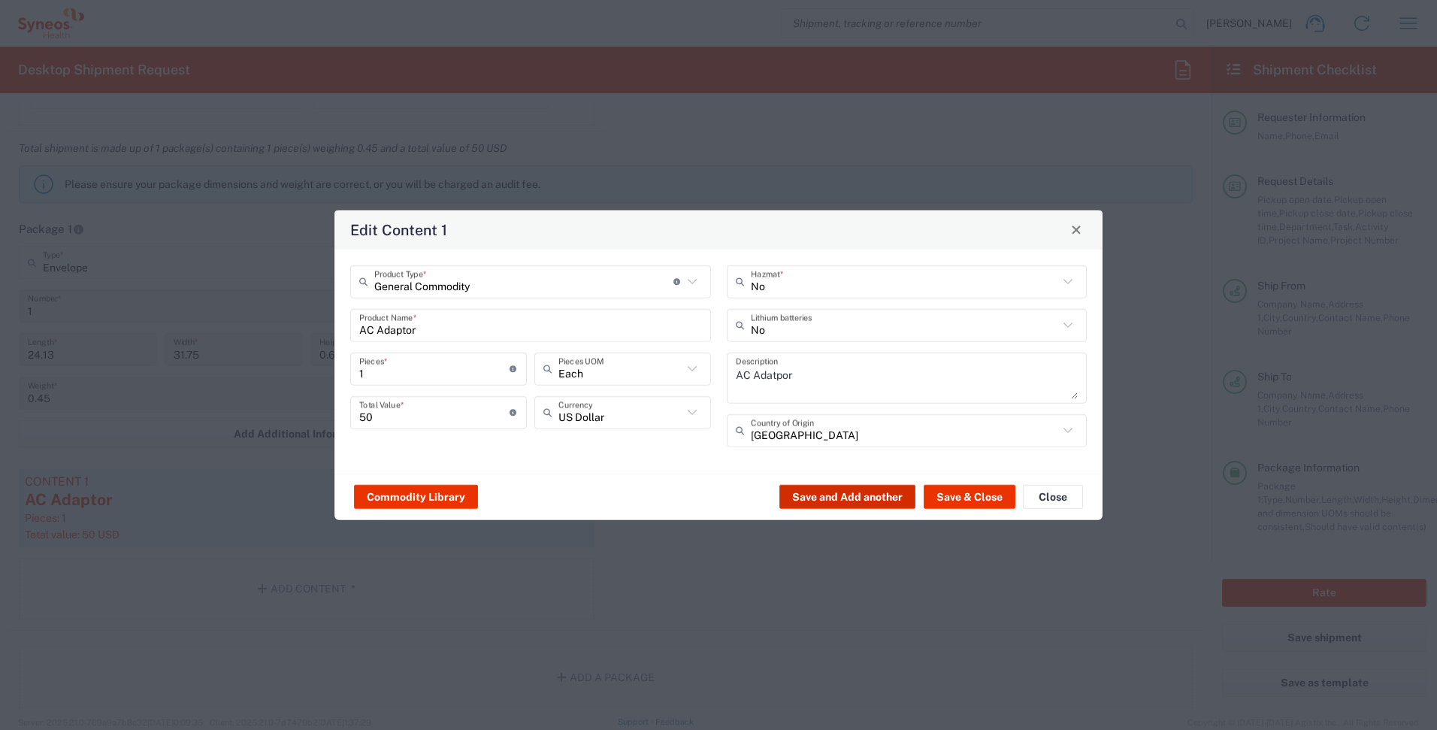
click at [845, 500] on button "Save and Add another" at bounding box center [847, 497] width 136 height 24
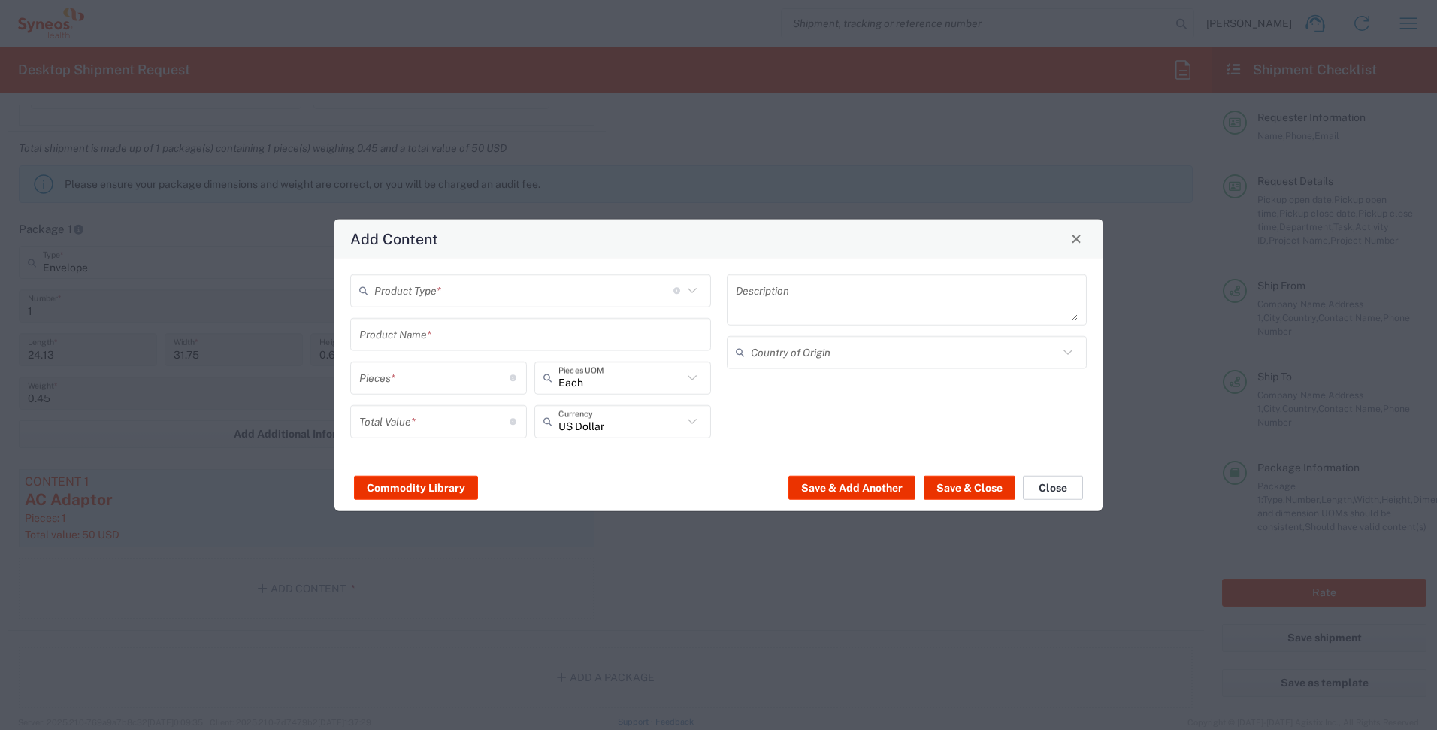
click at [1057, 482] on button "Close" at bounding box center [1053, 488] width 60 height 24
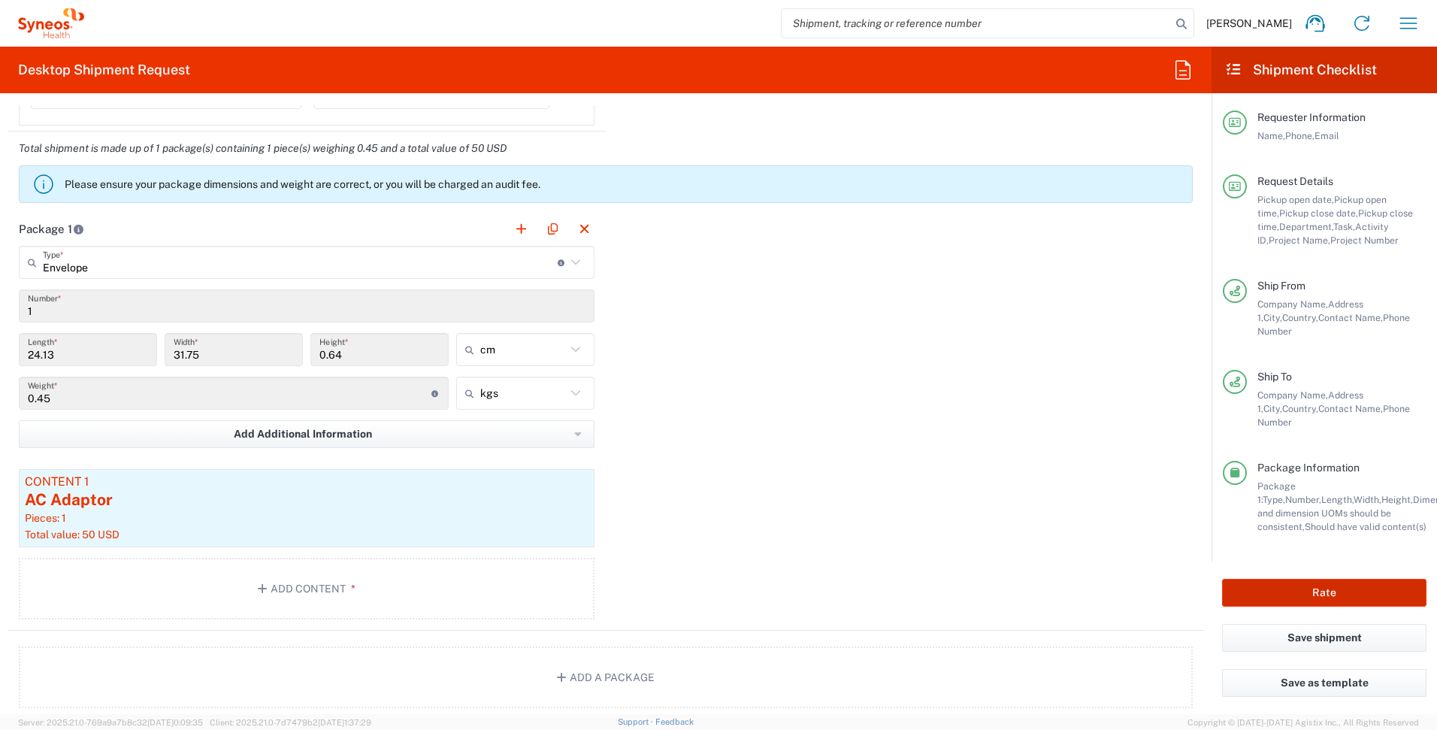
click at [1258, 579] on button "Rate" at bounding box center [1324, 593] width 204 height 28
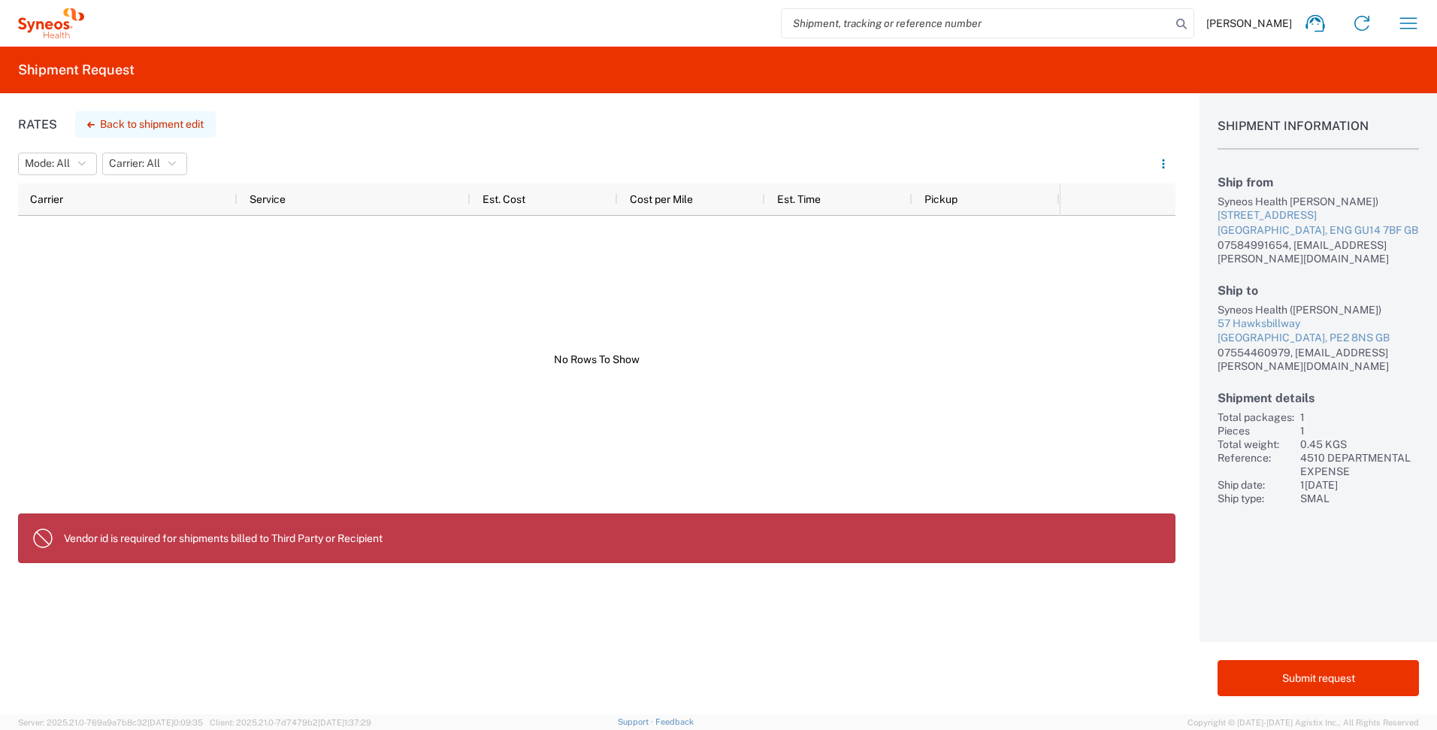
click at [177, 123] on button "Back to shipment edit" at bounding box center [145, 124] width 141 height 26
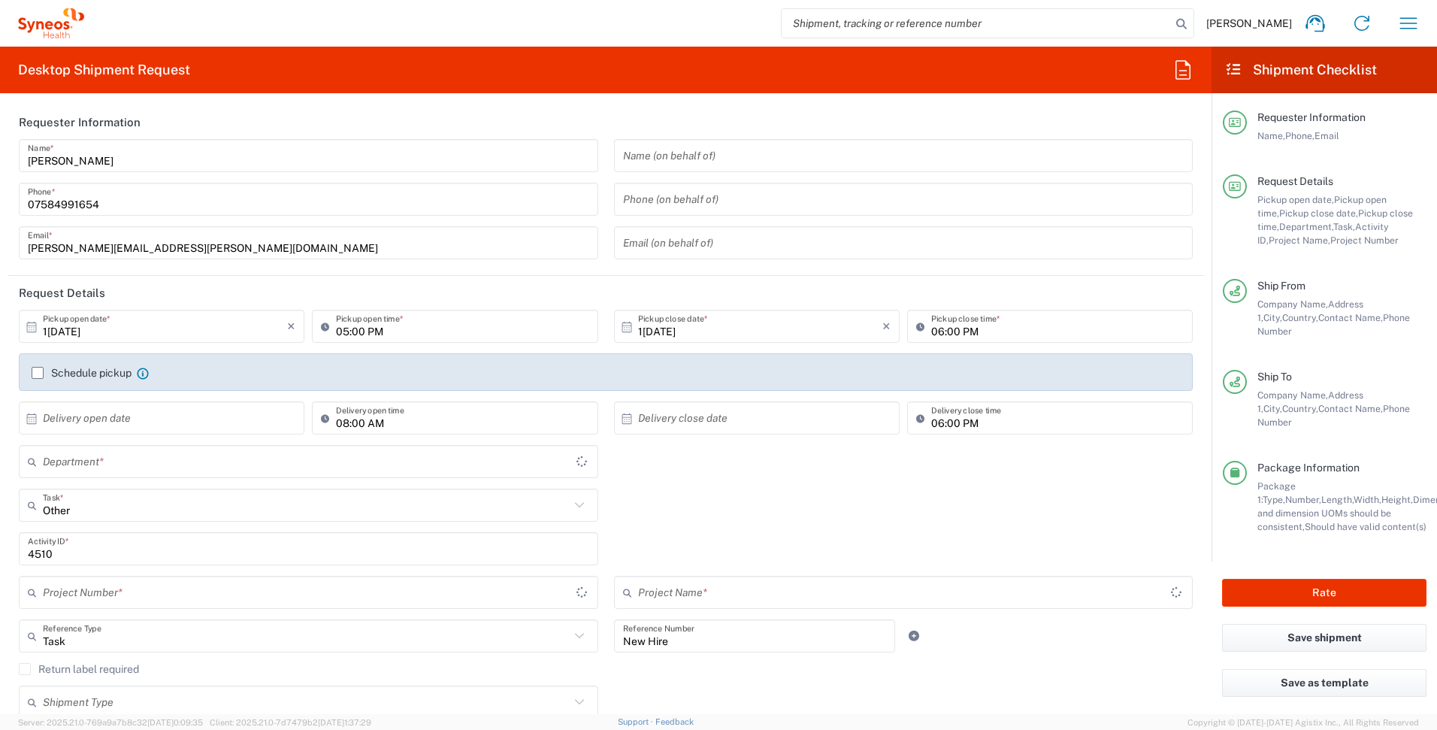
type input "4510 DEPARTMENTAL EXPENSE"
type input "Envelope"
type input "4510 DEPARTMENTAL EXPENSE"
type input "[GEOGRAPHIC_DATA]"
type input "4510"
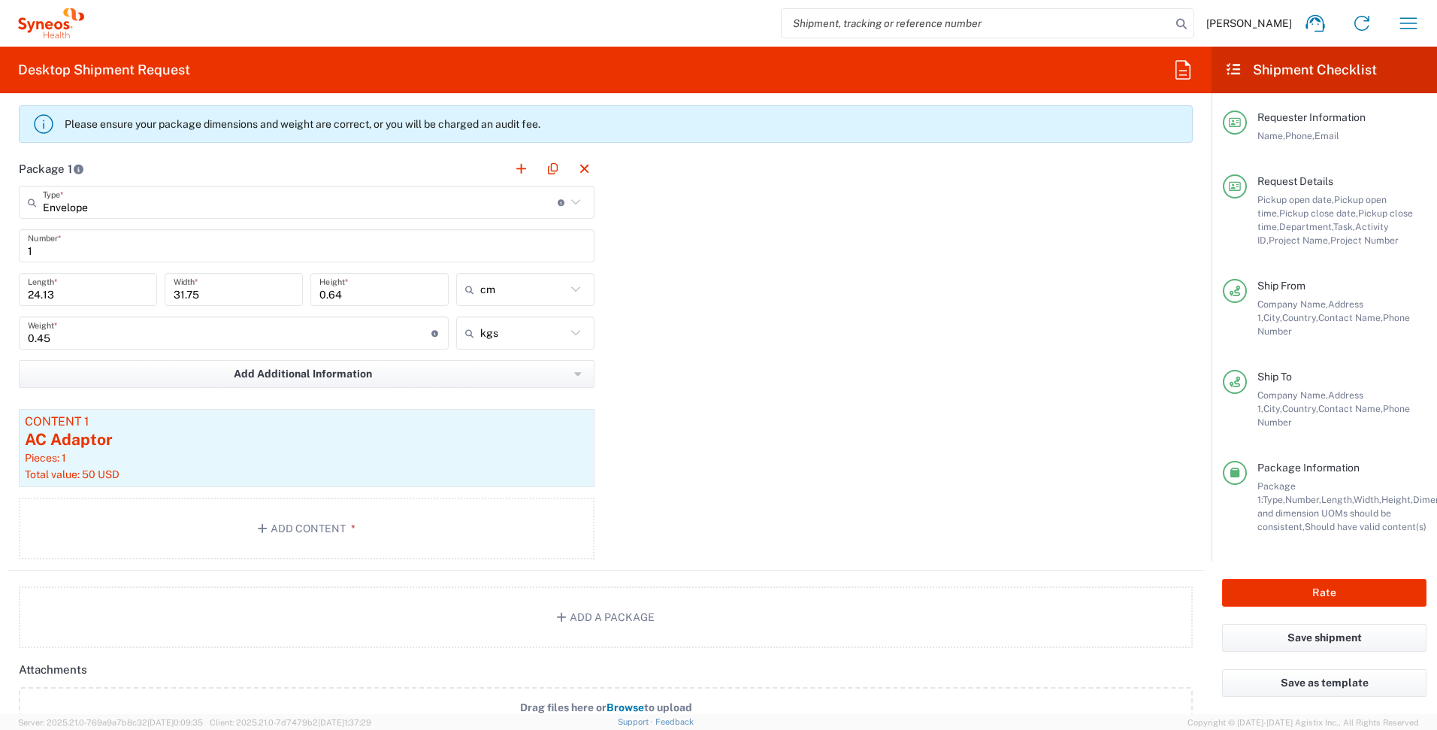
scroll to position [1353, 0]
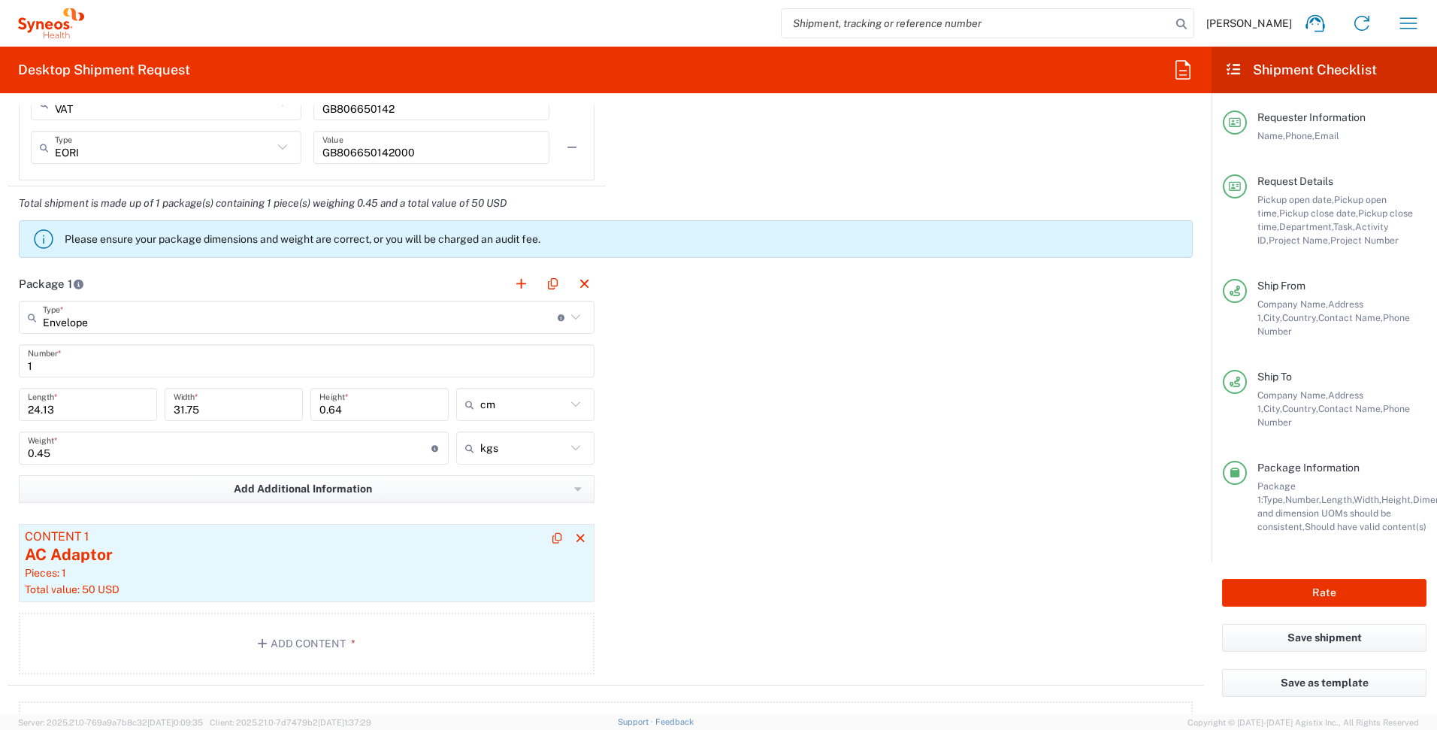
click at [128, 552] on div "AC Adaptor" at bounding box center [307, 554] width 564 height 23
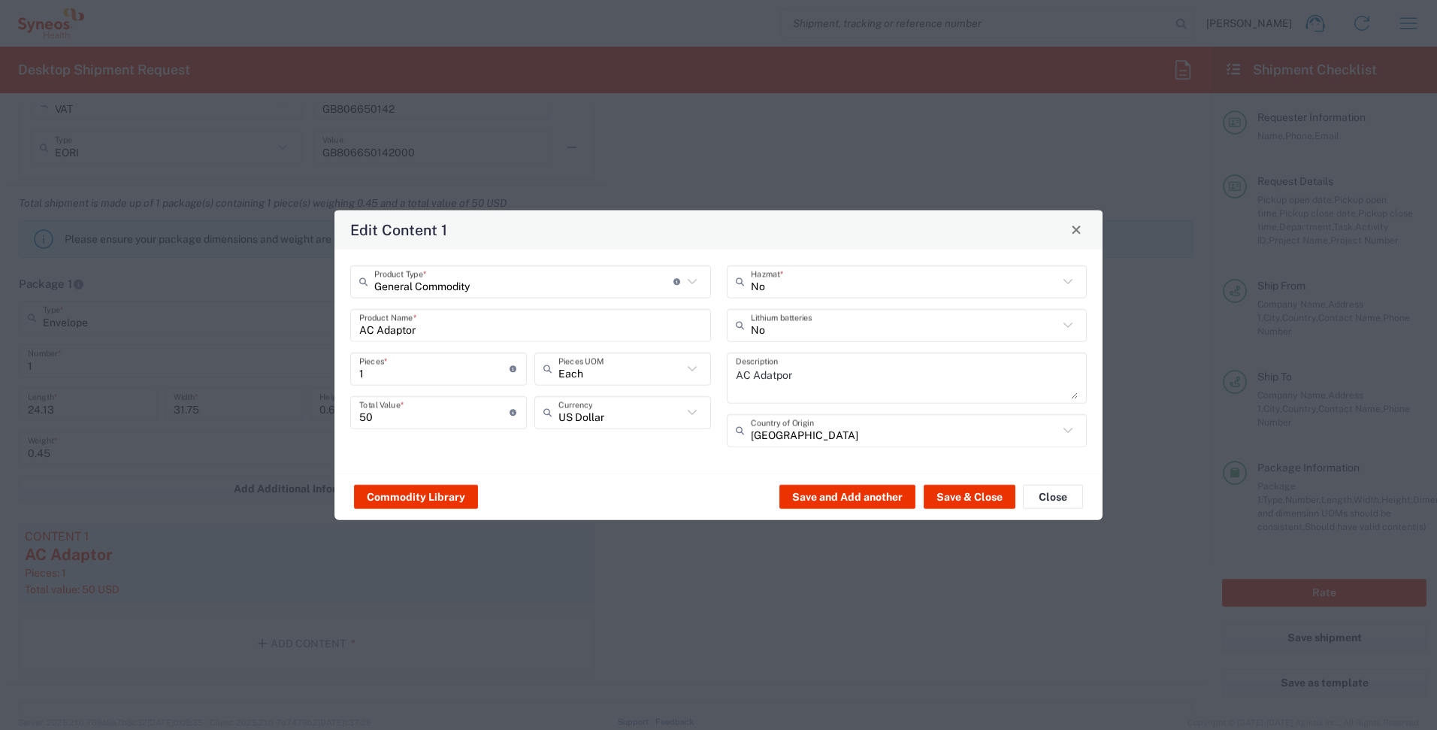
click at [692, 407] on icon at bounding box center [692, 412] width 20 height 20
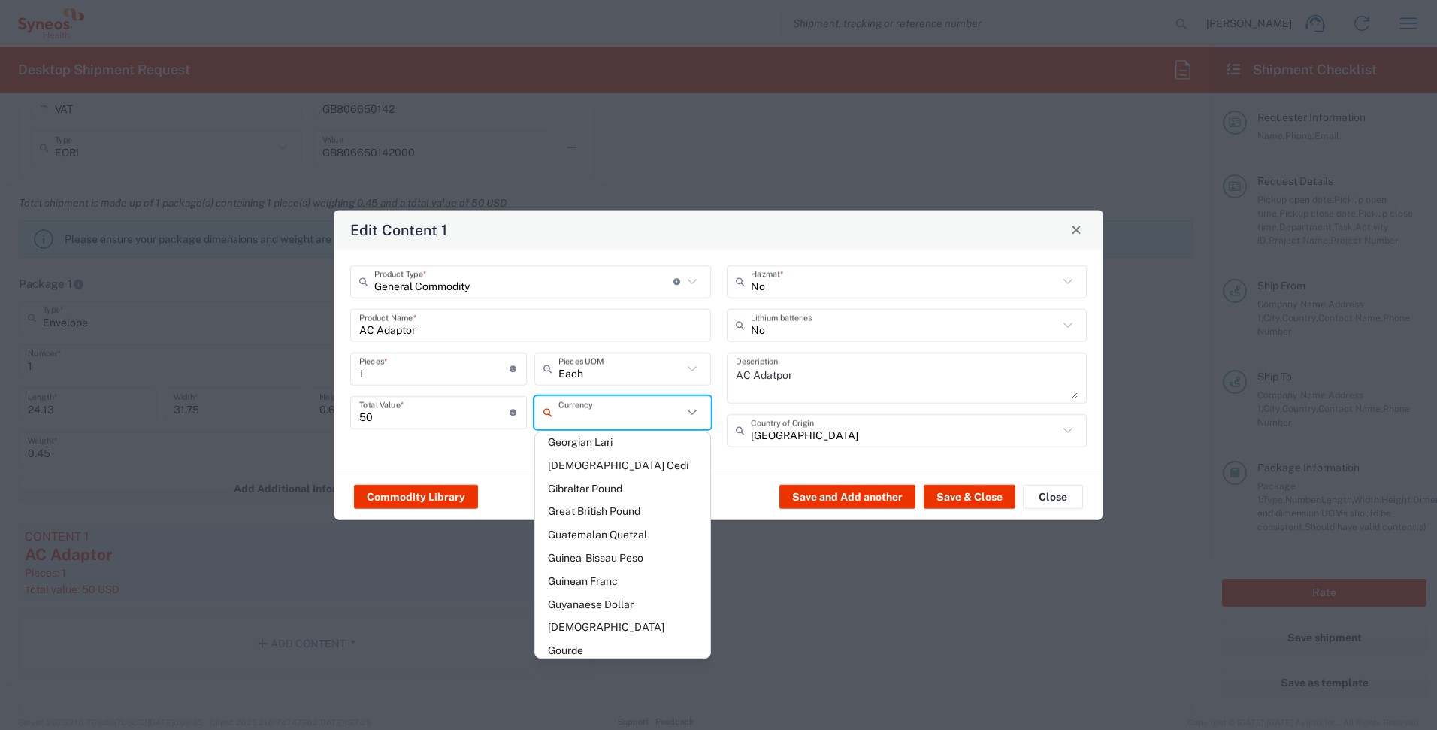
scroll to position [1388, 0]
click at [612, 508] on span "Great British Pound" at bounding box center [622, 519] width 175 height 23
type input "Great British Pound"
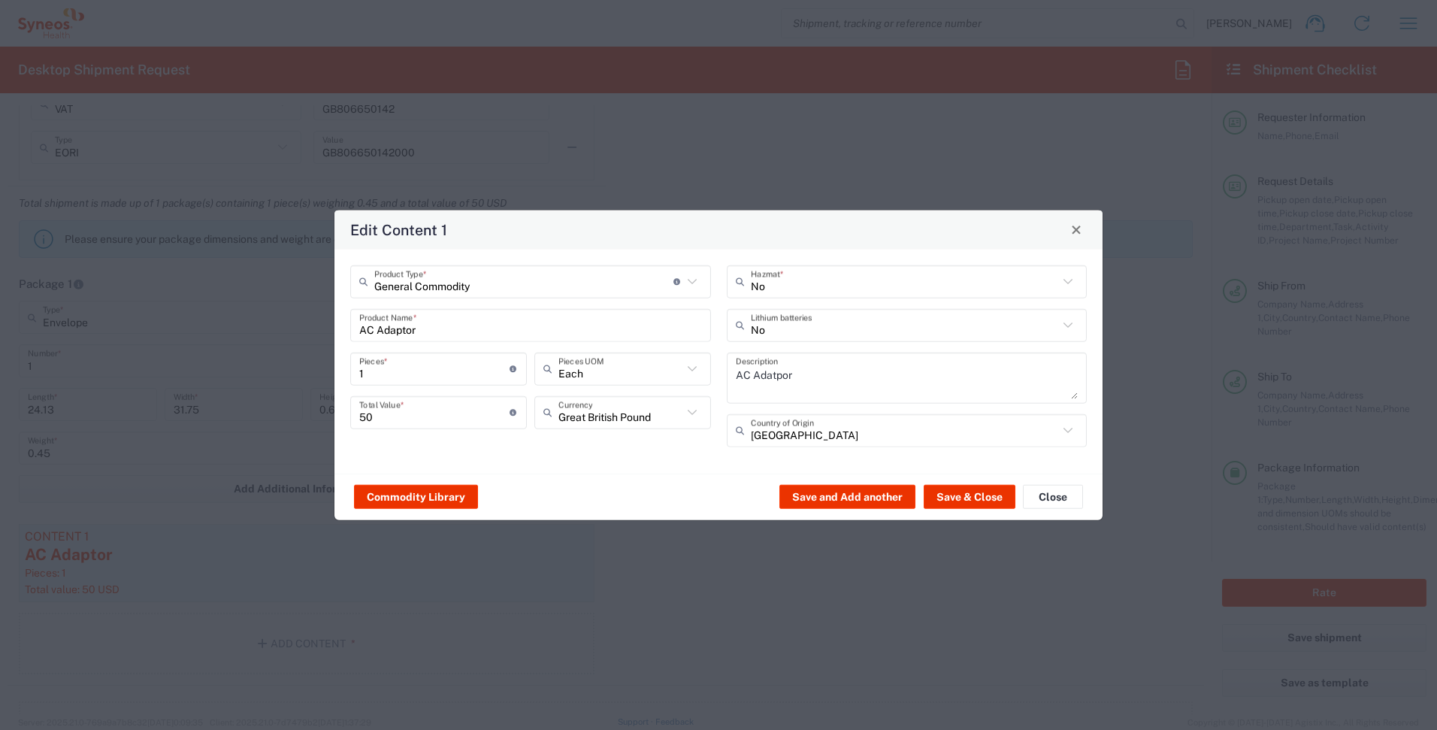
click at [436, 335] on input "AC Adaptor" at bounding box center [530, 325] width 343 height 26
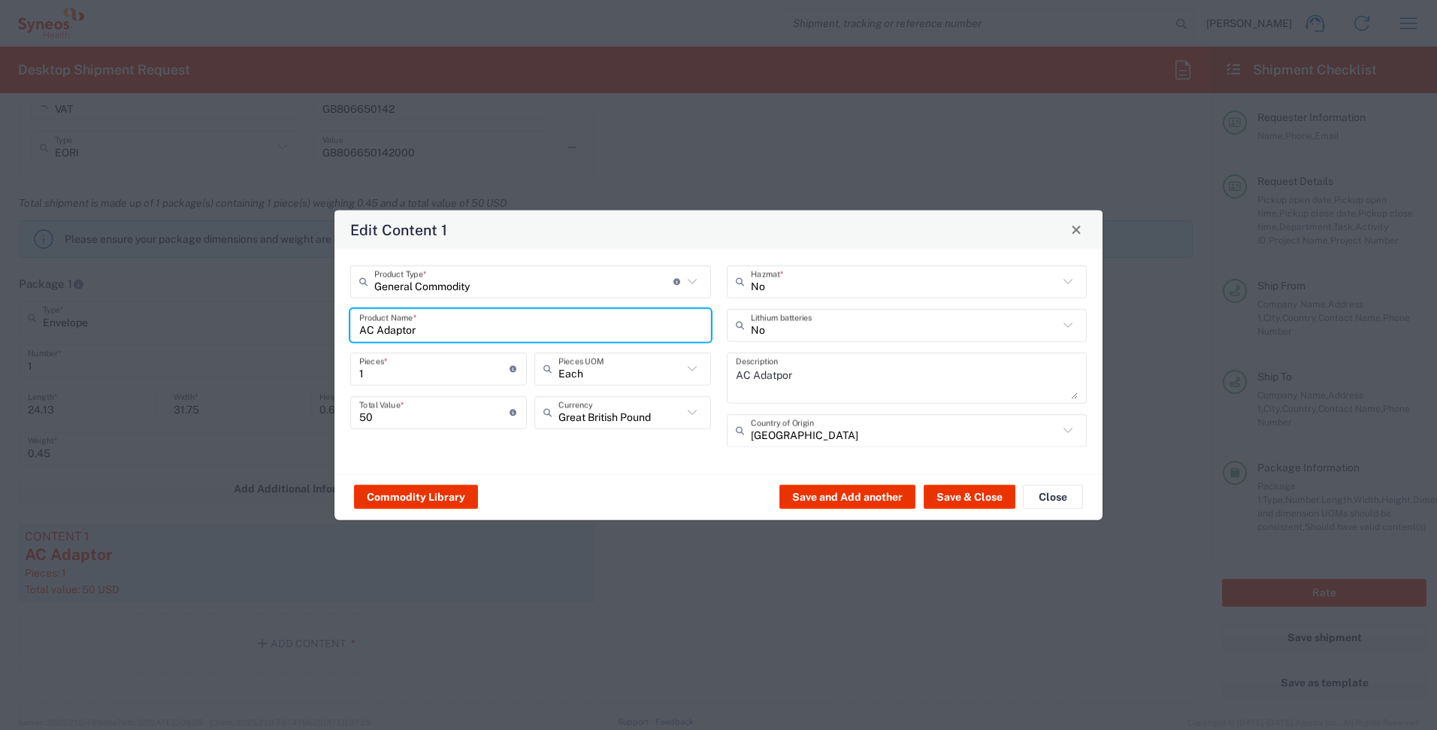
click at [696, 281] on icon at bounding box center [692, 281] width 20 height 20
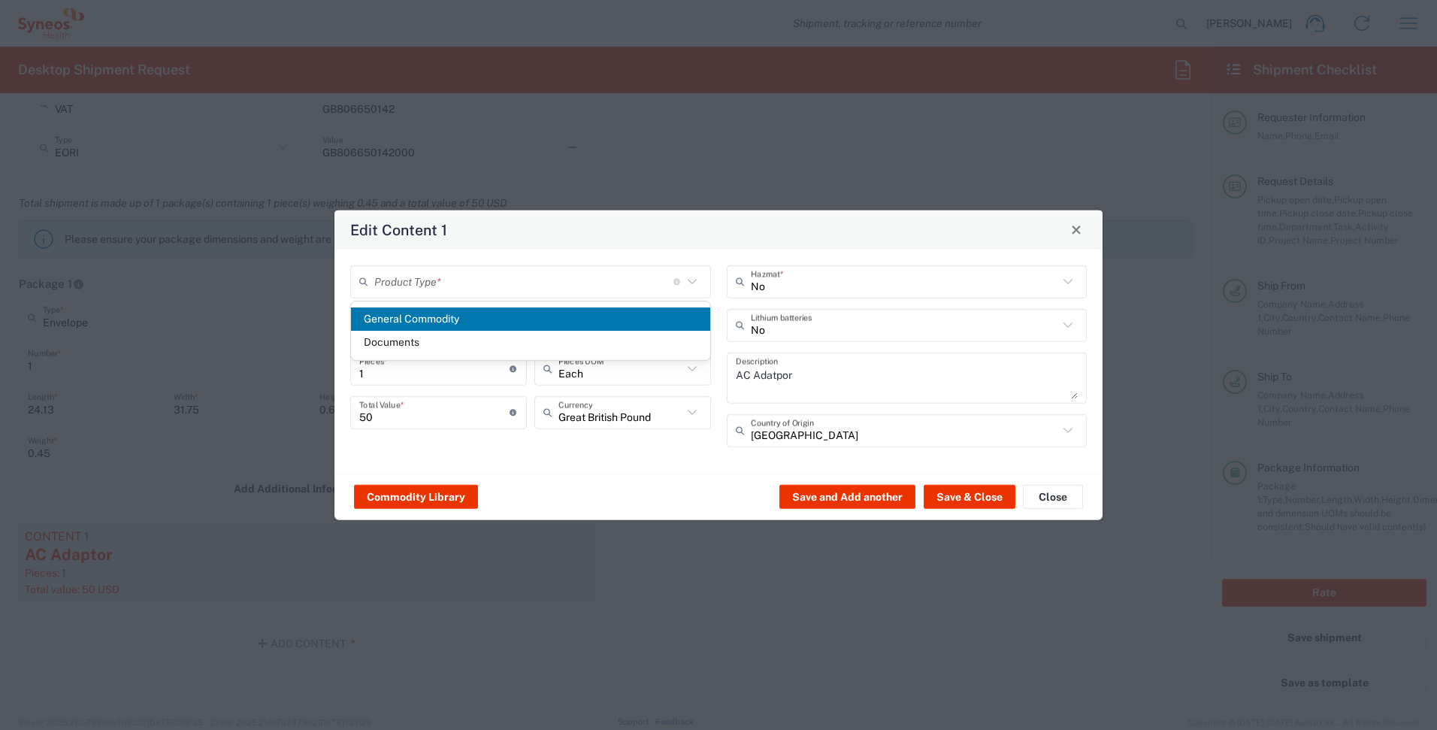
click at [458, 312] on span "General Commodity" at bounding box center [530, 318] width 359 height 23
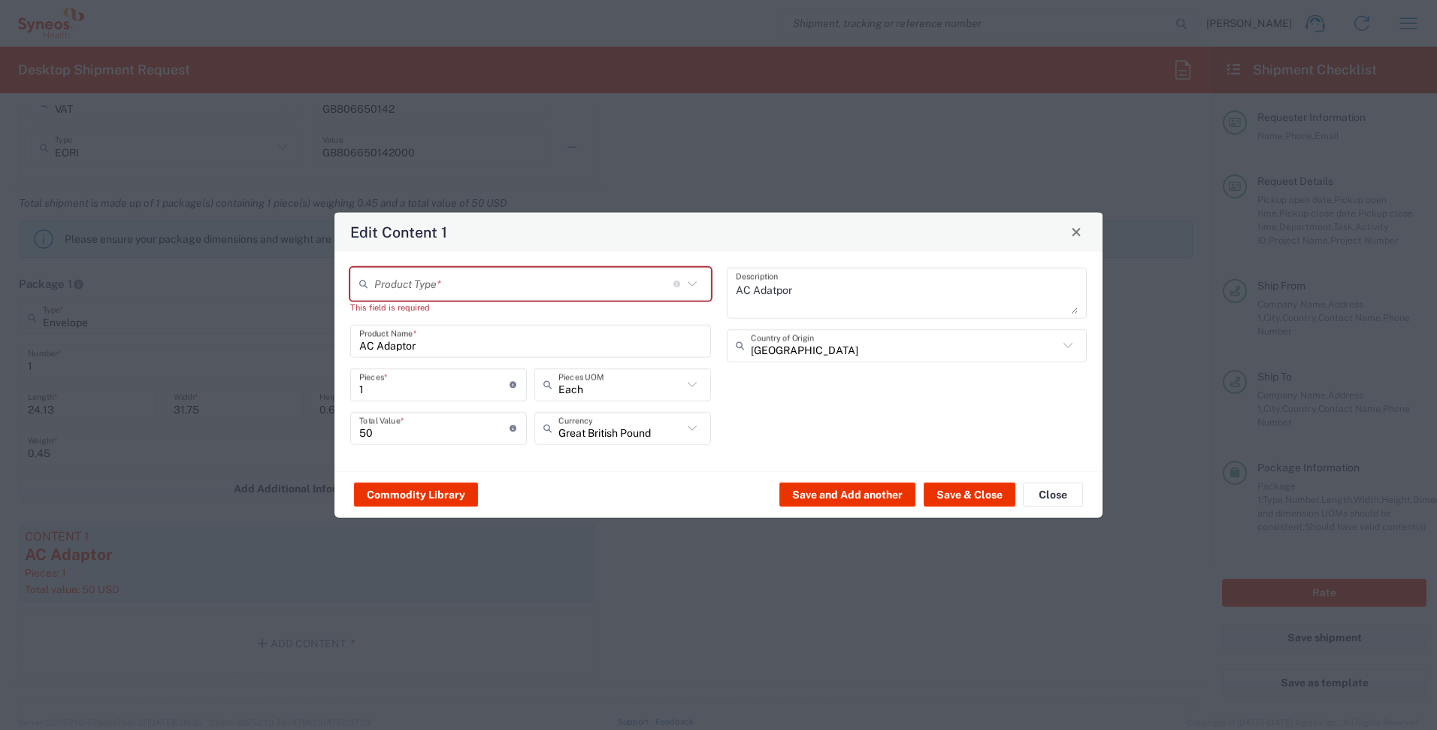
click at [692, 273] on div "Product Type * Document: Paper document generated internally by Syneos, a clien…" at bounding box center [530, 283] width 361 height 33
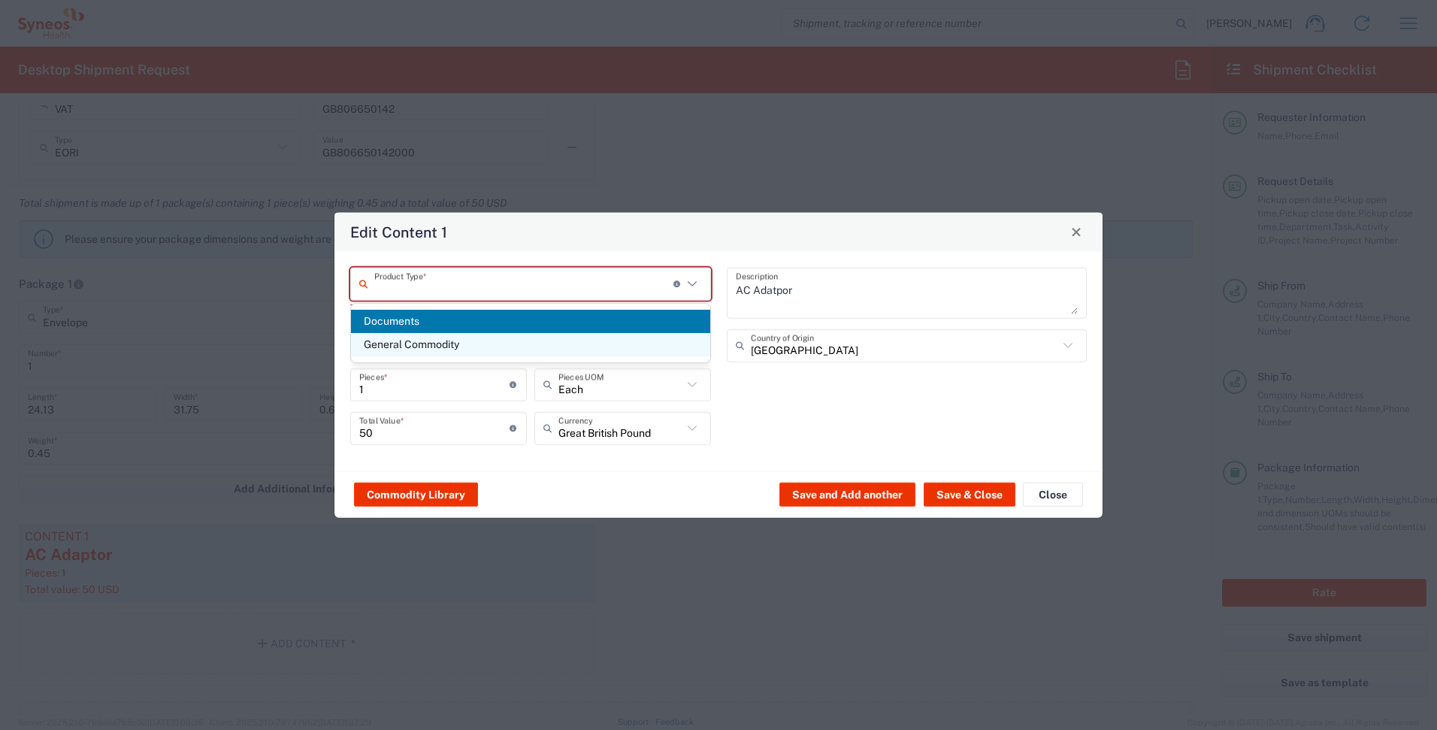
click at [410, 339] on span "General Commodity" at bounding box center [530, 344] width 359 height 23
type input "General Commodity"
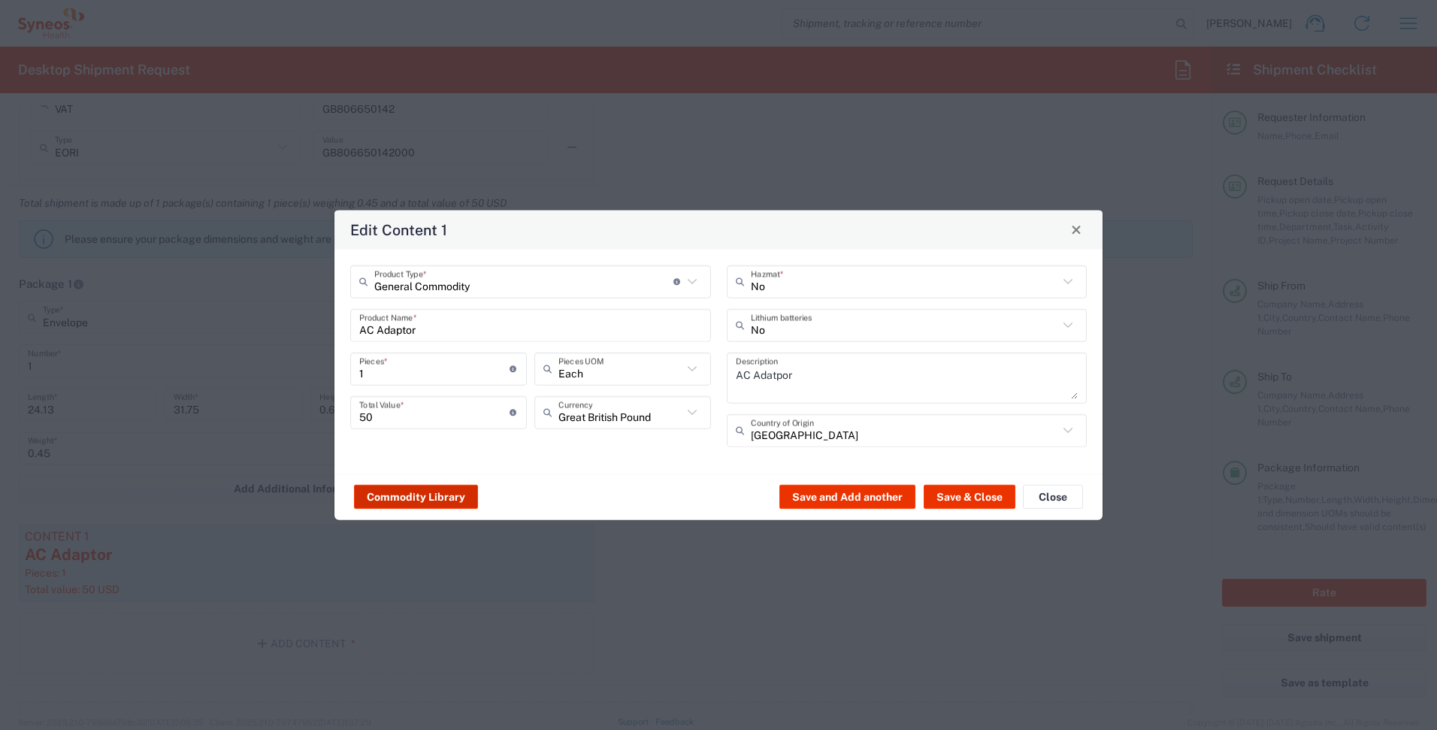
click at [437, 493] on button "Commodity Library" at bounding box center [416, 497] width 124 height 24
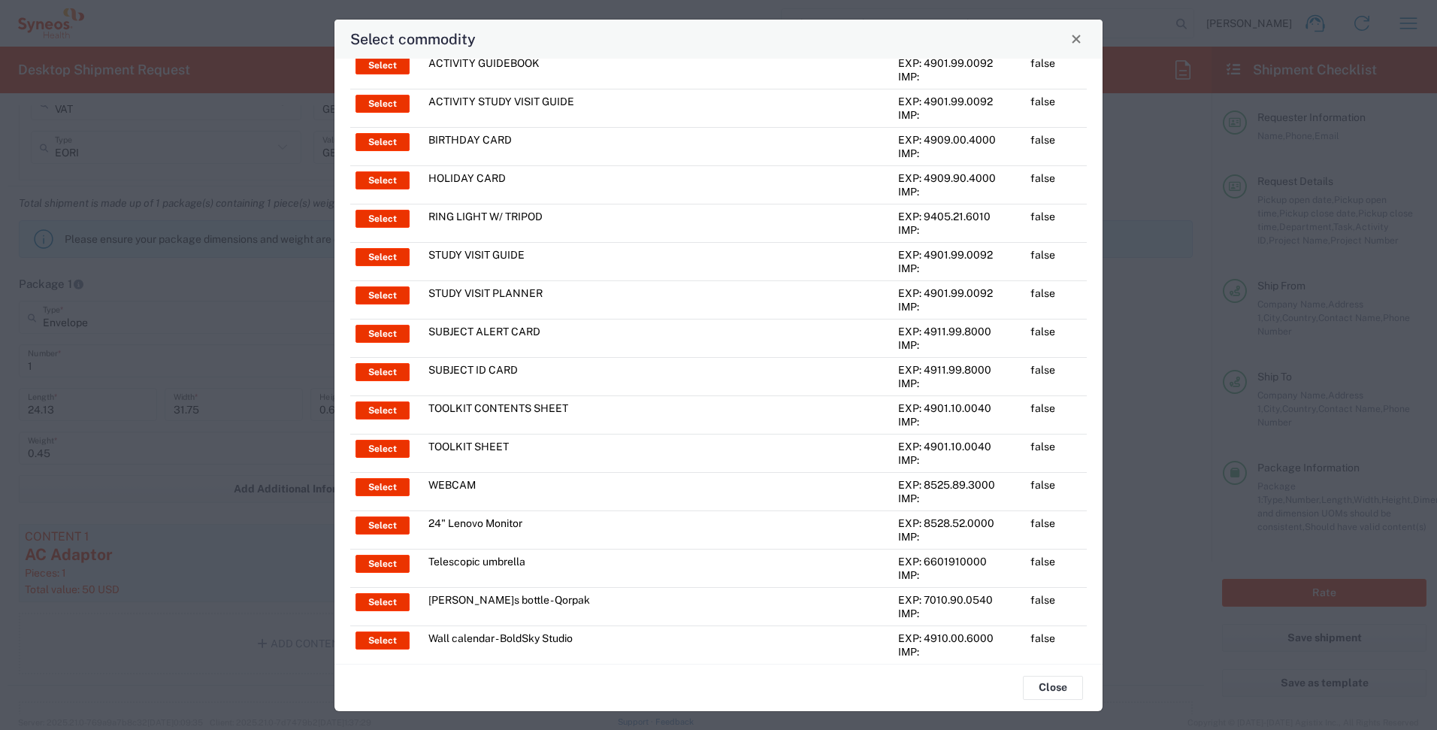
scroll to position [1014, 0]
click at [464, 479] on td "WEBCAM" at bounding box center [594, 490] width 343 height 38
click at [386, 484] on button "Select" at bounding box center [382, 486] width 54 height 18
type input "WEBCAM"
type input "US Dollar"
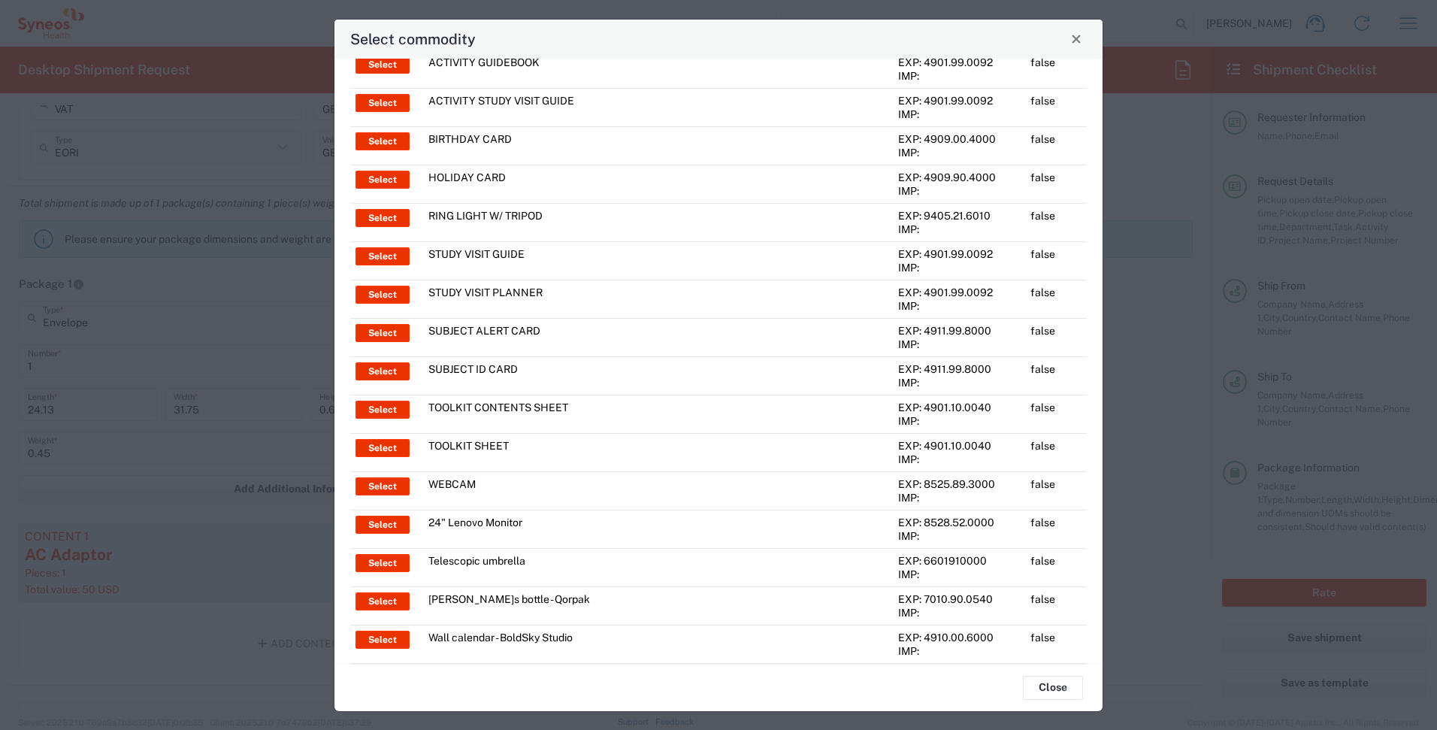
type textarea "1080P/HD, USB SMALL WEBCAM FOR DIGITAL RECORDING VIDEO"
type input "[GEOGRAPHIC_DATA]"
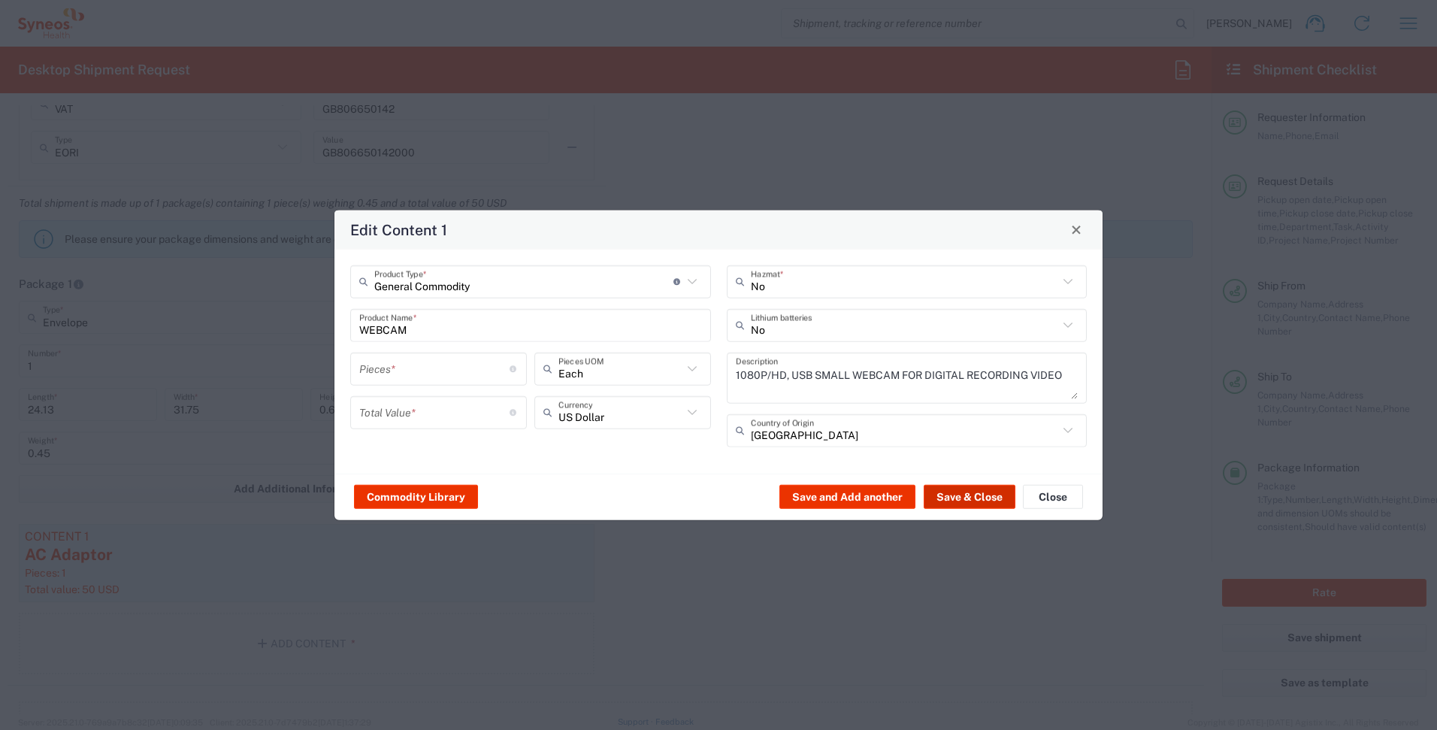
click at [982, 494] on button "Save & Close" at bounding box center [970, 497] width 92 height 24
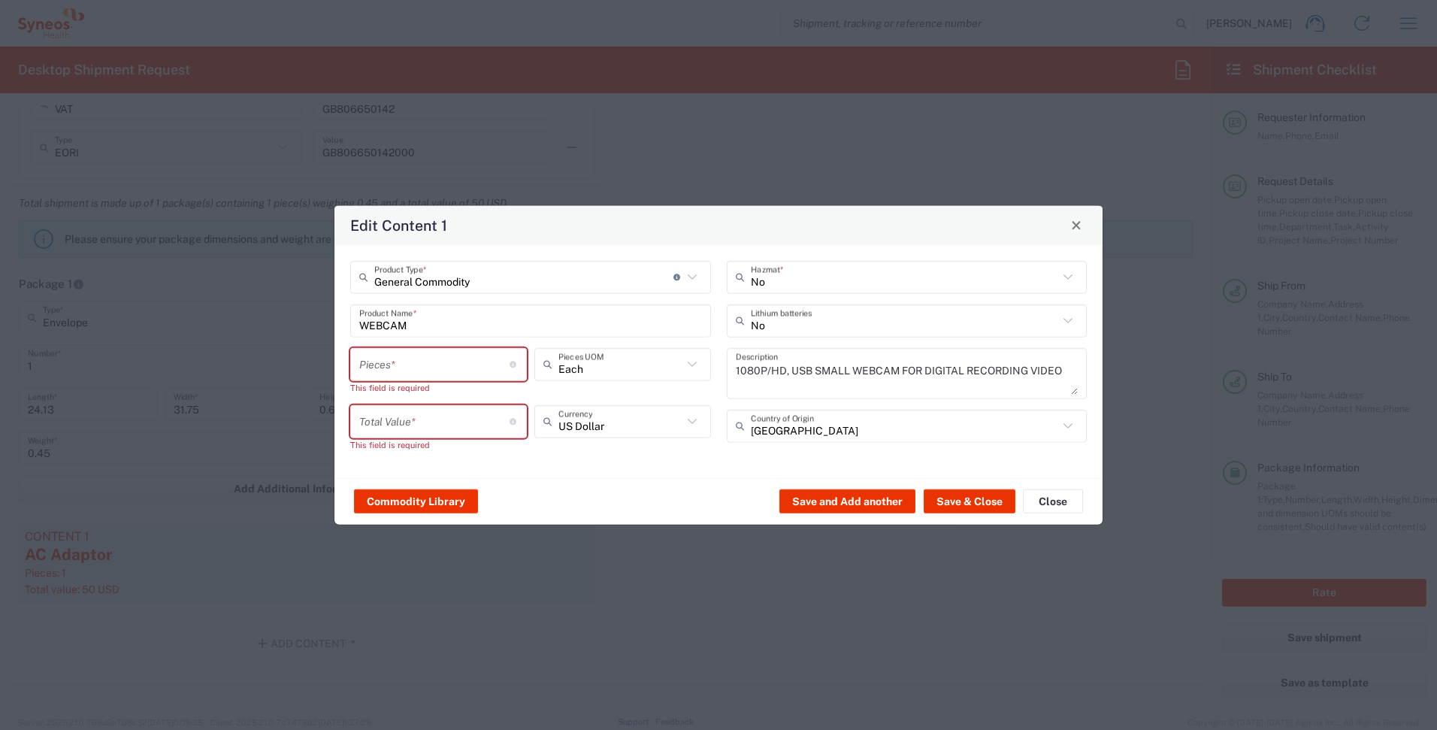
click at [483, 361] on input "number" at bounding box center [434, 364] width 150 height 26
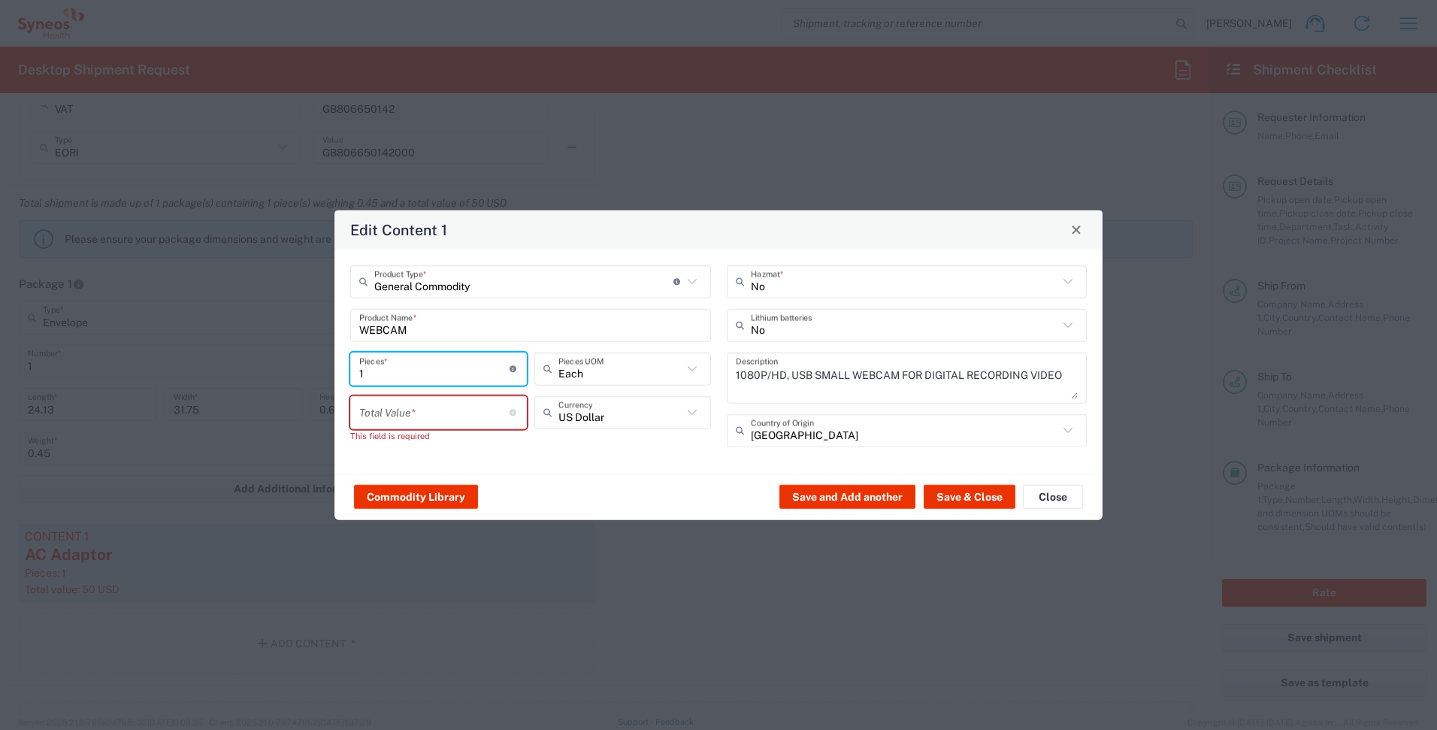
type input "1"
click at [421, 425] on input "number" at bounding box center [434, 412] width 150 height 26
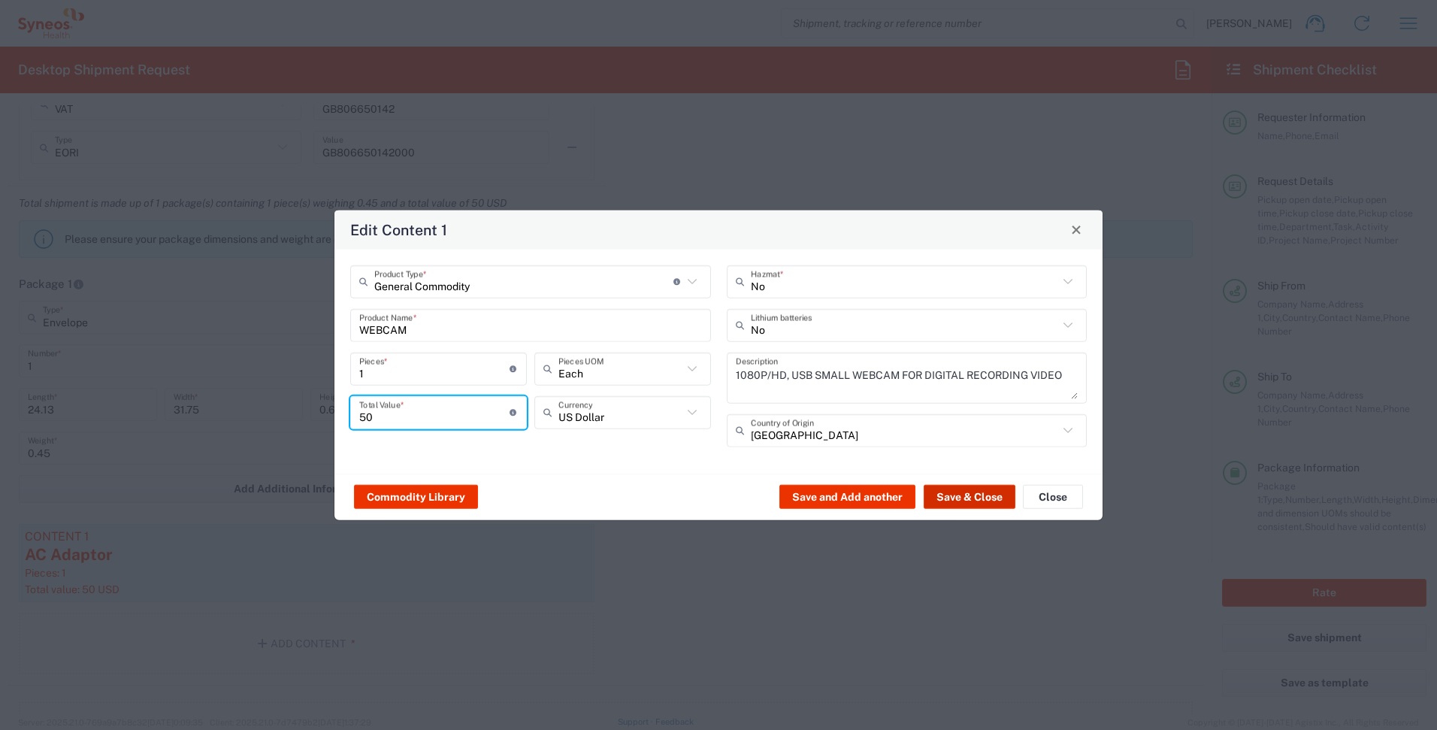
type input "50"
click at [967, 491] on button "Save & Close" at bounding box center [970, 497] width 92 height 24
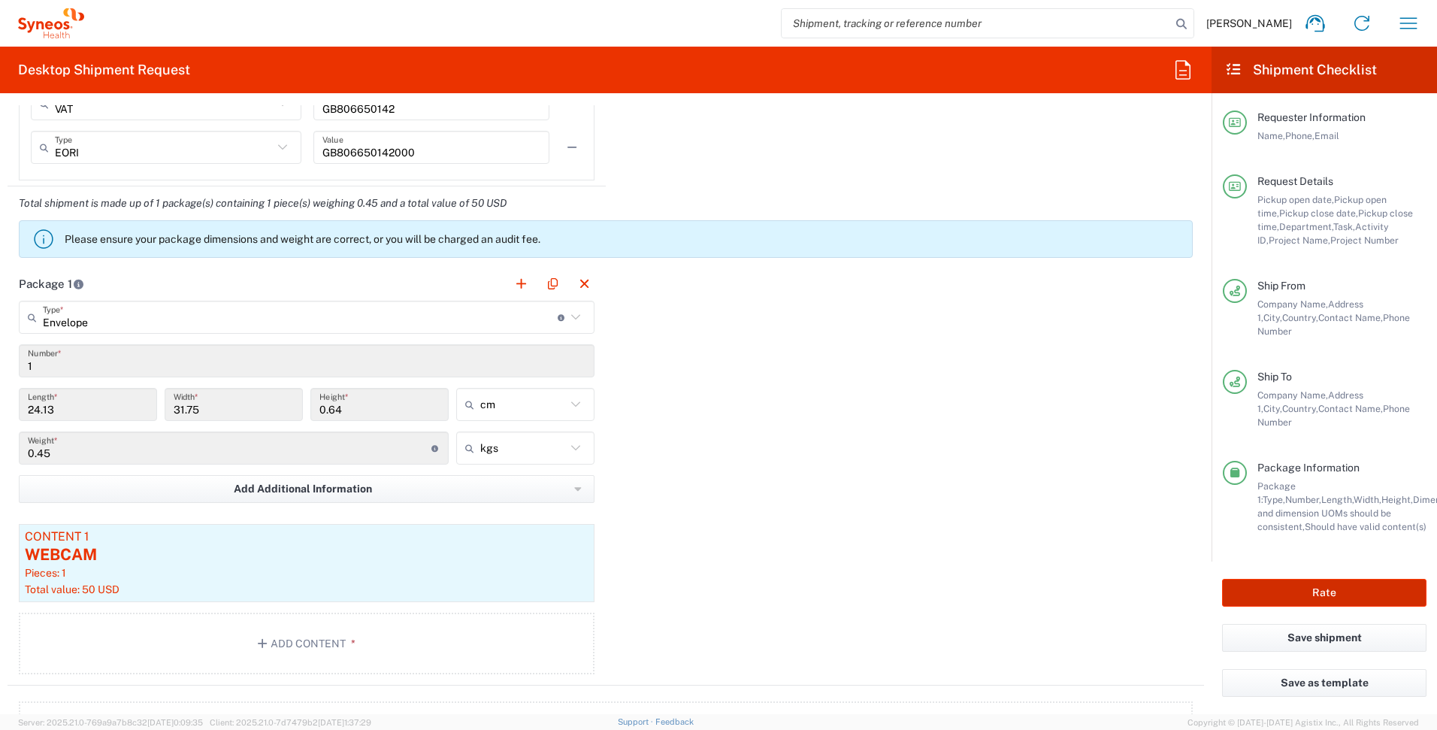
click at [1344, 579] on button "Rate" at bounding box center [1324, 593] width 204 height 28
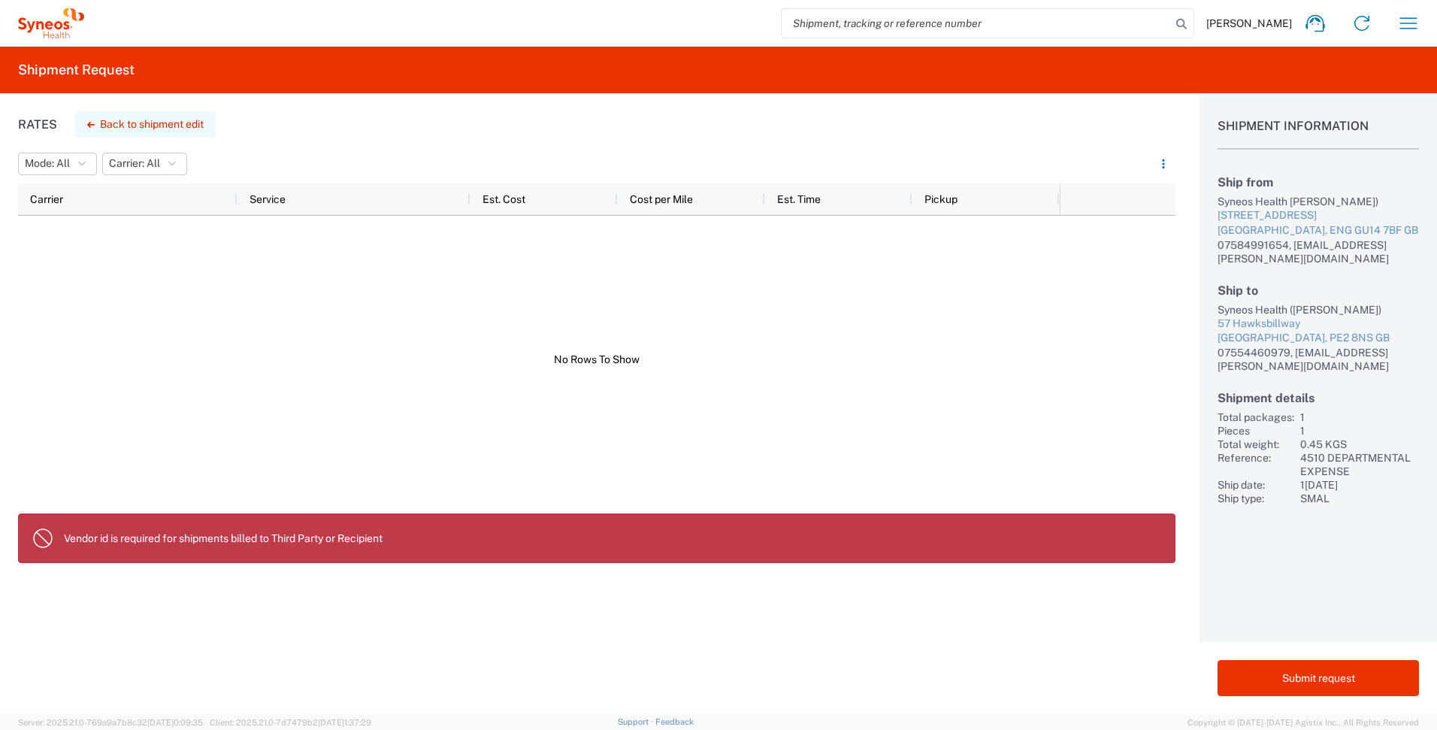
click at [159, 122] on button "Back to shipment edit" at bounding box center [145, 124] width 141 height 26
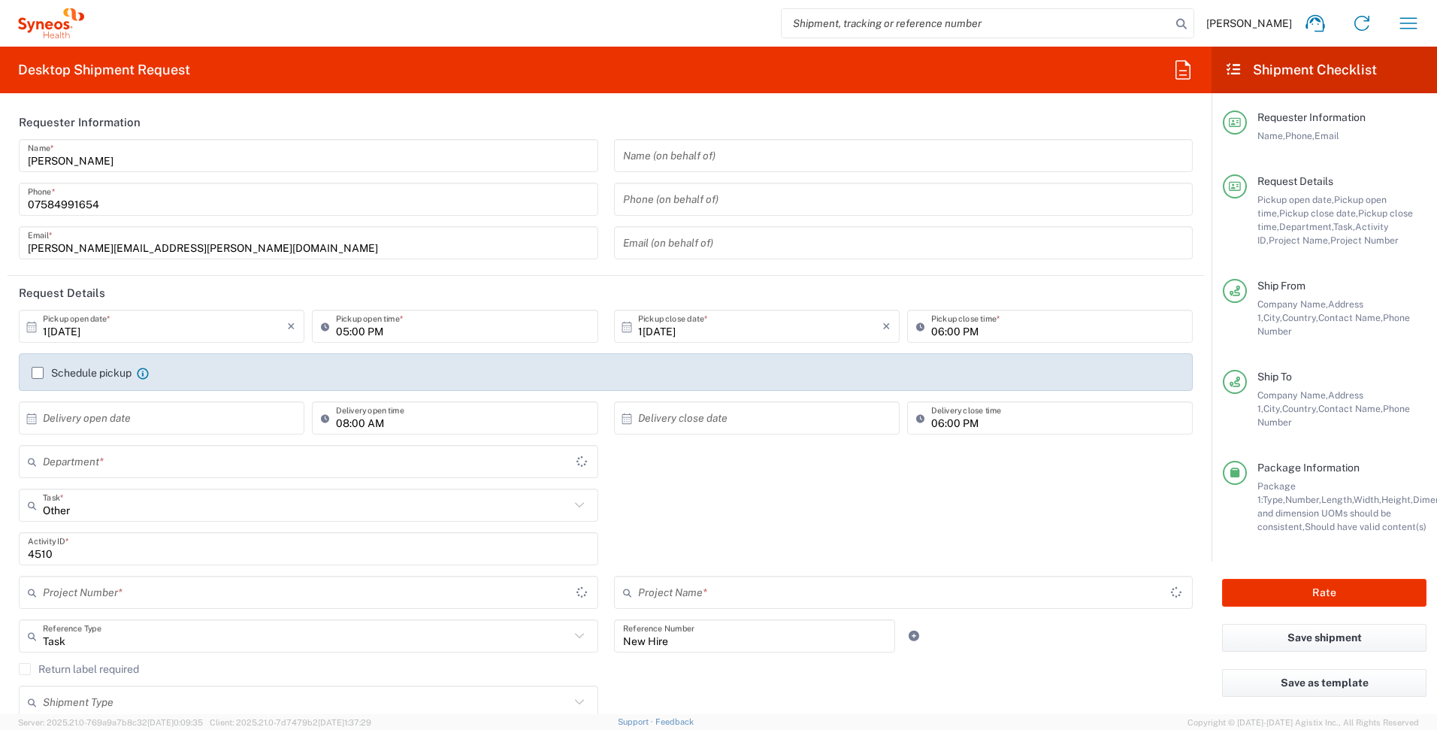
type input "4510 DEPARTMENTAL EXPENSE"
type input "[GEOGRAPHIC_DATA]"
type input "Envelope"
type input "4510 DEPARTMENTAL EXPENSE"
type input "4510"
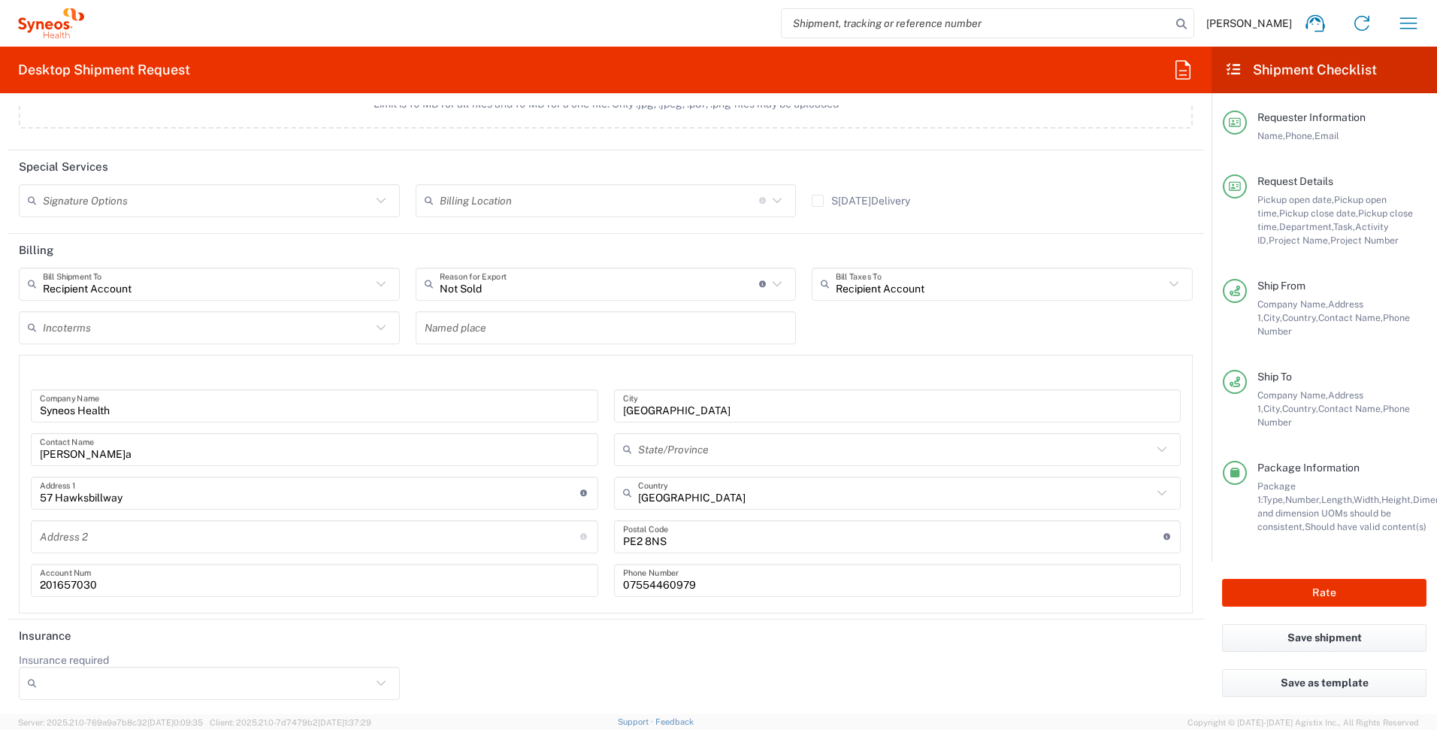
scroll to position [2100, 0]
click at [449, 639] on header "Insurance" at bounding box center [606, 634] width 1196 height 34
click at [366, 375] on header at bounding box center [606, 370] width 1172 height 34
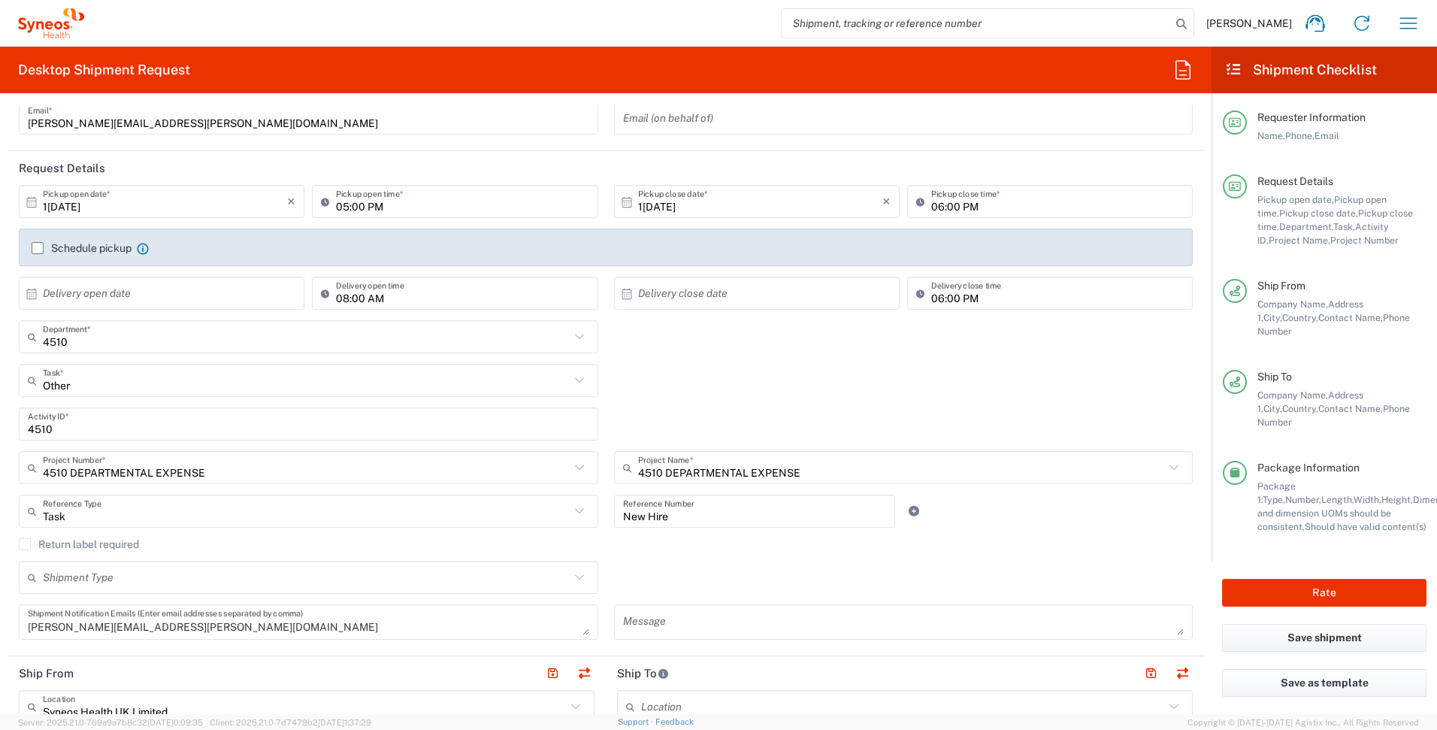
scroll to position [191, 0]
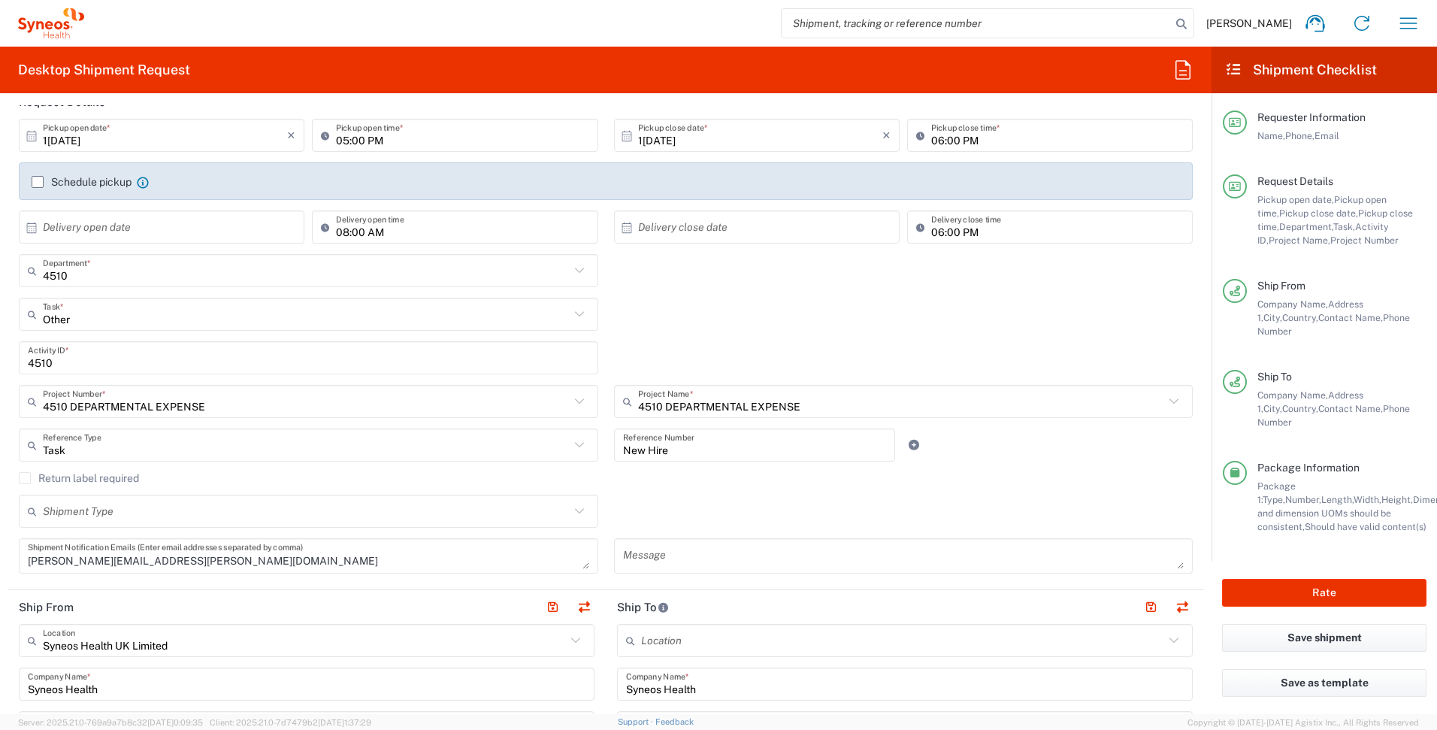
click at [208, 514] on input "text" at bounding box center [306, 511] width 527 height 26
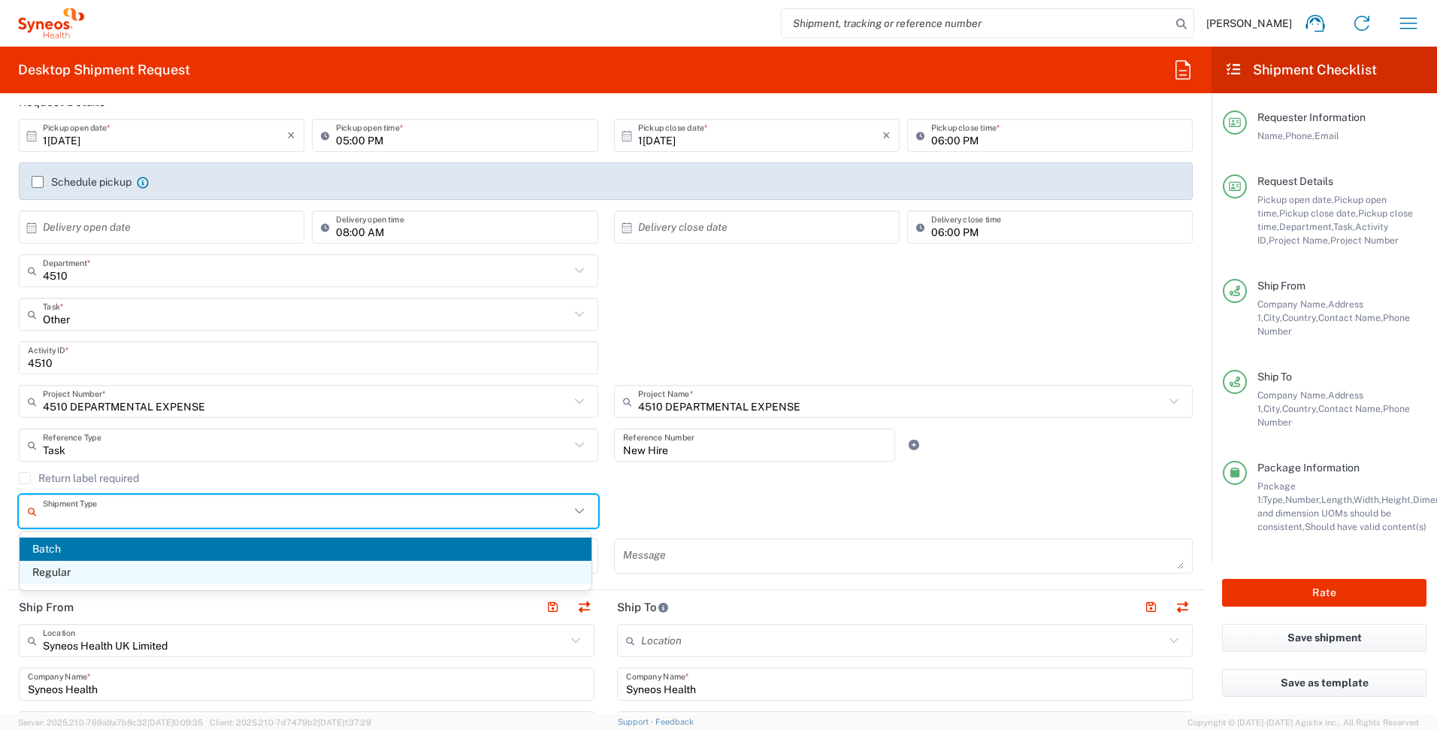
click at [147, 567] on span "Regular" at bounding box center [306, 572] width 572 height 23
type input "Regular"
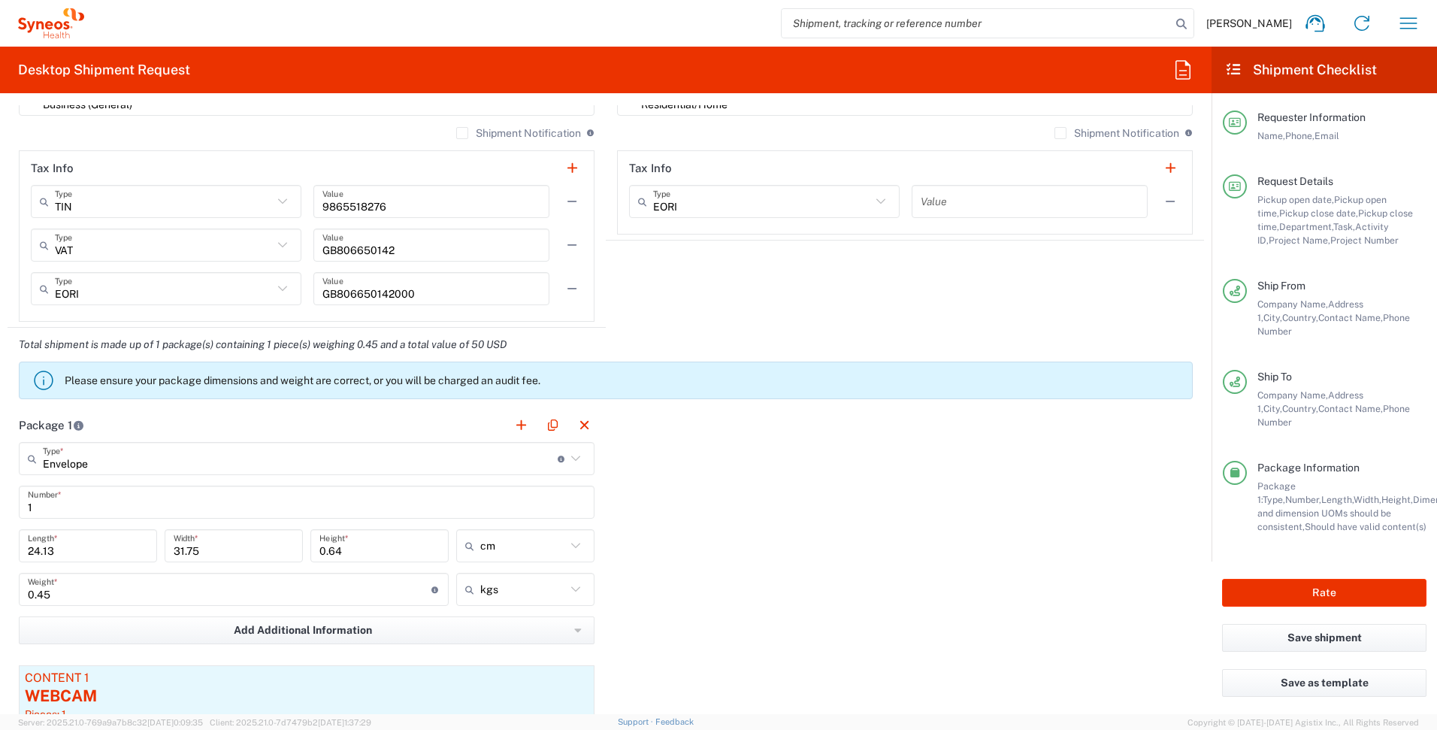
scroll to position [1196, 0]
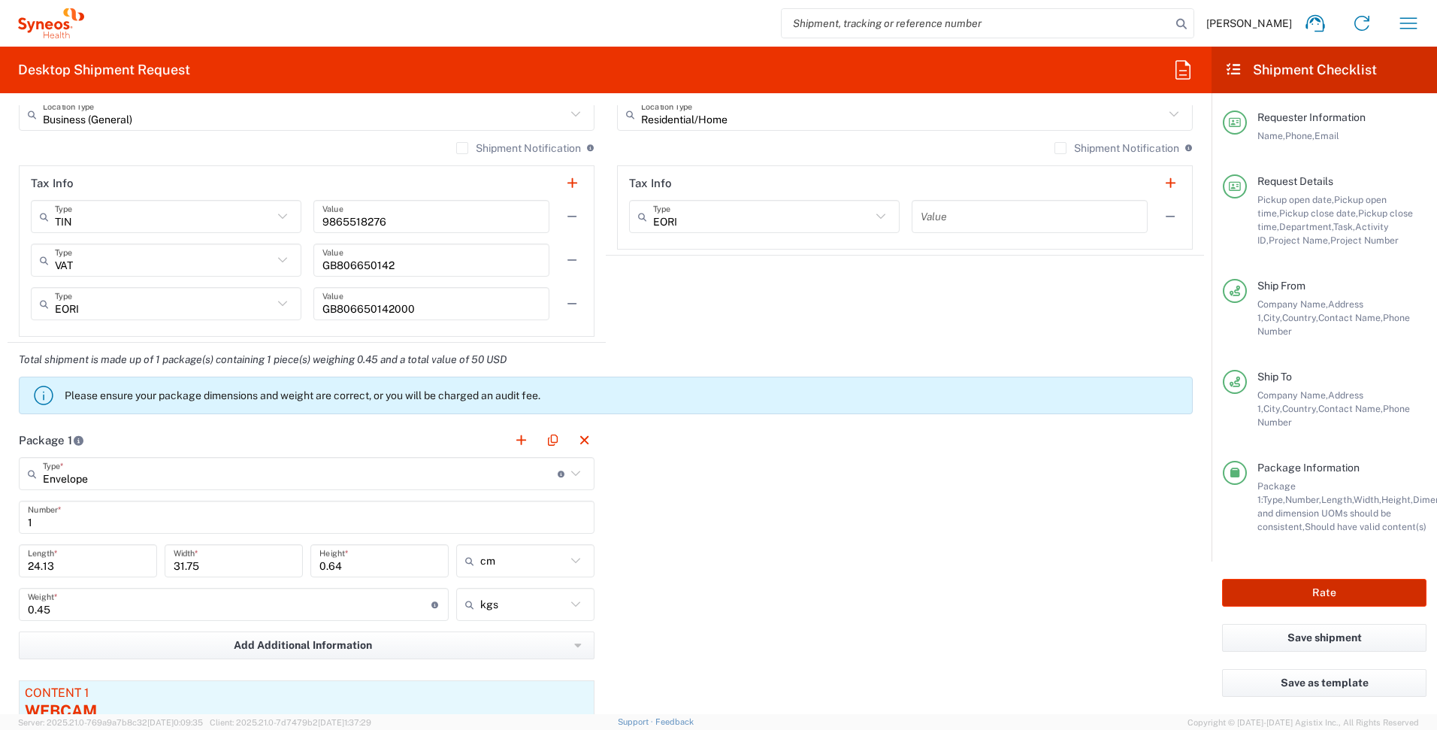
click at [1350, 579] on button "Rate" at bounding box center [1324, 593] width 204 height 28
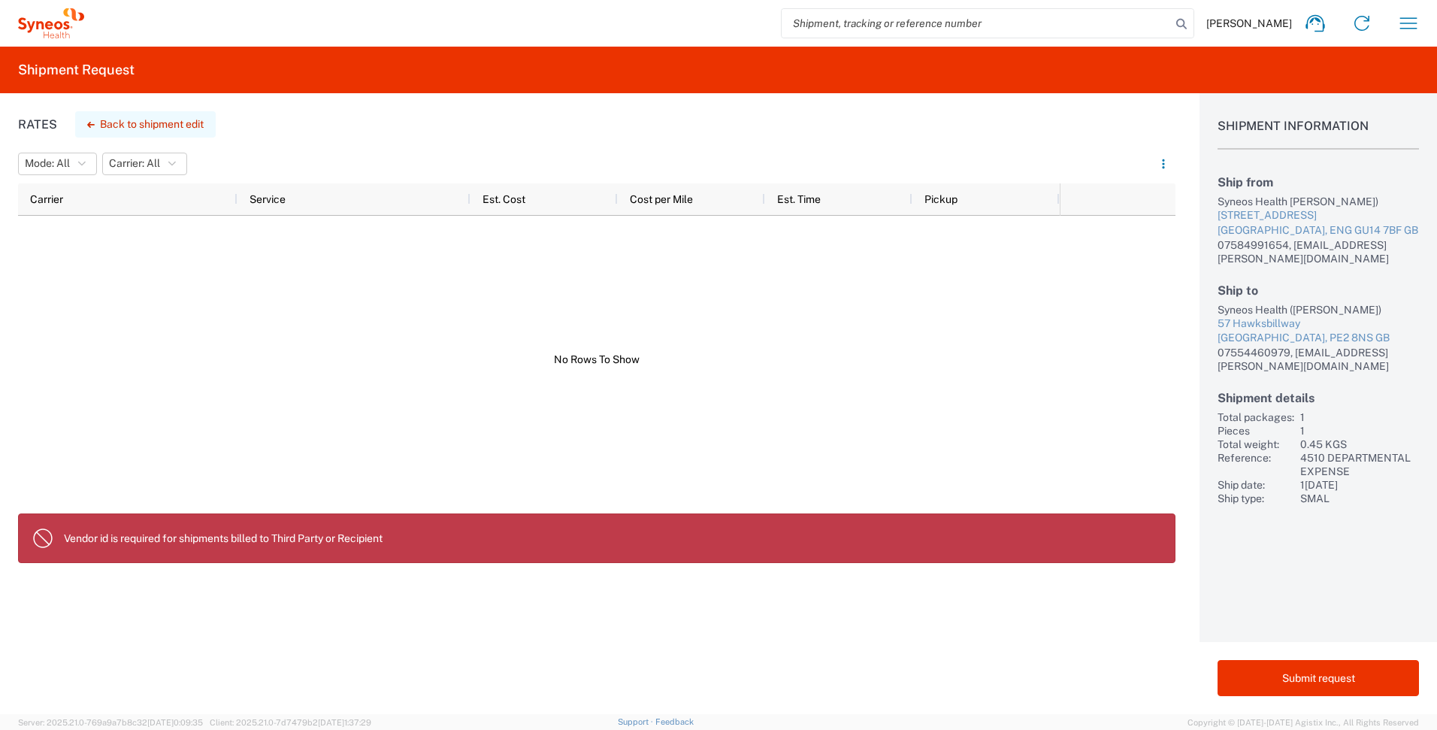
click at [178, 126] on button "Back to shipment edit" at bounding box center [145, 124] width 141 height 26
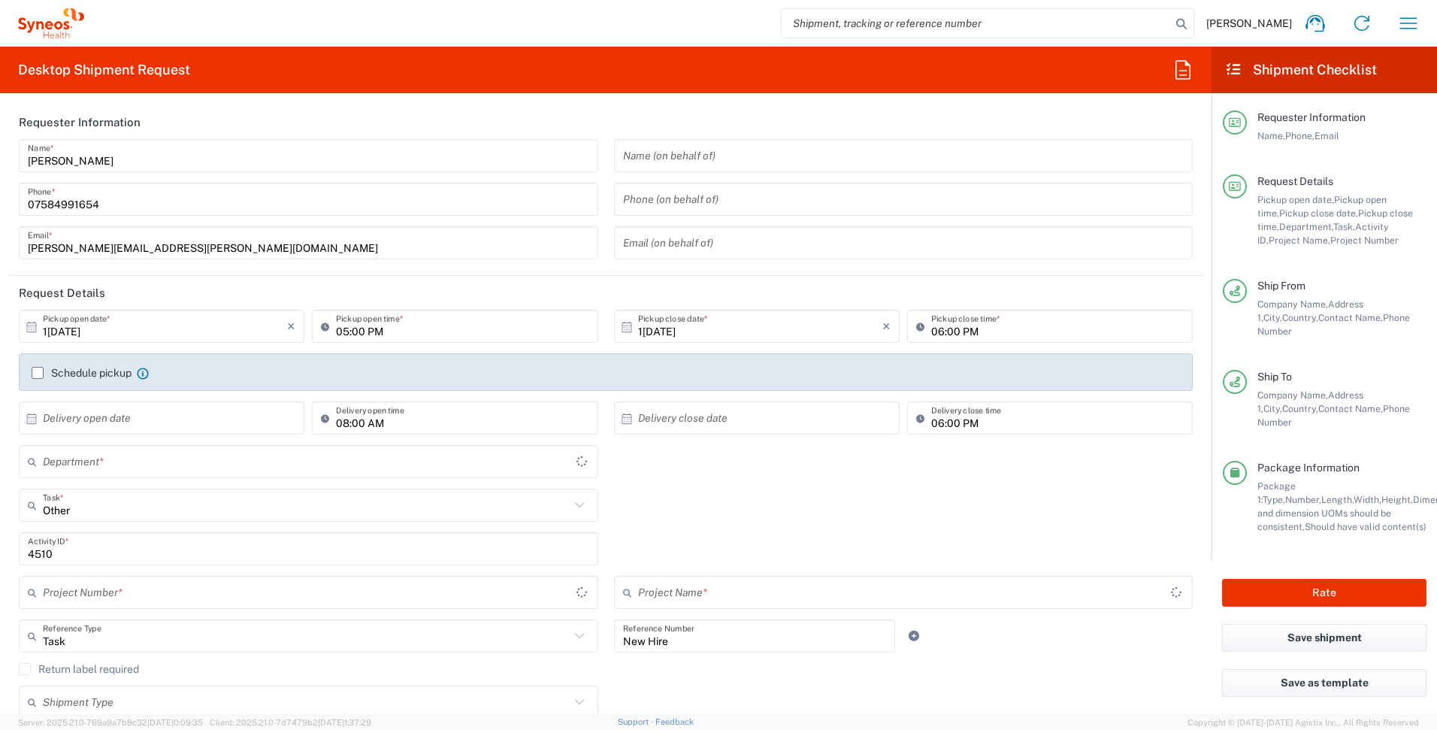
type input "4510 DEPARTMENTAL EXPENSE"
type input "[GEOGRAPHIC_DATA]"
type input "Envelope"
type input "4510 DEPARTMENTAL EXPENSE"
type input "4510"
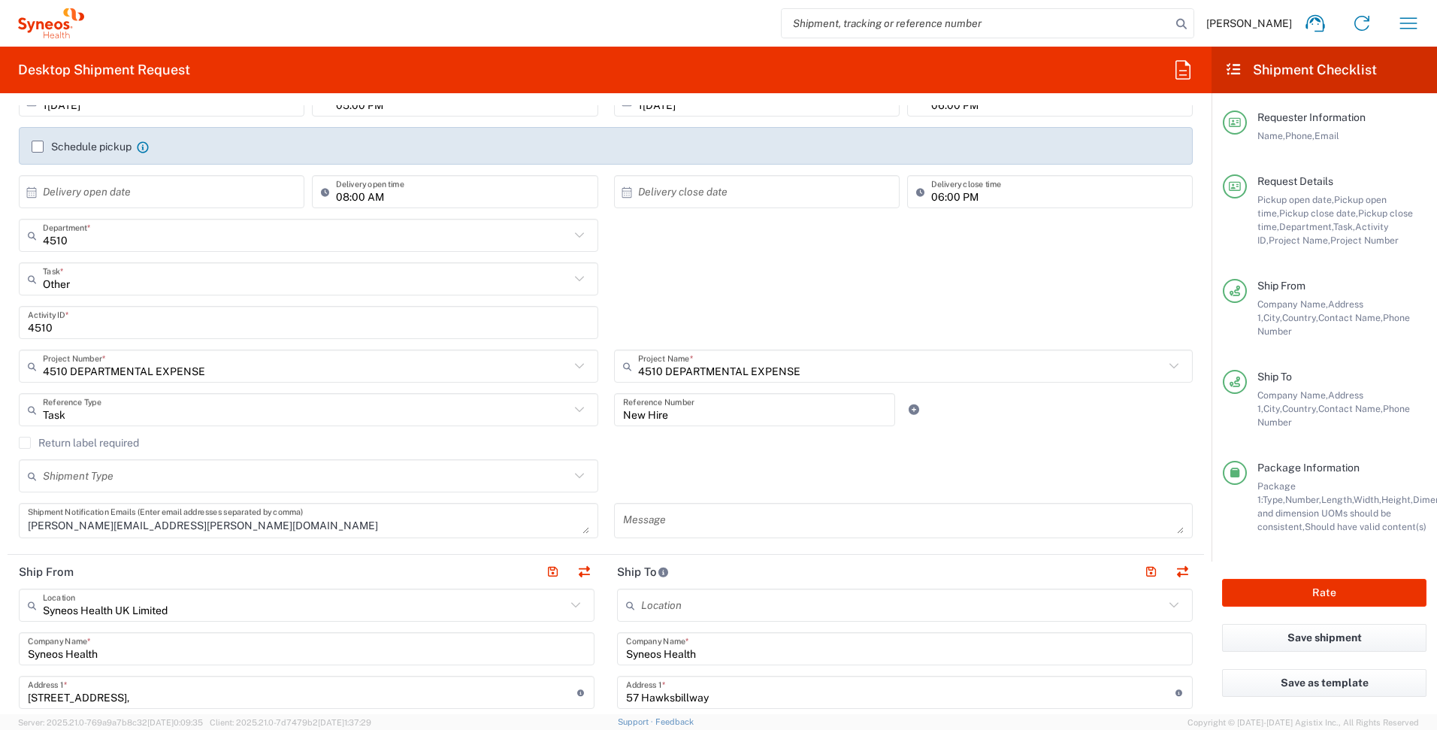
scroll to position [227, 0]
click at [153, 476] on input "text" at bounding box center [306, 475] width 527 height 26
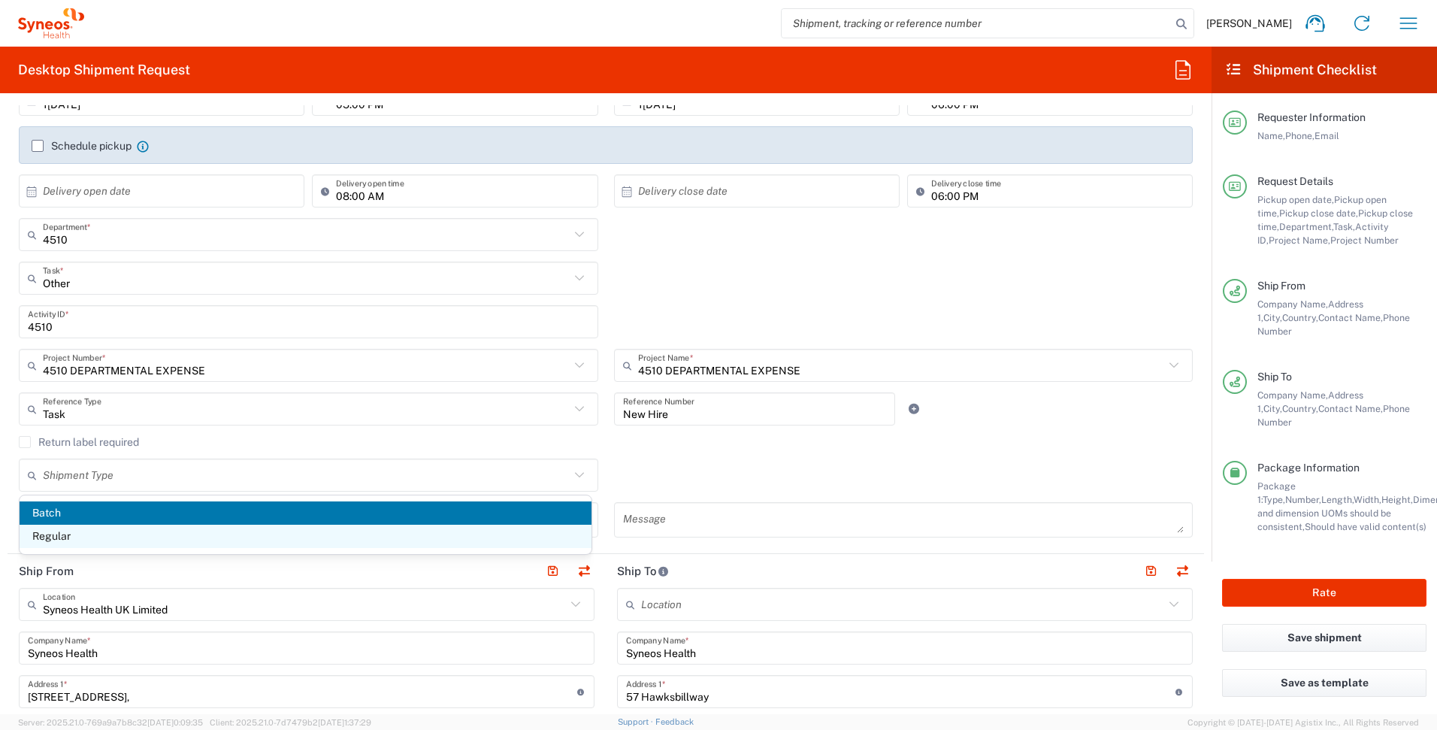
click at [143, 533] on span "Regular" at bounding box center [306, 536] width 572 height 23
type input "Regular"
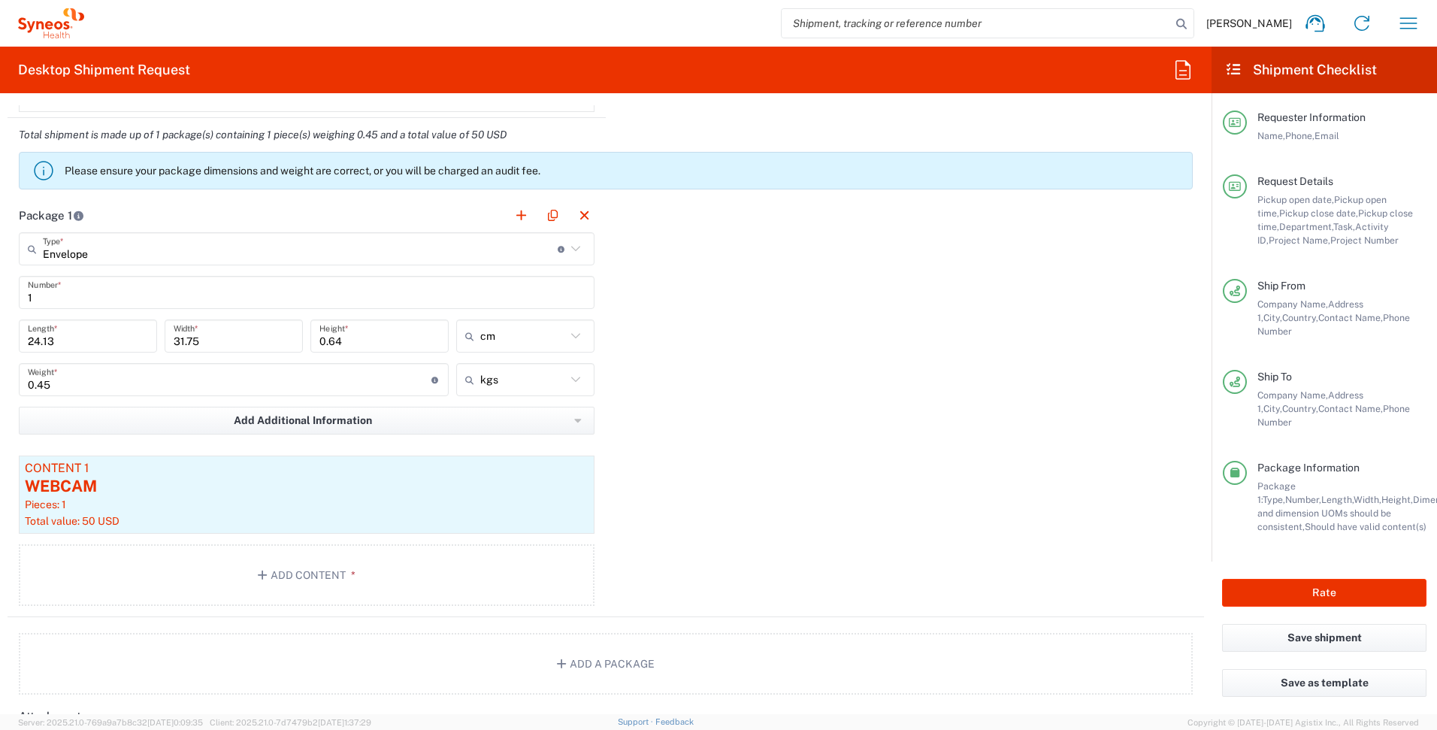
scroll to position [1424, 0]
click at [553, 466] on icon "button" at bounding box center [557, 466] width 14 height 11
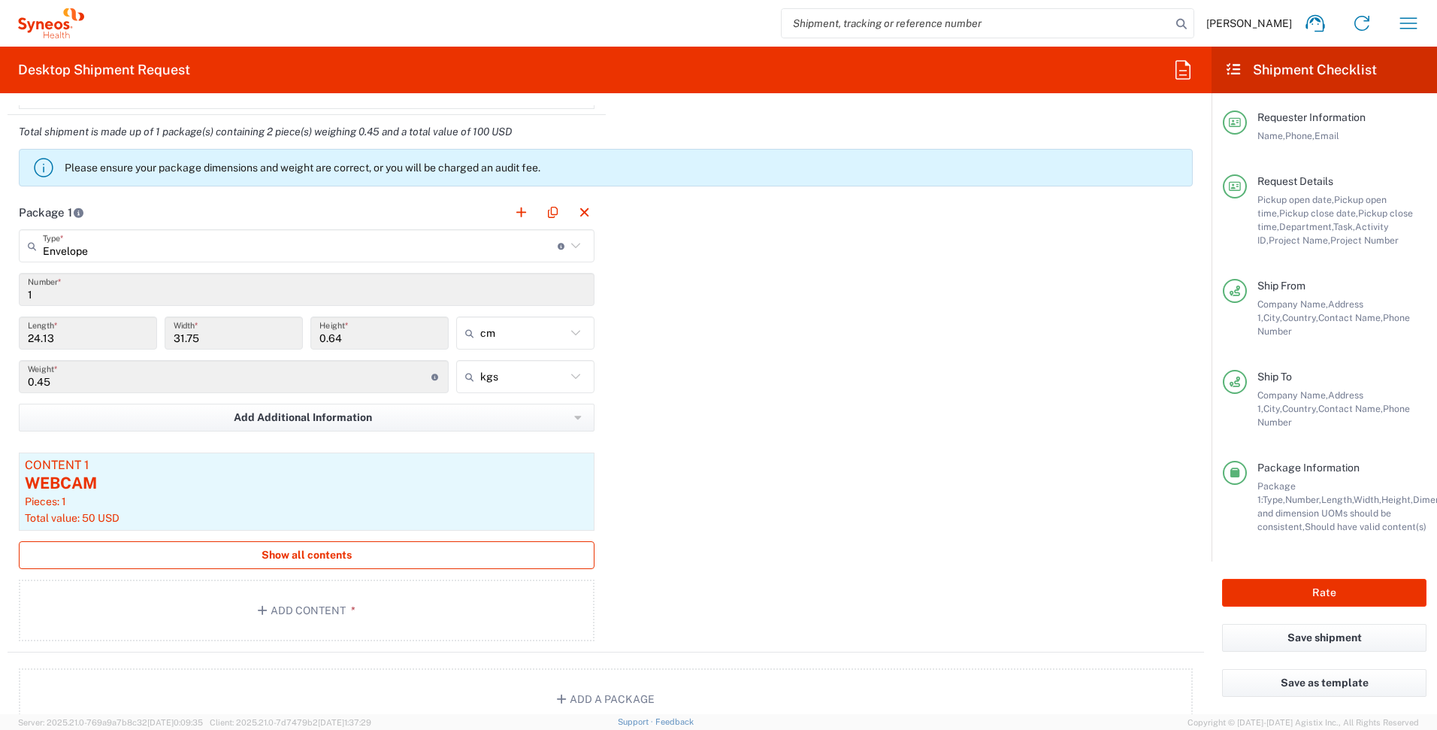
click at [312, 557] on span "Show all contents" at bounding box center [307, 555] width 90 height 14
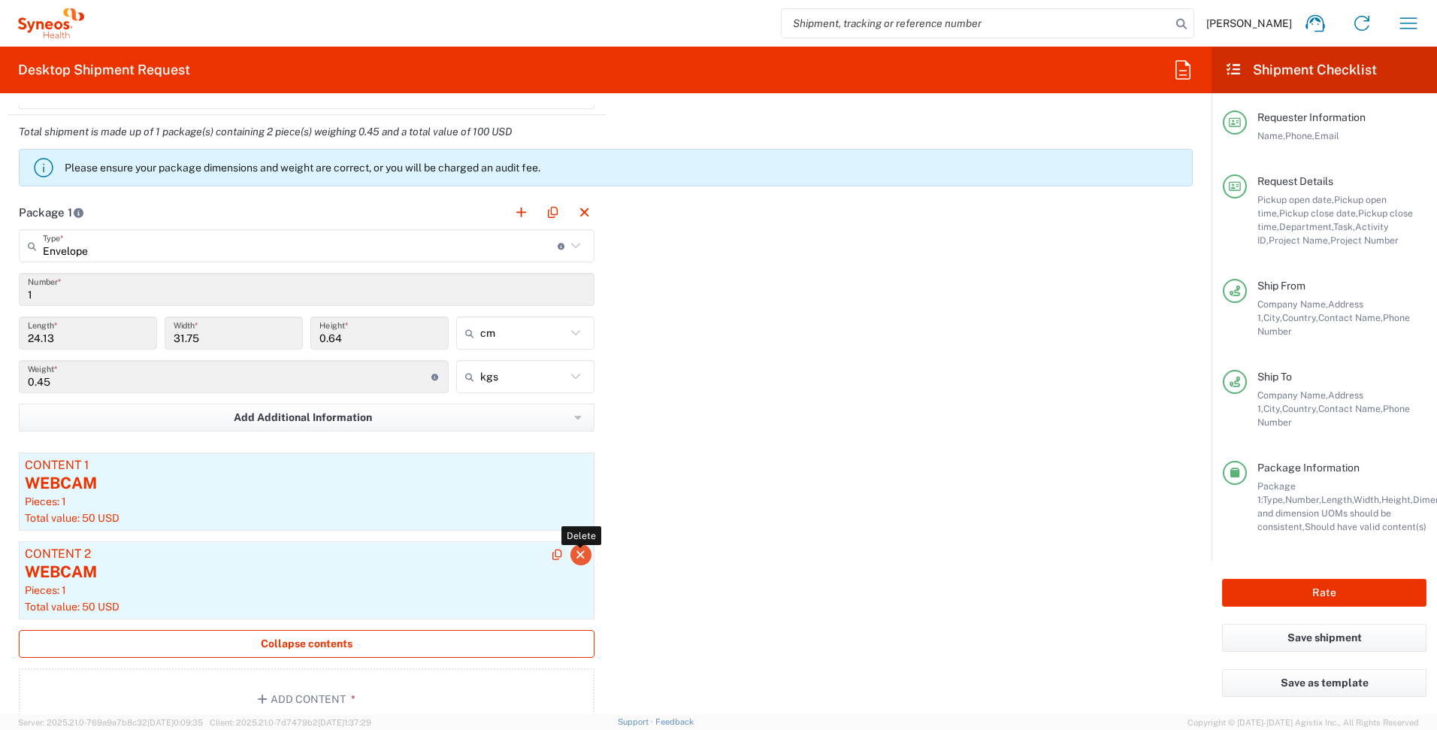
click at [574, 551] on icon "button" at bounding box center [581, 554] width 14 height 11
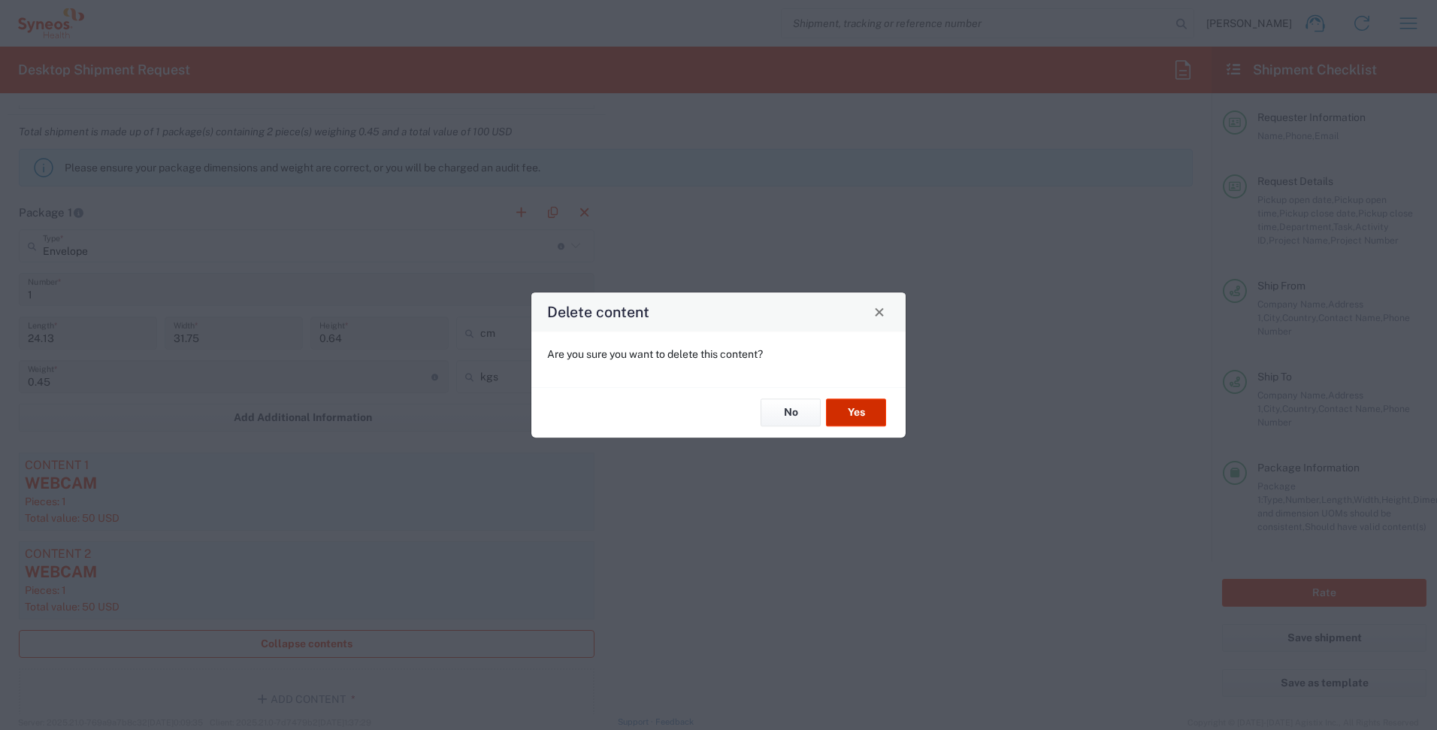
click at [857, 416] on button "Yes" at bounding box center [856, 413] width 60 height 28
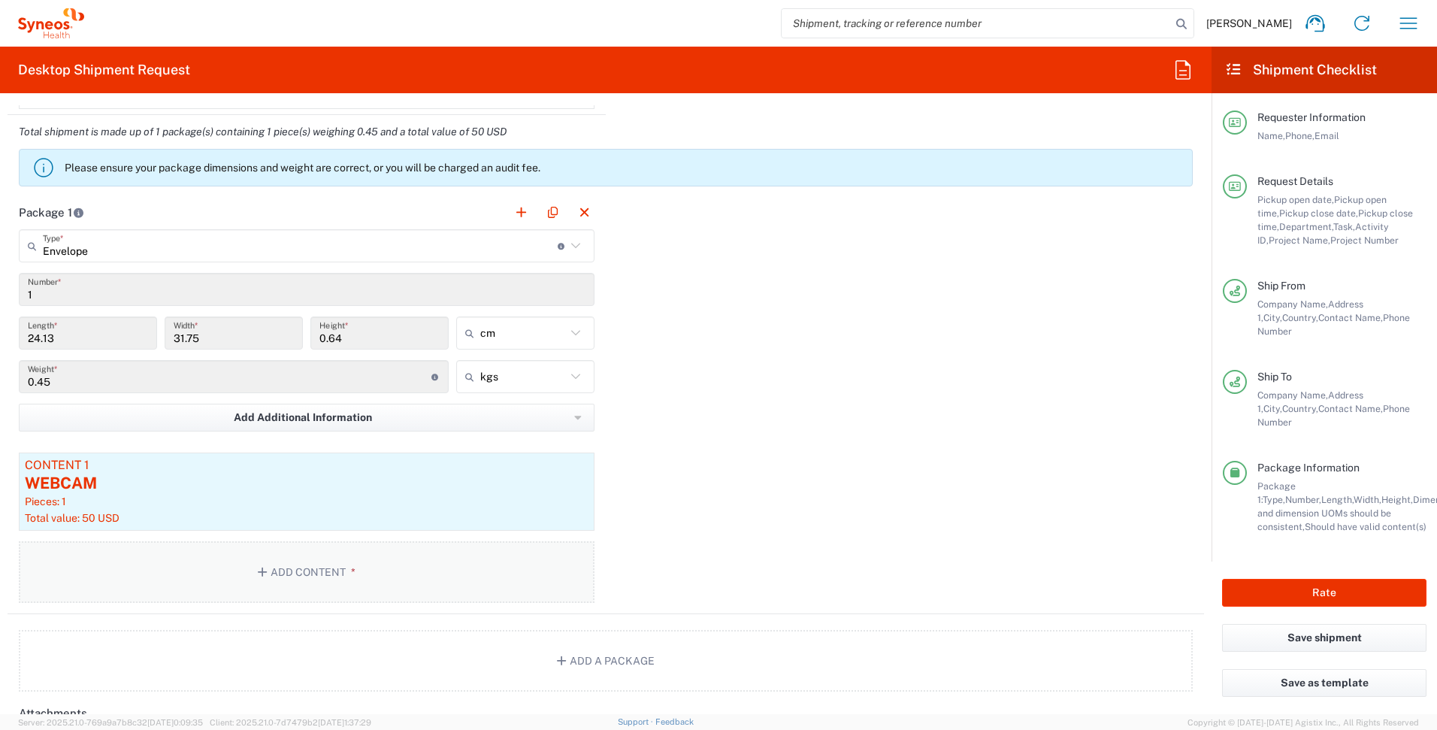
click at [265, 565] on button "Add Content *" at bounding box center [307, 572] width 576 height 62
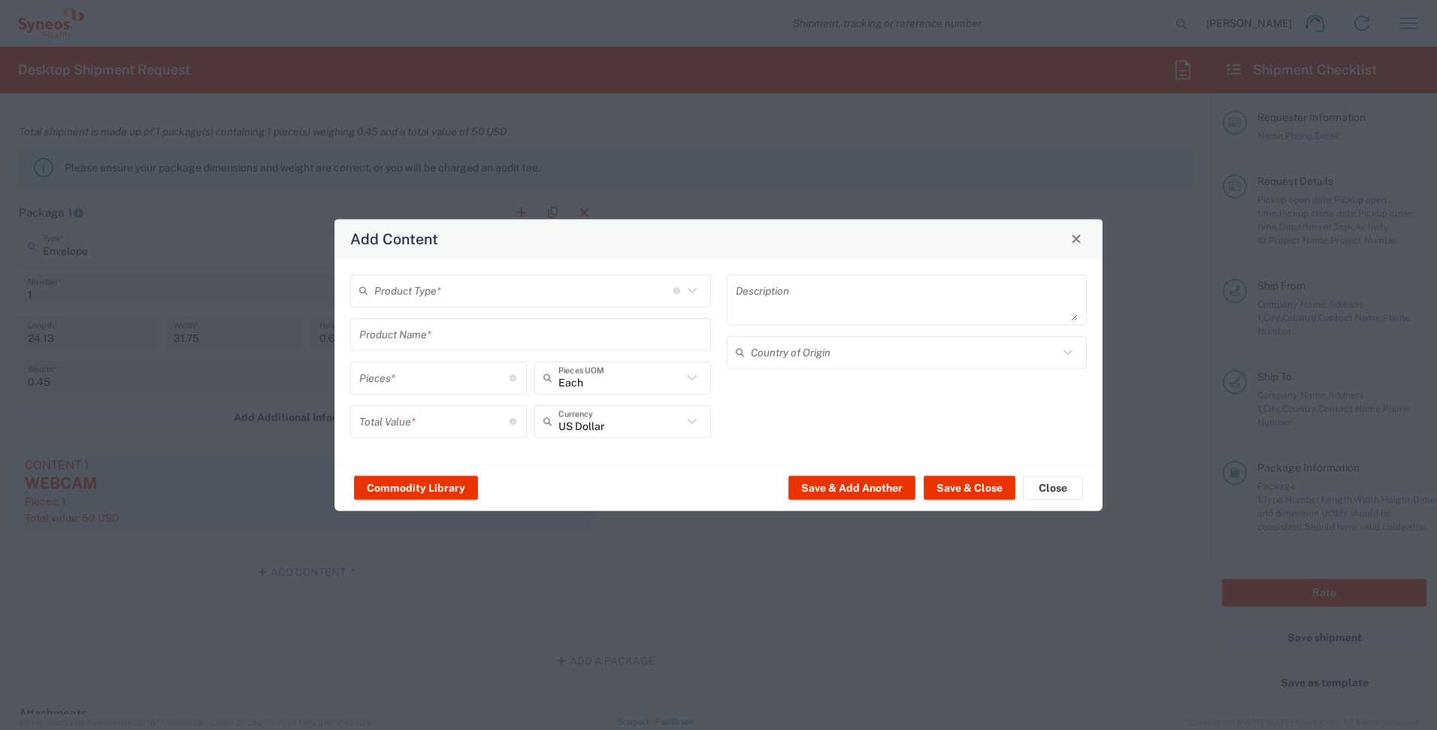
click at [517, 297] on input "text" at bounding box center [523, 290] width 299 height 26
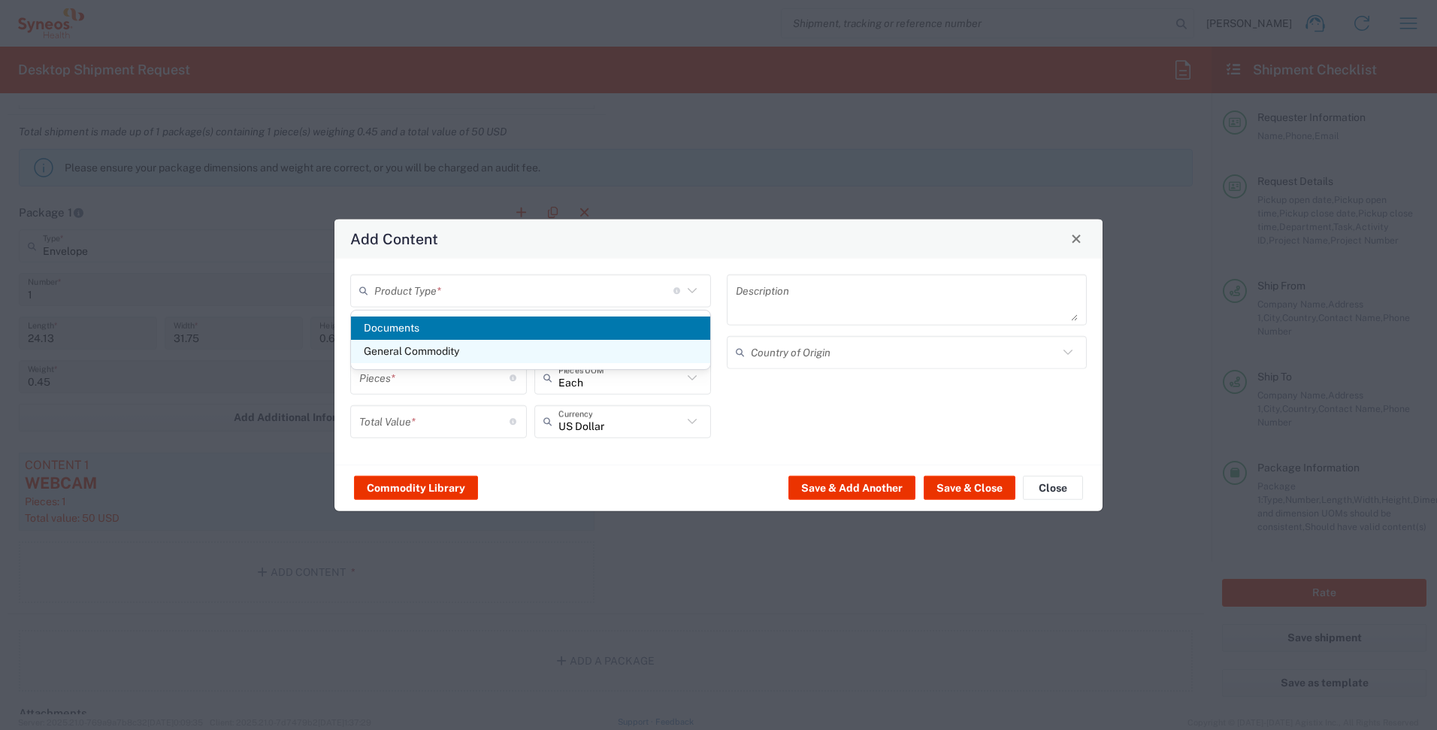
click at [452, 341] on span "General Commodity" at bounding box center [530, 351] width 359 height 23
type input "General Commodity"
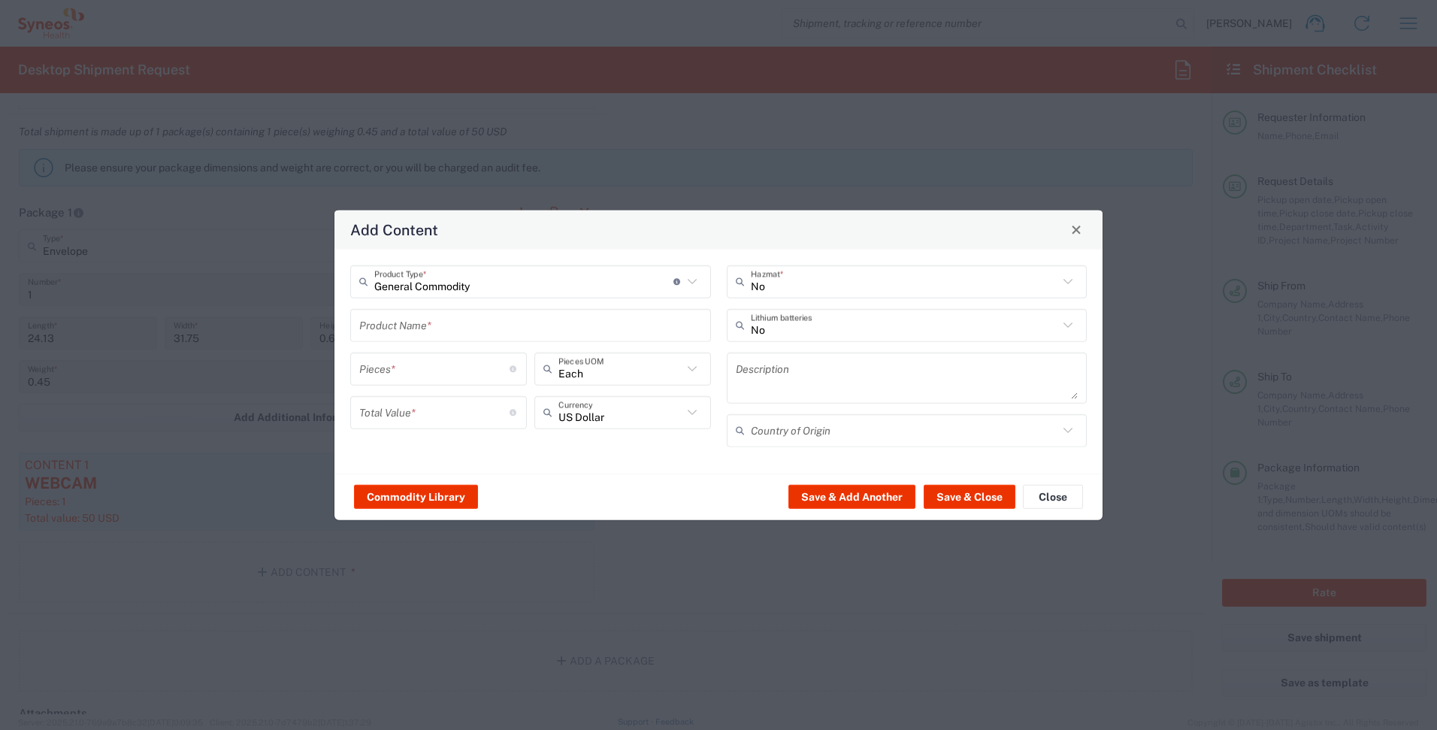
click at [439, 328] on input "text" at bounding box center [530, 325] width 343 height 26
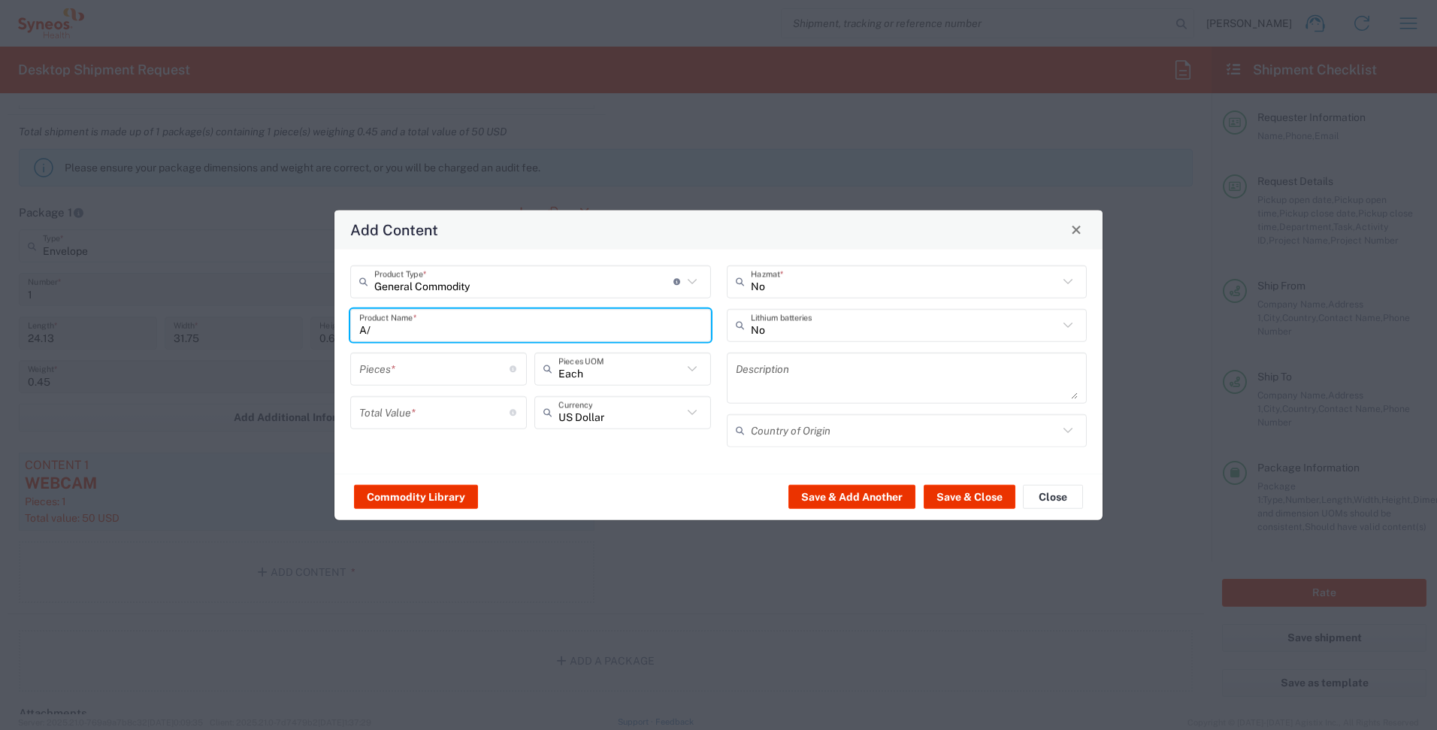
type input "A"
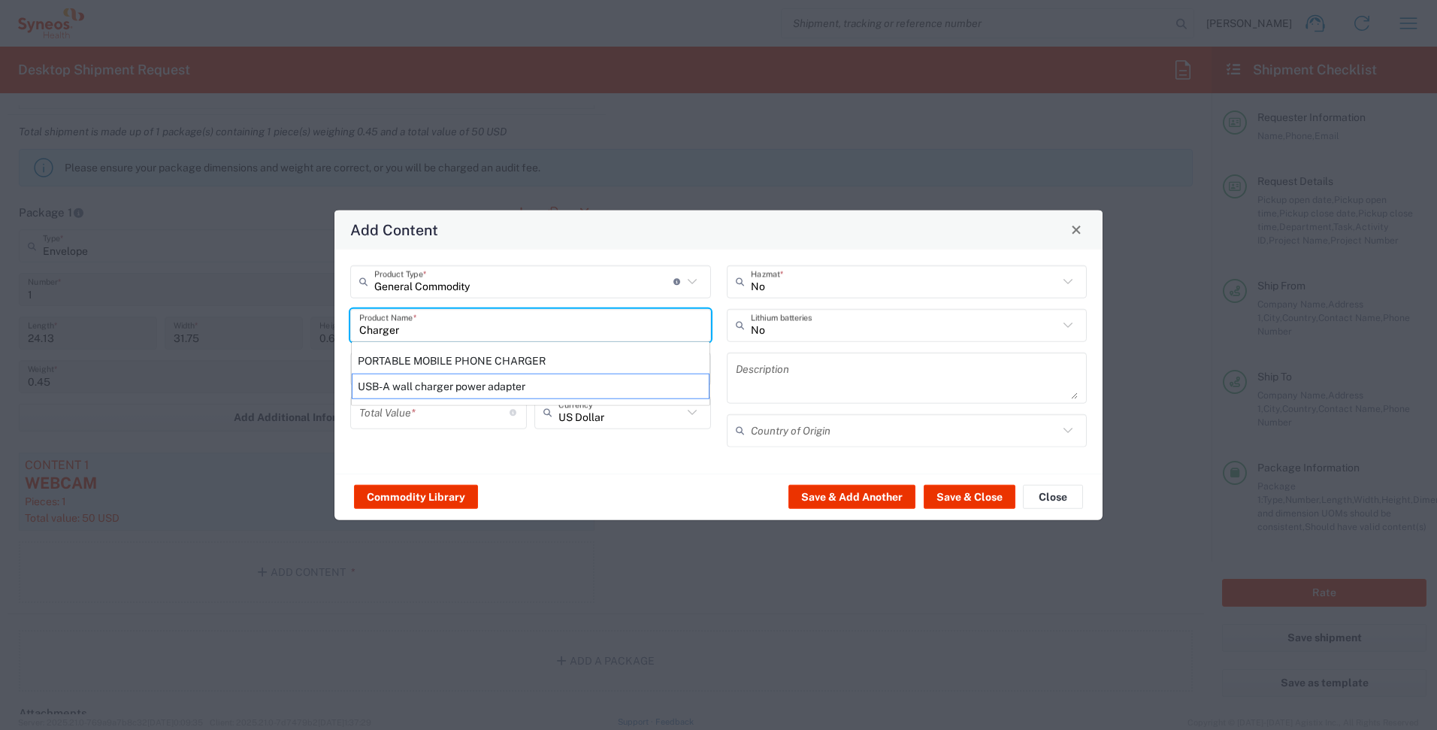
type input "USB-A wall charger power adapter"
type textarea "USB-A Wall charger - Universal power adapter"
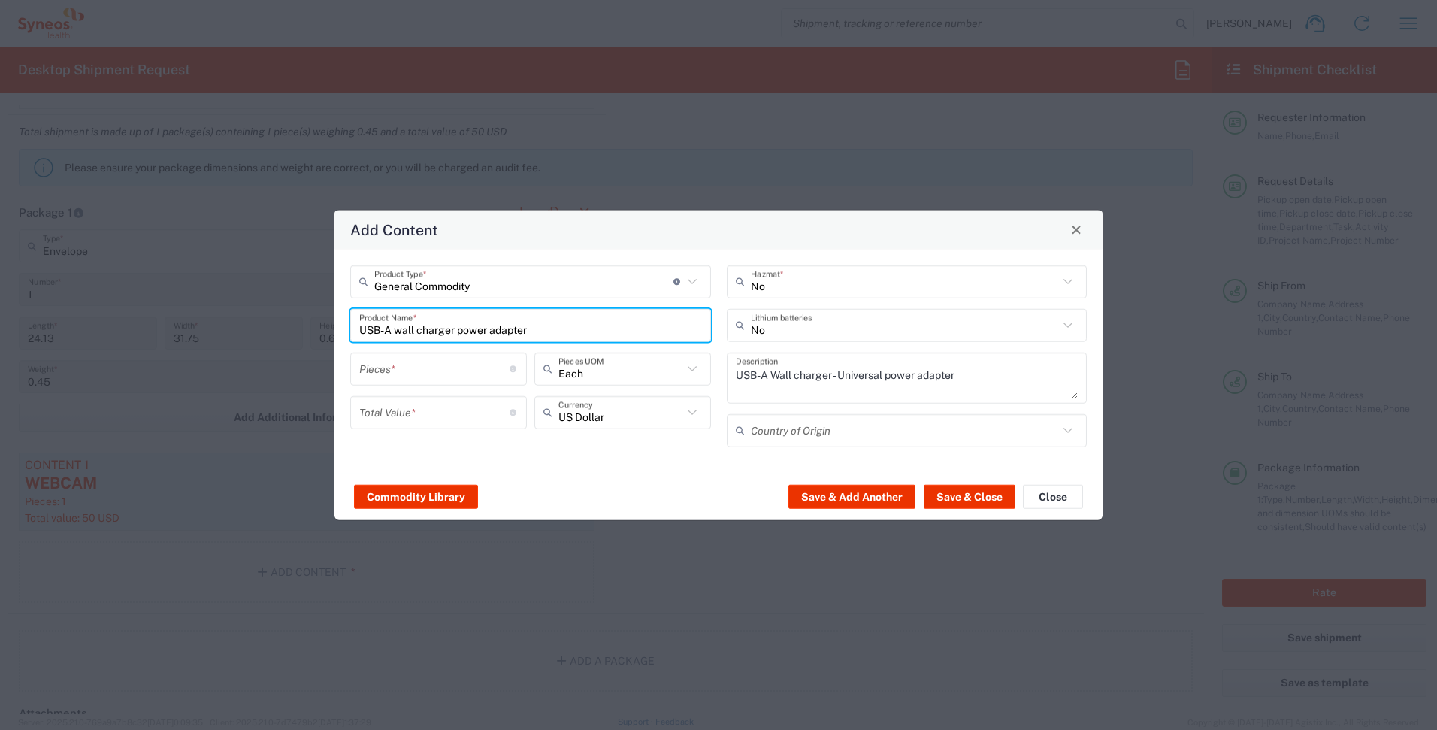
type input "USB-A wall charger power adapter"
click at [490, 371] on input "number" at bounding box center [434, 368] width 150 height 26
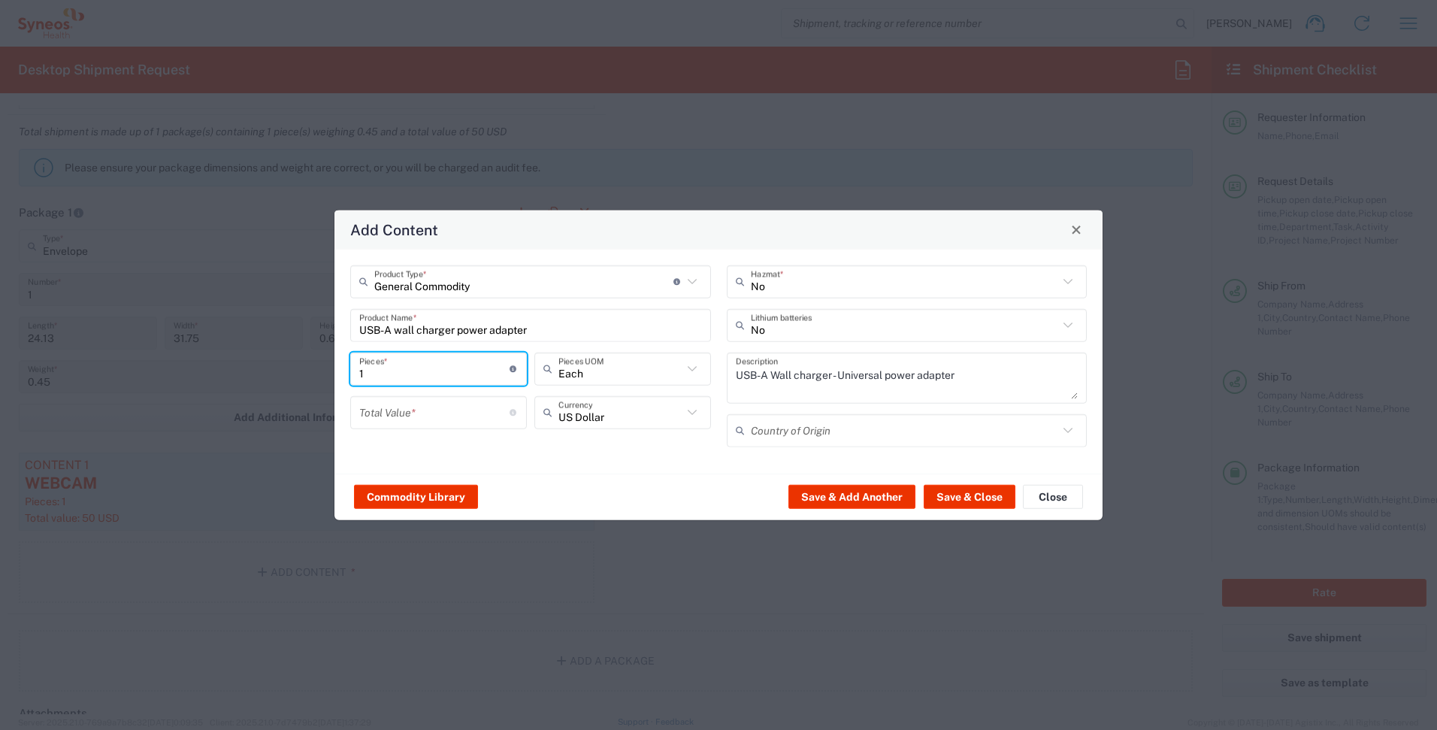
type input "1"
click at [457, 428] on div "Total Value * Total value of all the pieces" at bounding box center [438, 411] width 177 height 33
click at [457, 422] on input "number" at bounding box center [434, 412] width 150 height 26
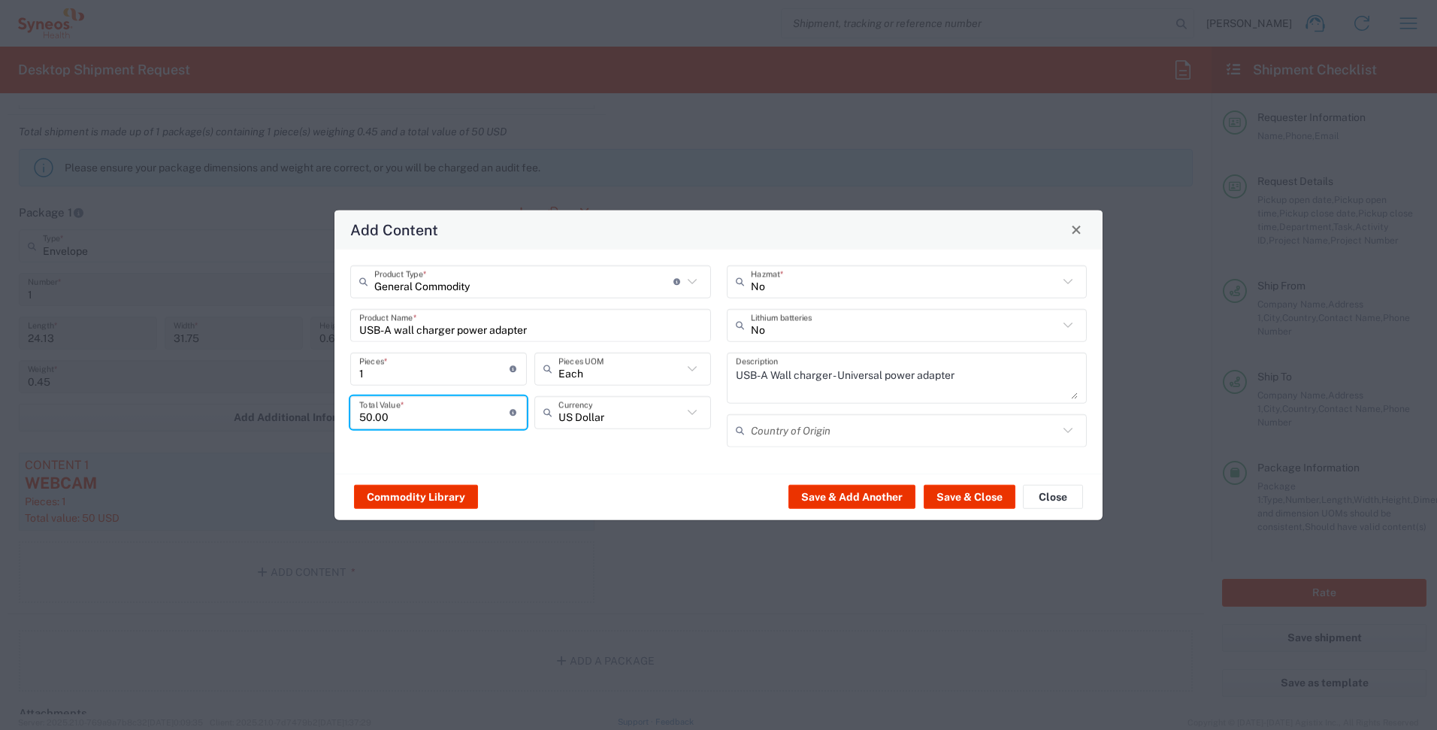
type input "50.00"
click at [608, 407] on input "text" at bounding box center [620, 412] width 124 height 26
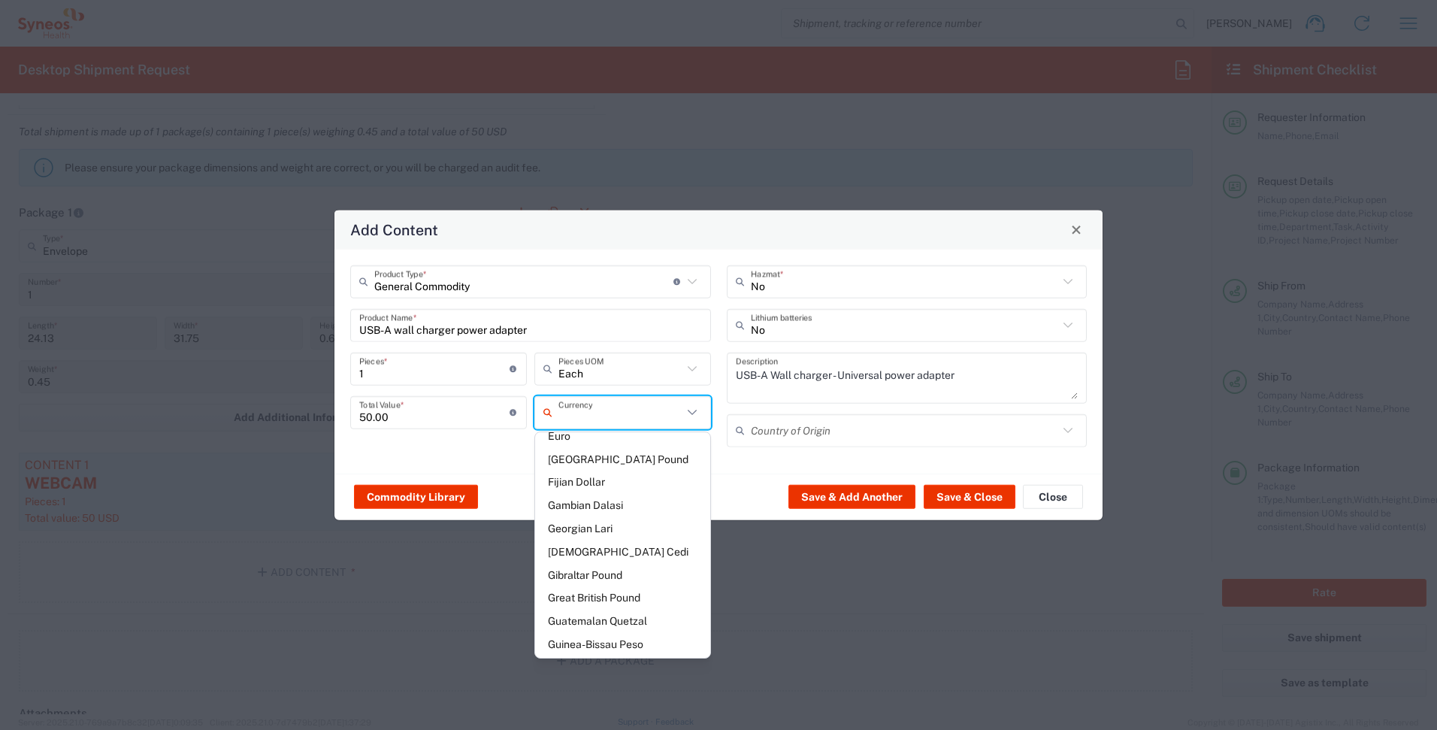
scroll to position [1323, 0]
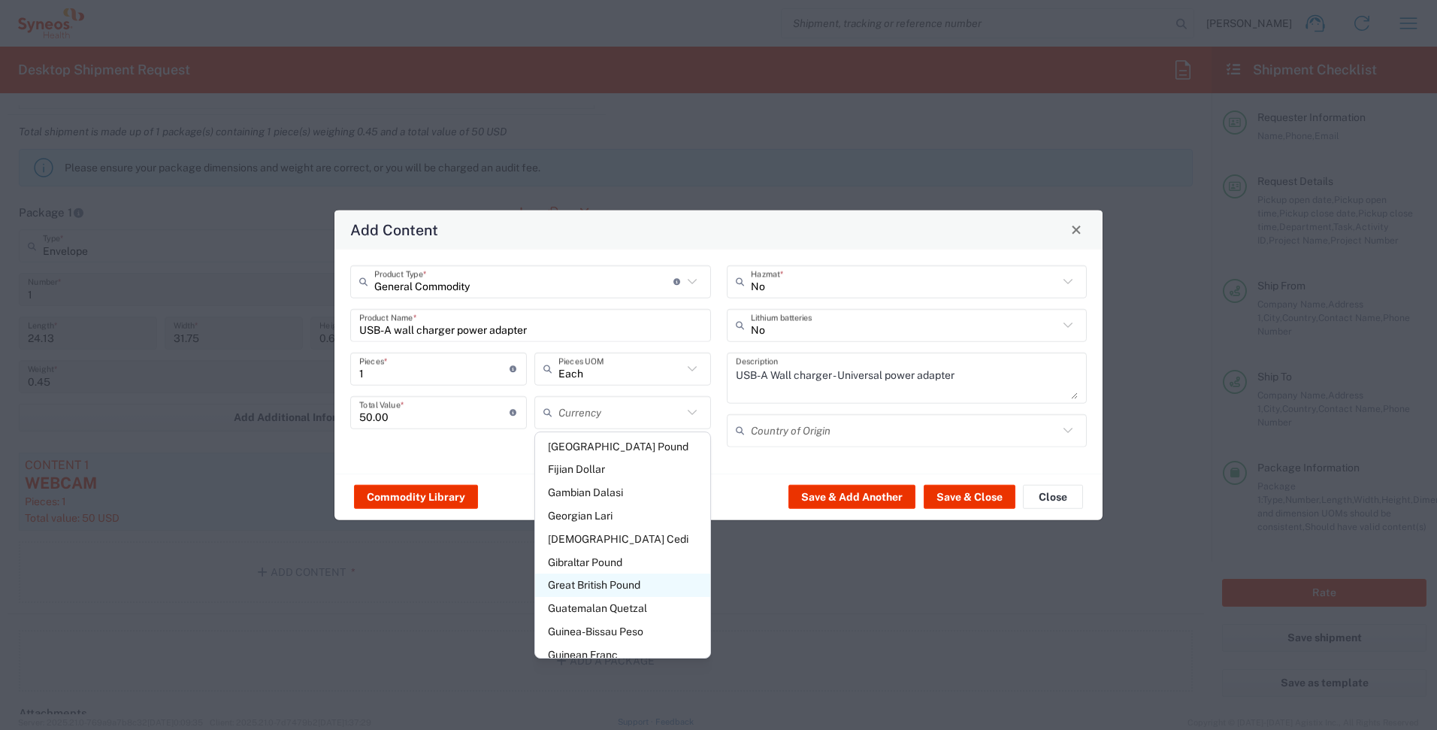
click at [615, 573] on span "Great British Pound" at bounding box center [622, 584] width 175 height 23
type input "Great British Pound"
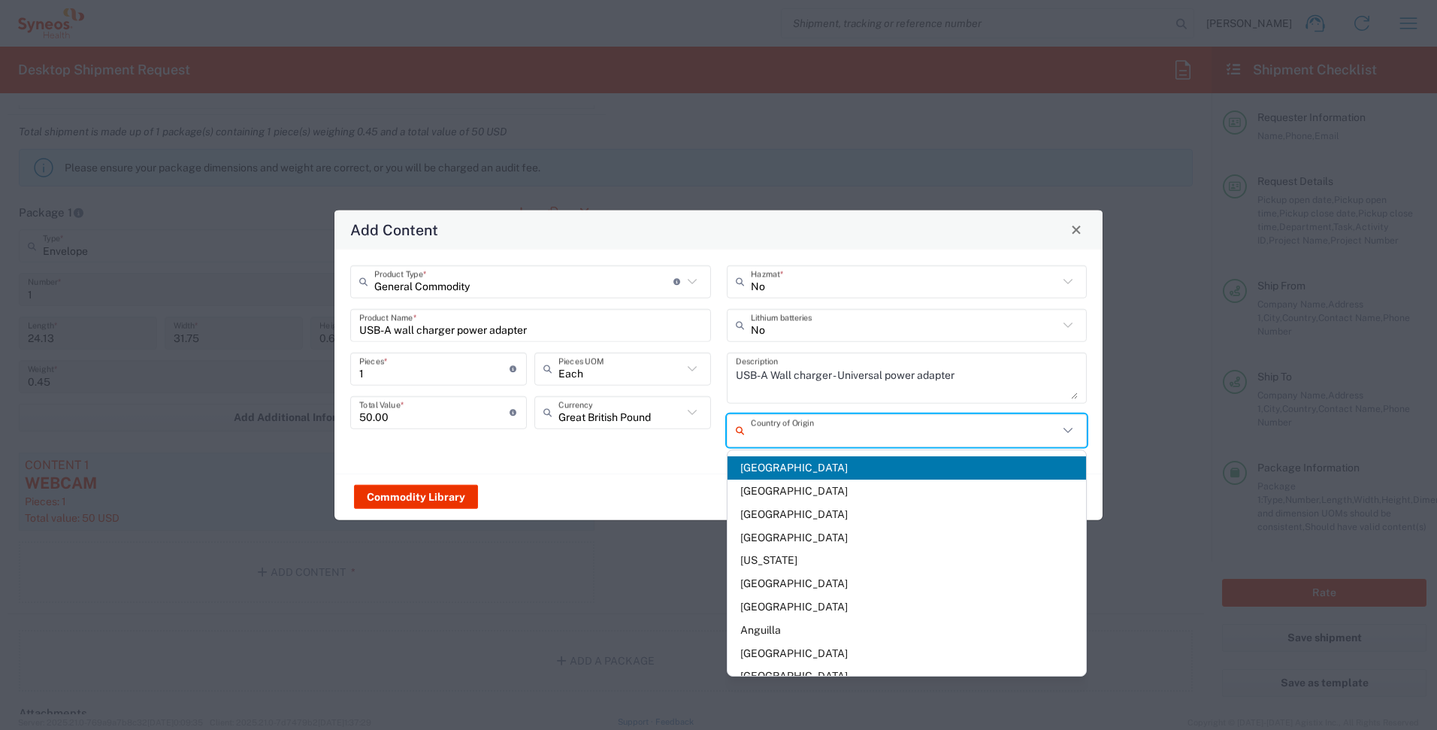
click at [773, 437] on input "text" at bounding box center [905, 430] width 308 height 26
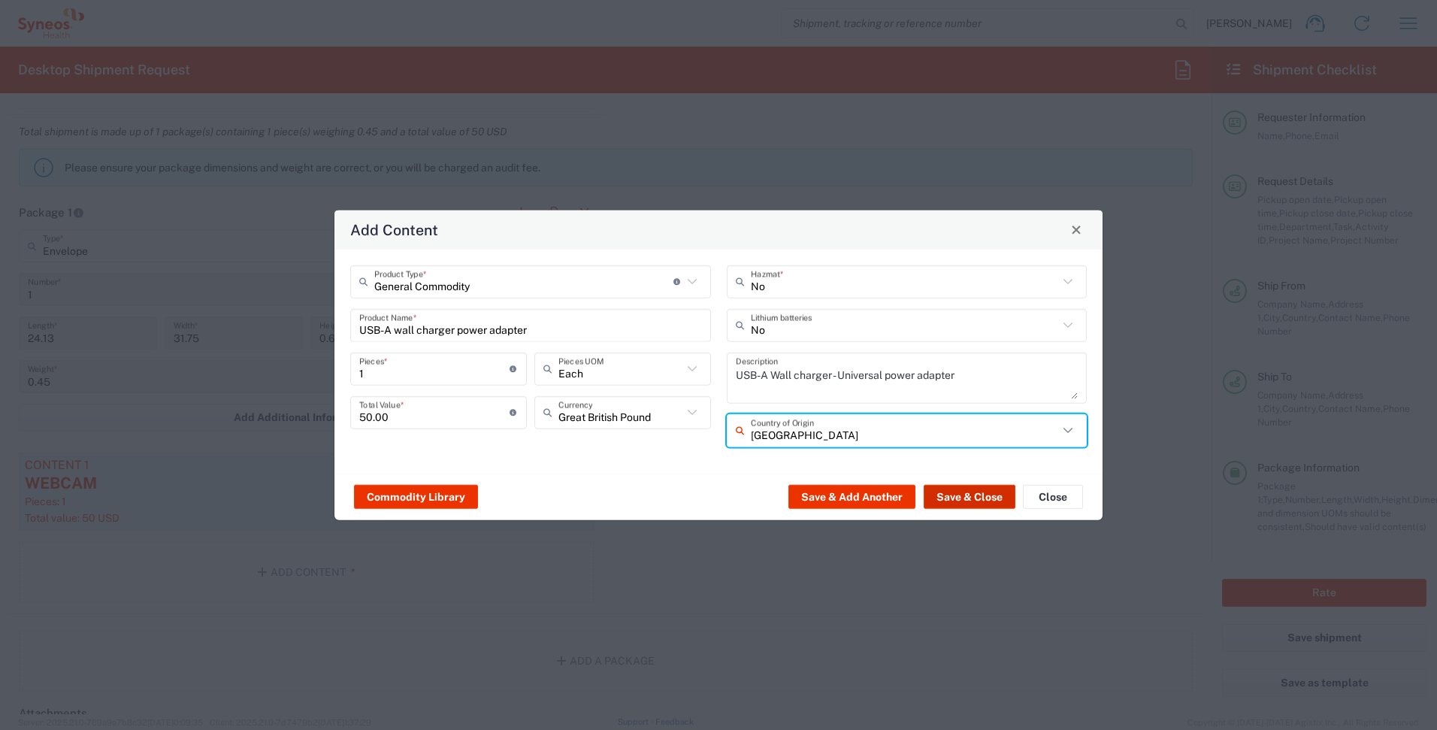
type input "[GEOGRAPHIC_DATA]"
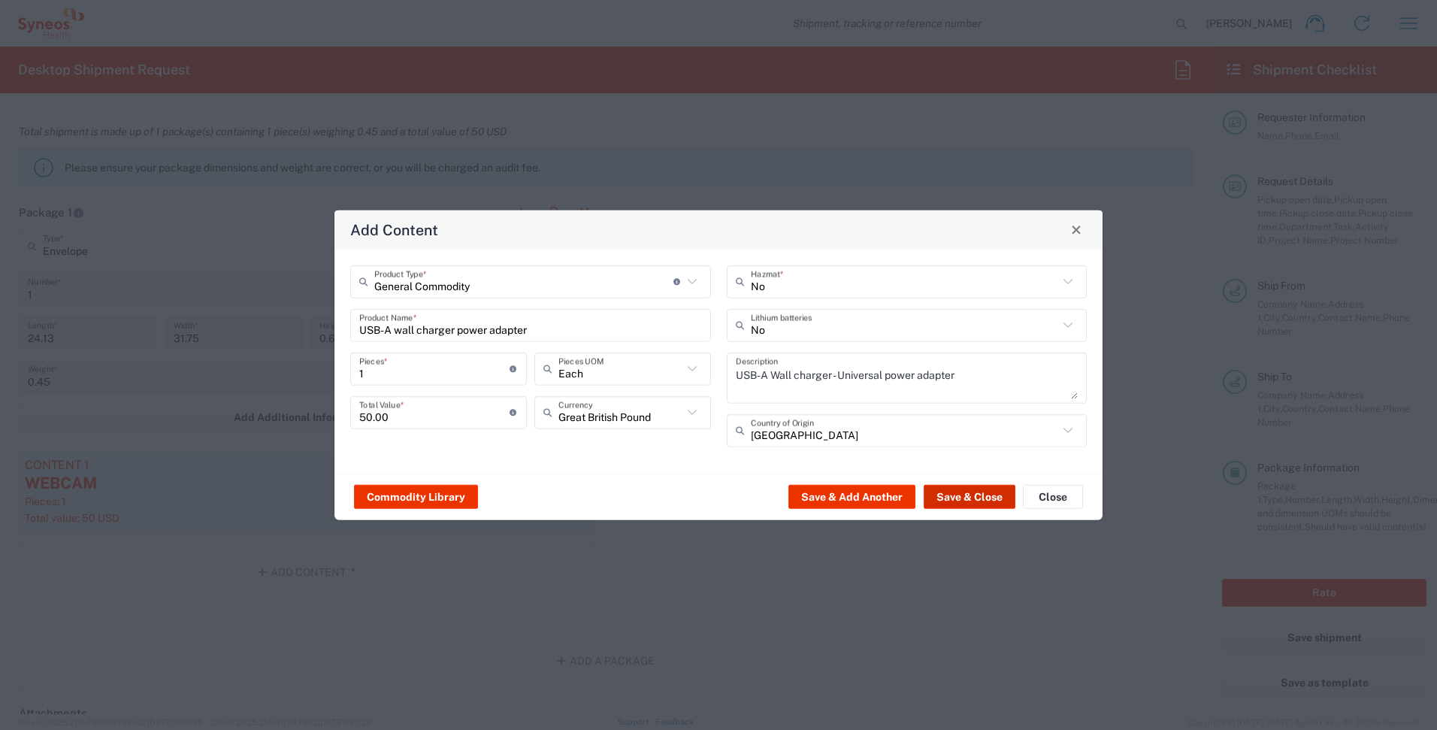
click at [967, 494] on button "Save & Close" at bounding box center [970, 497] width 92 height 24
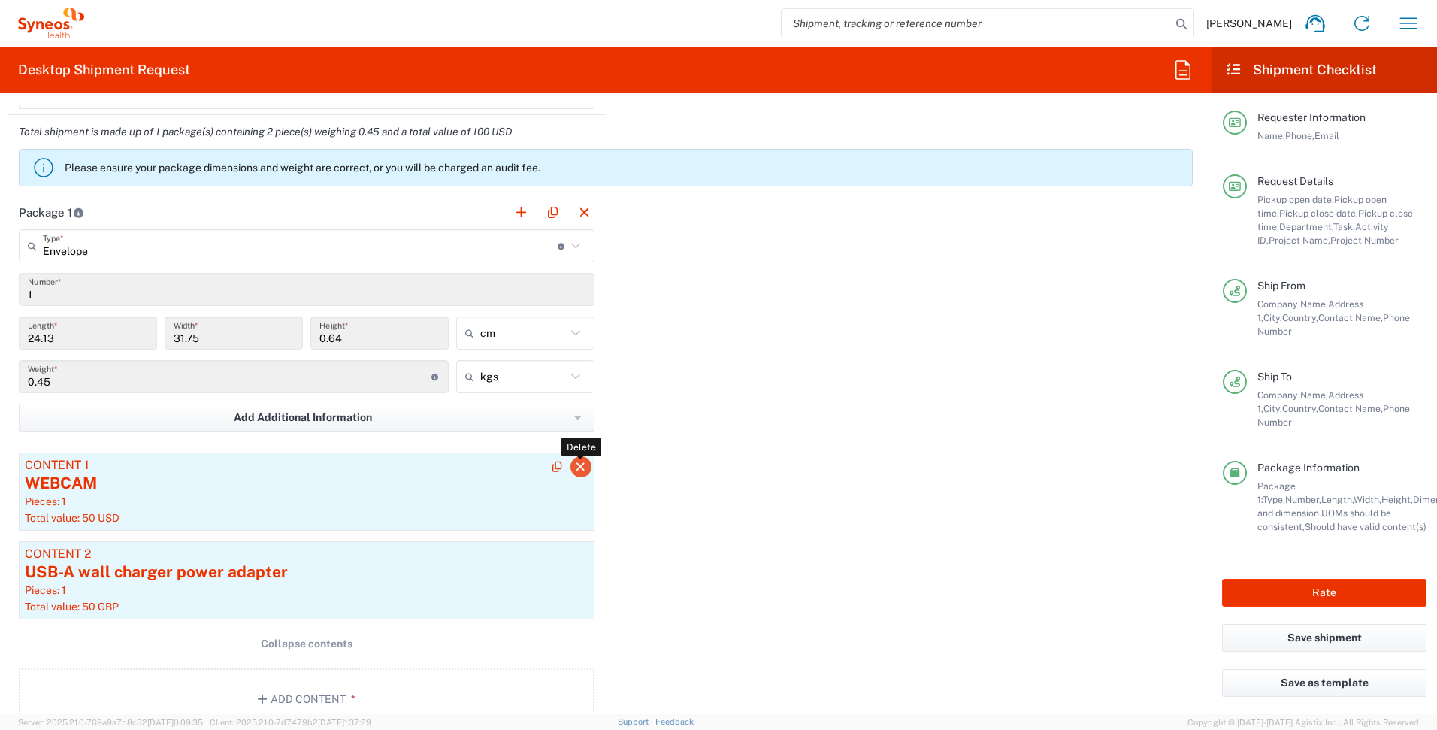
click at [574, 467] on icon "button" at bounding box center [581, 466] width 14 height 11
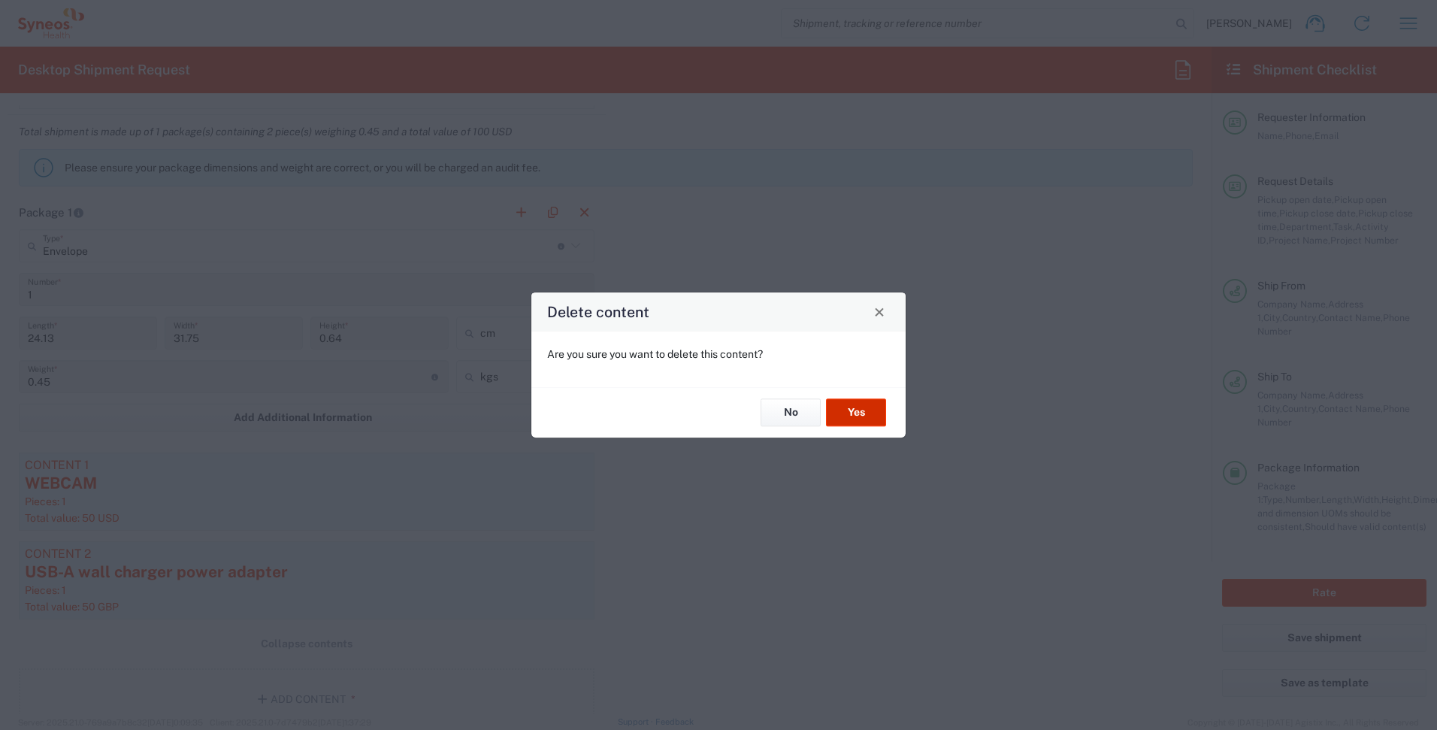
click at [860, 412] on button "Yes" at bounding box center [856, 413] width 60 height 28
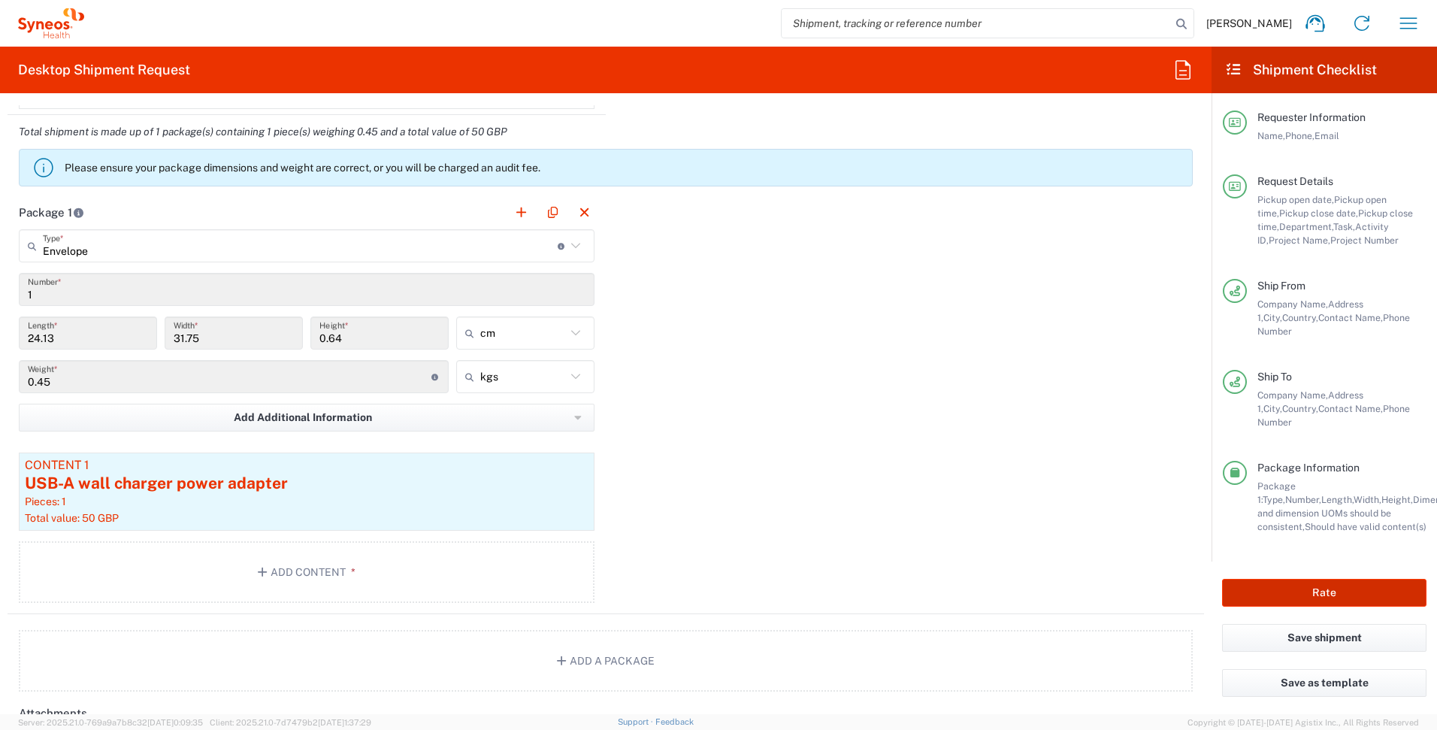
click at [1372, 579] on button "Rate" at bounding box center [1324, 593] width 204 height 28
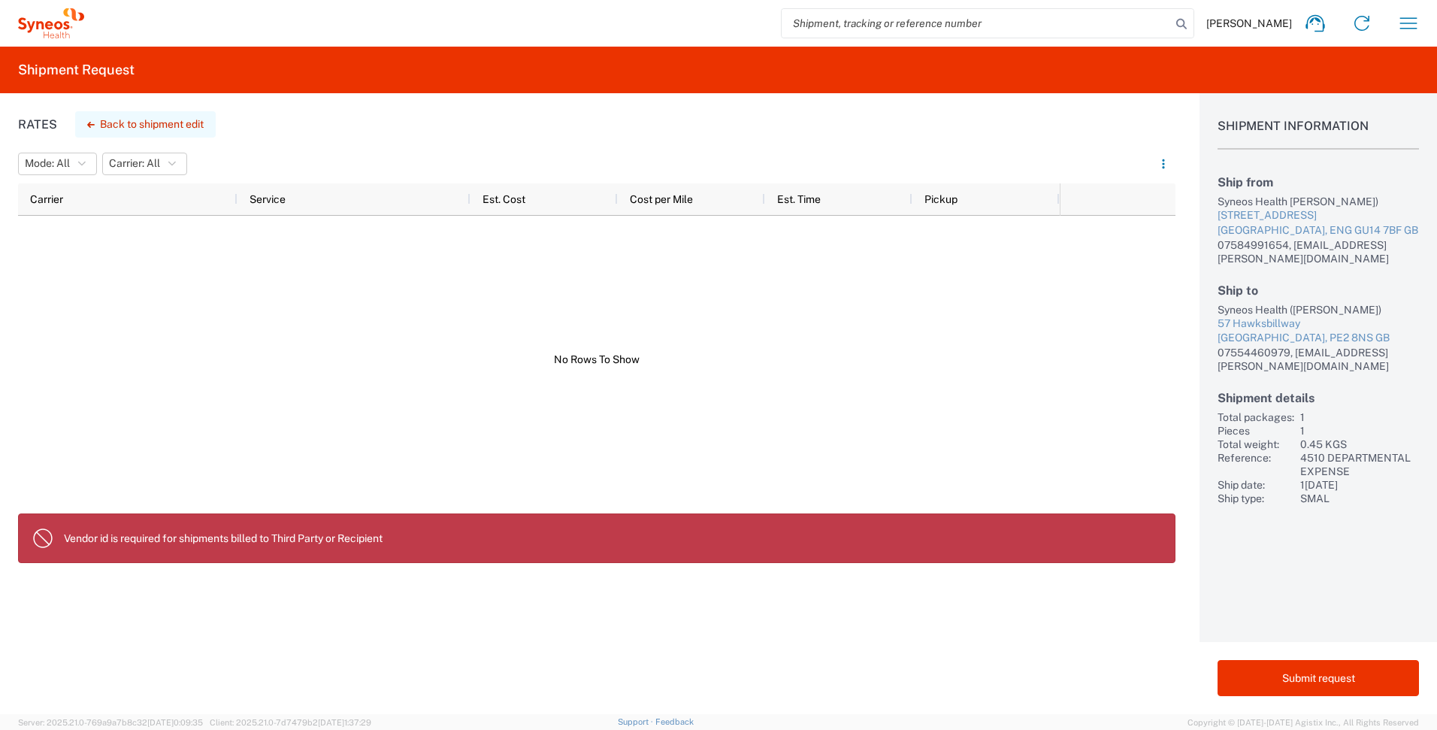
click at [155, 116] on button "Back to shipment edit" at bounding box center [145, 124] width 141 height 26
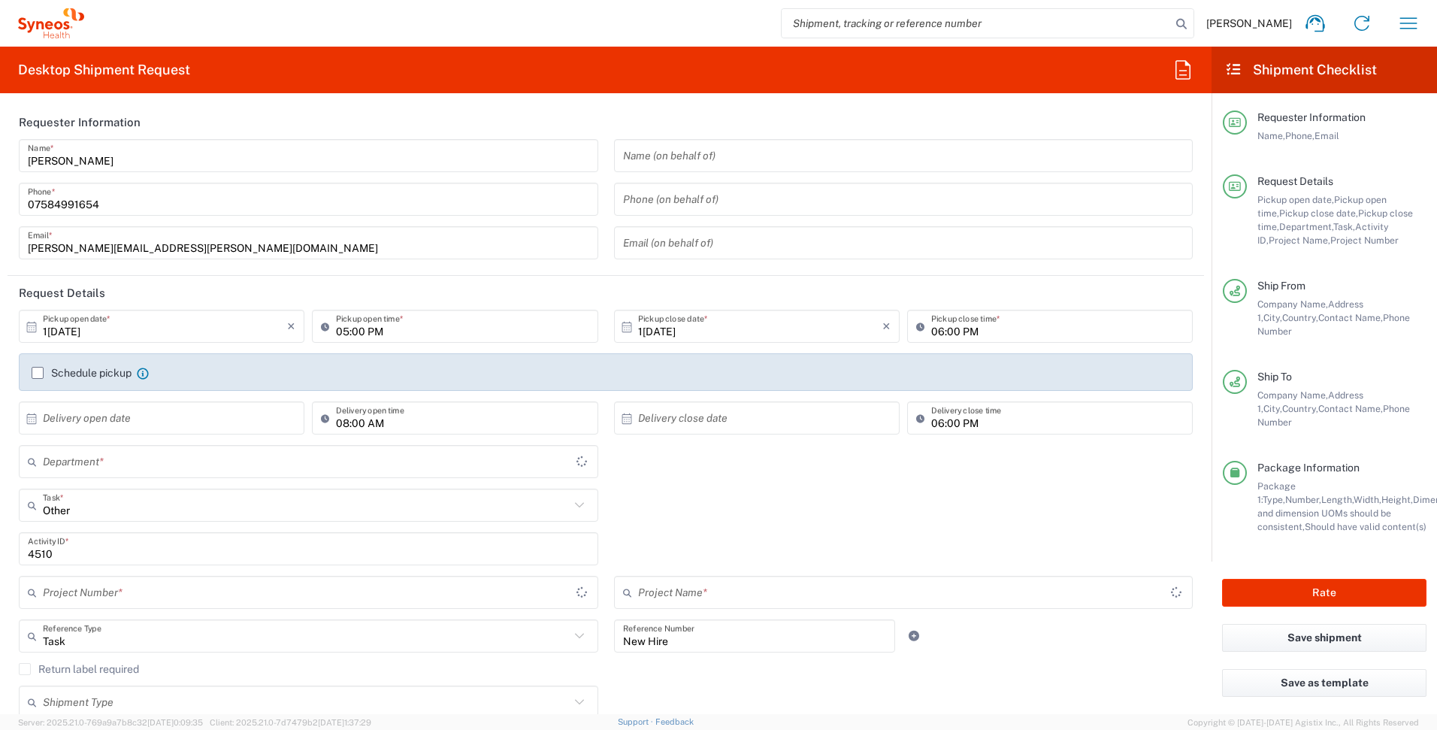
type input "4510 DEPARTMENTAL EXPENSE"
type input "Envelope"
type input "4510"
type input "[GEOGRAPHIC_DATA]"
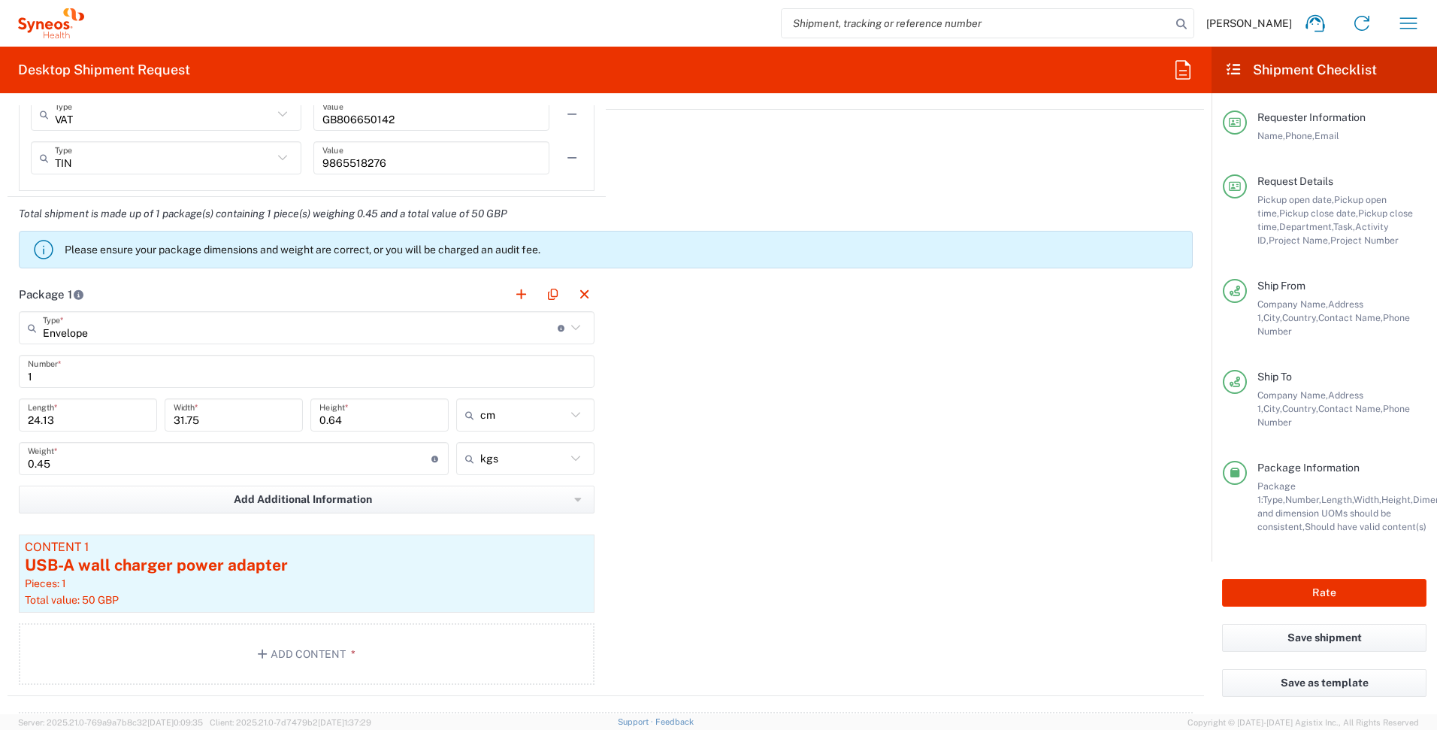
scroll to position [2100, 0]
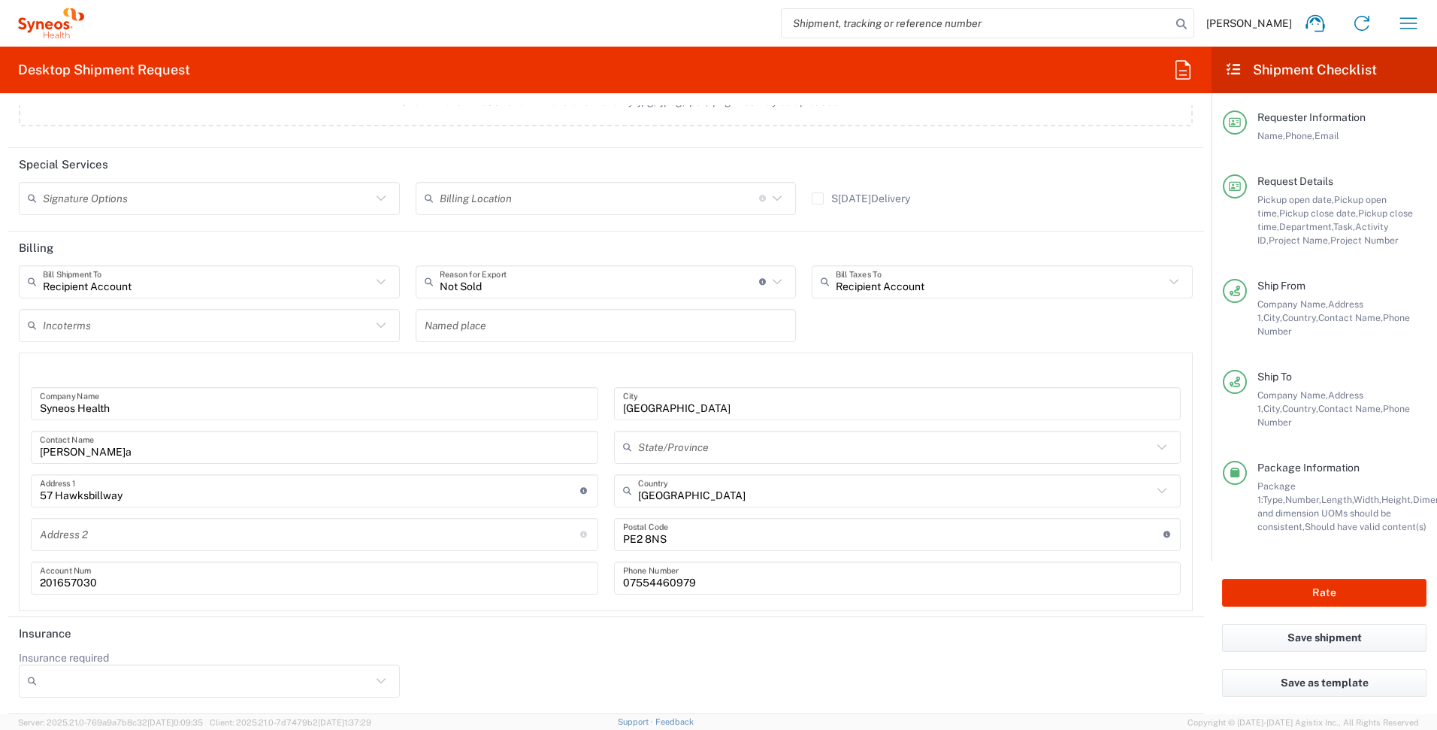
click at [485, 323] on input "text" at bounding box center [606, 325] width 363 height 26
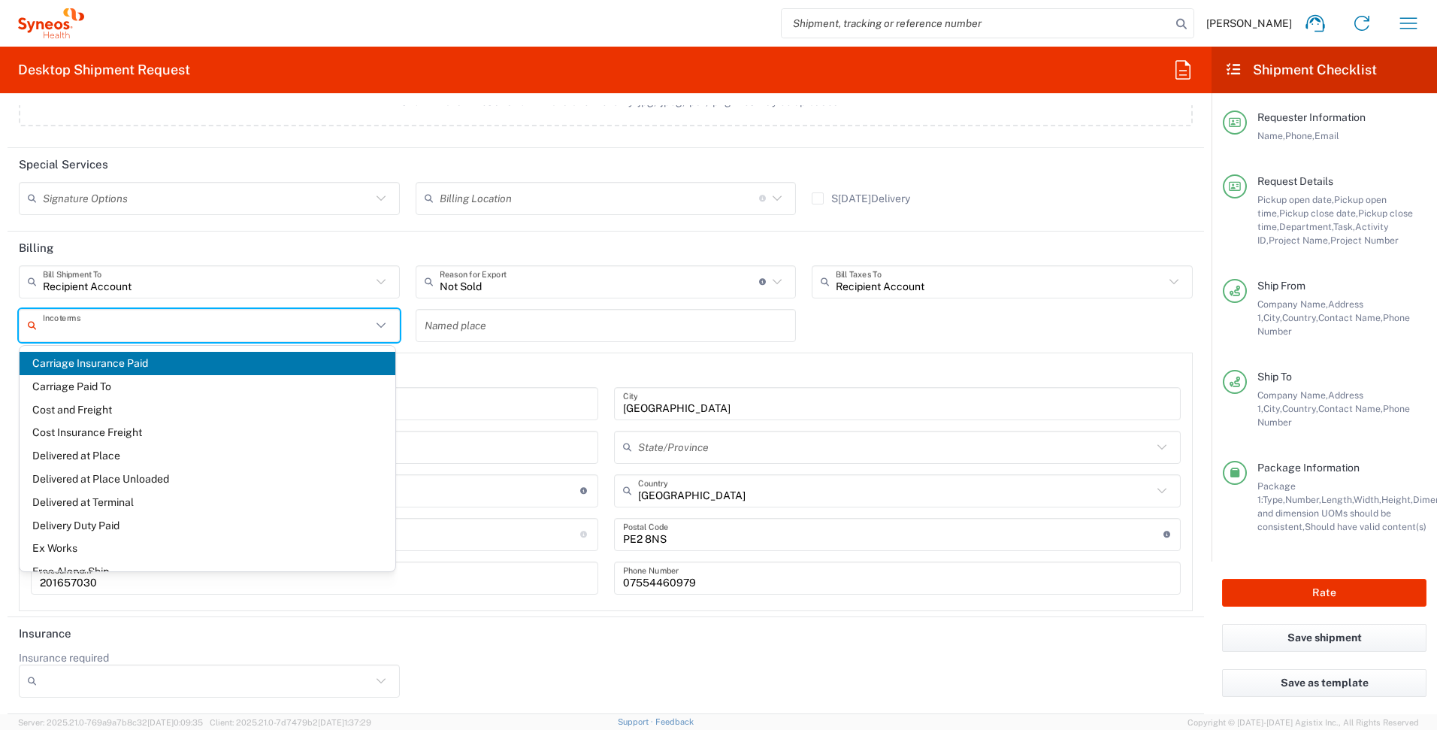
click at [274, 329] on input "text" at bounding box center [207, 325] width 328 height 26
click at [116, 525] on span "Delivery Duty Paid" at bounding box center [208, 525] width 376 height 23
type input "Sender/Shipper"
type input "Delivery Duty Paid"
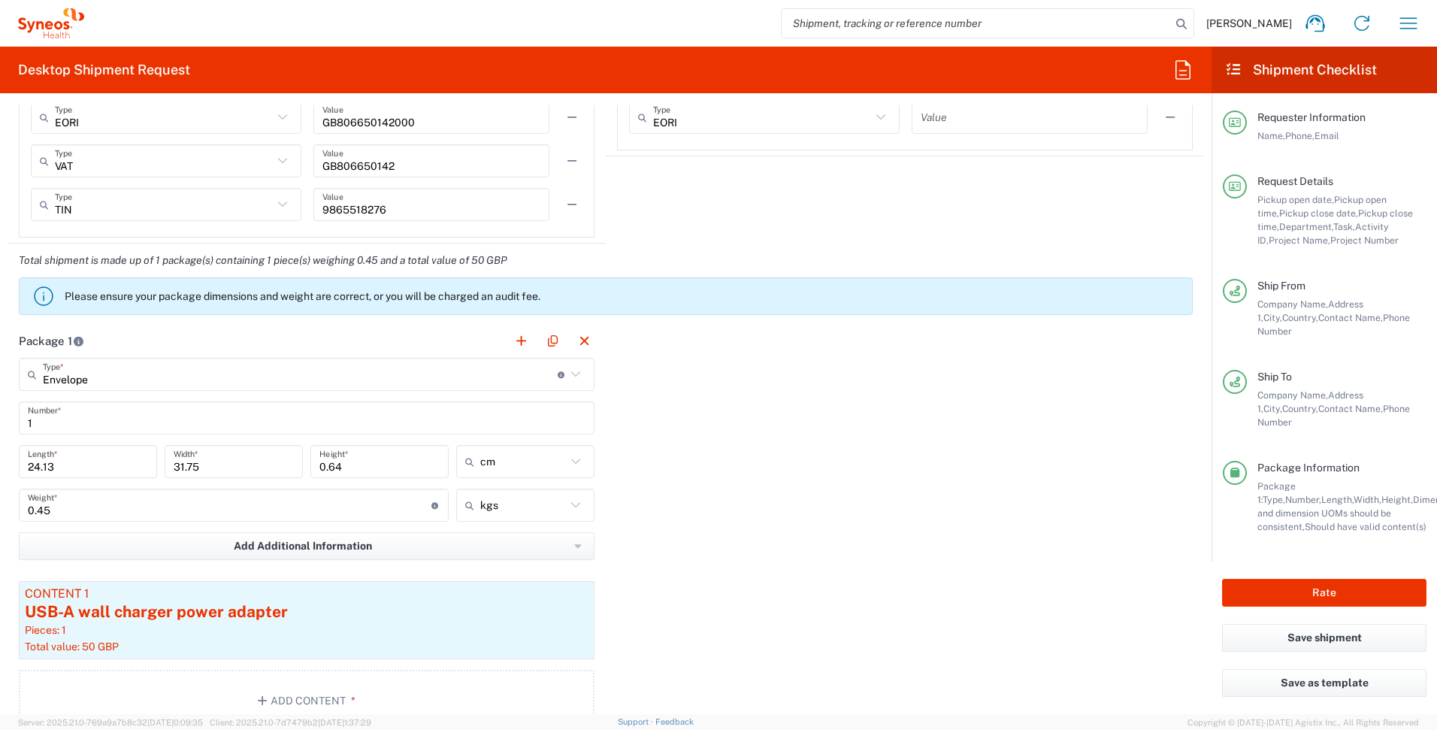
scroll to position [1841, 0]
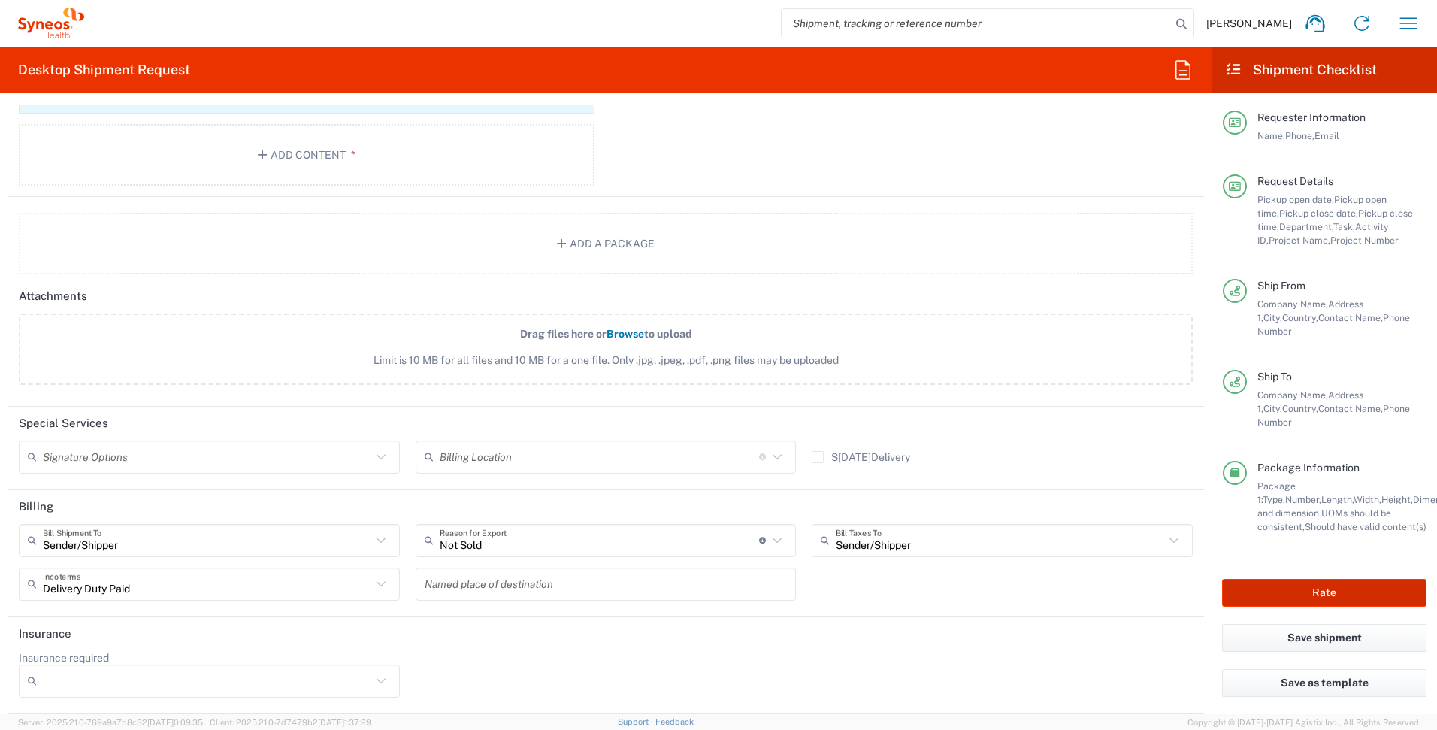
click at [1274, 579] on button "Rate" at bounding box center [1324, 593] width 204 height 28
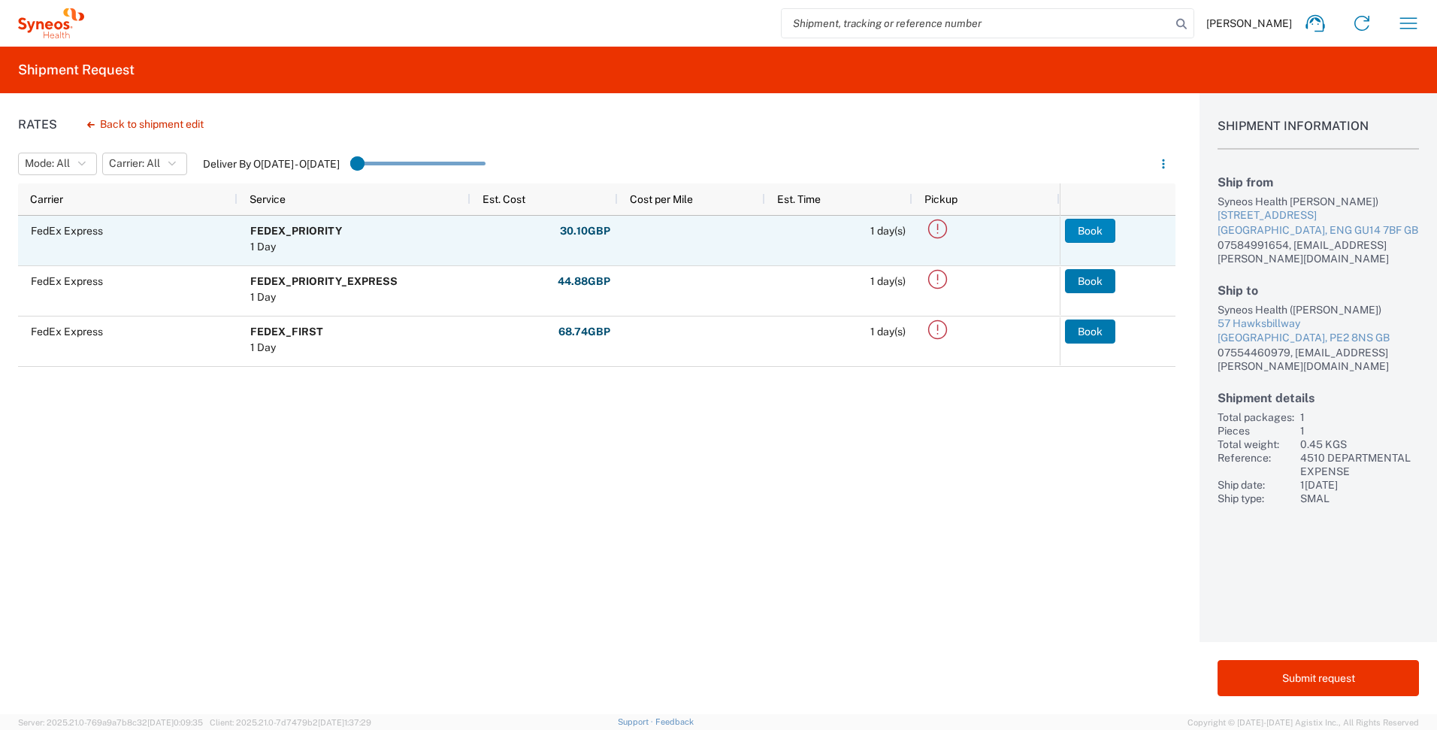
click at [1102, 228] on button "Book" at bounding box center [1090, 231] width 50 height 24
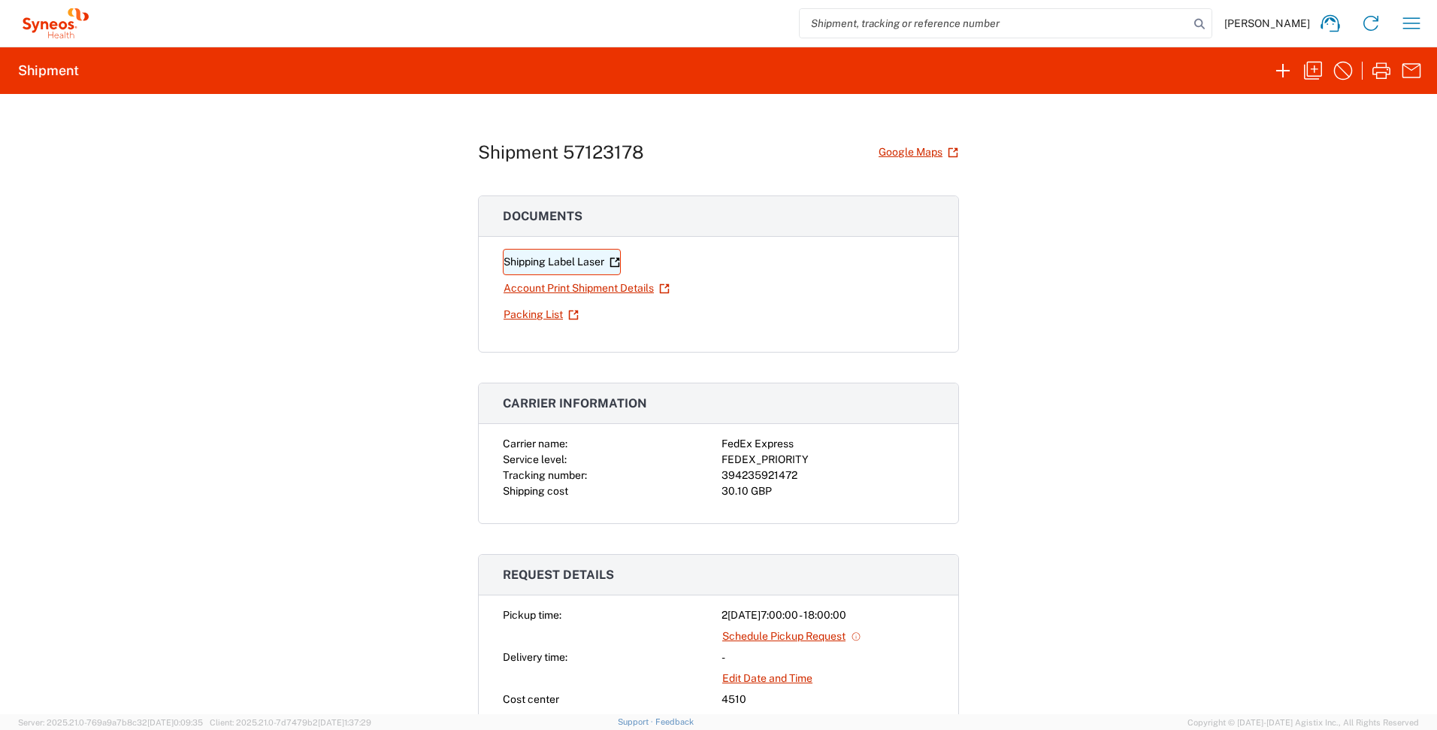
click at [539, 263] on link "Shipping Label Laser" at bounding box center [562, 262] width 118 height 26
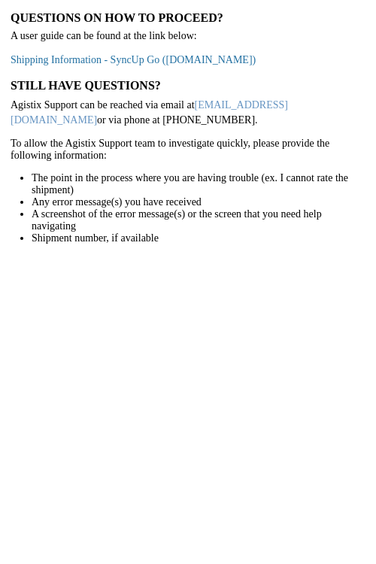
click at [176, 60] on link "Shipping Information - SyncUp Go ([DOMAIN_NAME])" at bounding box center [133, 59] width 245 height 11
